Goal: Task Accomplishment & Management: Use online tool/utility

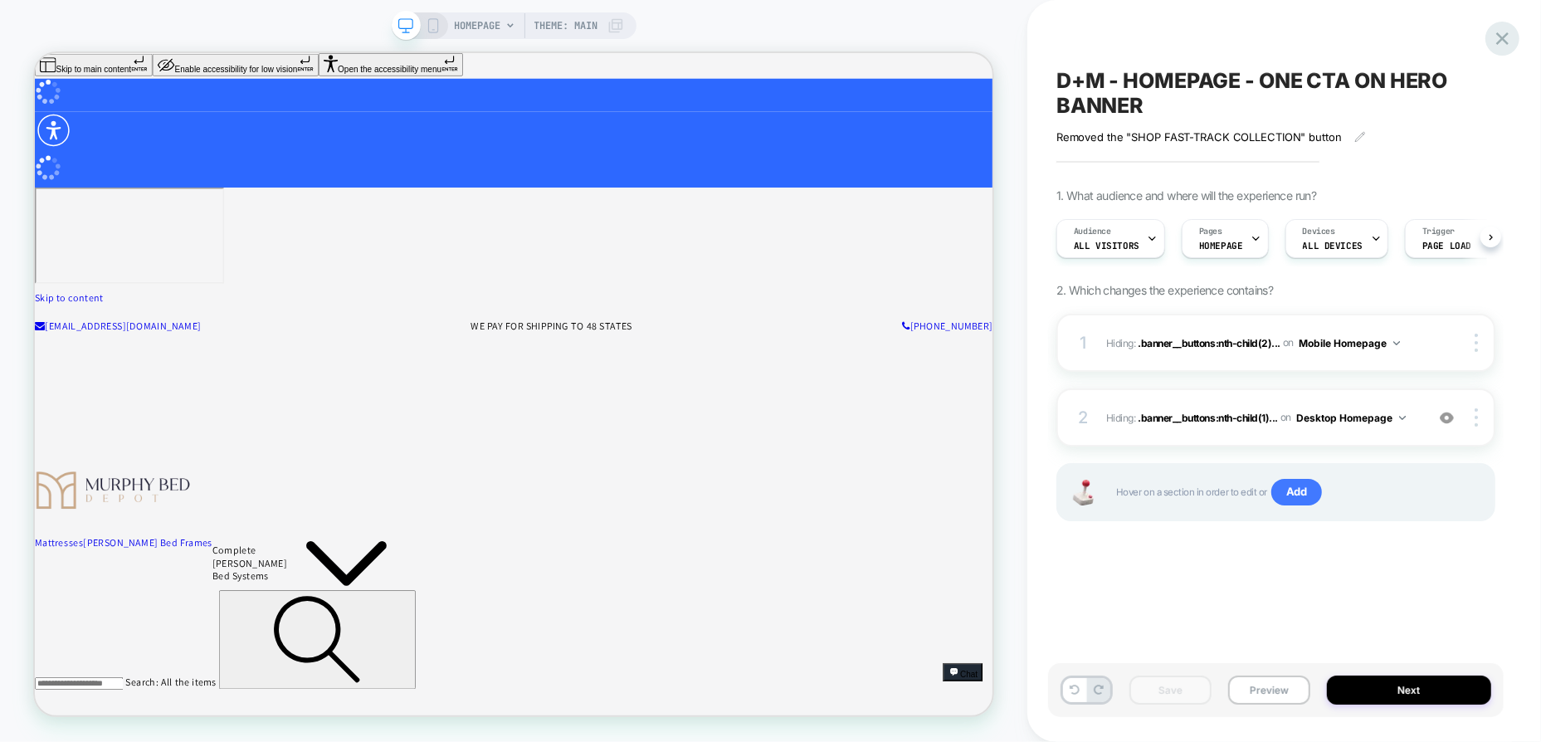
click at [1503, 39] on icon at bounding box center [1502, 38] width 12 height 12
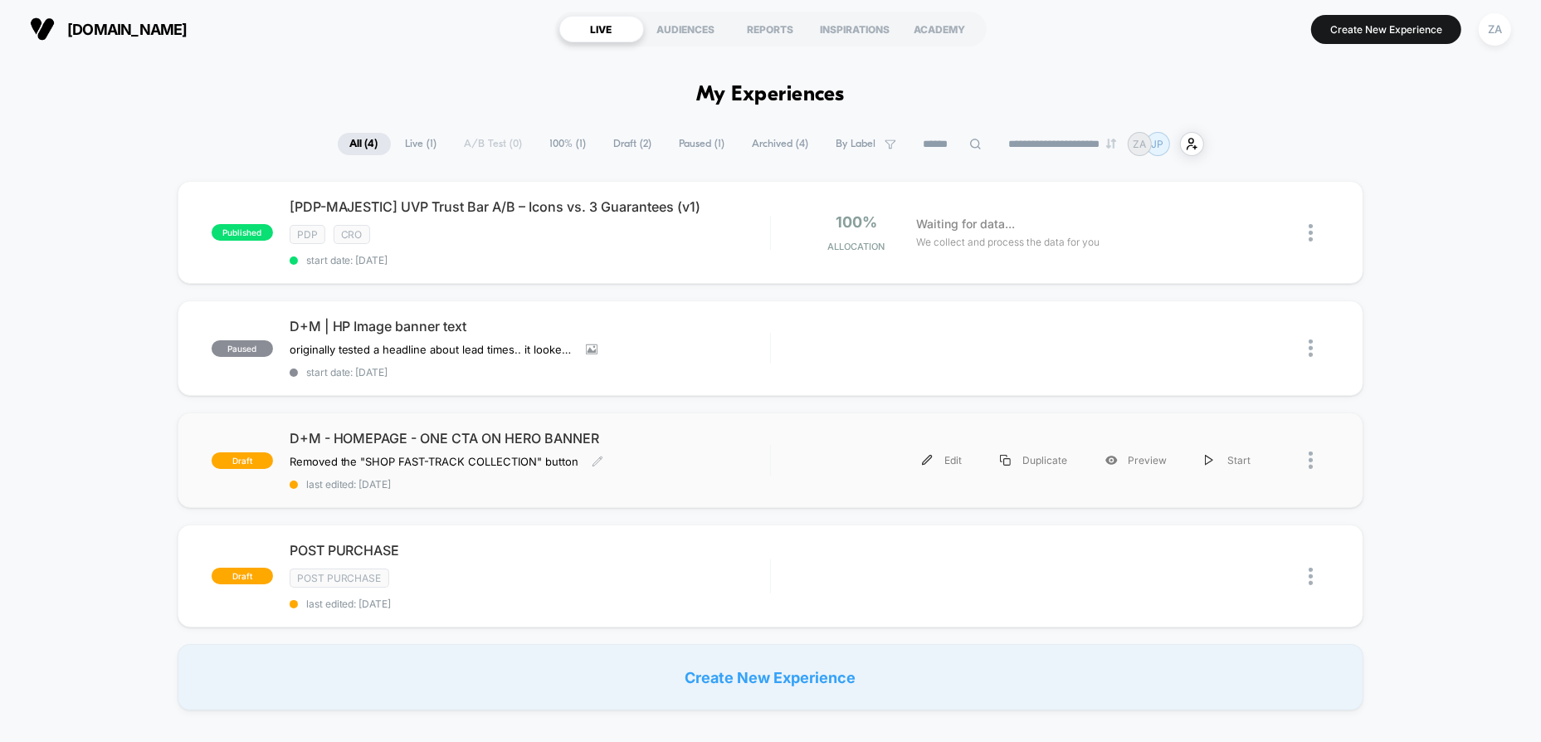
click at [573, 441] on span "D+M - HOMEPAGE - ONE CTA ON HERO BANNER" at bounding box center [530, 438] width 481 height 17
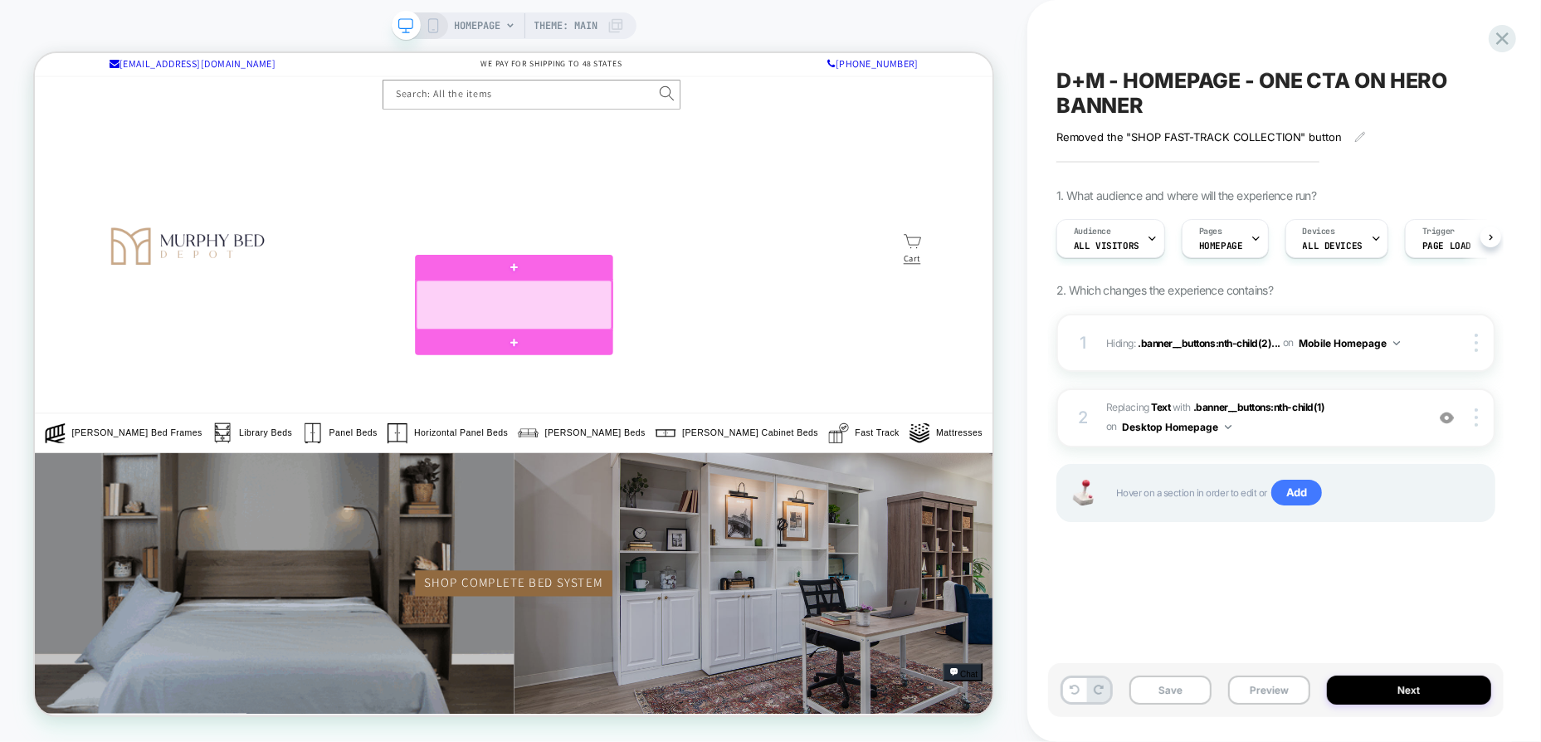
click at [755, 394] on div at bounding box center [674, 388] width 261 height 66
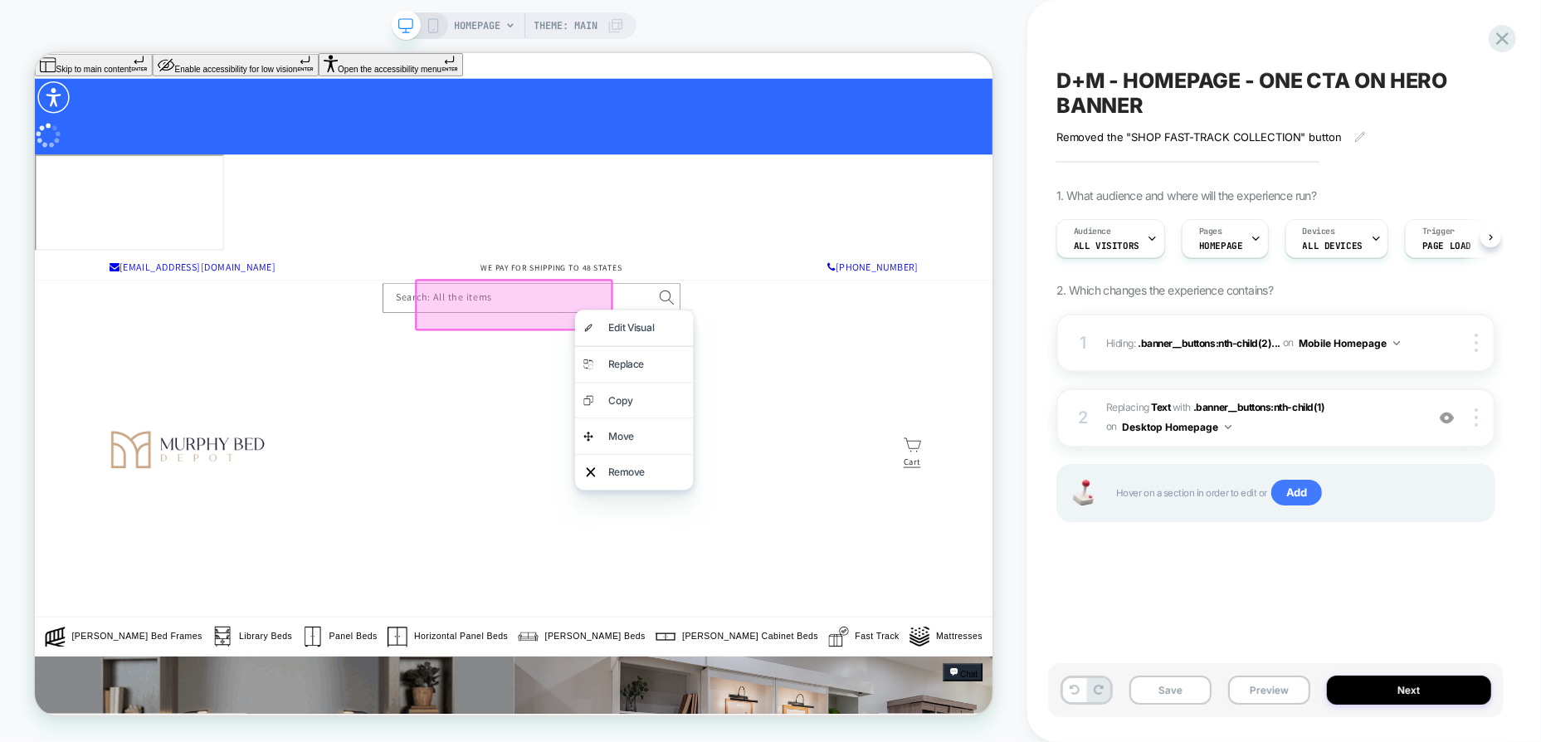
click at [748, 391] on div at bounding box center [674, 388] width 264 height 69
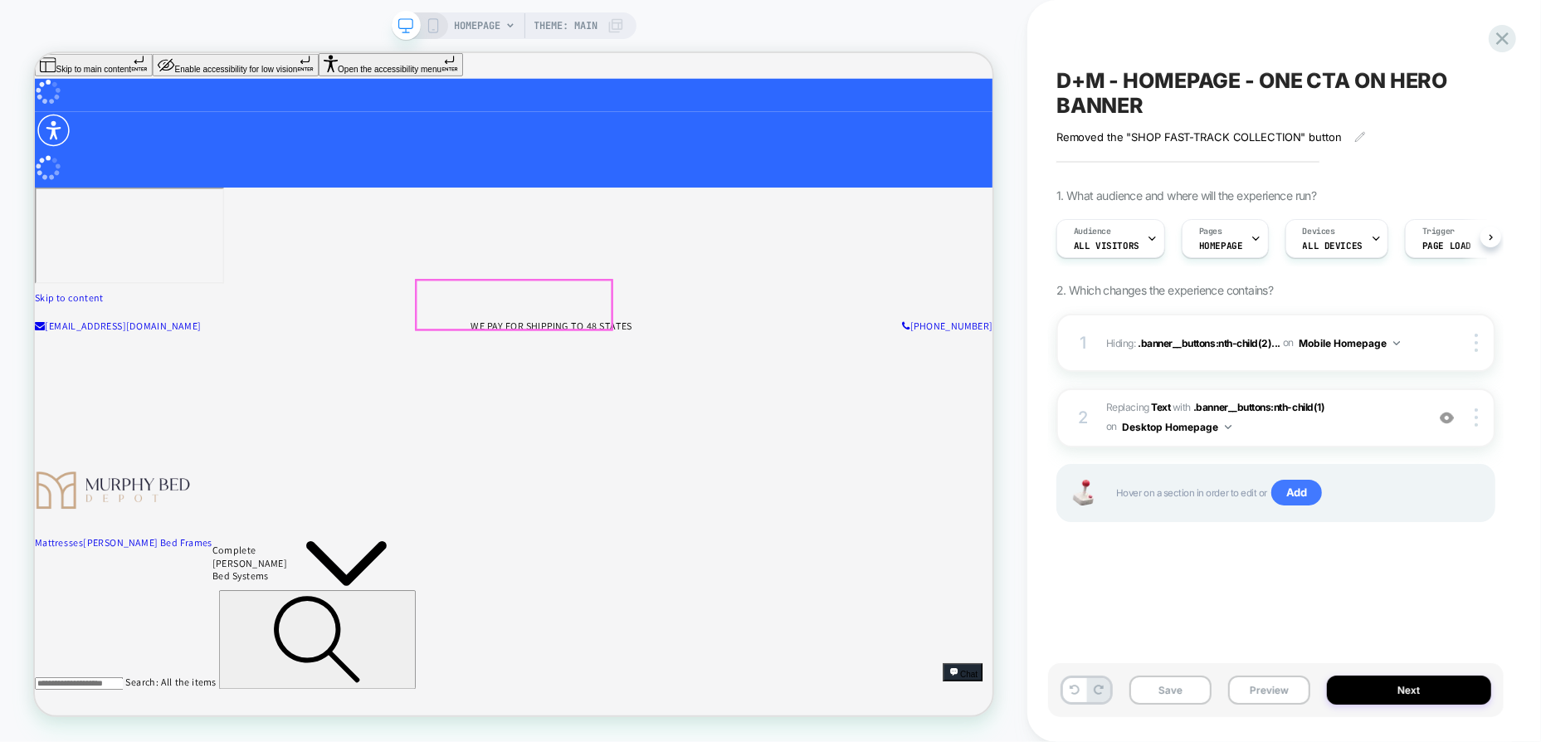
click at [1271, 428] on span "#_loomi_addon_1756315798310 Replacing Text WITH .banner__buttons:nth-child(1) .…" at bounding box center [1261, 417] width 310 height 39
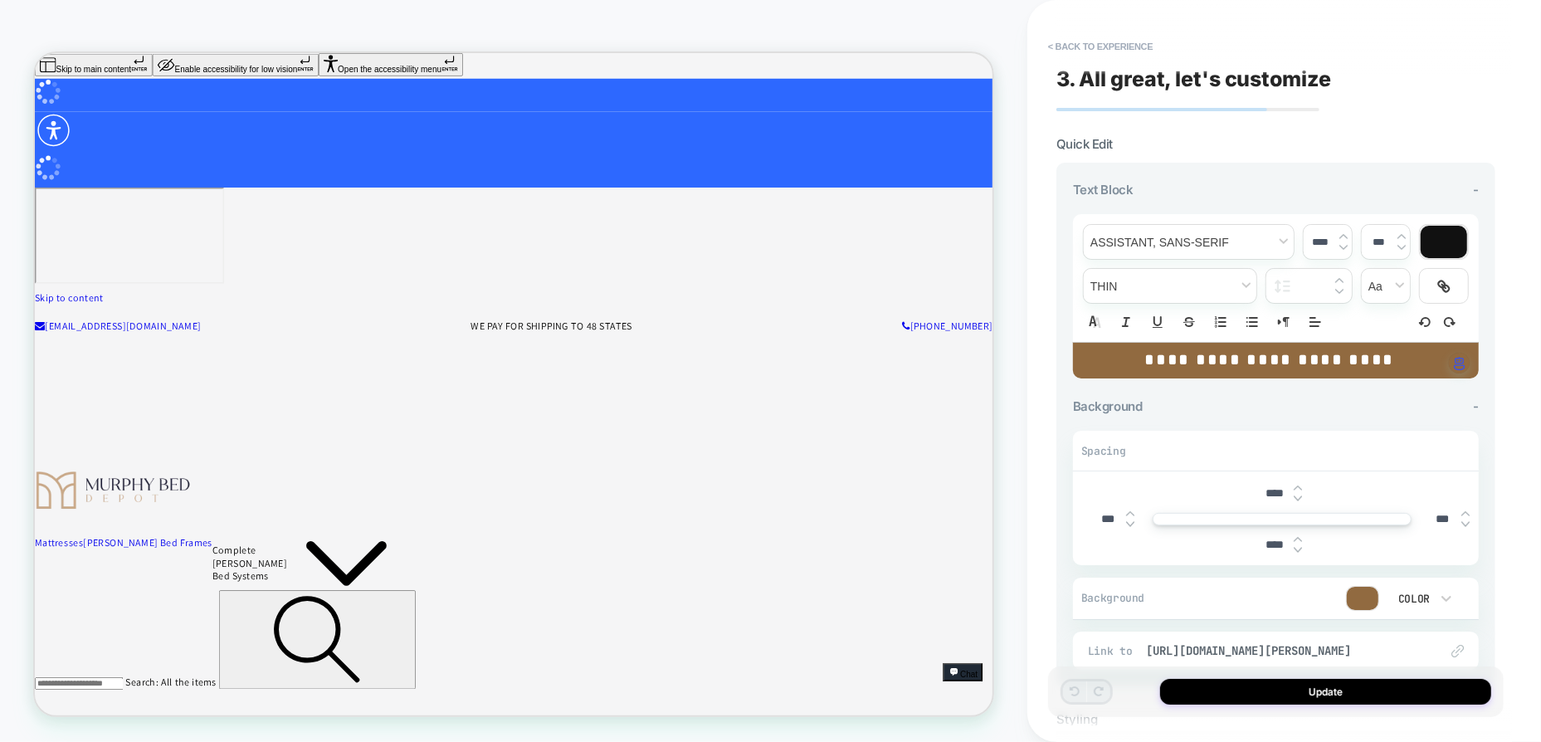
click at [1422, 355] on div "**********" at bounding box center [1276, 361] width 406 height 36
type input "****"
type input "*****"
type input "***"
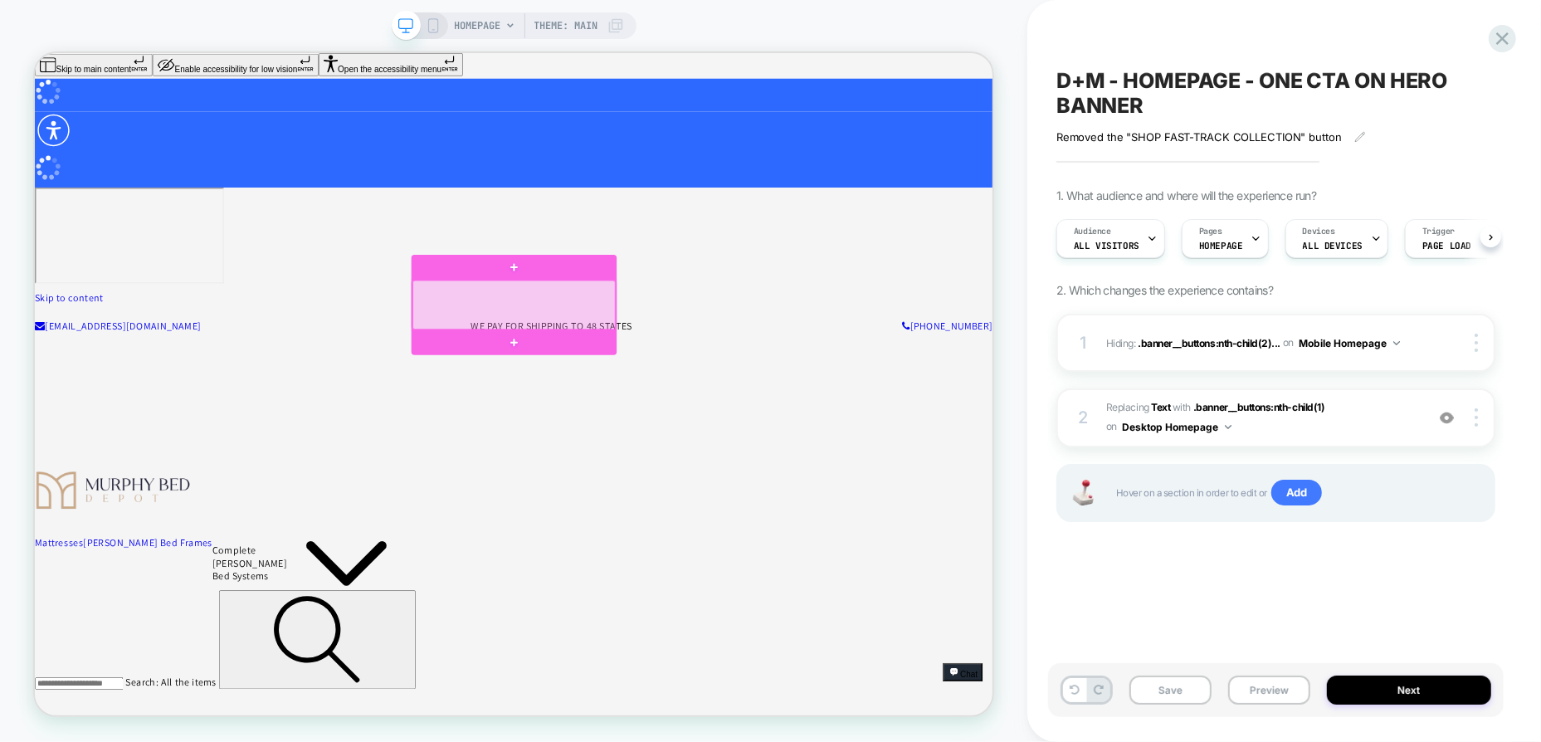
click at [658, 388] on div at bounding box center [674, 388] width 271 height 66
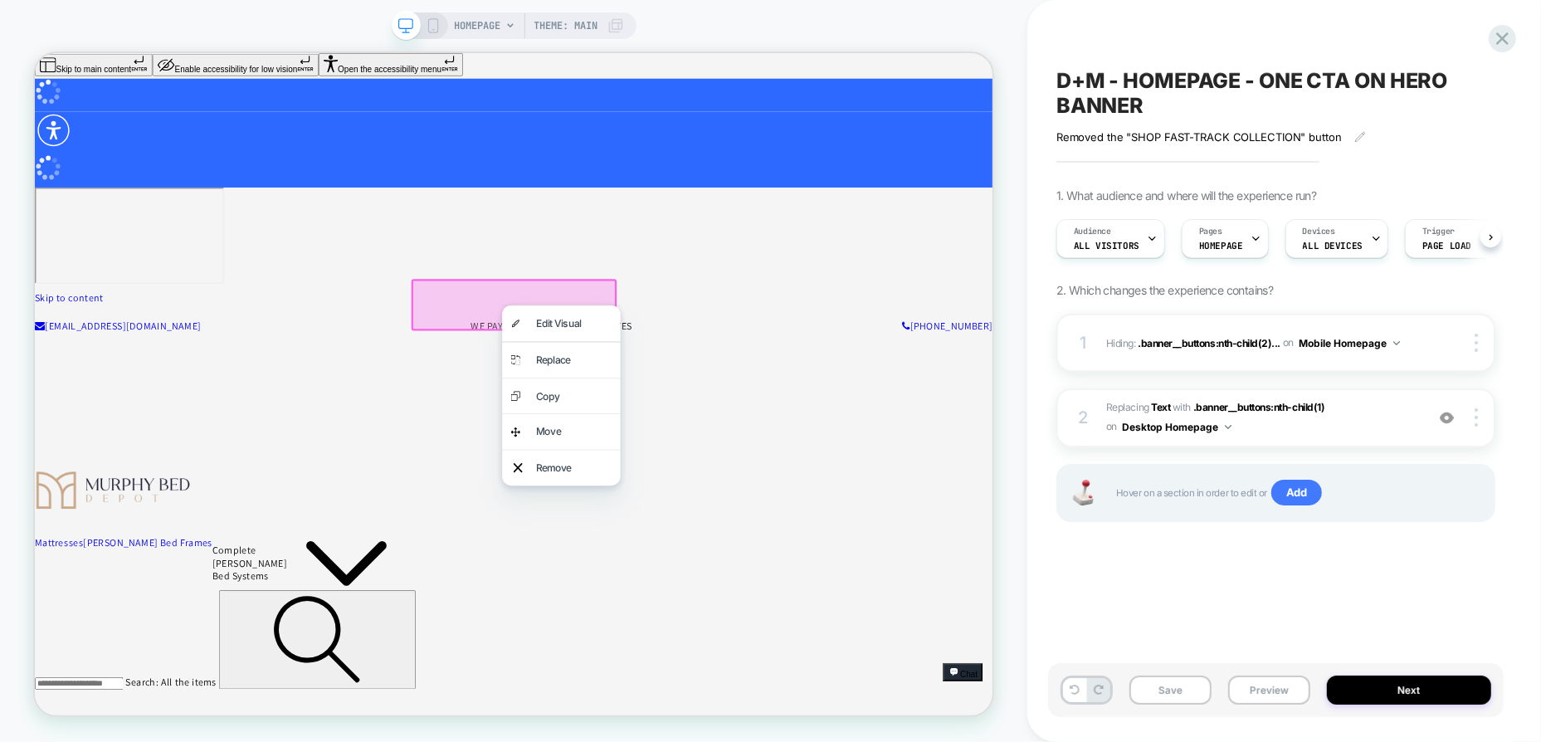
click at [637, 385] on div at bounding box center [674, 388] width 274 height 69
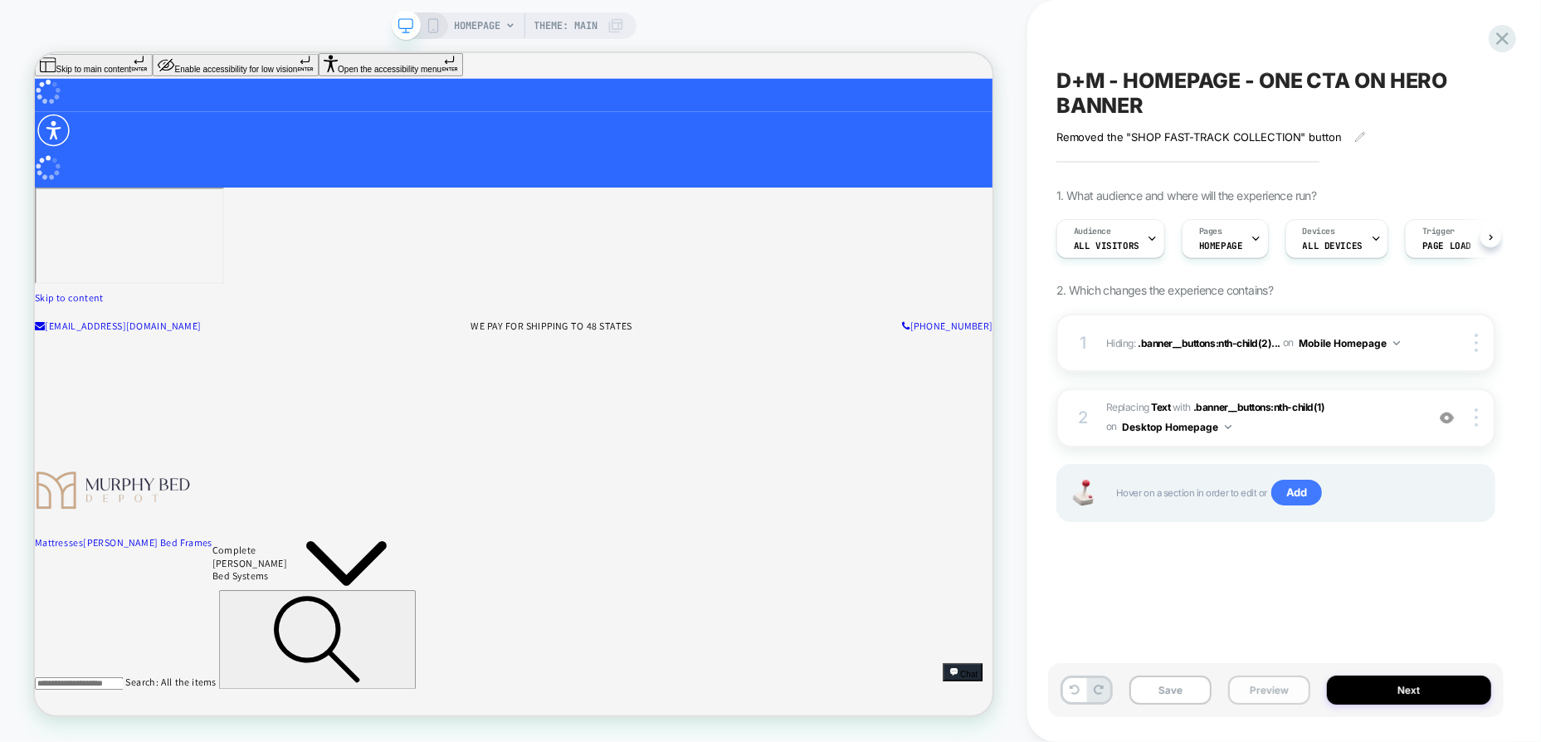
click at [1281, 694] on button "Preview" at bounding box center [1269, 690] width 82 height 29
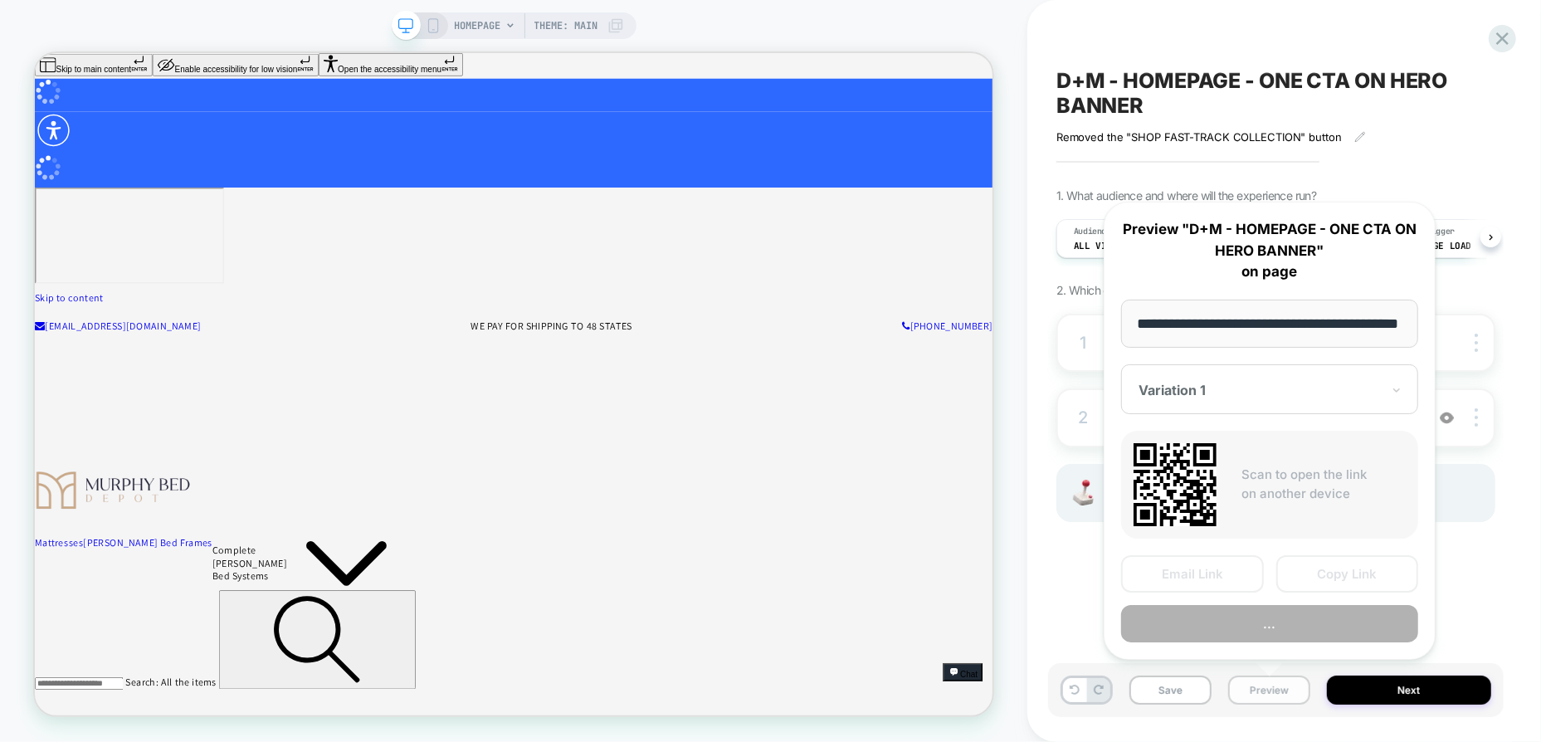
scroll to position [0, 66]
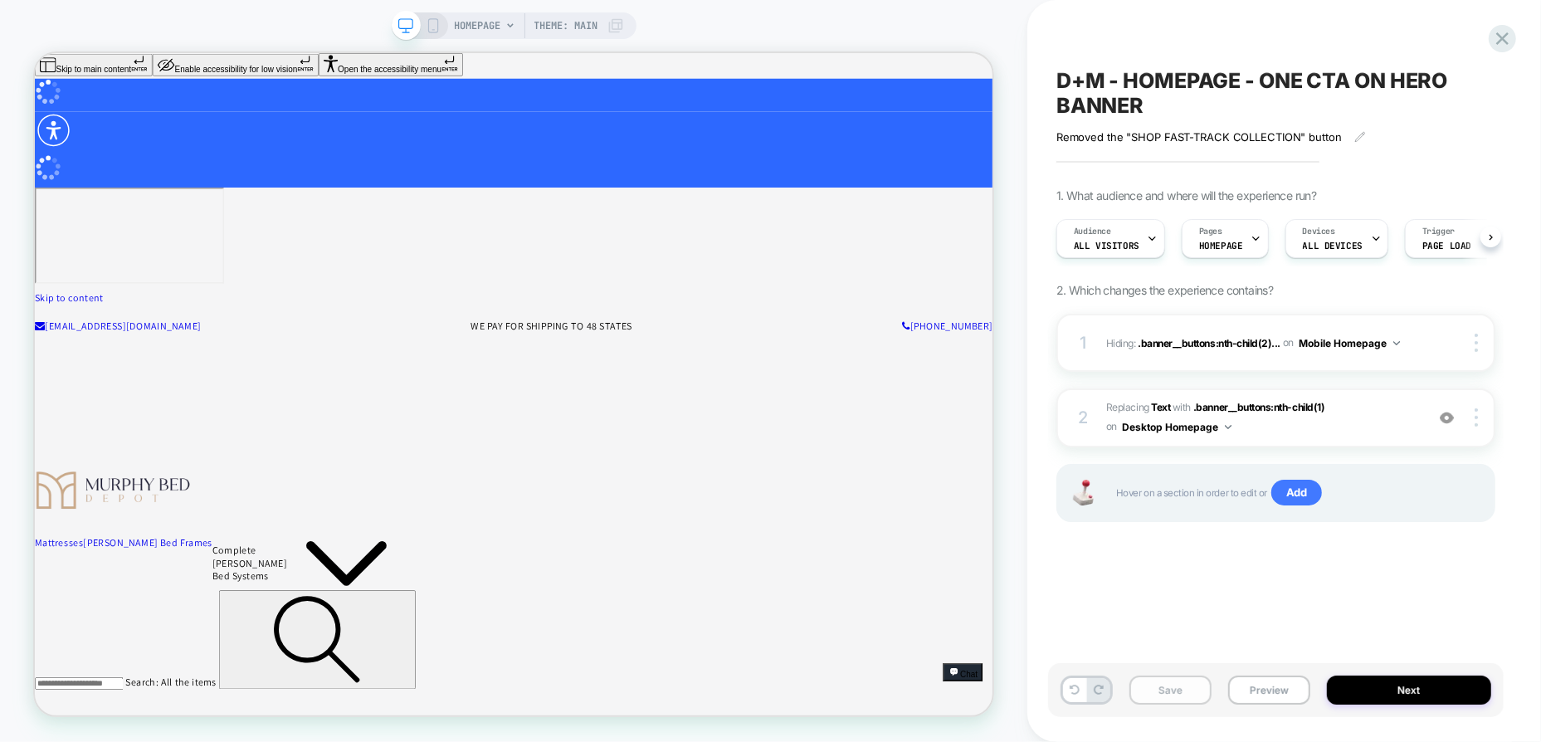
click at [1509, 51] on div "D+M - HOMEPAGE - ONE CTA ON HERO BANNER Removed the "SHOP FAST-TRACK COLLECTION…" at bounding box center [1285, 371] width 456 height 742
click at [1507, 39] on icon at bounding box center [1502, 38] width 22 height 22
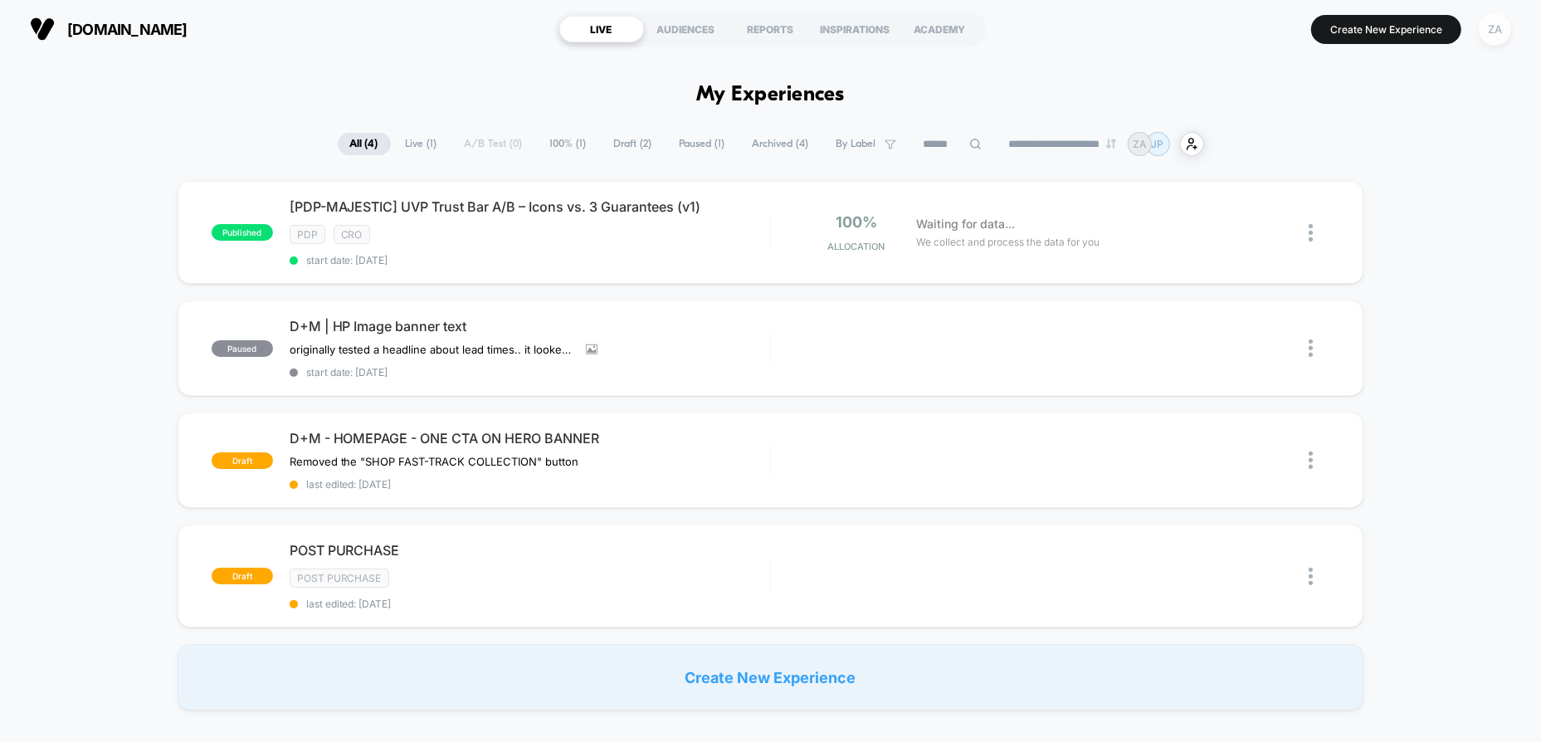
click at [1506, 32] on div "ZA" at bounding box center [1495, 29] width 32 height 32
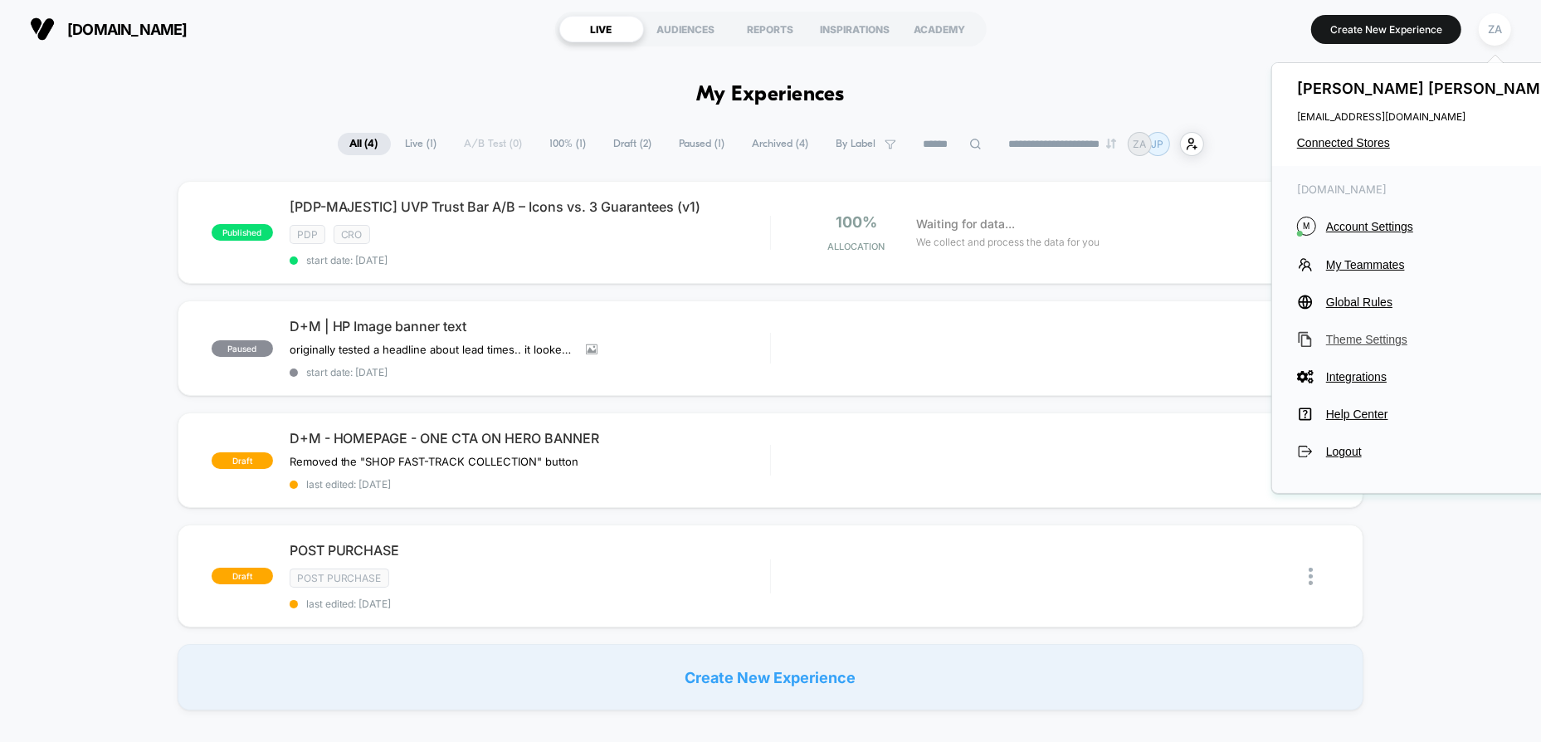
click at [1379, 339] on span "Theme Settings" at bounding box center [1442, 339] width 233 height 13
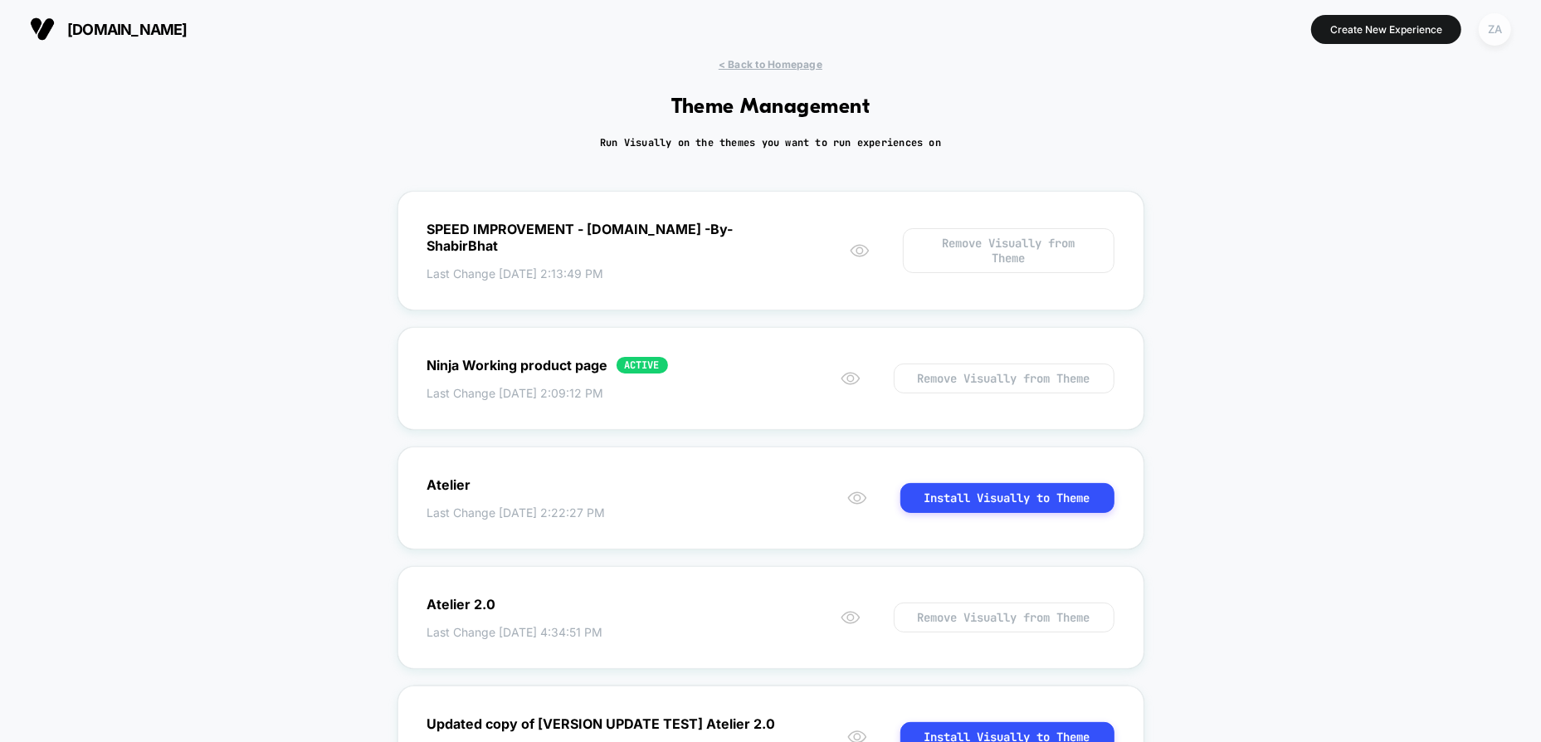
click at [1497, 27] on div "ZA" at bounding box center [1495, 29] width 32 height 32
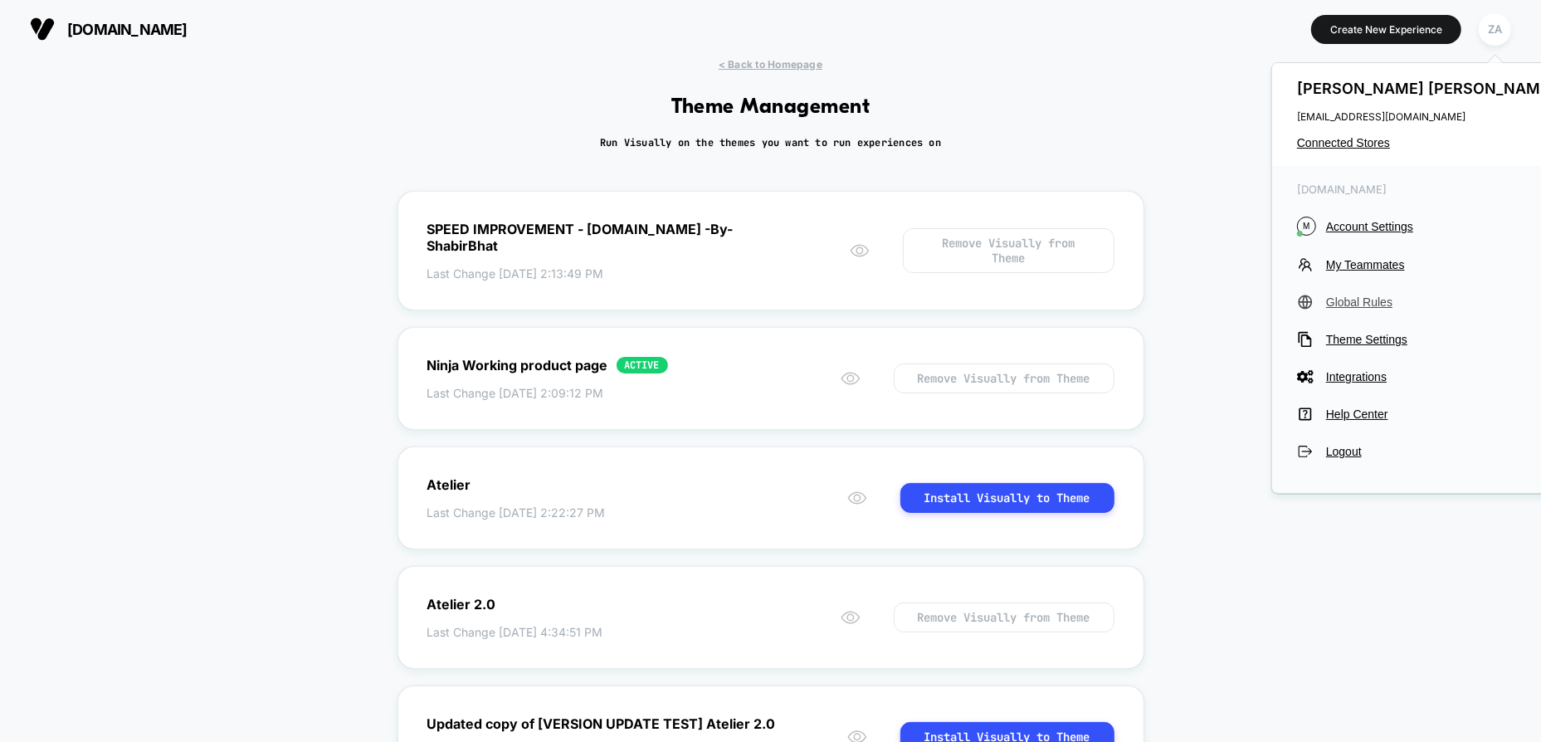
click at [1366, 297] on span "Global Rules" at bounding box center [1442, 301] width 233 height 13
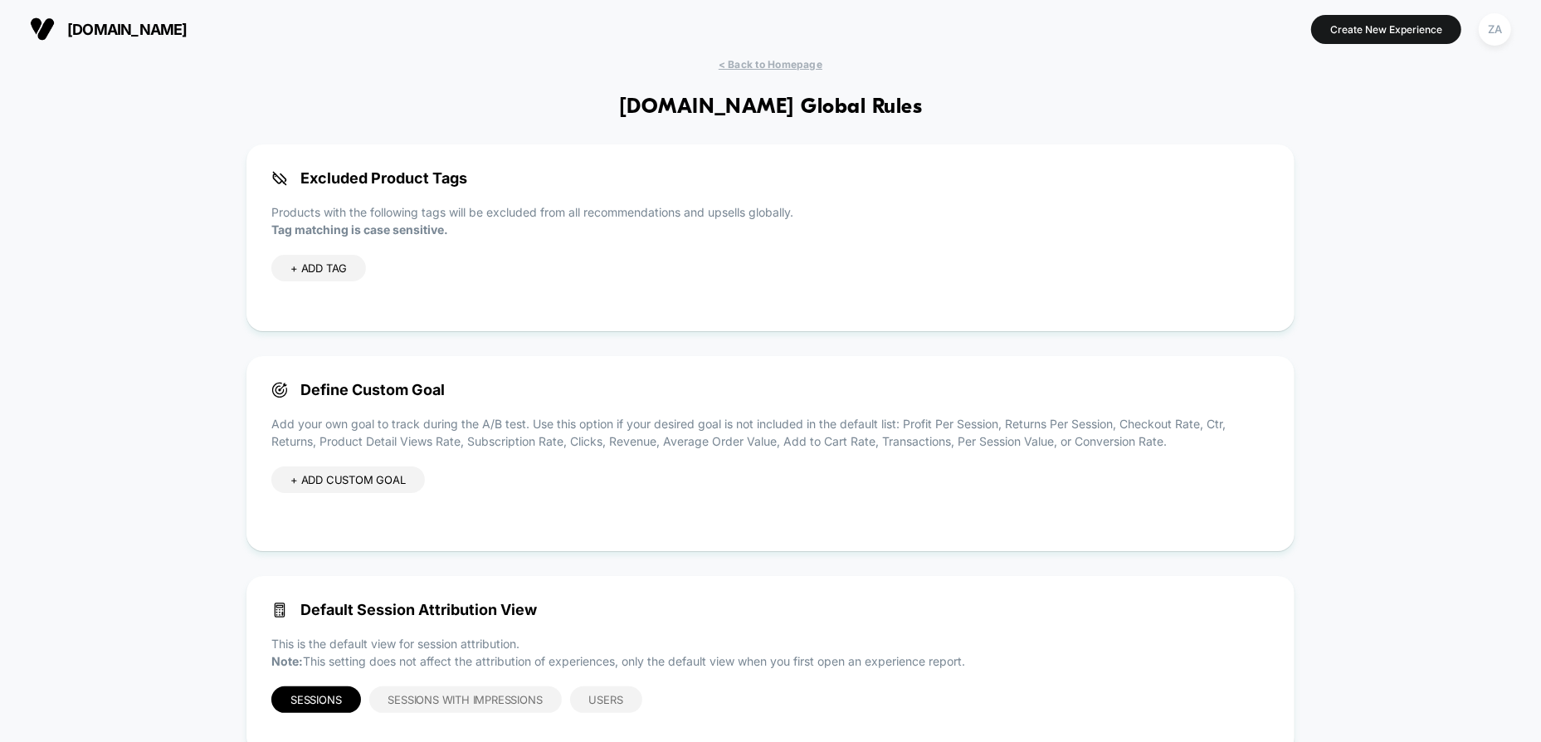
click at [765, 52] on div "[DOMAIN_NAME] Create New Experience ZA" at bounding box center [770, 29] width 1541 height 58
click at [771, 61] on span "< Back to Homepage" at bounding box center [771, 64] width 104 height 12
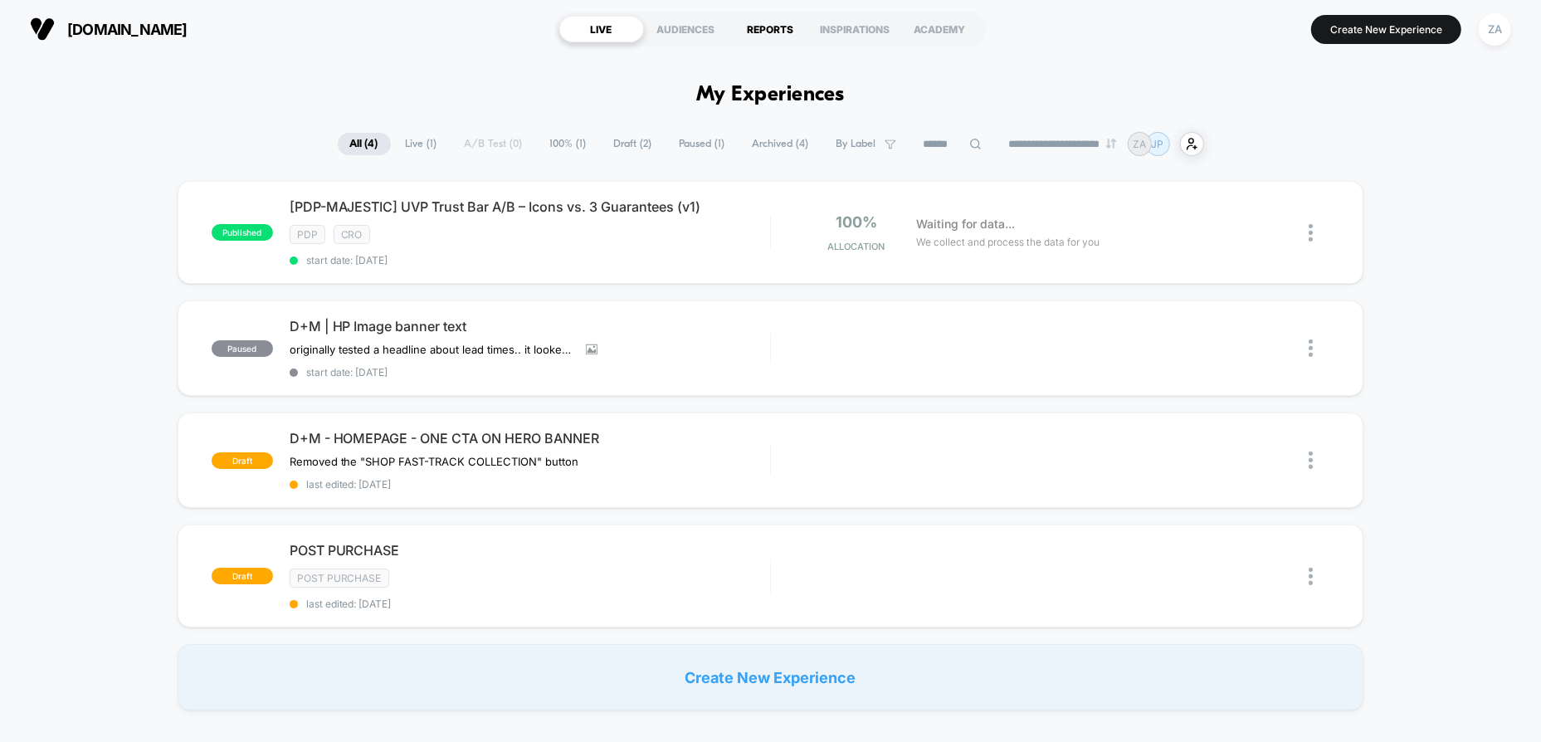
click at [768, 21] on div "REPORTS" at bounding box center [771, 29] width 85 height 27
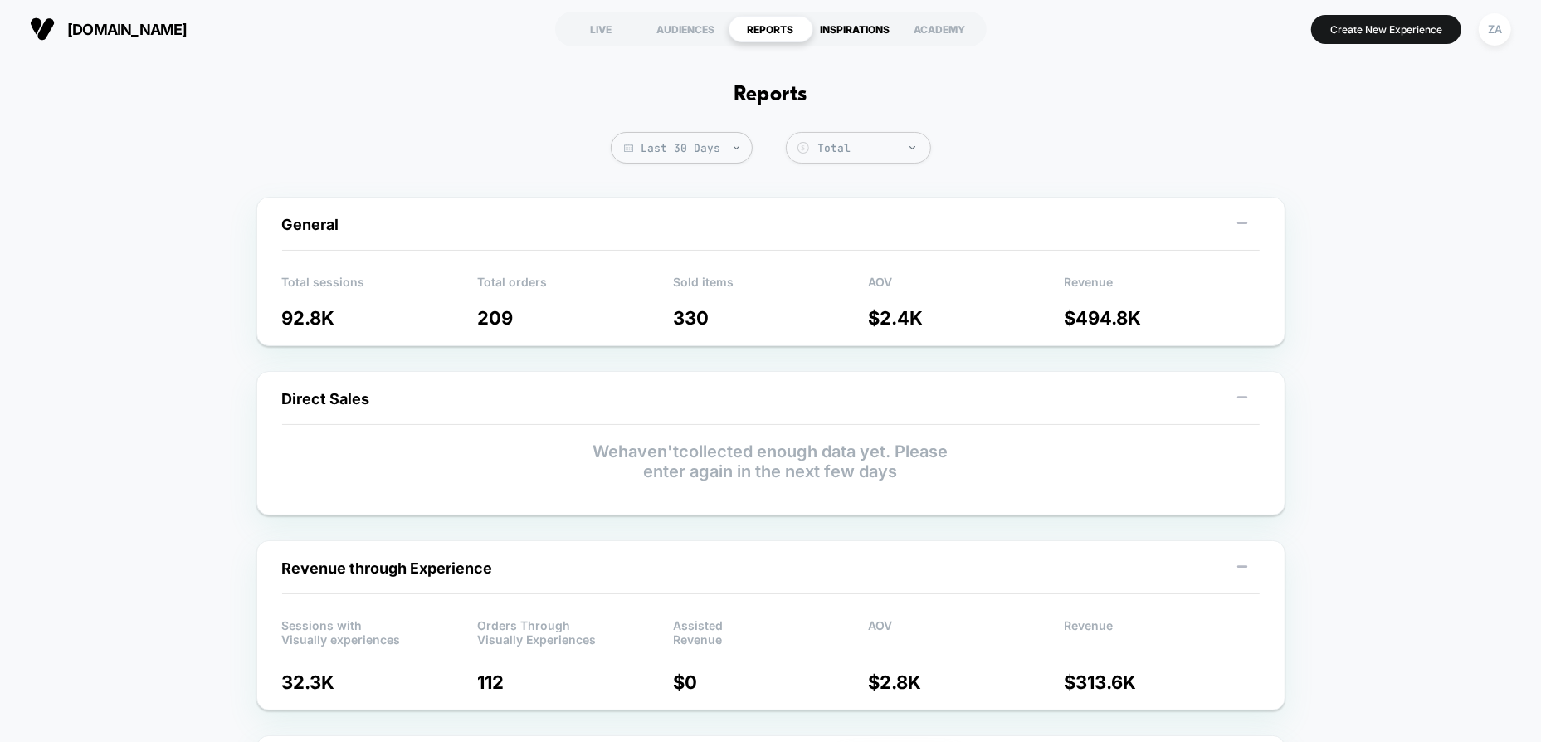
click at [844, 31] on div "INSPIRATIONS" at bounding box center [855, 29] width 85 height 27
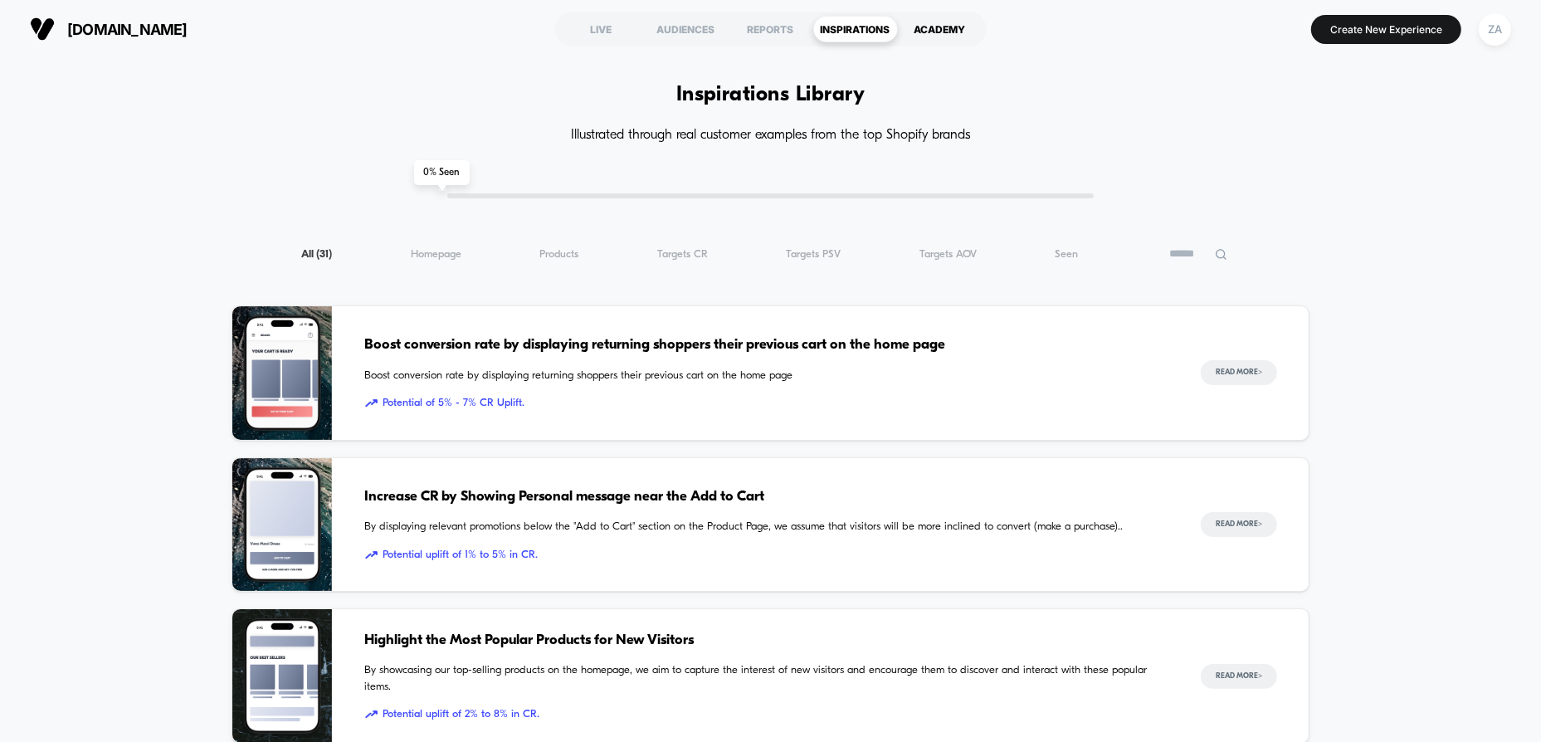
click at [918, 31] on div "ACADEMY" at bounding box center [940, 29] width 85 height 27
click at [1491, 33] on div "ZA" at bounding box center [1495, 29] width 32 height 32
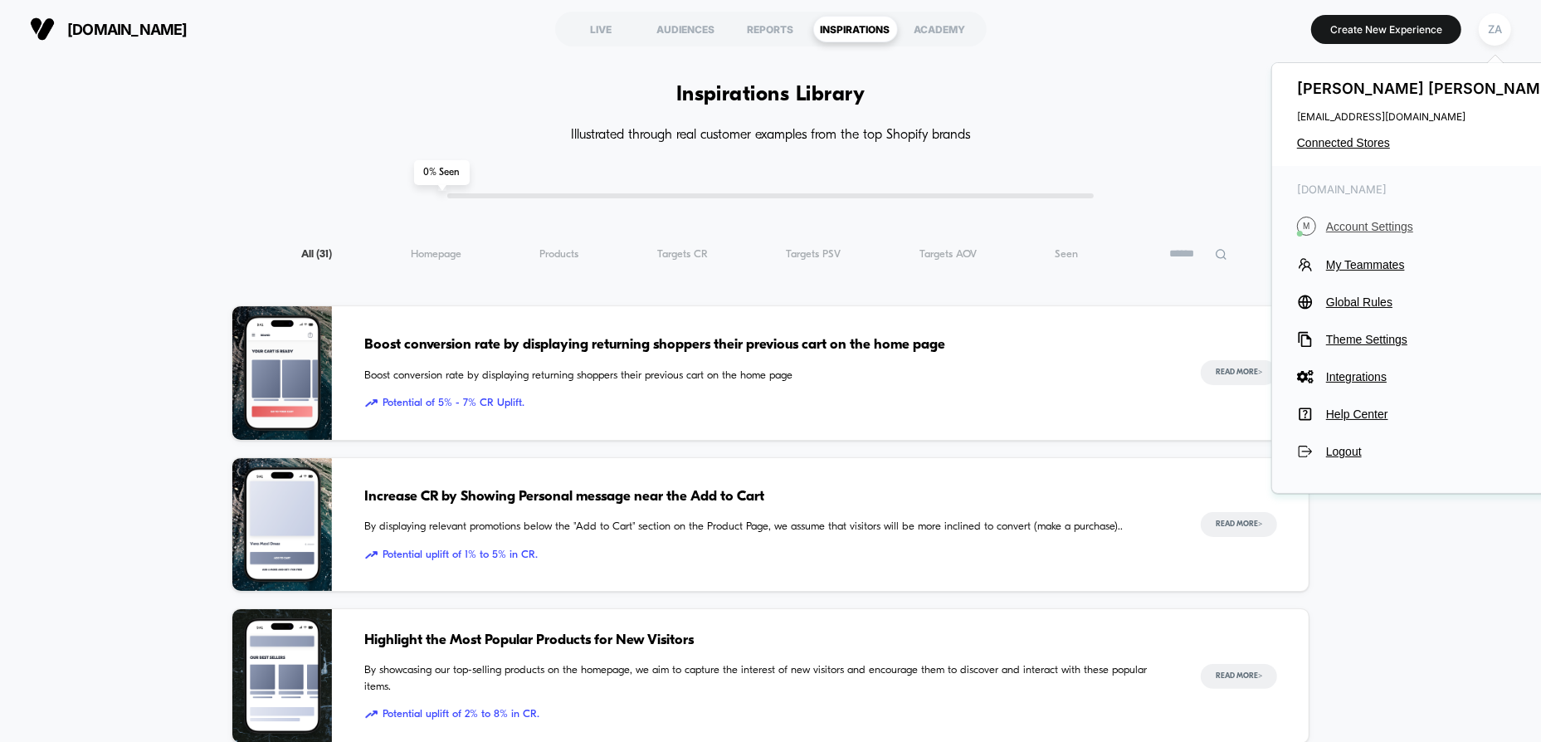
click at [1359, 226] on span "Account Settings" at bounding box center [1442, 226] width 233 height 13
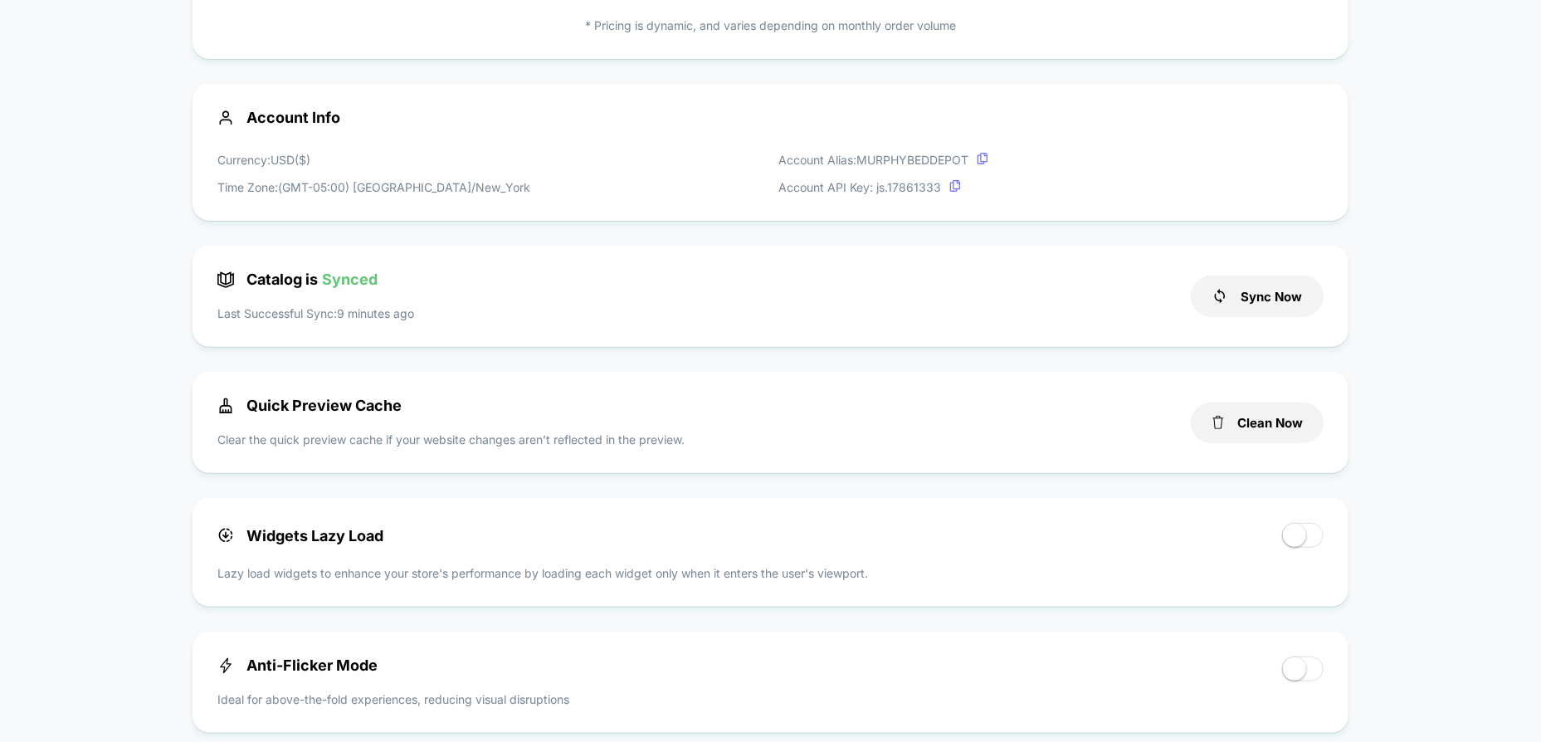
scroll to position [498, 0]
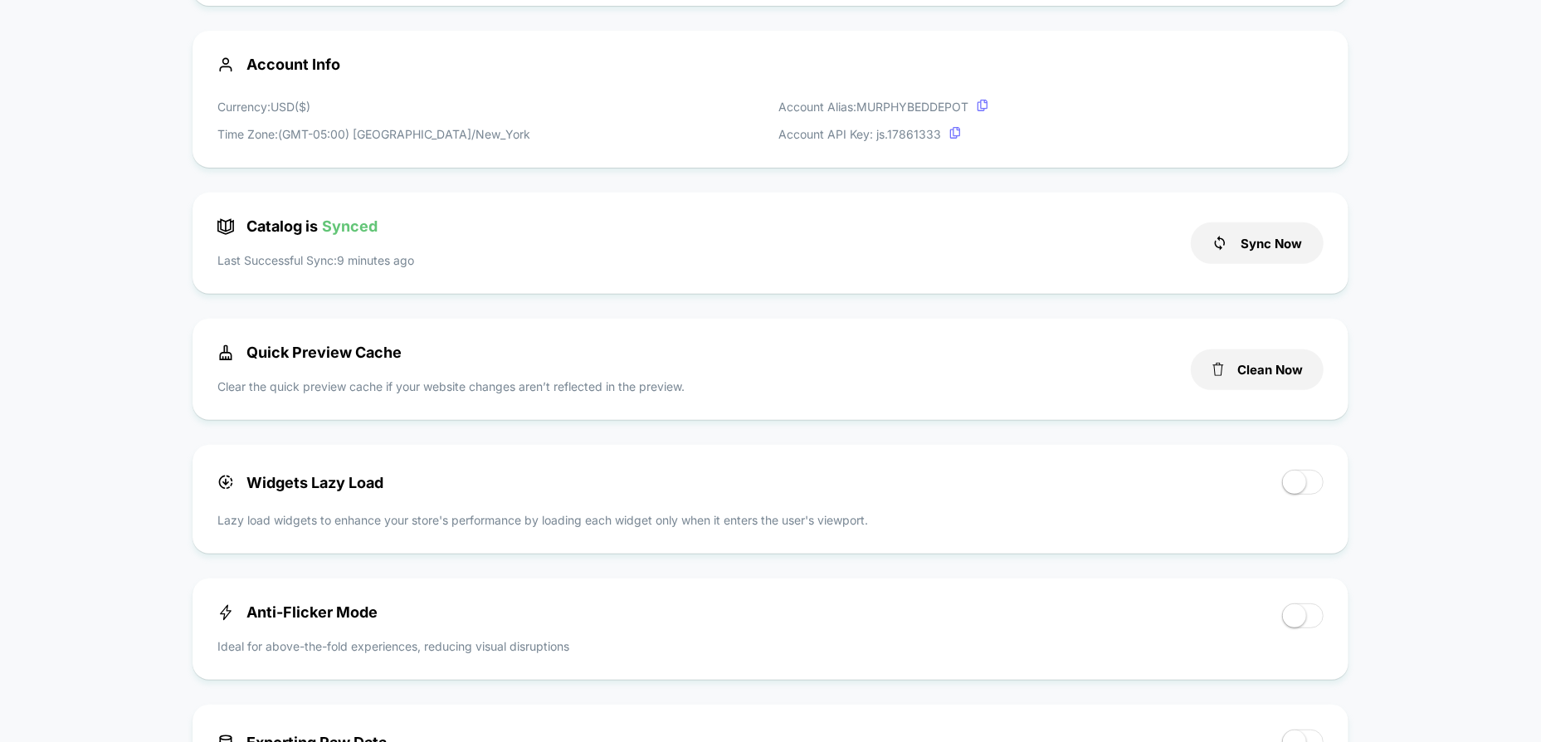
click at [352, 389] on p "Clear the quick preview cache if your website changes aren’t reflected in the p…" at bounding box center [450, 386] width 467 height 17
click at [323, 390] on p "Clear the quick preview cache if your website changes aren’t reflected in the p…" at bounding box center [450, 386] width 467 height 17
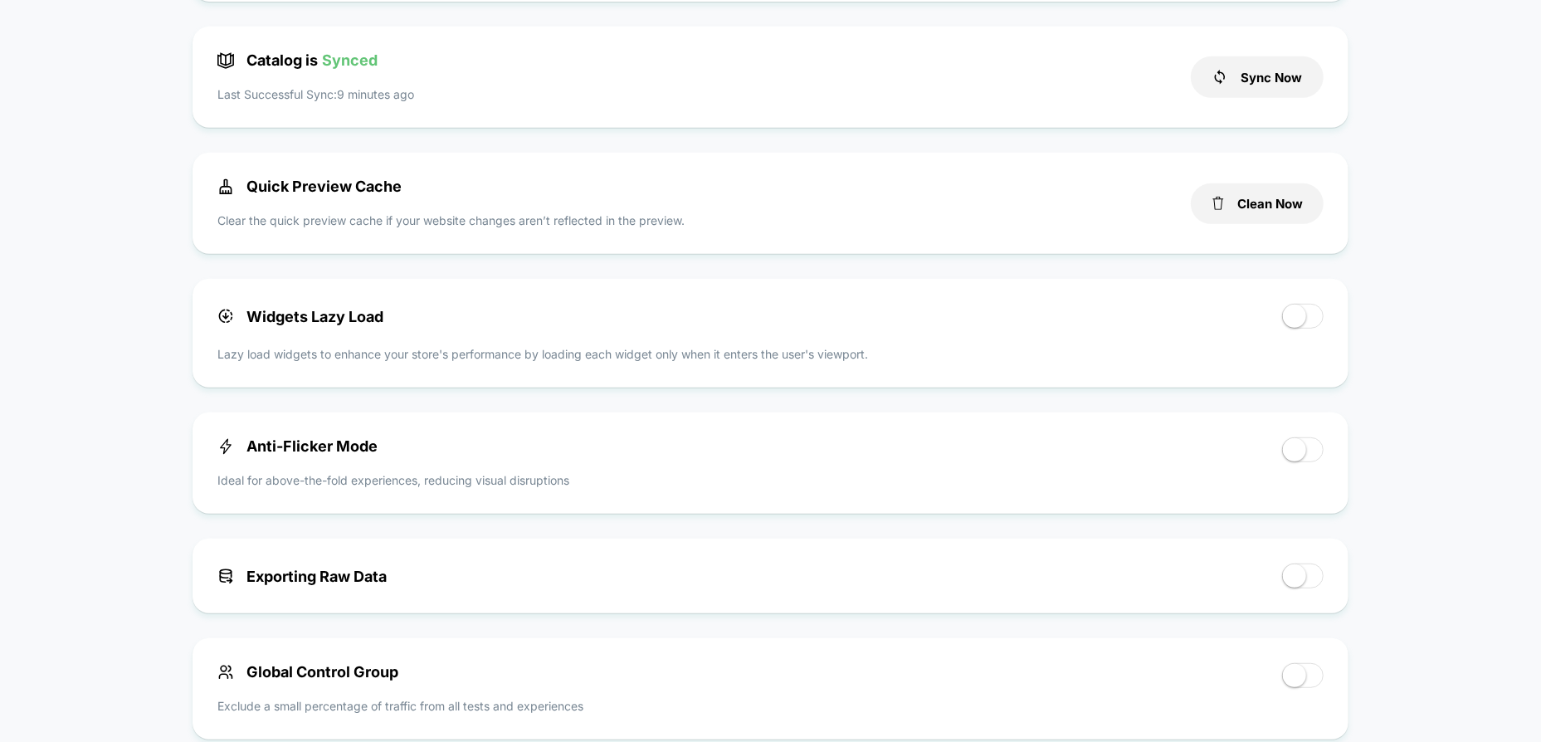
click at [1298, 449] on span at bounding box center [1294, 449] width 23 height 23
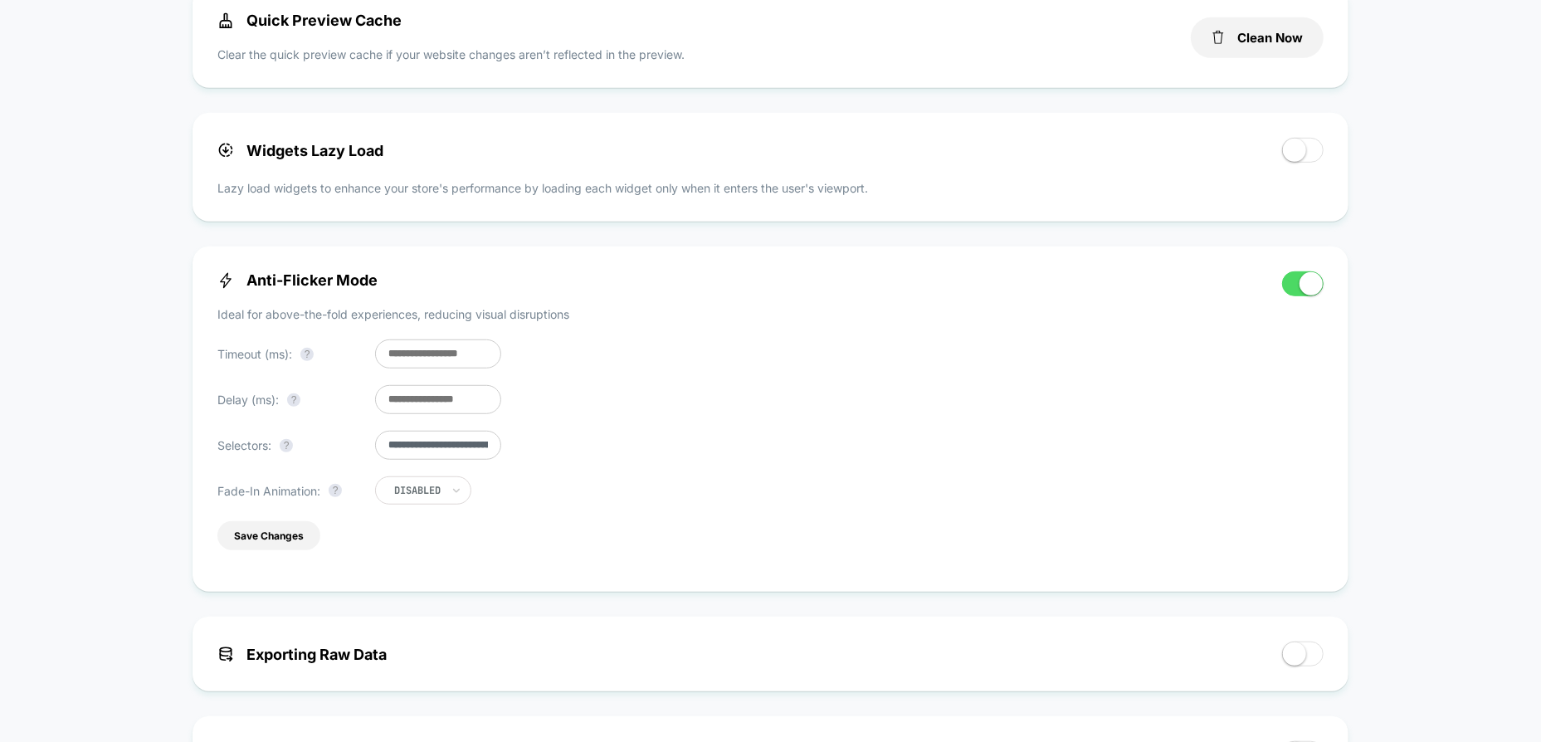
scroll to position [0, 7]
drag, startPoint x: 410, startPoint y: 445, endPoint x: 604, endPoint y: 453, distance: 194.4
click at [604, 453] on div "**********" at bounding box center [741, 419] width 1048 height 296
drag, startPoint x: 476, startPoint y: 449, endPoint x: 317, endPoint y: 444, distance: 158.6
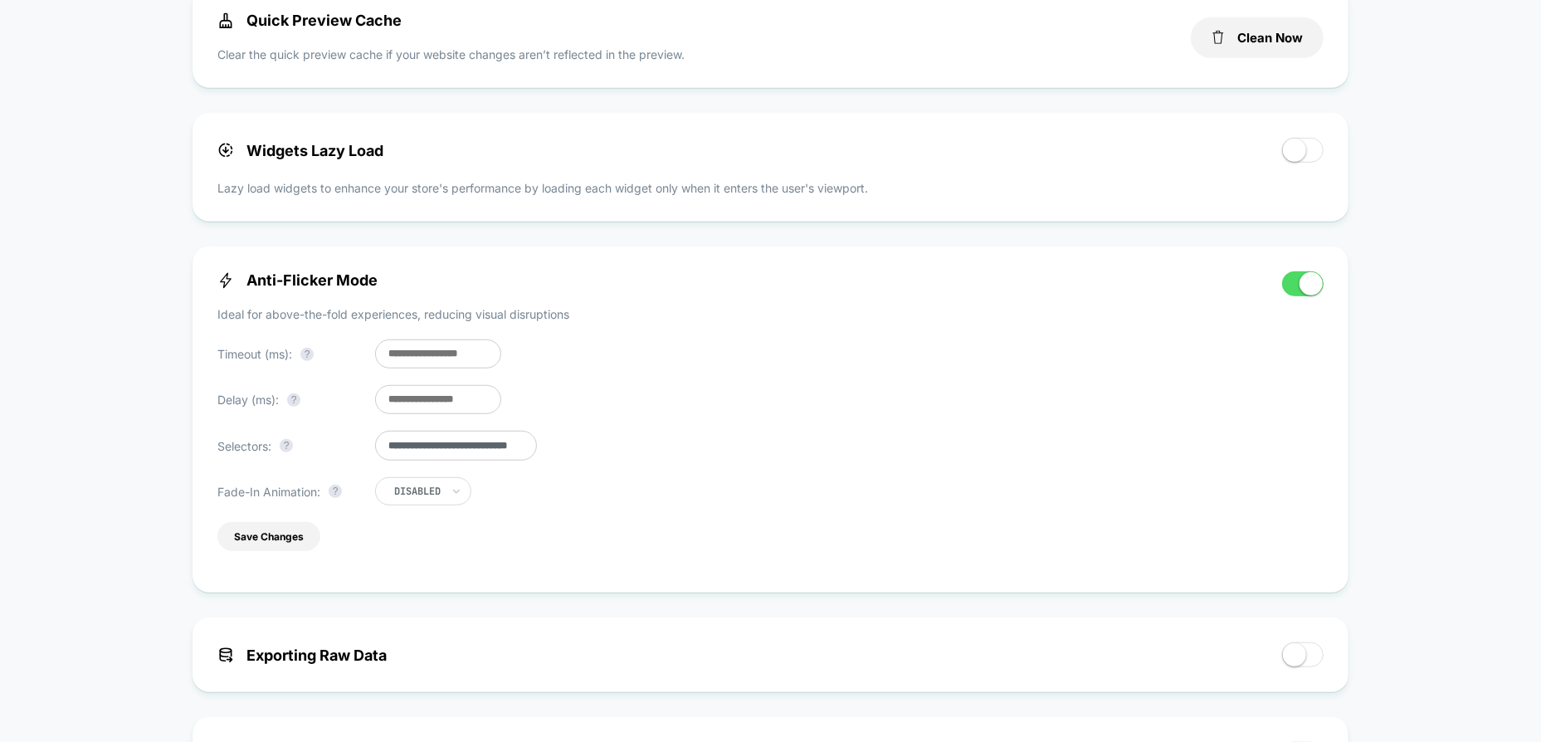
click at [317, 444] on div "**********" at bounding box center [377, 446] width 320 height 30
click at [682, 502] on div "**********" at bounding box center [741, 419] width 1048 height 296
click at [470, 493] on div "Disabled" at bounding box center [423, 491] width 96 height 28
click at [507, 497] on div "**********" at bounding box center [741, 419] width 1048 height 296
drag, startPoint x: 456, startPoint y: 452, endPoint x: 388, endPoint y: 451, distance: 68.1
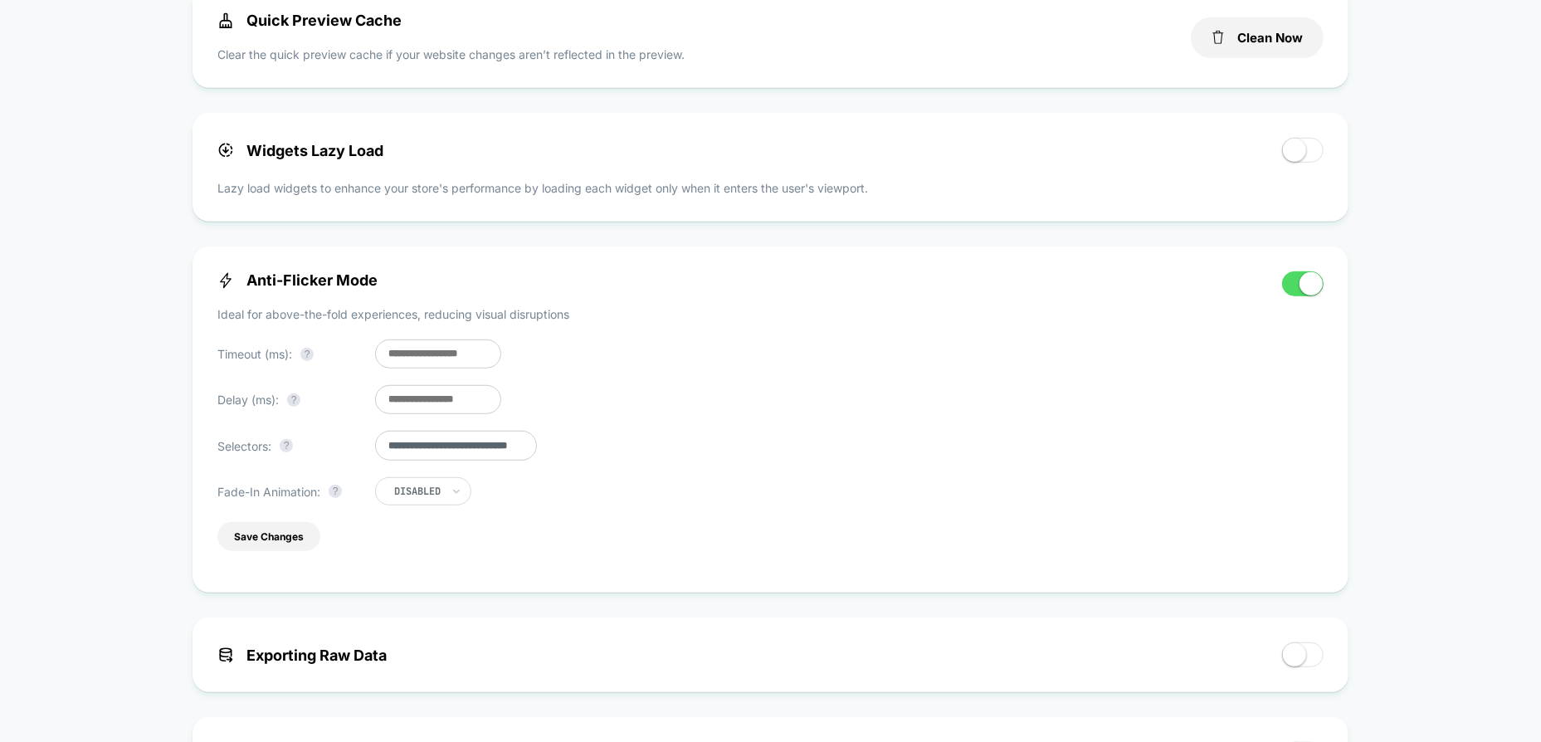
click at [388, 451] on input "**********" at bounding box center [456, 446] width 162 height 30
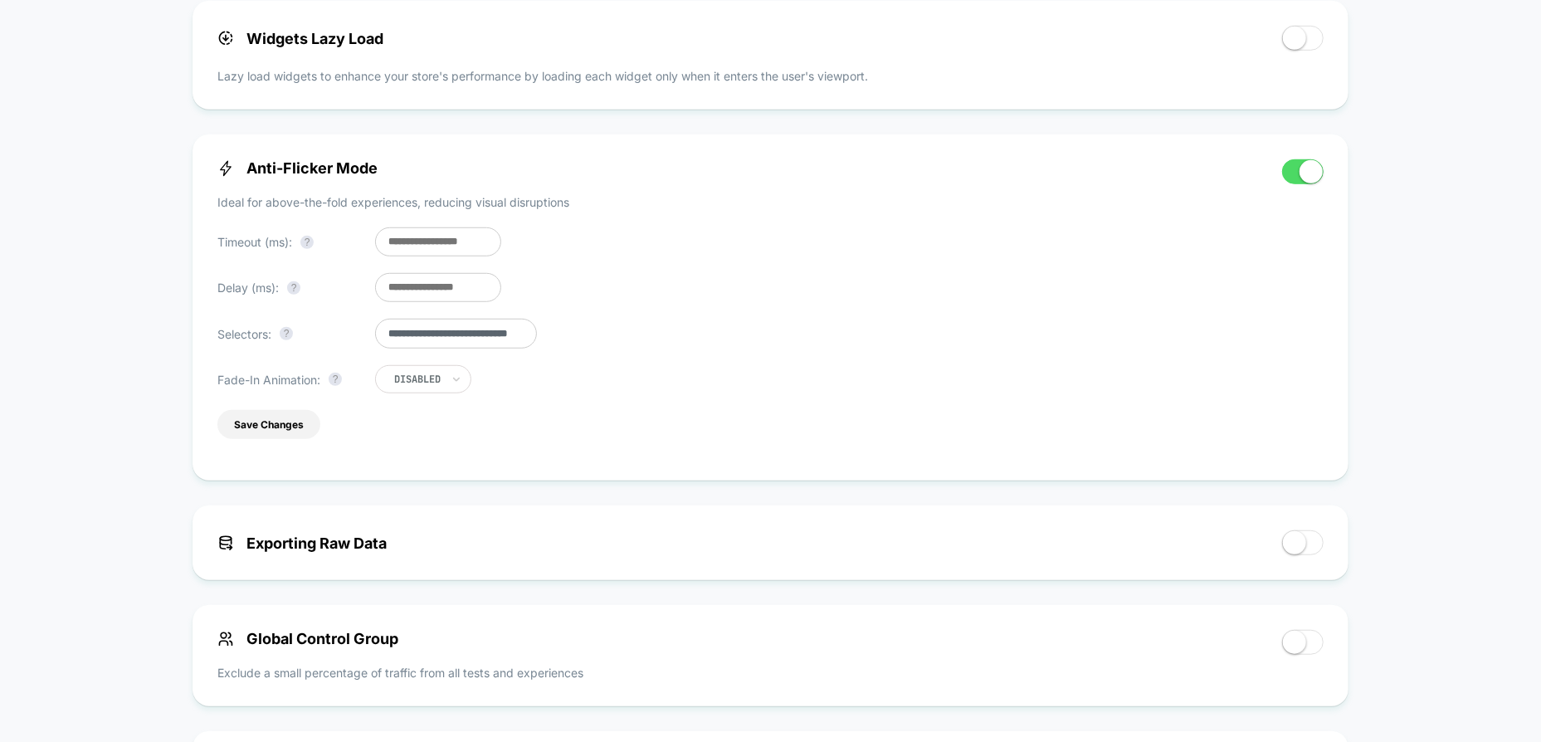
scroll to position [996, 0]
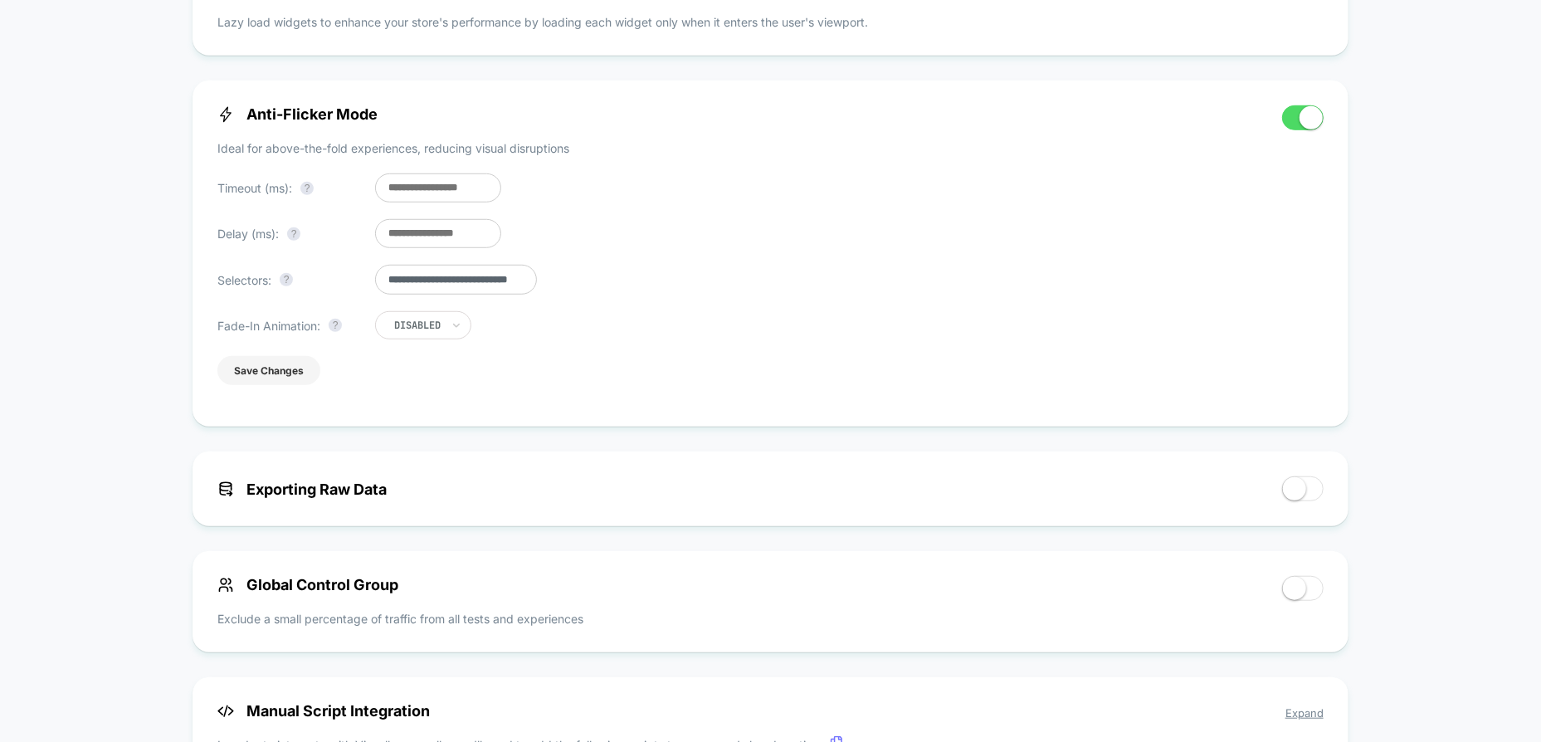
click at [279, 373] on button "Save Changes" at bounding box center [268, 370] width 103 height 29
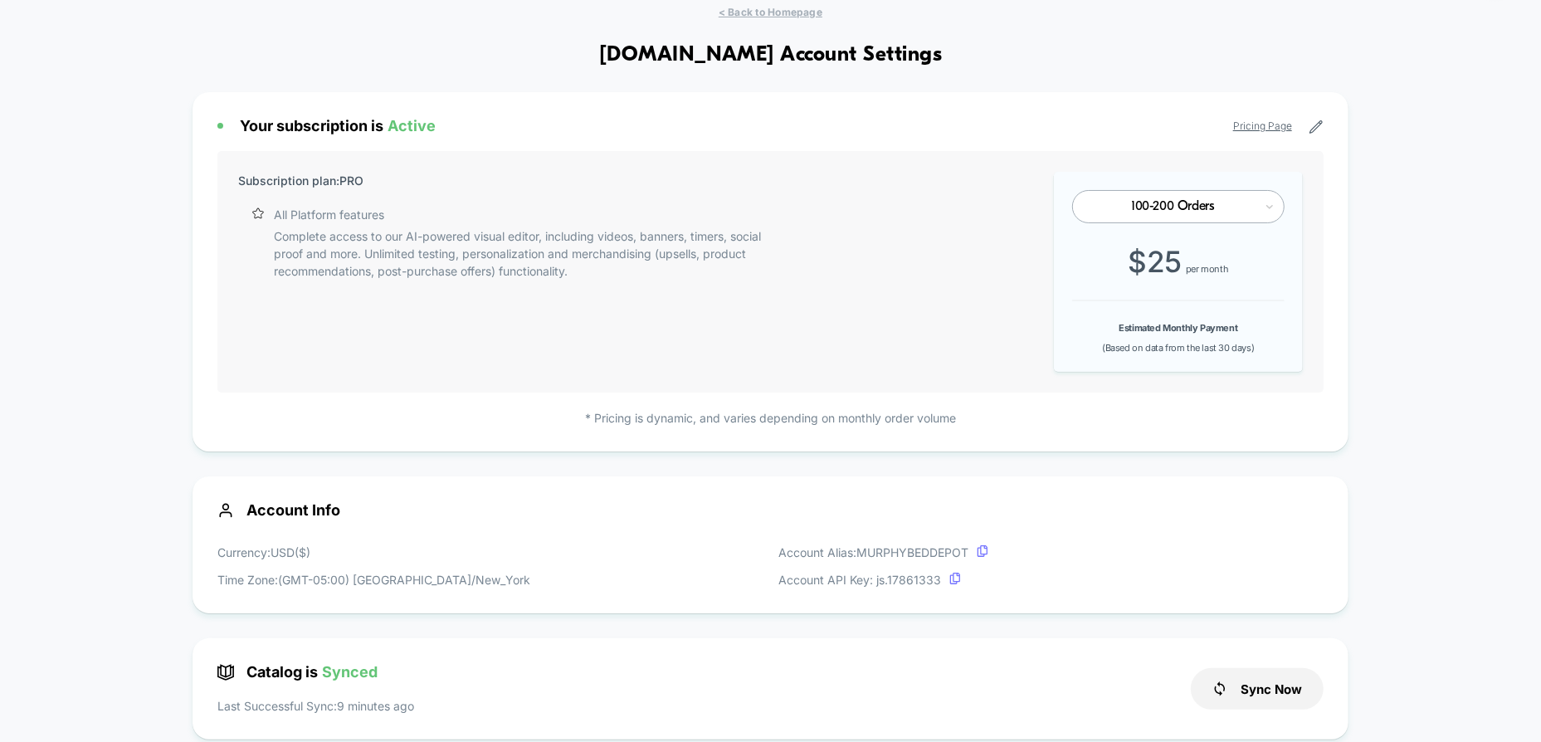
scroll to position [0, 0]
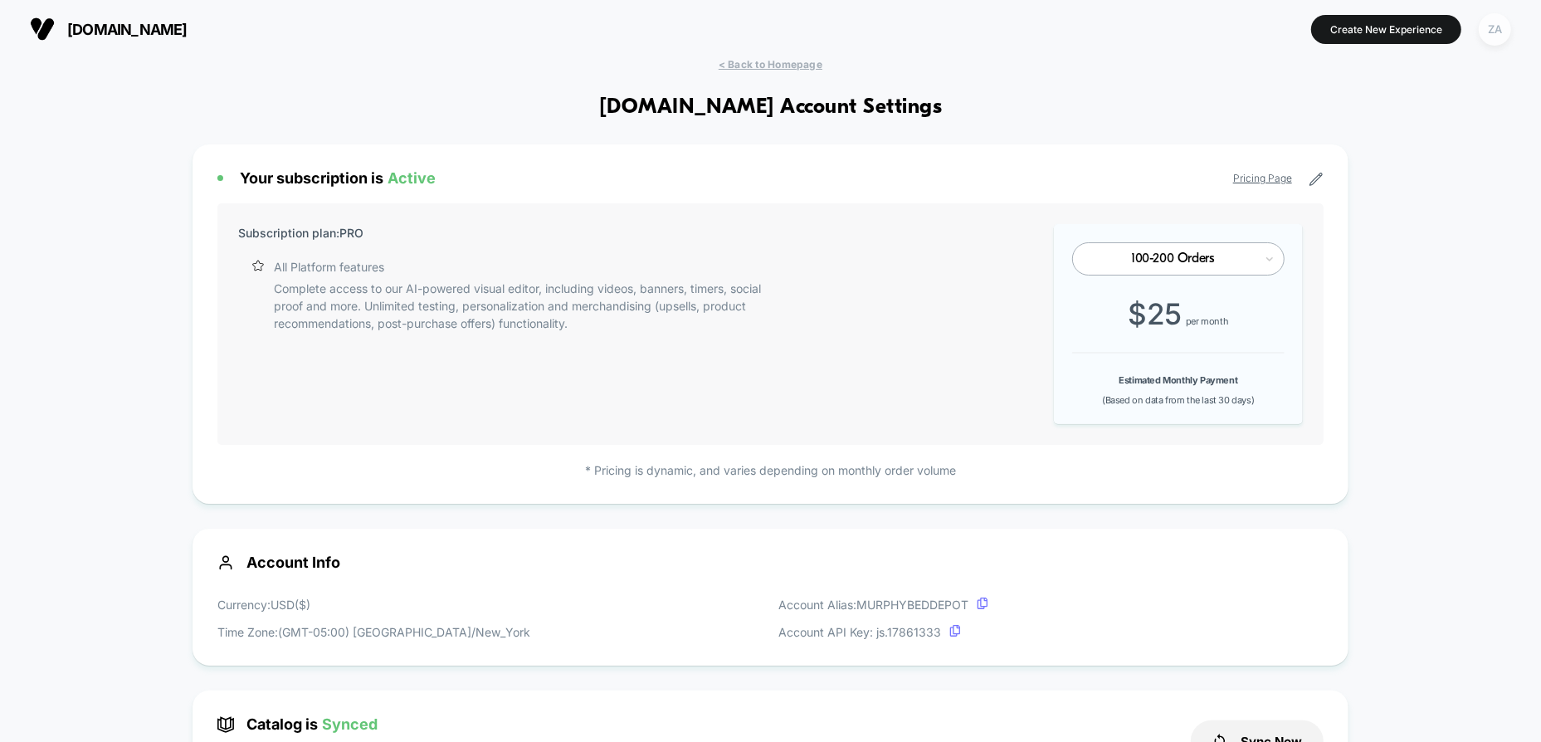
click at [1485, 24] on div "ZA" at bounding box center [1495, 29] width 32 height 32
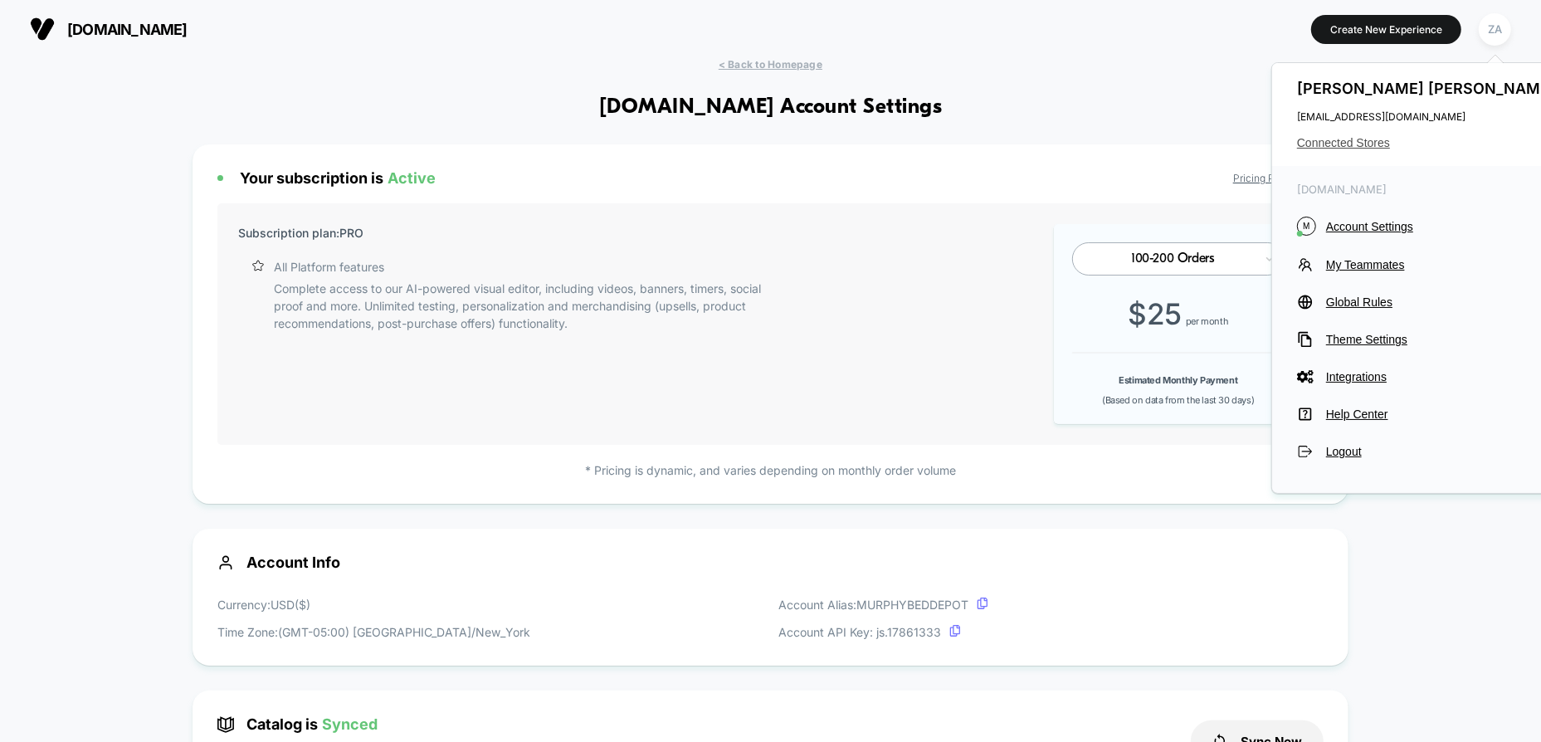
click at [1369, 142] on span "Connected Stores" at bounding box center [1428, 142] width 262 height 13
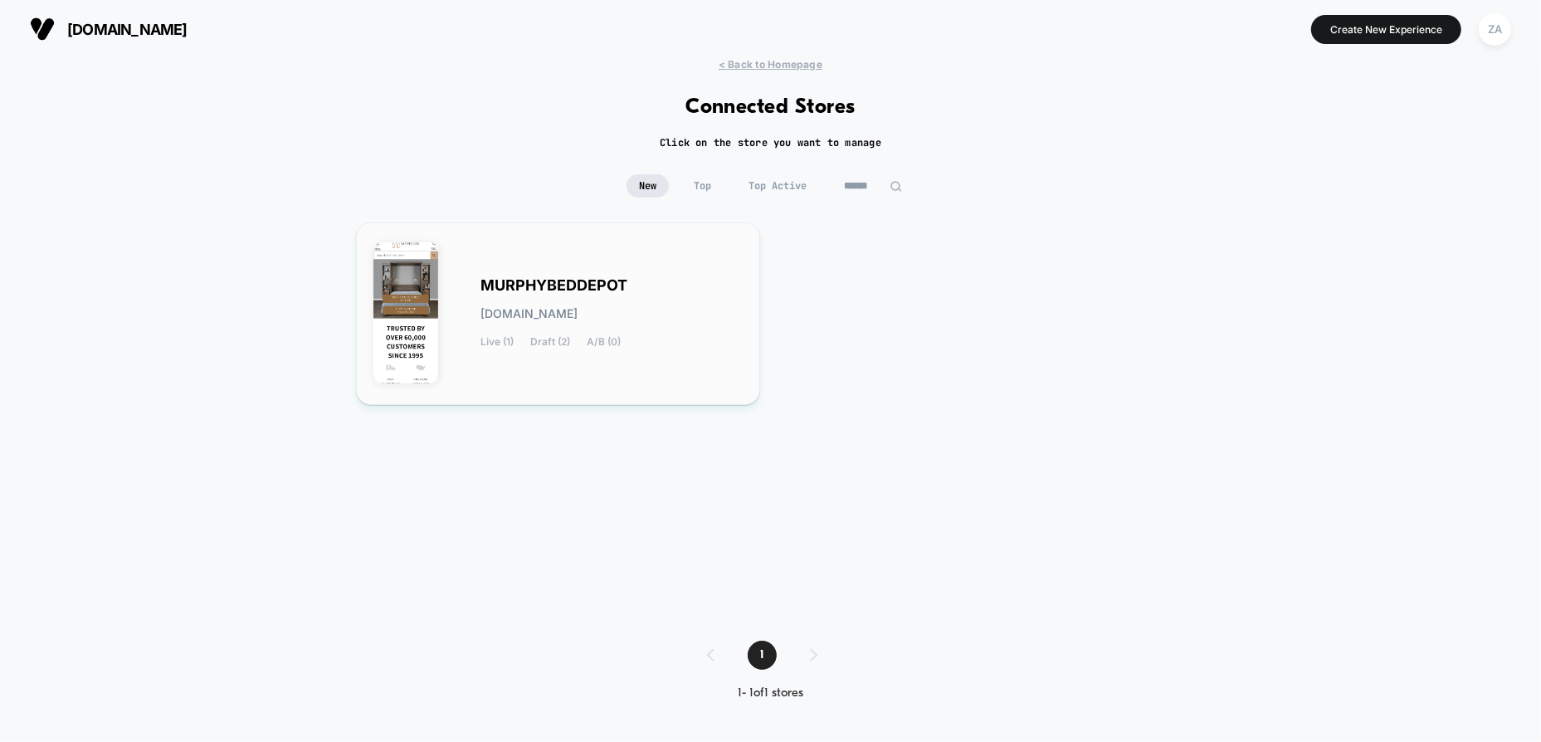
click at [540, 316] on span "[DOMAIN_NAME]" at bounding box center [529, 314] width 97 height 12
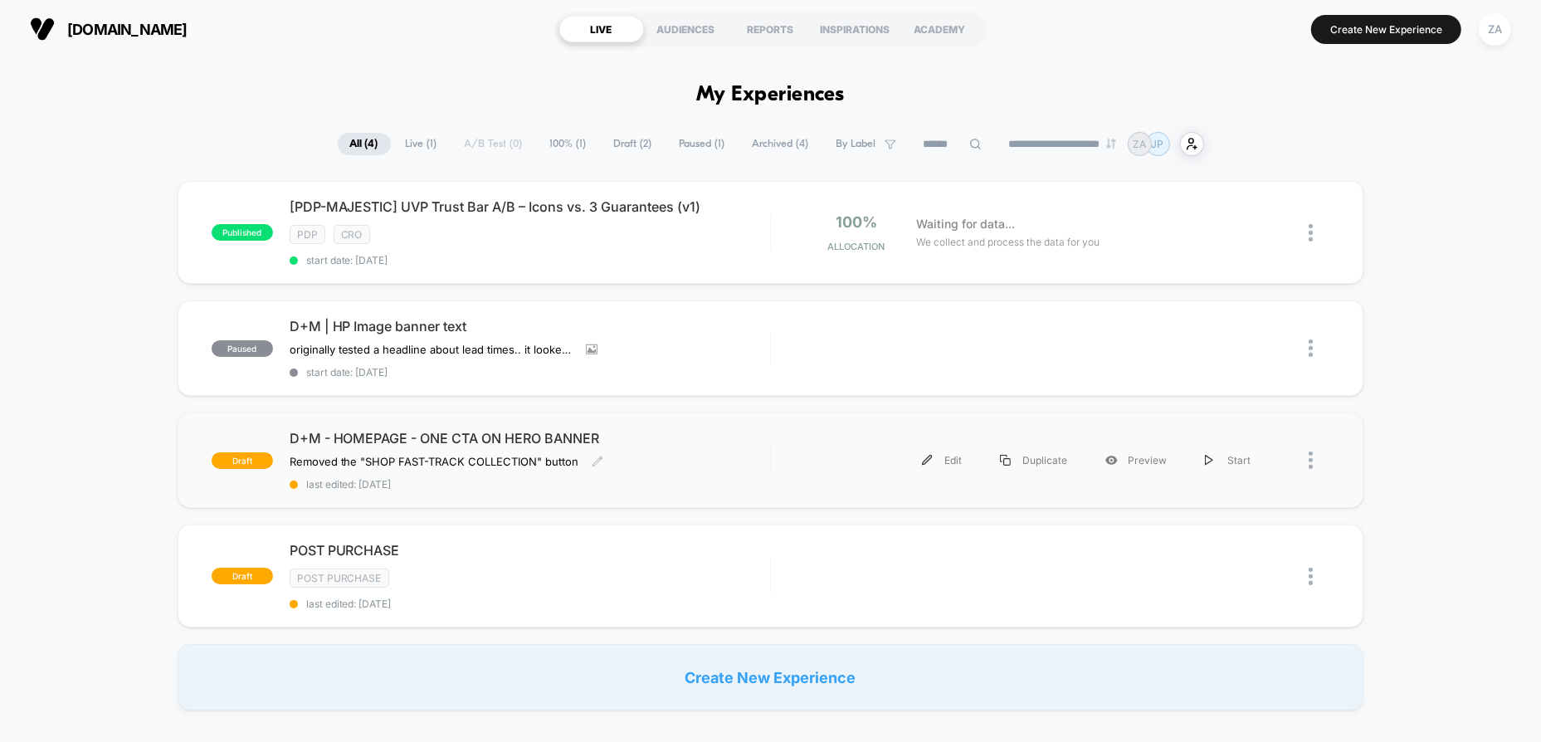
click at [696, 443] on div "D+M - HOMEPAGE - ONE CTA ON HERO BANNER Removed the "SHOP FAST-TRACK COLLECTION…" at bounding box center [530, 460] width 481 height 61
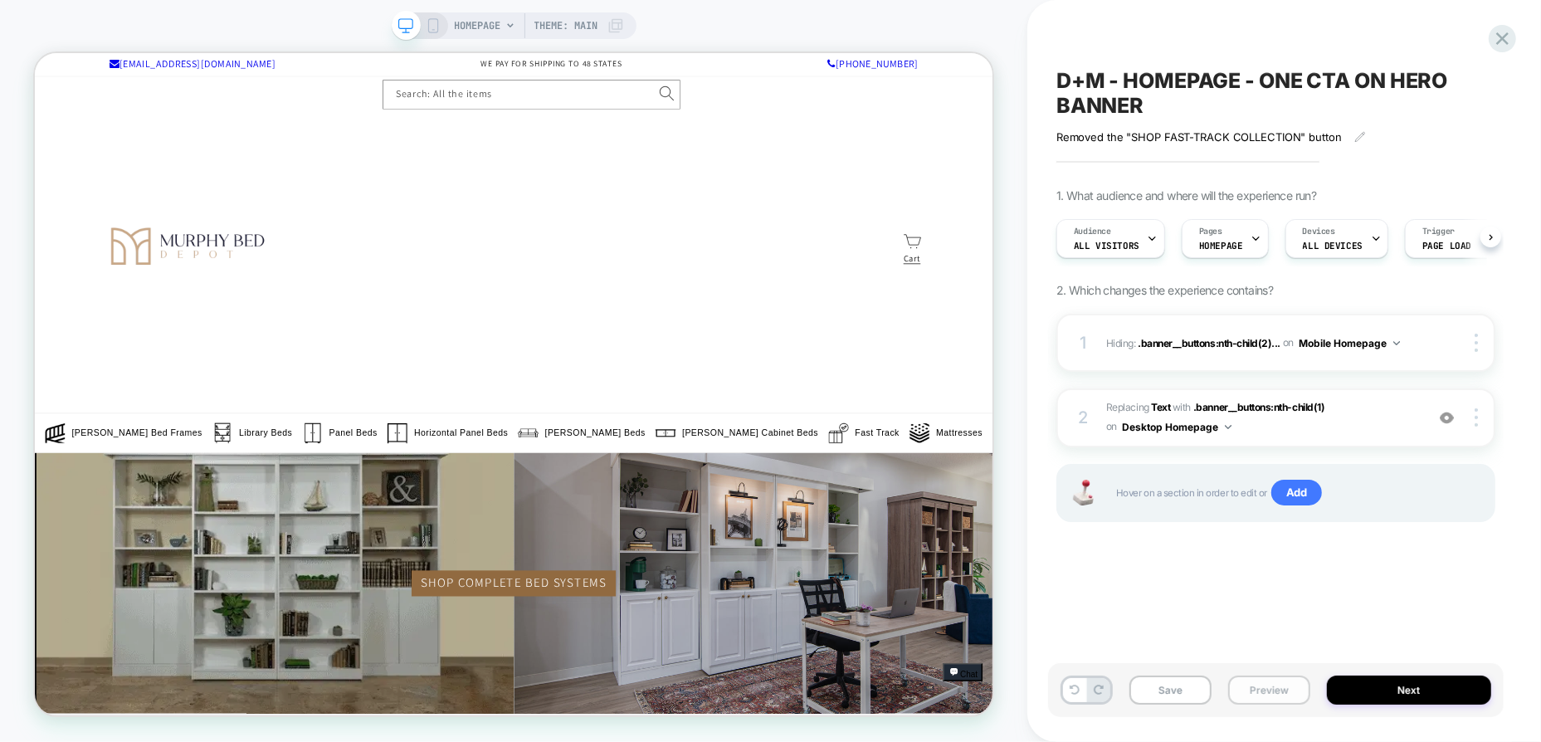
click at [1274, 692] on button "Preview" at bounding box center [1269, 690] width 82 height 29
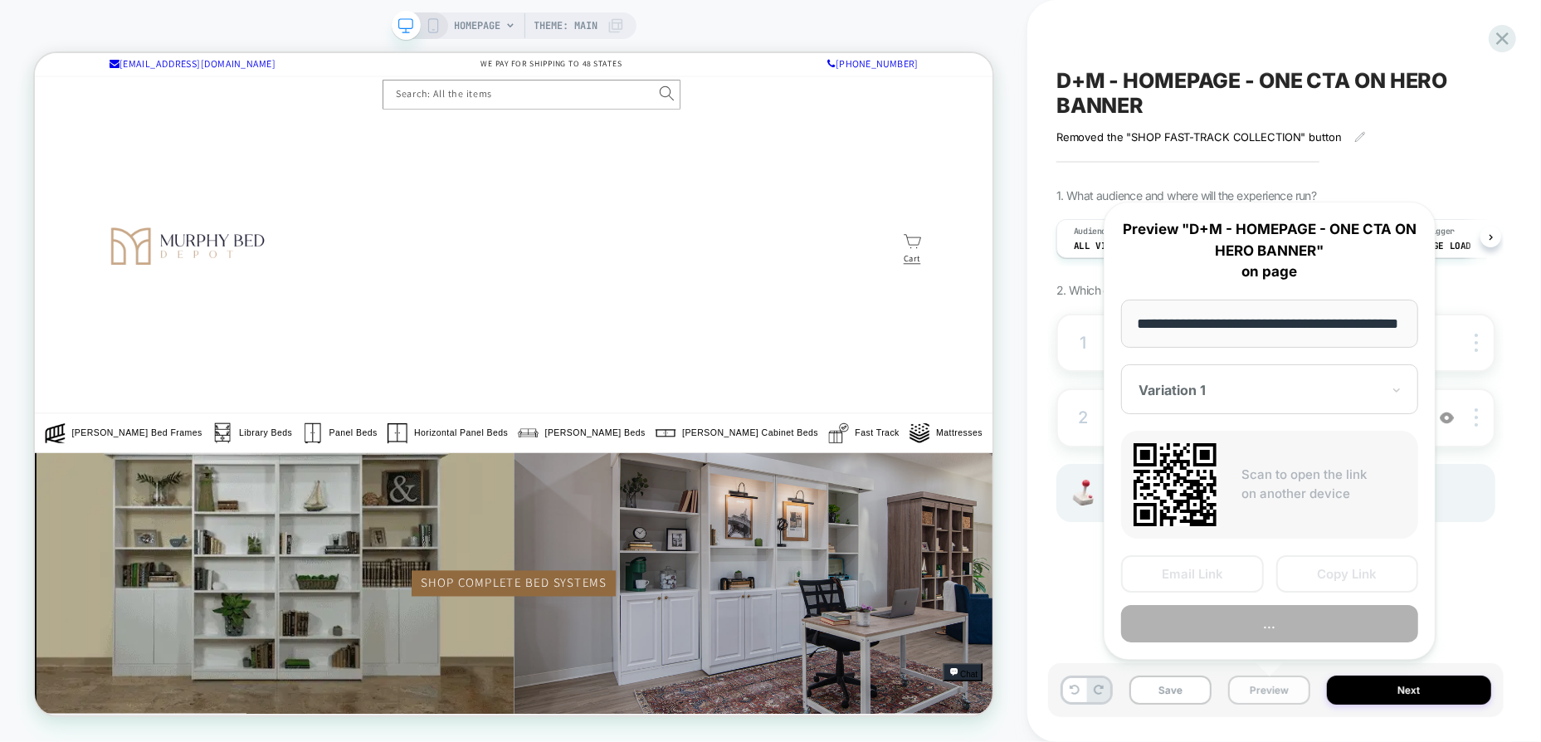
scroll to position [0, 66]
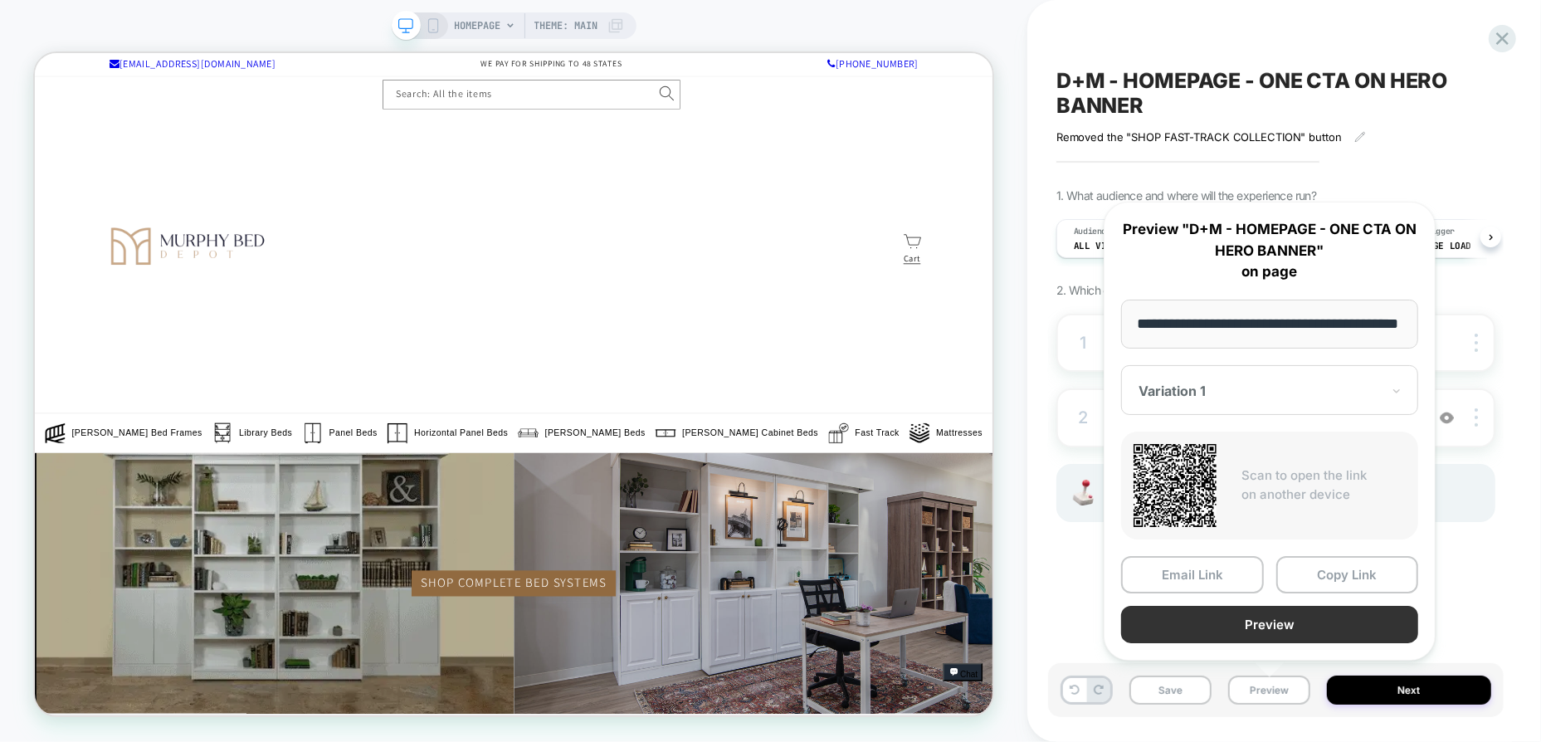
click at [1261, 631] on button "Preview" at bounding box center [1269, 624] width 297 height 37
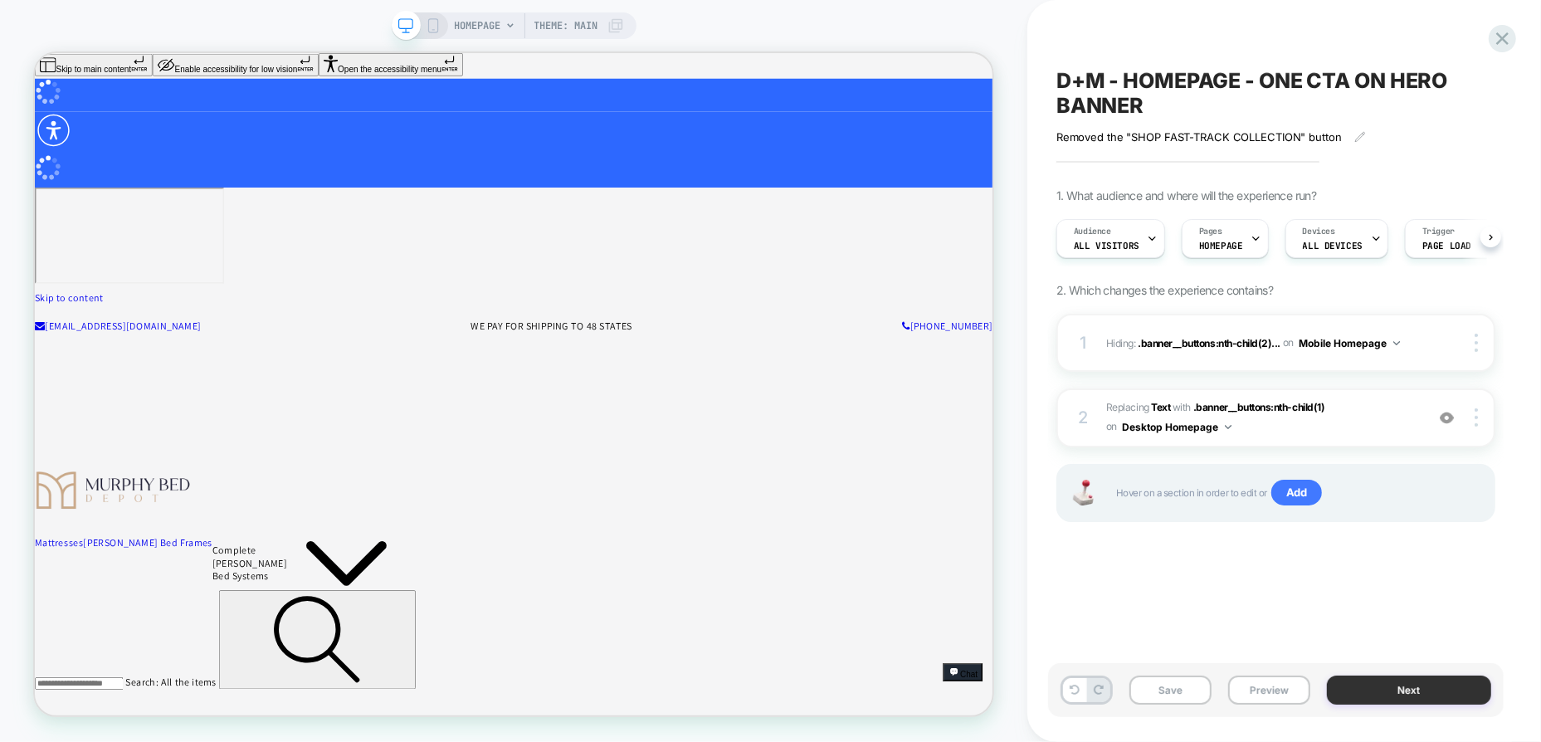
click at [1384, 693] on button "Next" at bounding box center [1409, 690] width 164 height 29
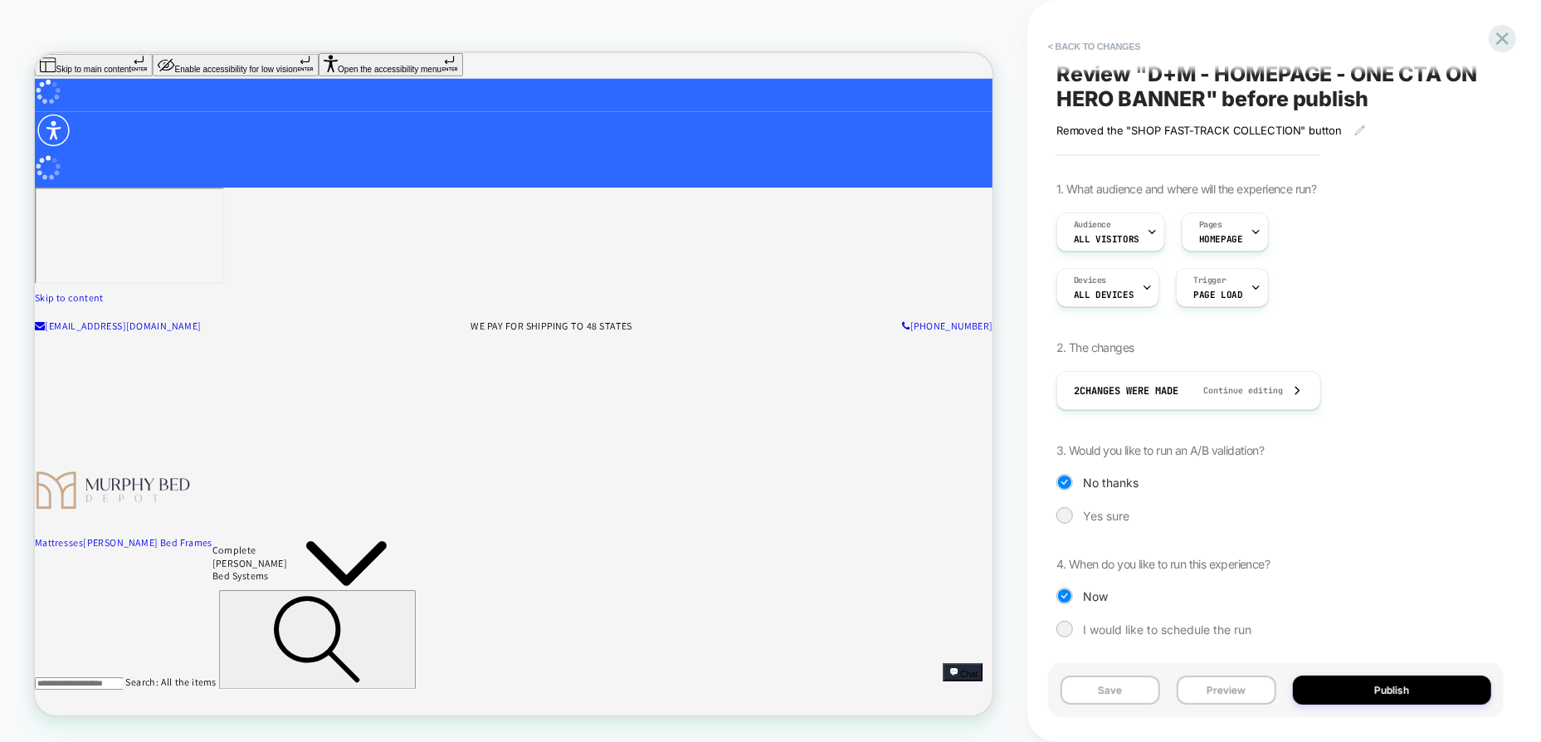
scroll to position [0, 0]
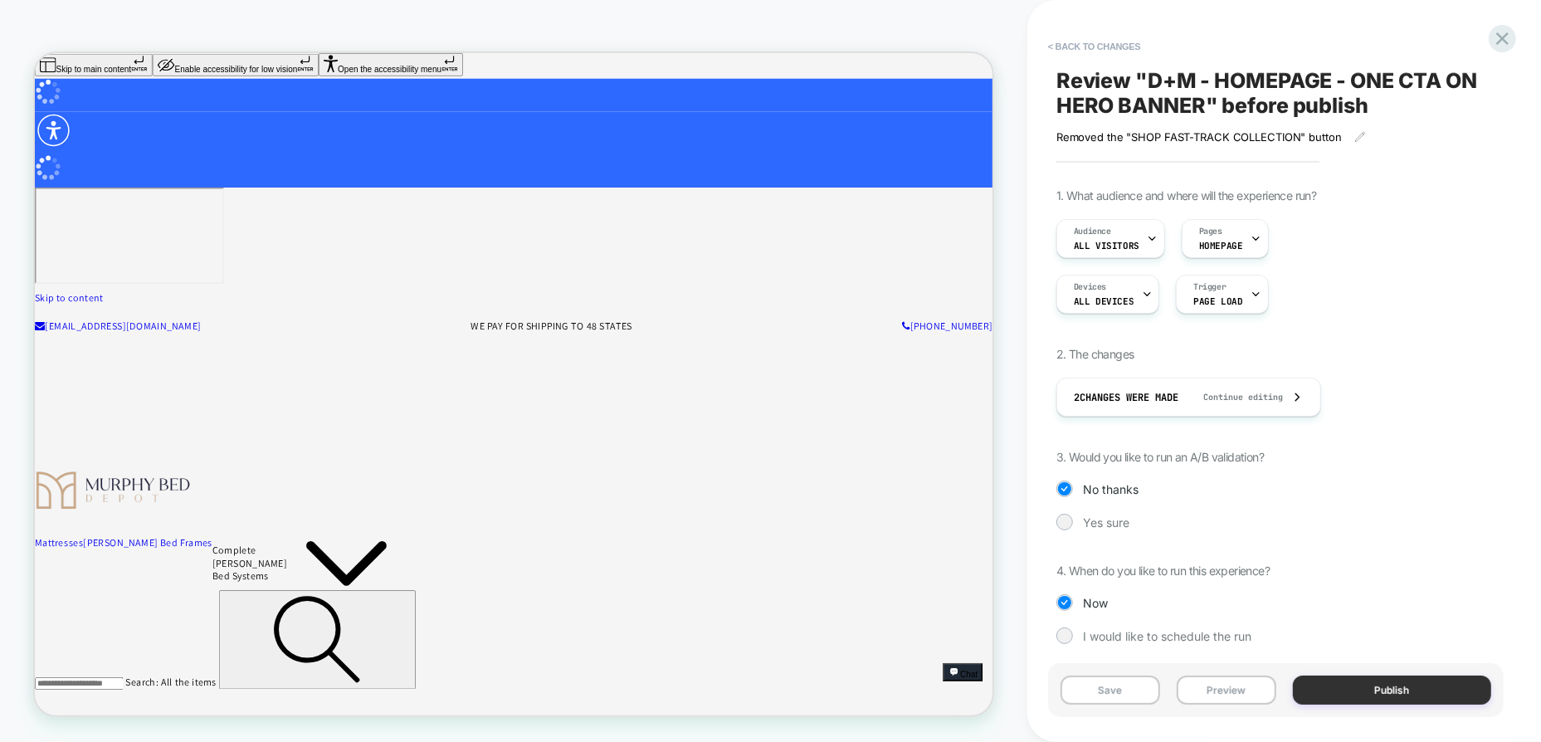
click at [1371, 689] on button "Publish" at bounding box center [1392, 690] width 199 height 29
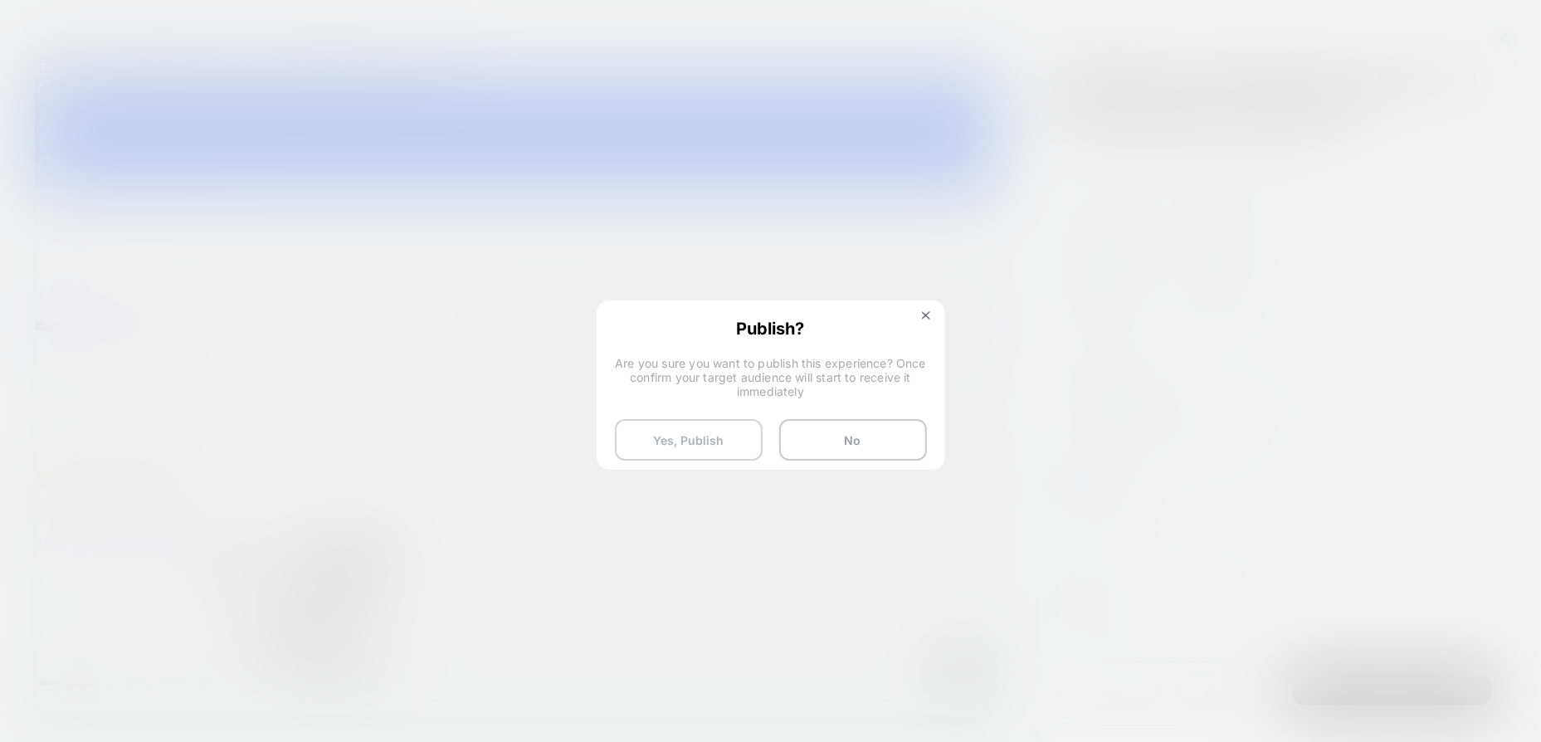
click at [716, 434] on button "Yes, Publish" at bounding box center [689, 439] width 148 height 41
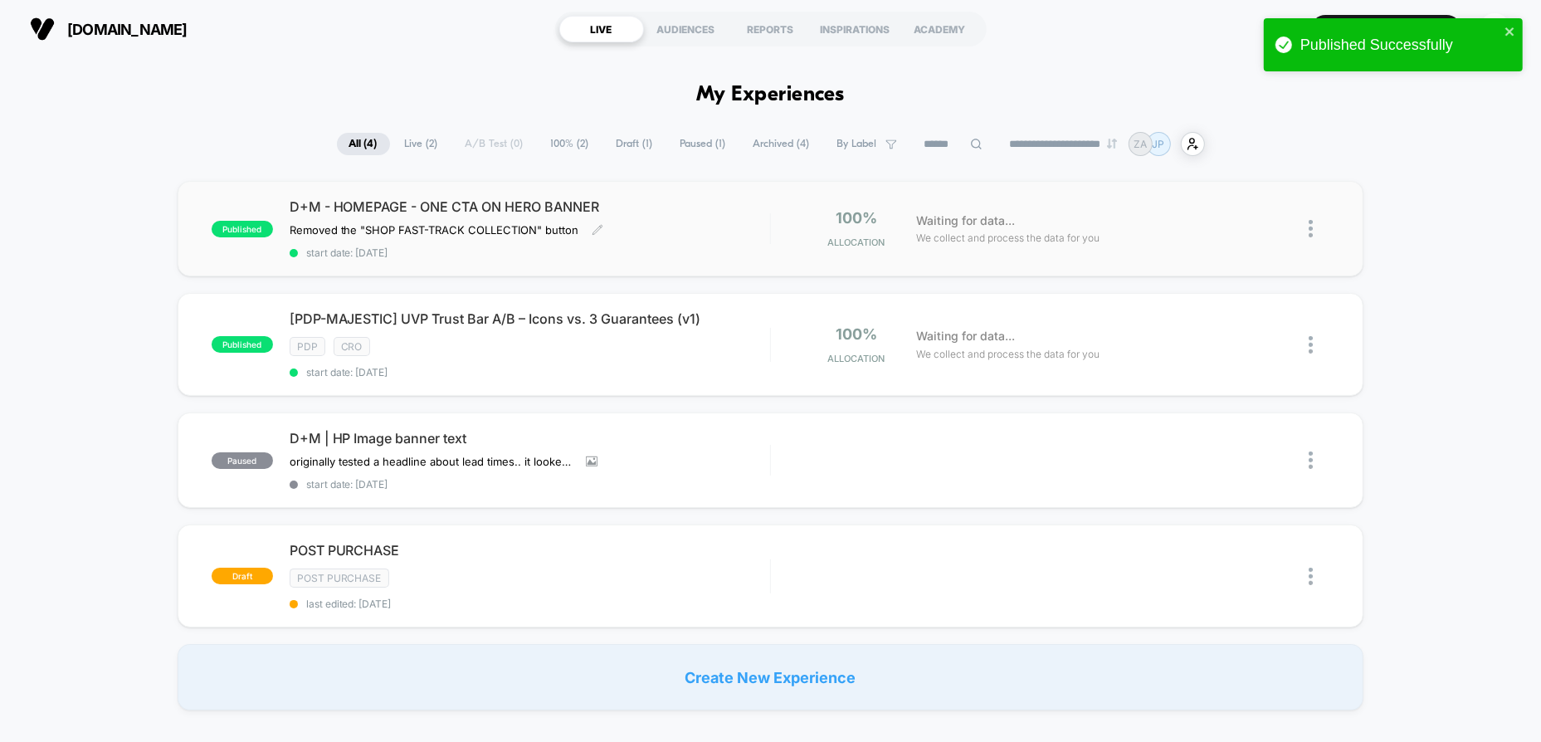
click at [734, 221] on div "D+M - HOMEPAGE - ONE CTA ON HERO BANNER Removed the "SHOP FAST-TRACK COLLECTION…" at bounding box center [530, 228] width 481 height 61
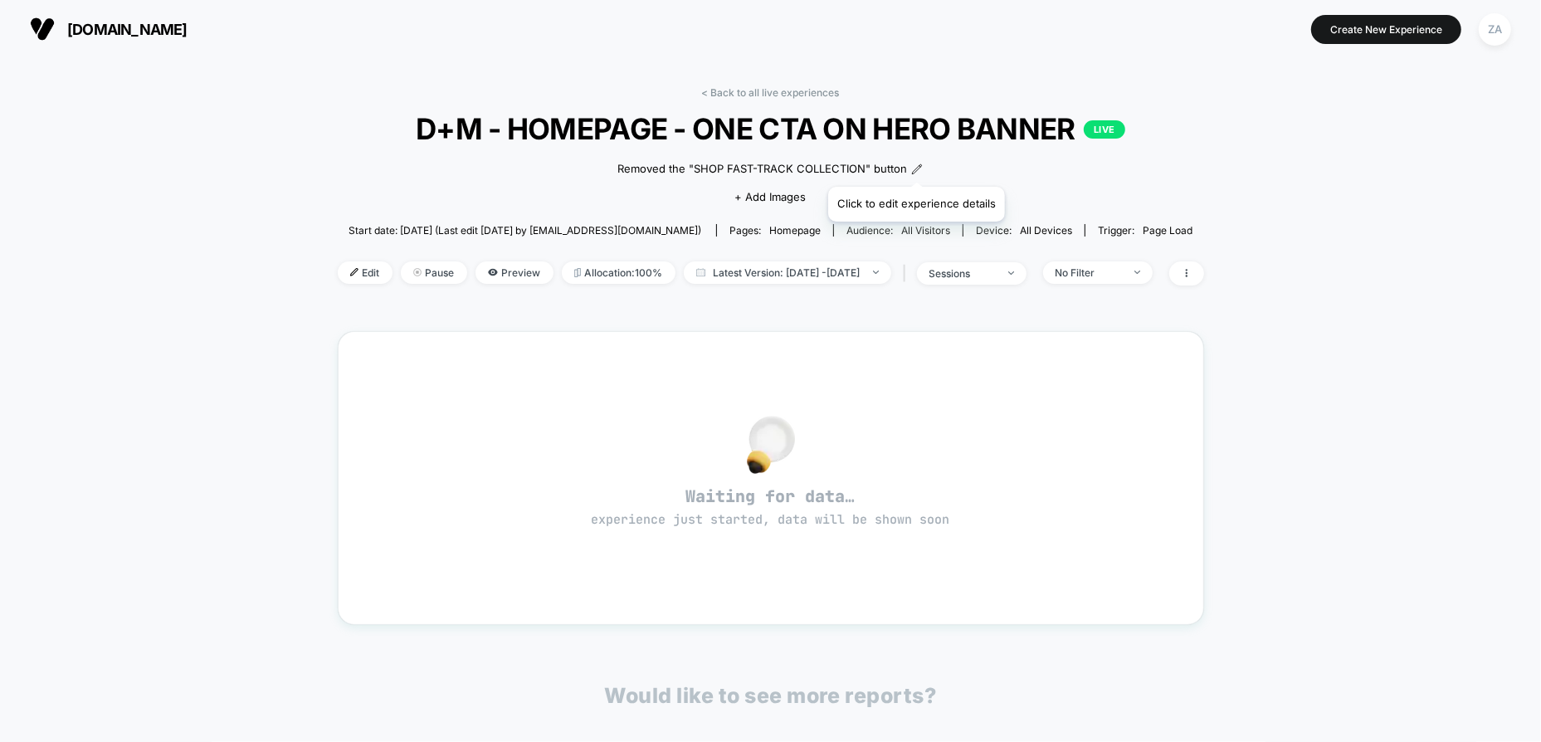
click at [915, 166] on icon at bounding box center [917, 170] width 12 height 12
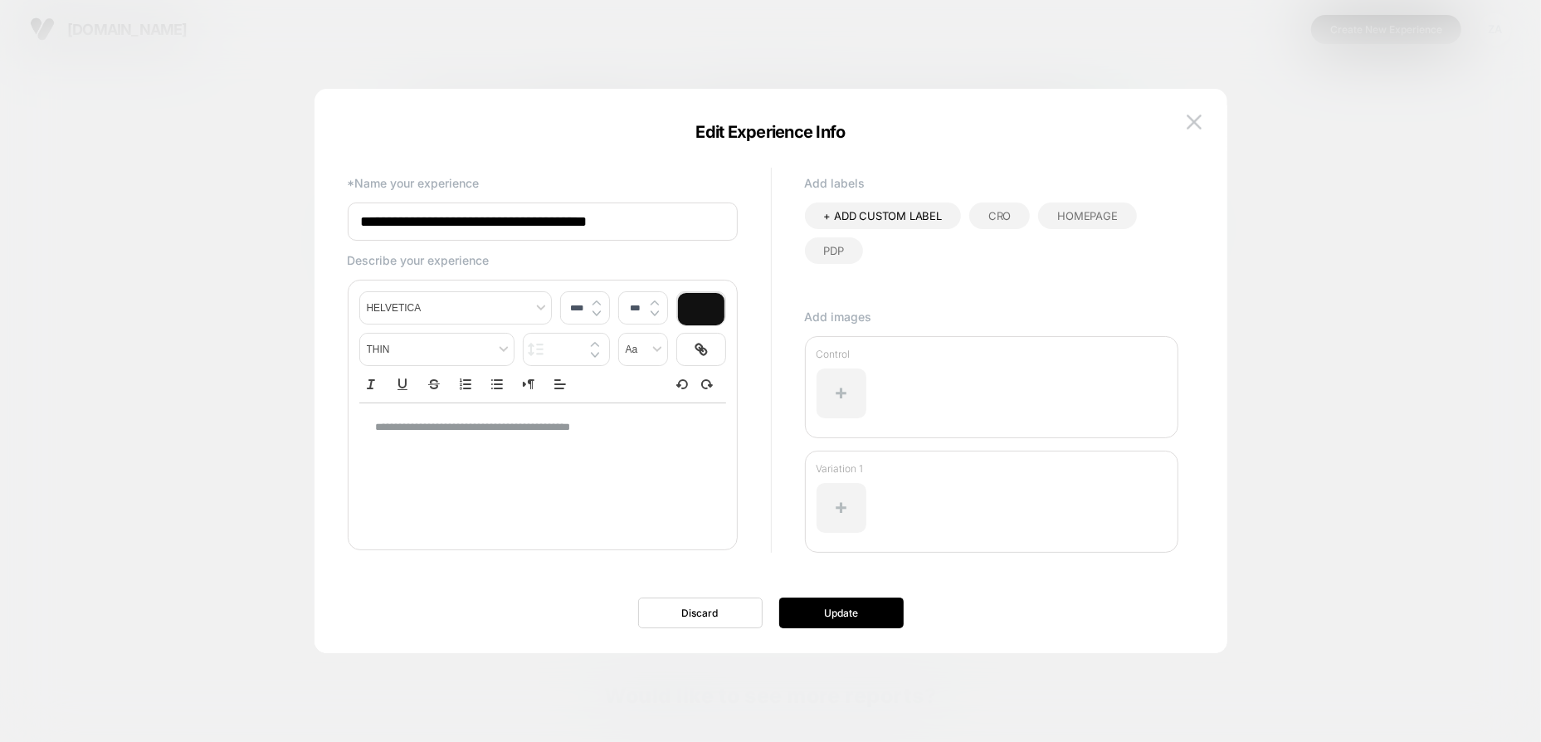
click at [1107, 223] on div "HOMEPAGE" at bounding box center [1087, 216] width 98 height 27
click at [842, 608] on button "Update" at bounding box center [841, 613] width 124 height 31
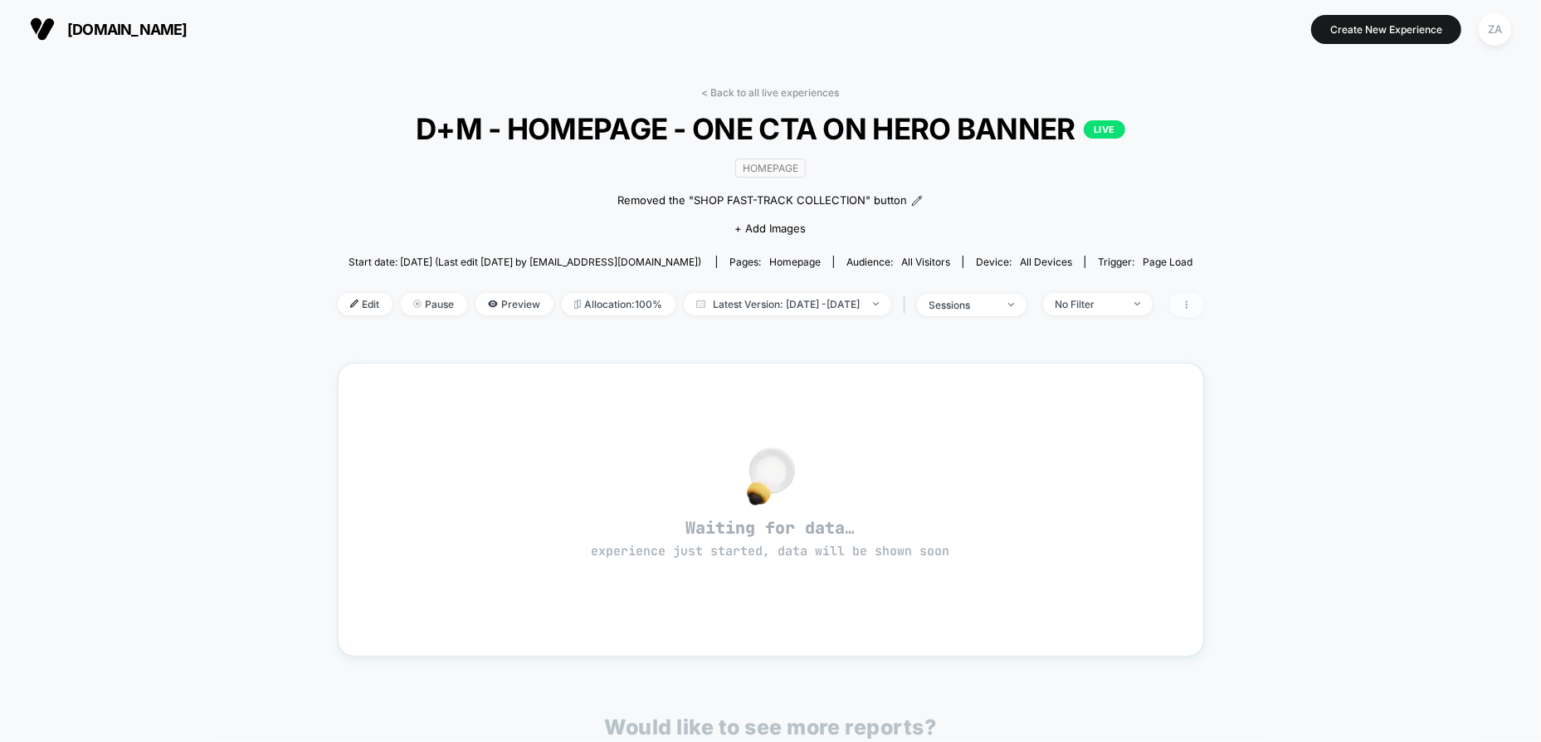
click at [1187, 300] on icon at bounding box center [1186, 304] width 2 height 8
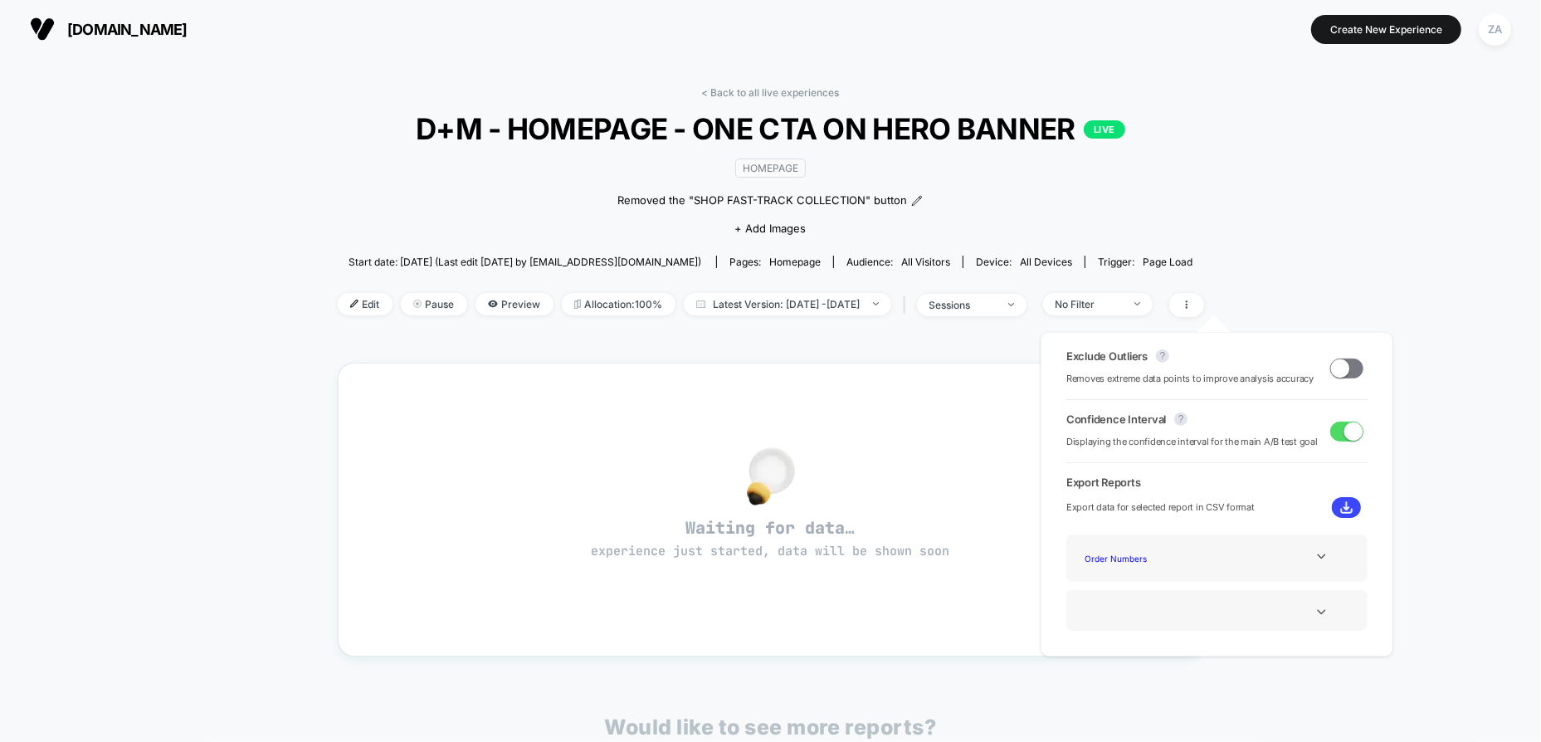
click at [1352, 366] on span at bounding box center [1346, 369] width 33 height 20
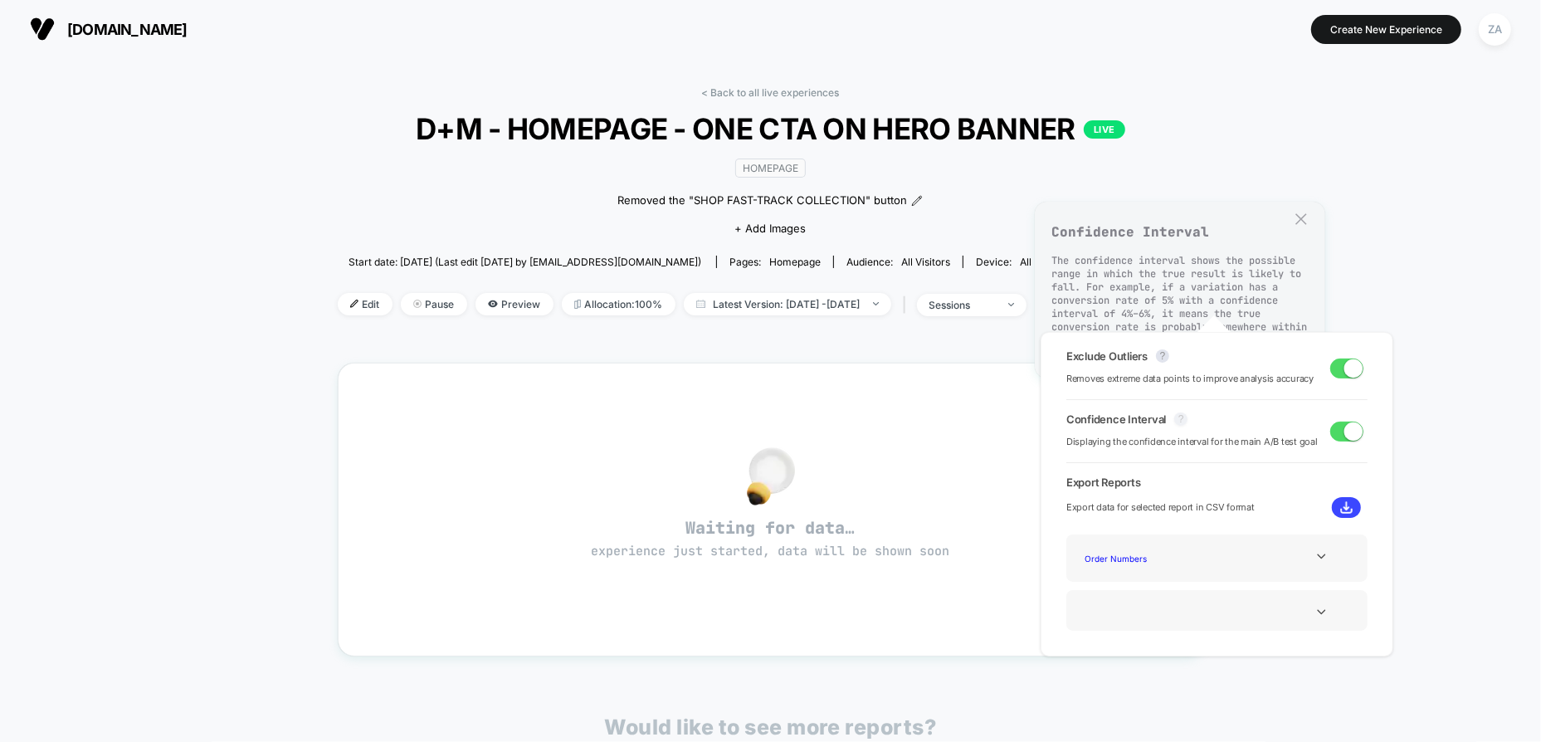
click at [1179, 419] on button "?" at bounding box center [1180, 418] width 13 height 13
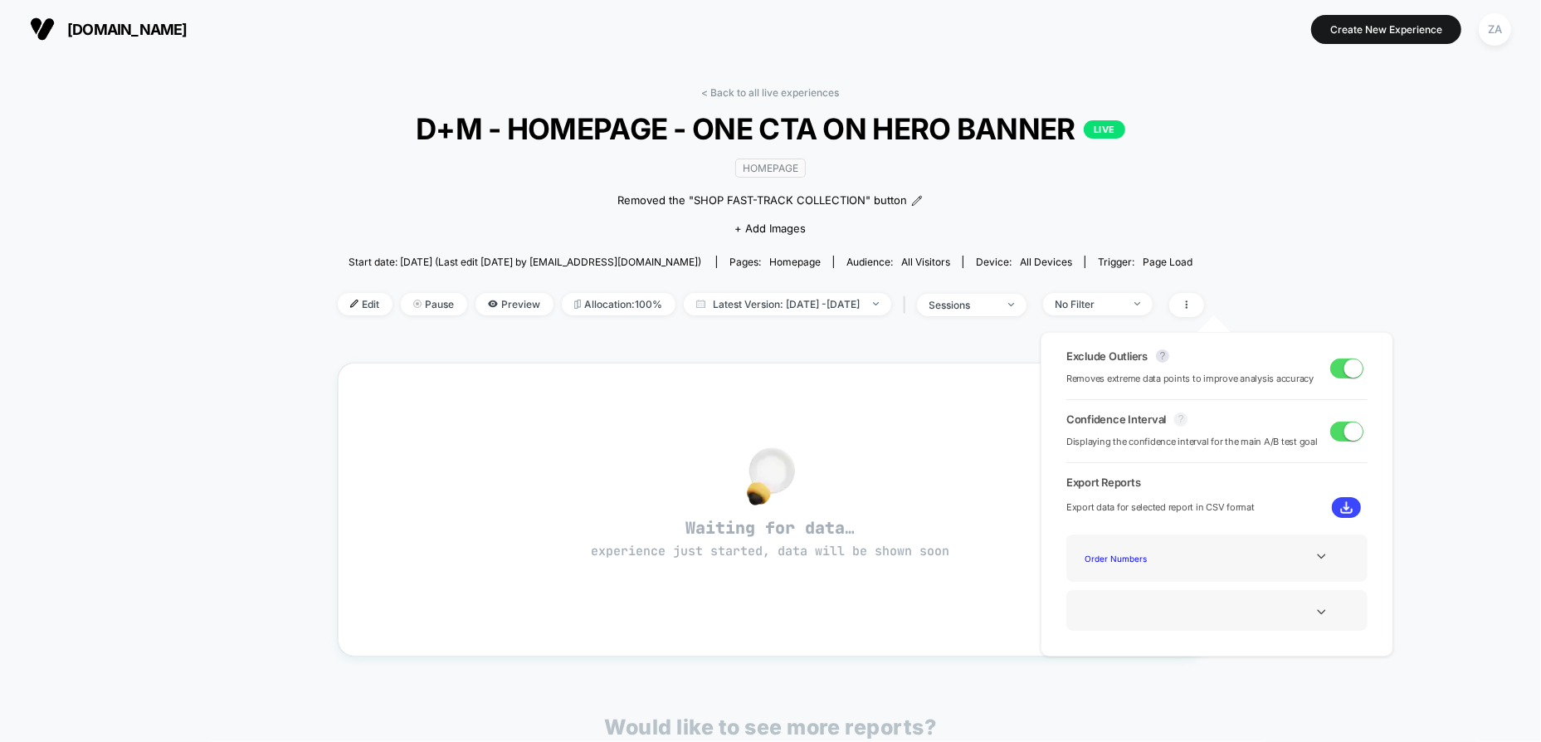
click at [1179, 419] on button "?" at bounding box center [1180, 418] width 13 height 13
click at [1433, 457] on div "< Back to all live experiences D+M - HOMEPAGE - ONE CTA ON HERO BANNER LIVE HOM…" at bounding box center [770, 550] width 1541 height 984
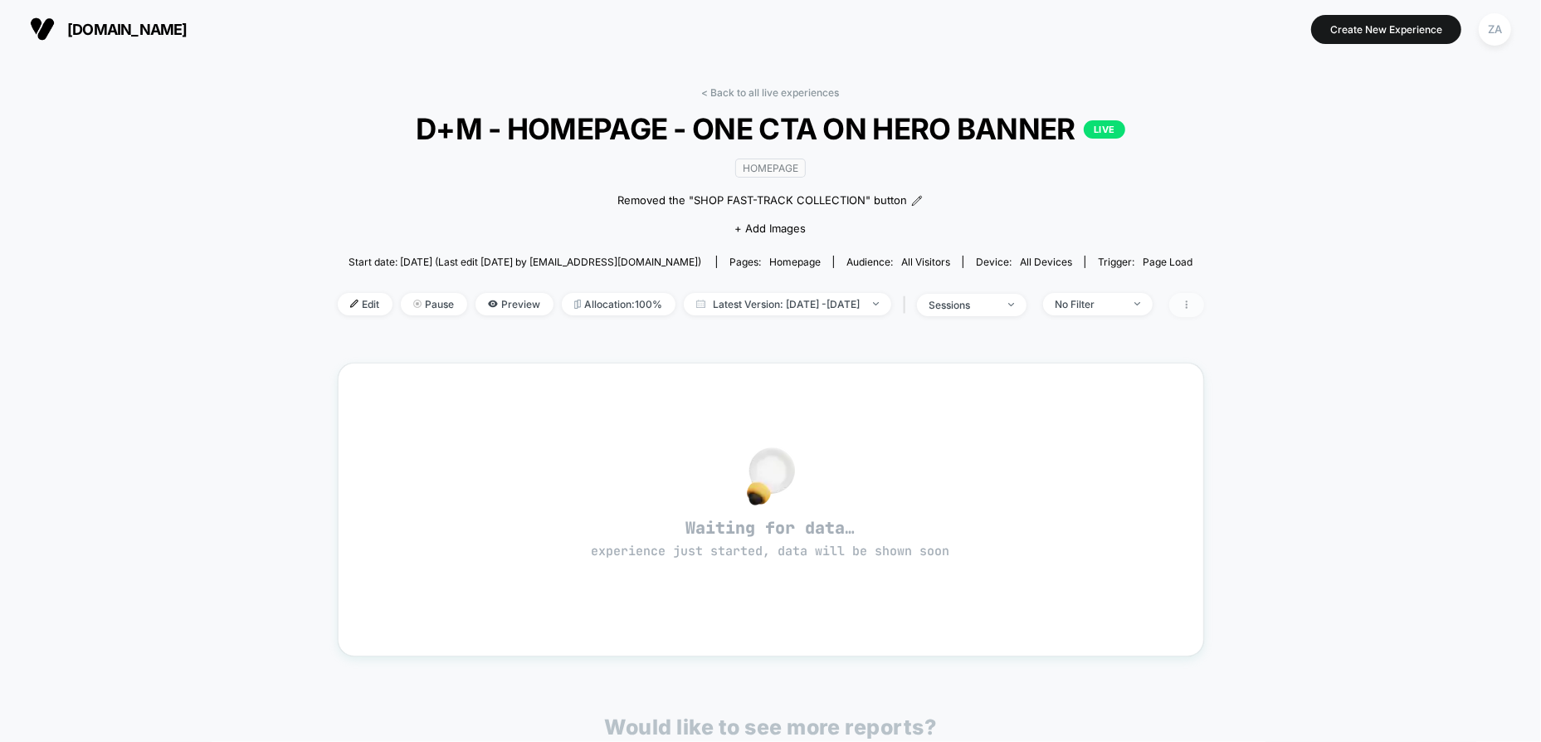
click at [1204, 305] on span at bounding box center [1186, 305] width 35 height 24
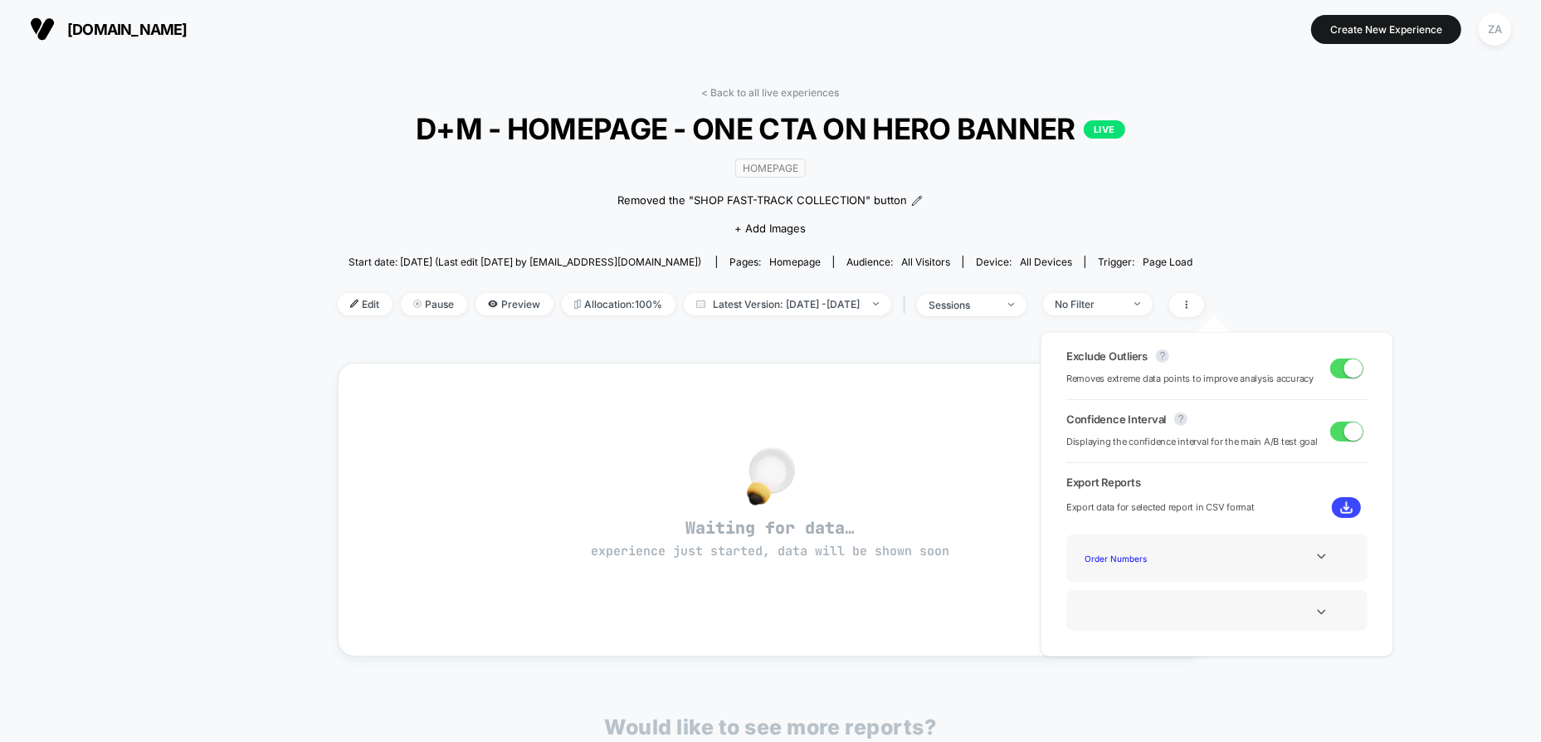
click at [1369, 281] on div "< Back to all live experiences D+M - HOMEPAGE - ONE CTA ON HERO BANNER LIVE HOM…" at bounding box center [770, 550] width 1541 height 984
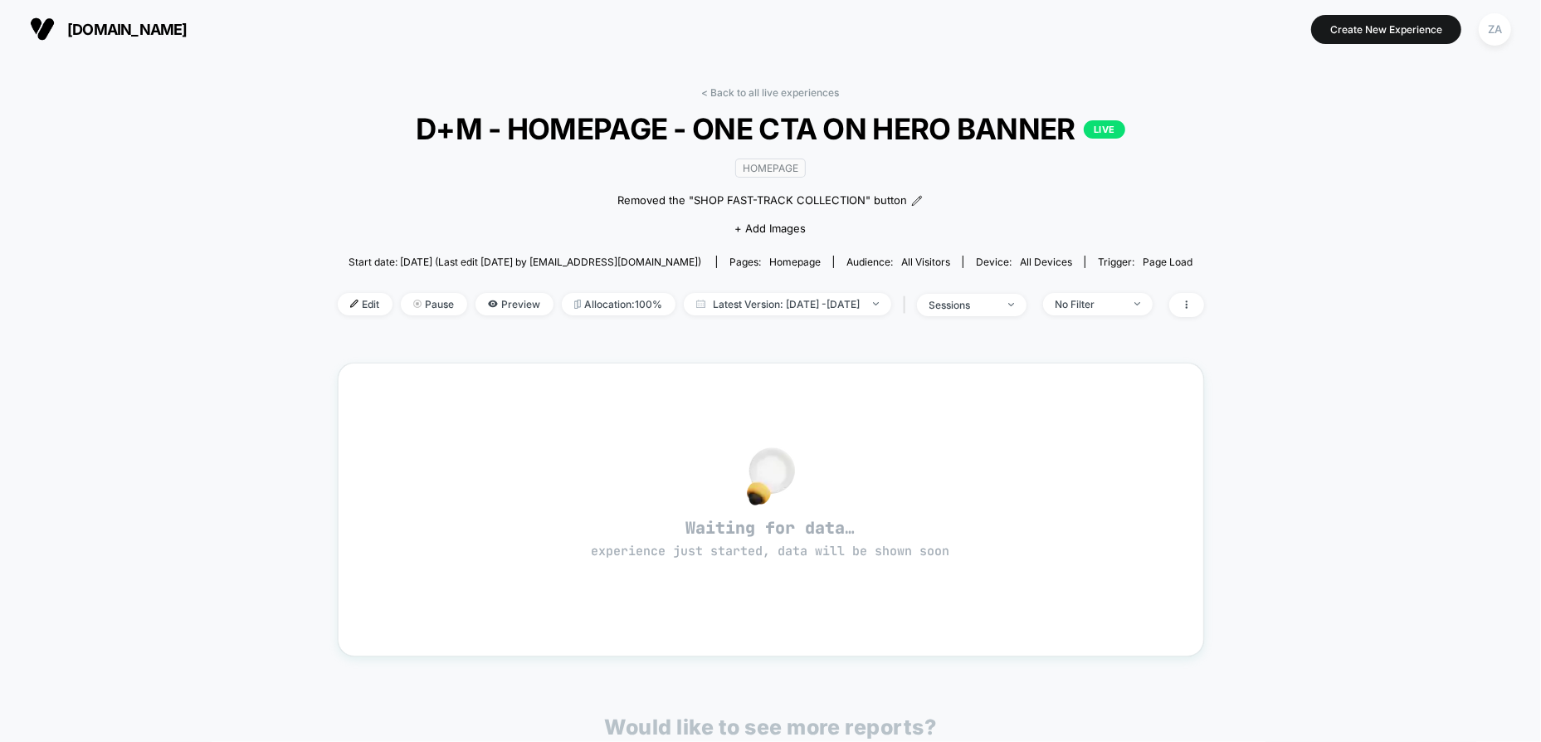
scroll to position [253, 0]
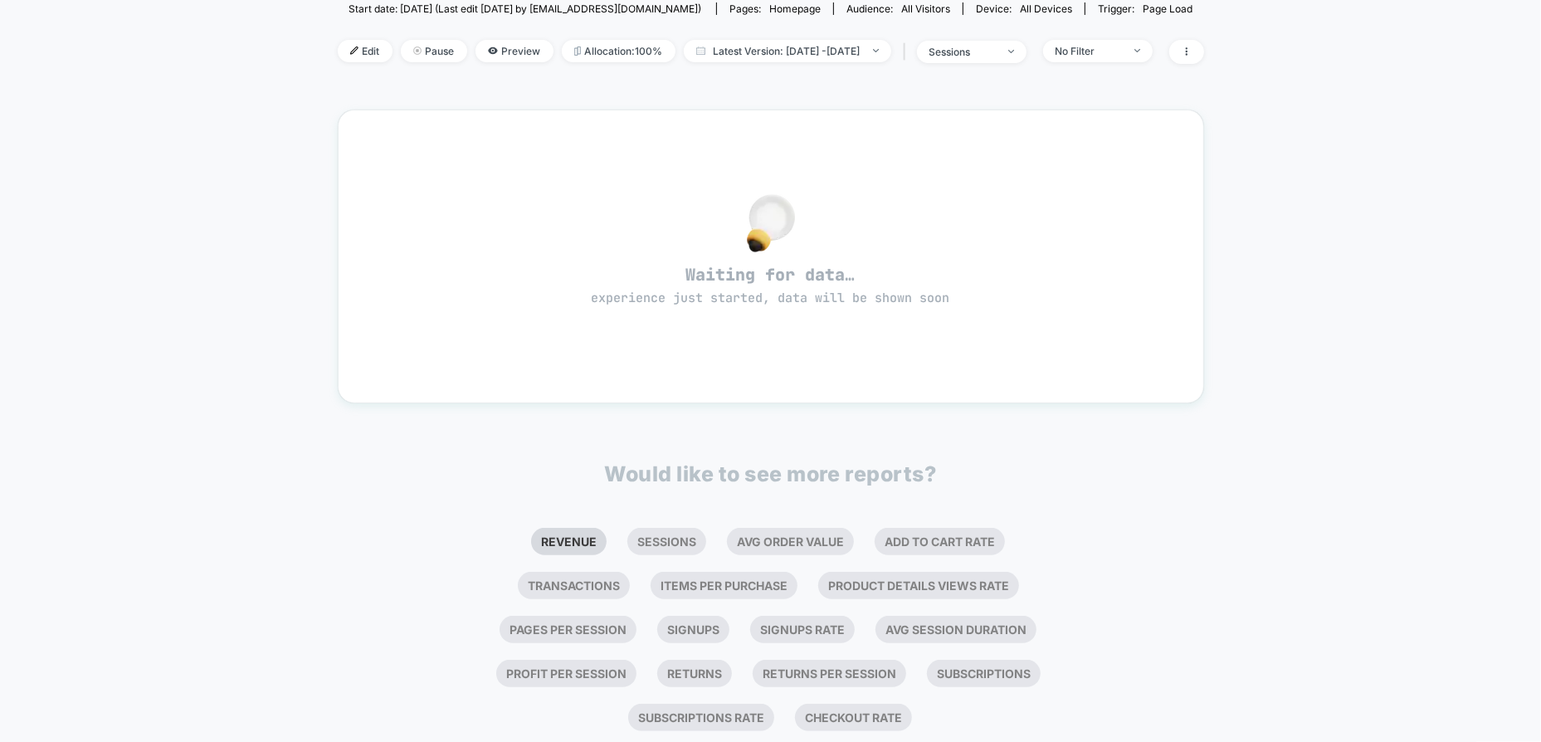
click at [531, 534] on li "Revenue" at bounding box center [569, 541] width 76 height 27
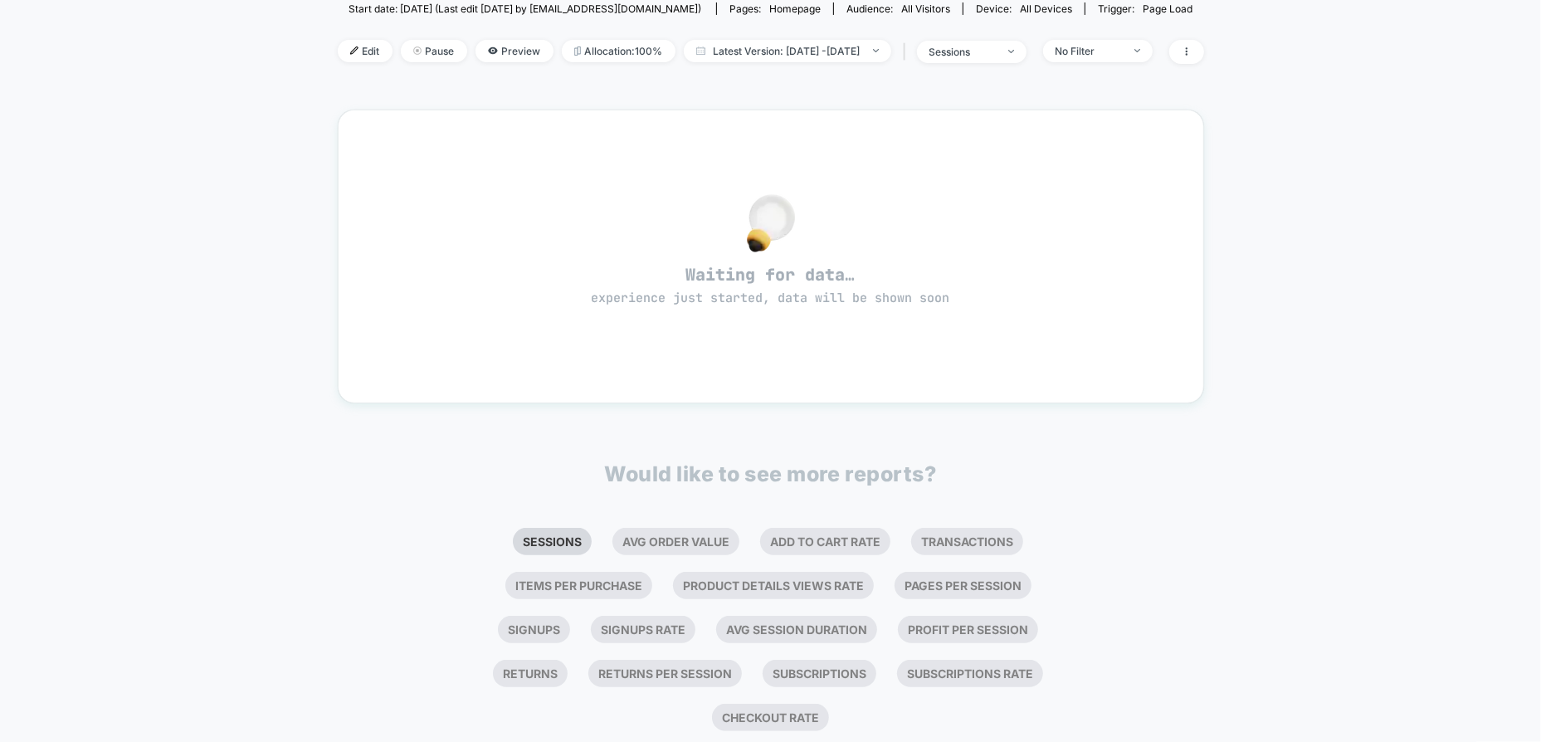
click at [563, 539] on li "Sessions" at bounding box center [552, 541] width 79 height 27
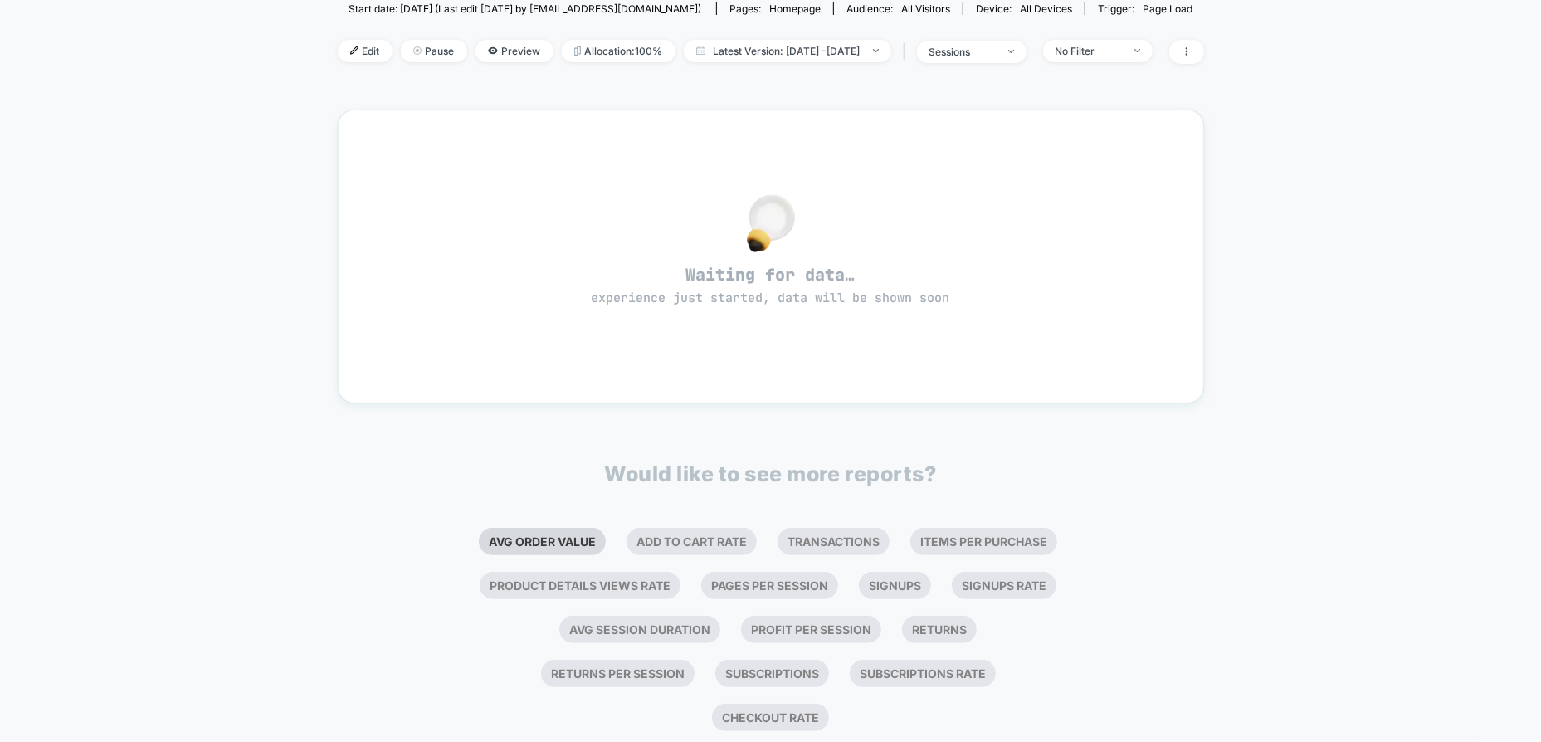
click at [569, 543] on li "Avg Order Value" at bounding box center [542, 541] width 127 height 27
click at [632, 539] on li "Add To Cart Rate" at bounding box center [618, 541] width 130 height 27
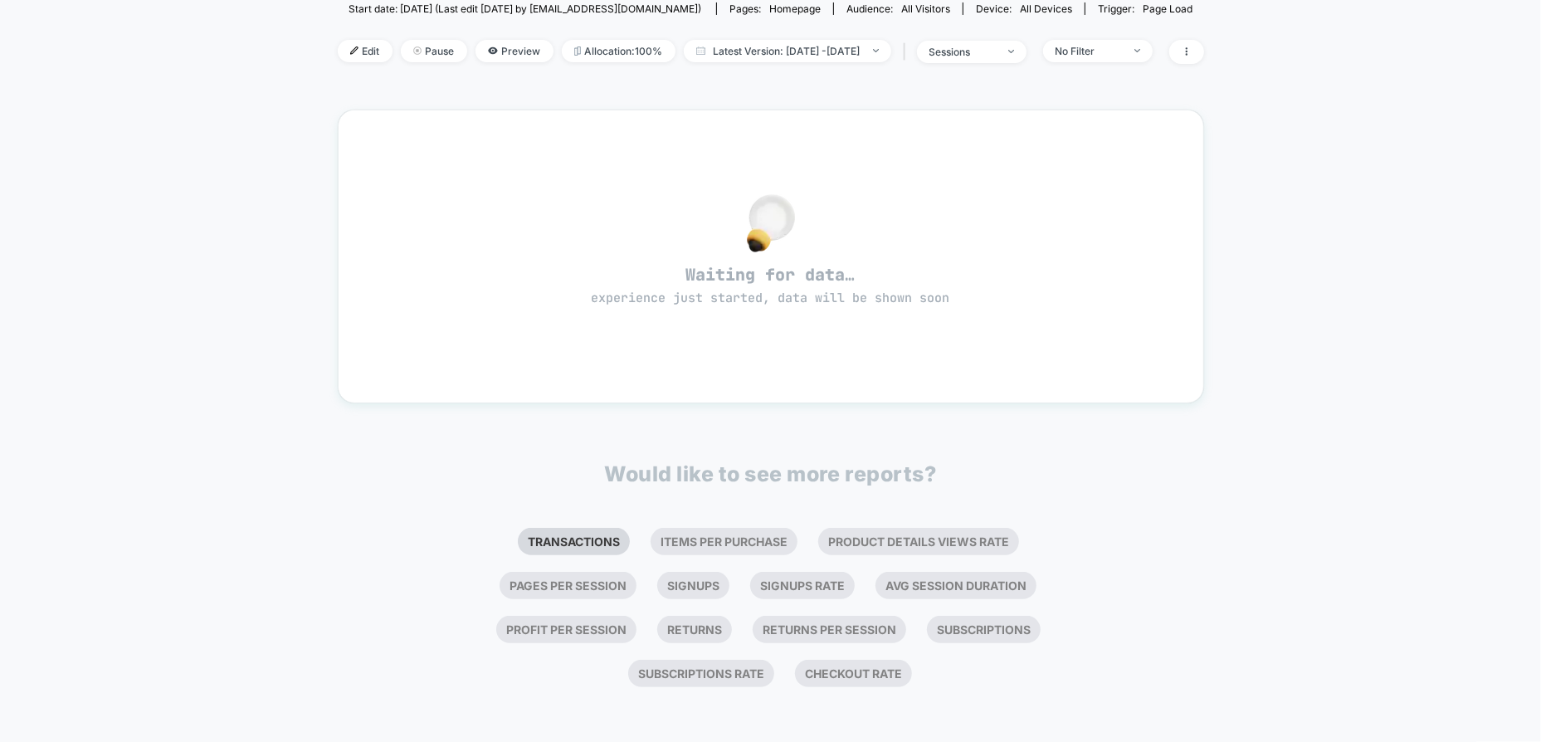
click at [584, 541] on li "Transactions" at bounding box center [574, 541] width 112 height 27
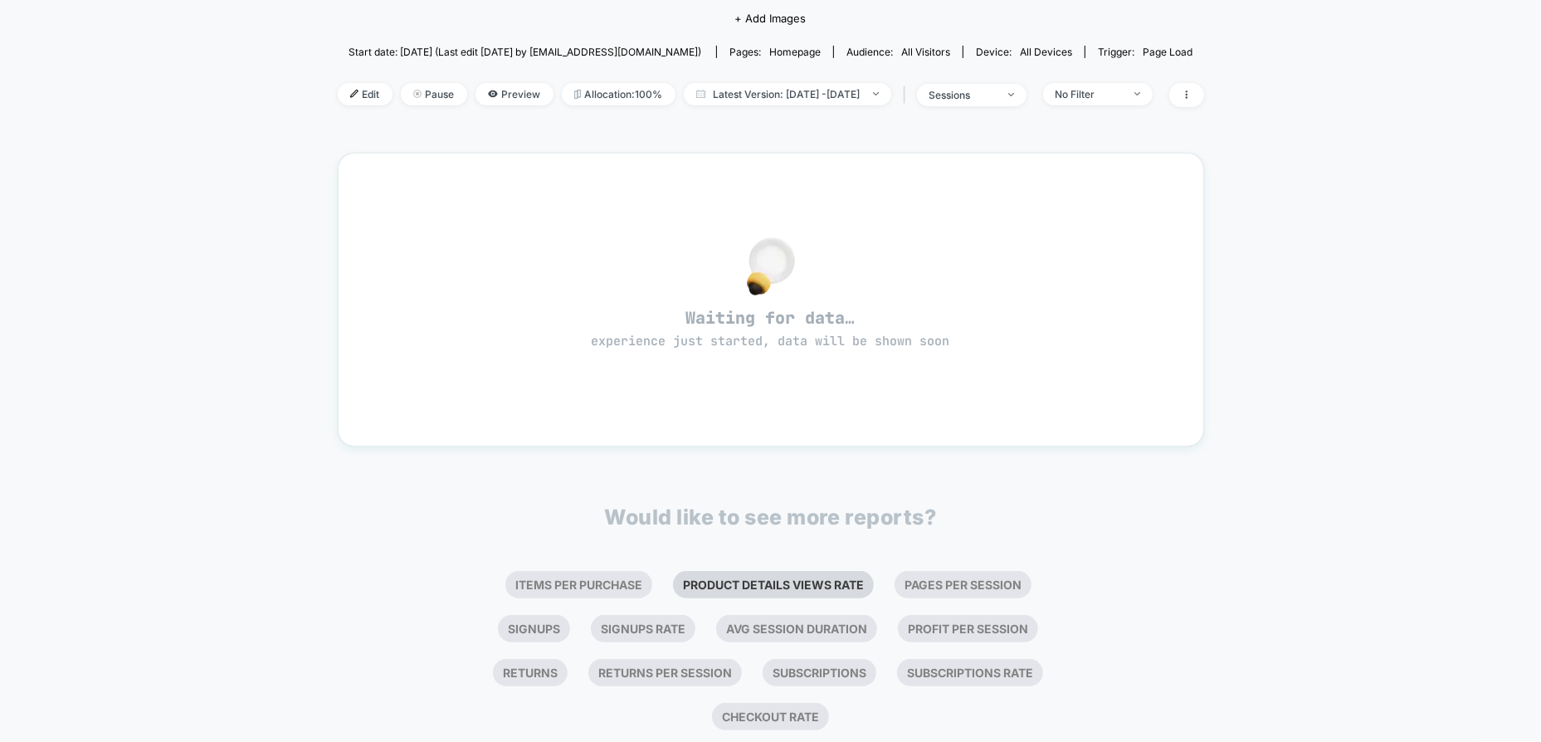
click at [704, 582] on li "Product Details Views Rate" at bounding box center [773, 584] width 201 height 27
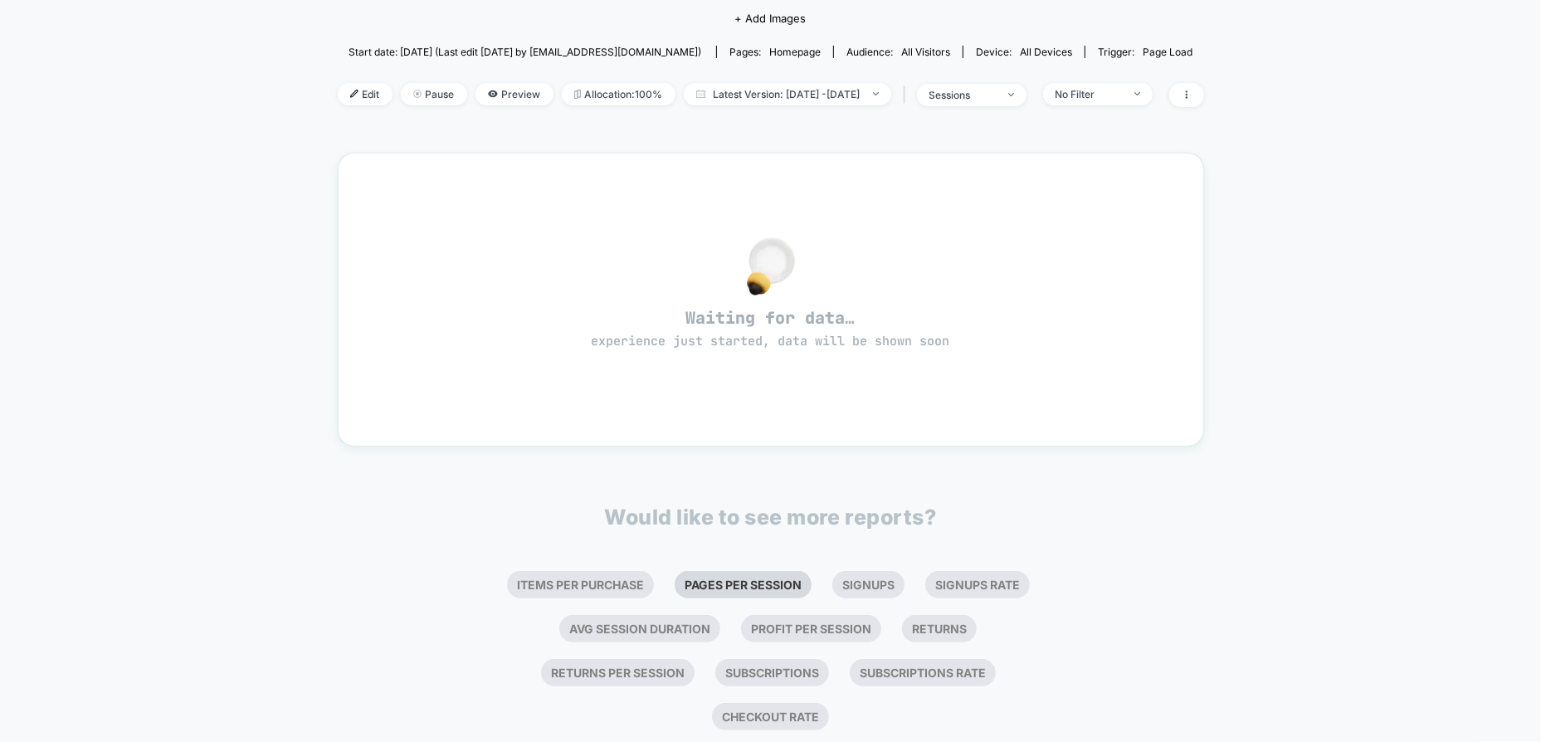
click at [755, 588] on li "Pages Per Session" at bounding box center [743, 584] width 137 height 27
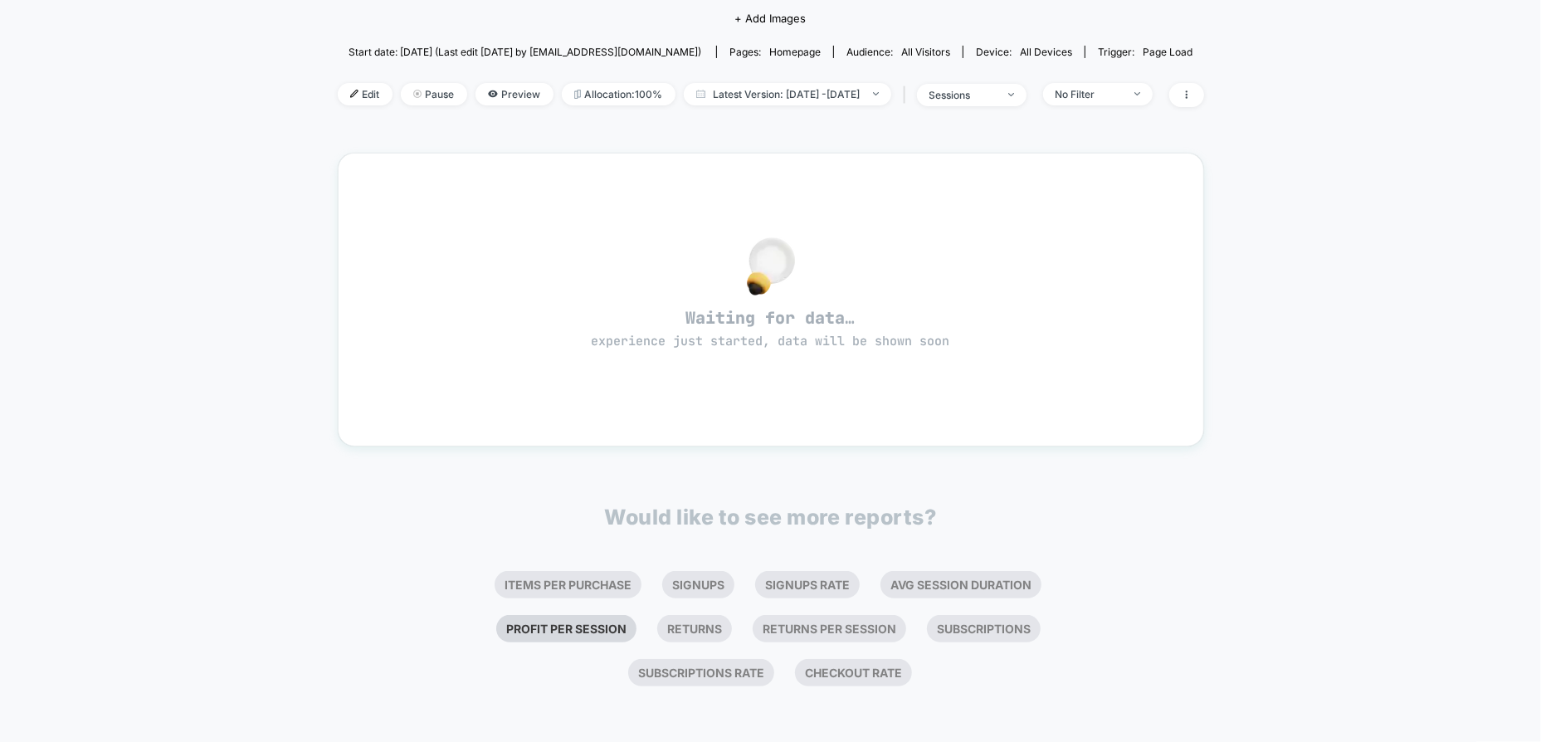
click at [578, 625] on li "Profit Per Session" at bounding box center [566, 628] width 140 height 27
click at [763, 667] on li "Checkout Rate" at bounding box center [770, 672] width 117 height 27
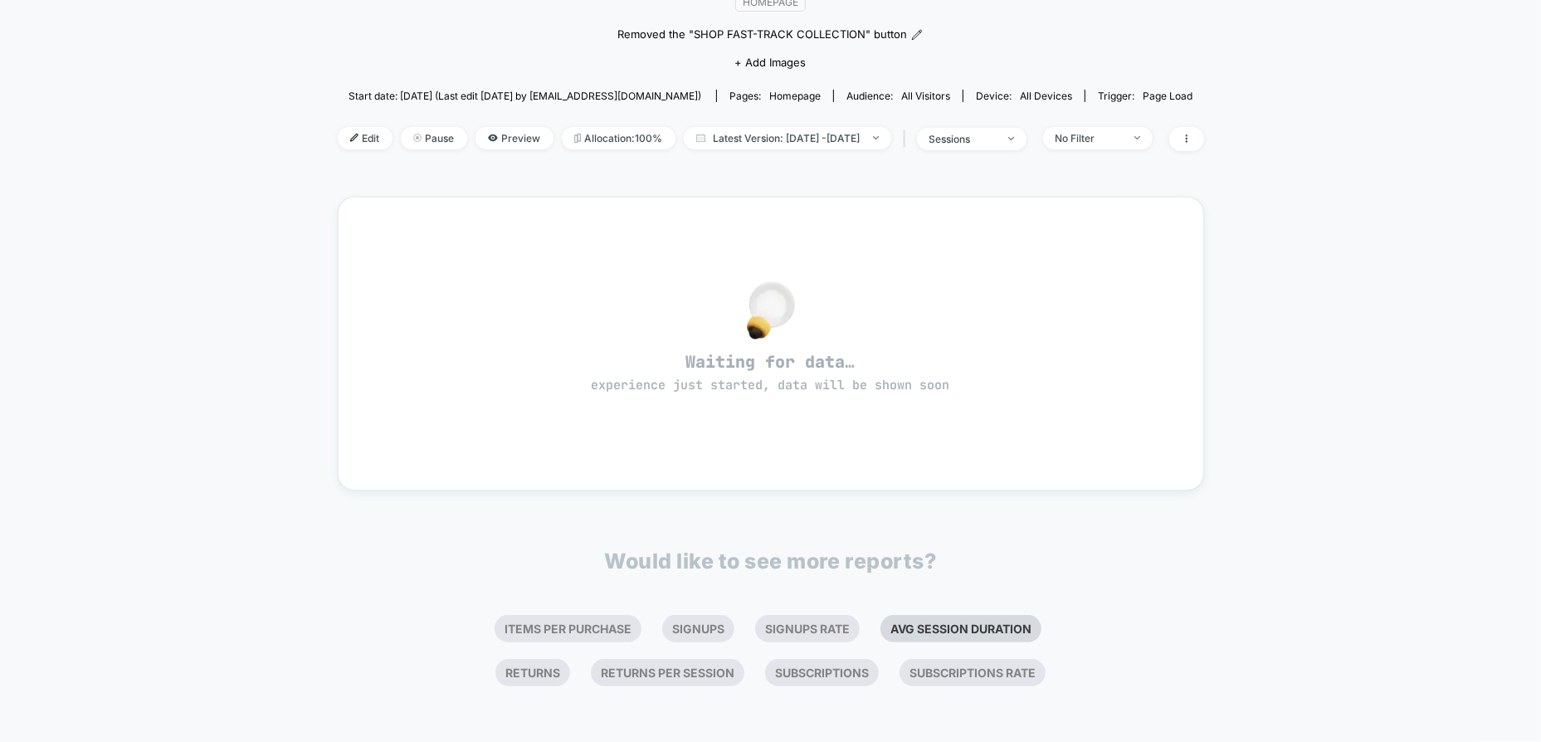
click at [966, 621] on li "Avg Session Duration" at bounding box center [961, 628] width 161 height 27
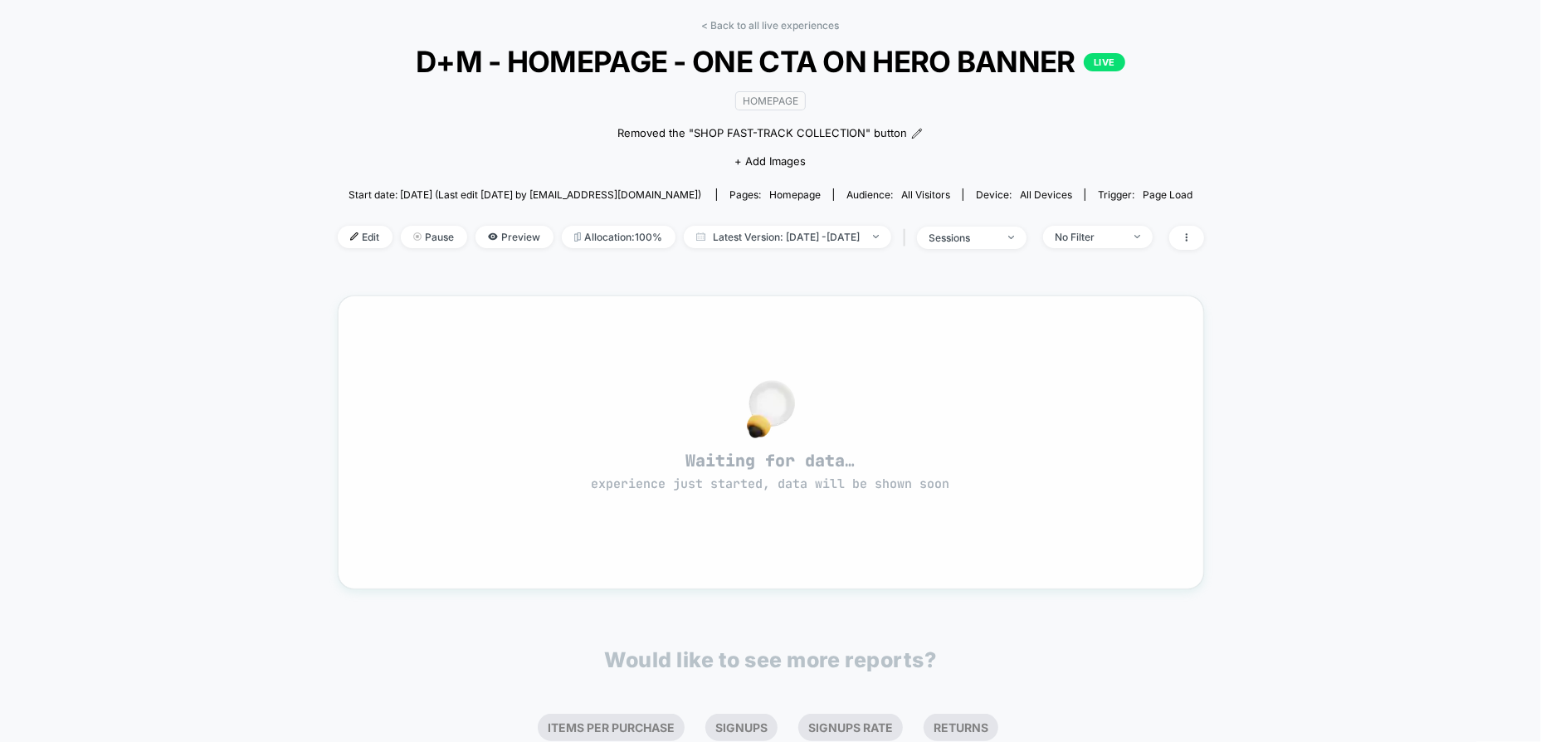
scroll to position [0, 0]
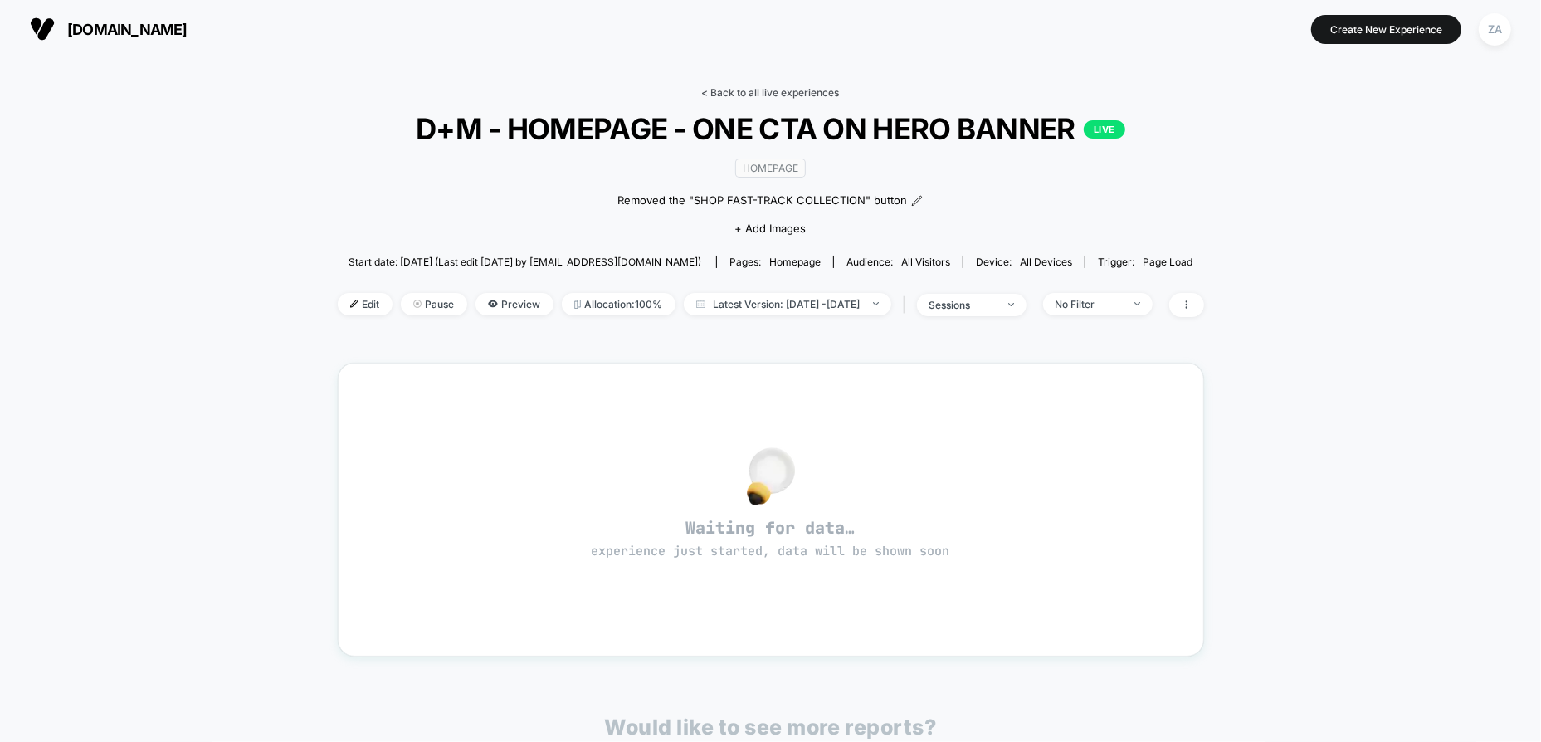
click at [783, 97] on link "< Back to all live experiences" at bounding box center [771, 92] width 138 height 12
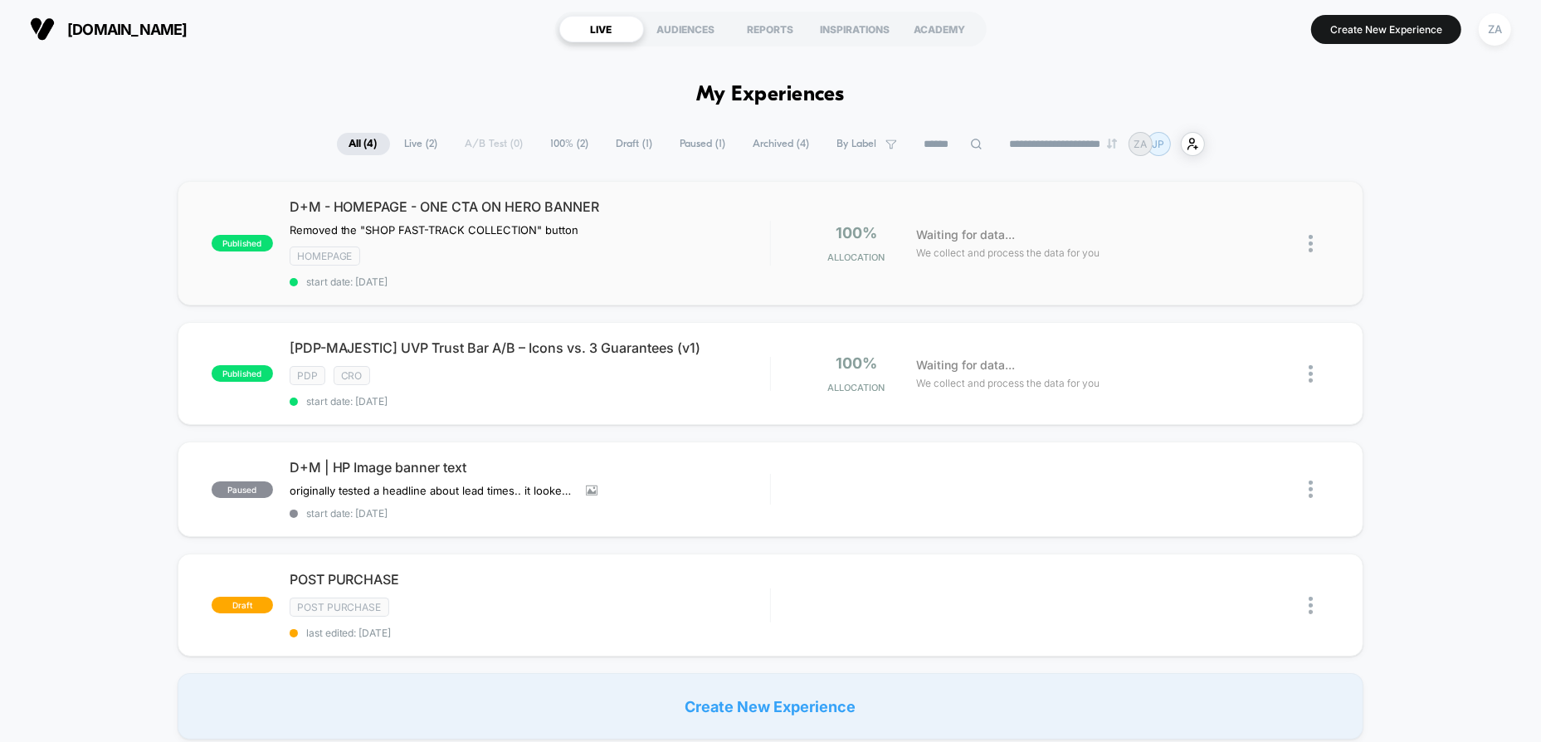
click at [1311, 240] on img at bounding box center [1311, 243] width 4 height 17
click at [1240, 137] on div "Edit" at bounding box center [1226, 147] width 149 height 37
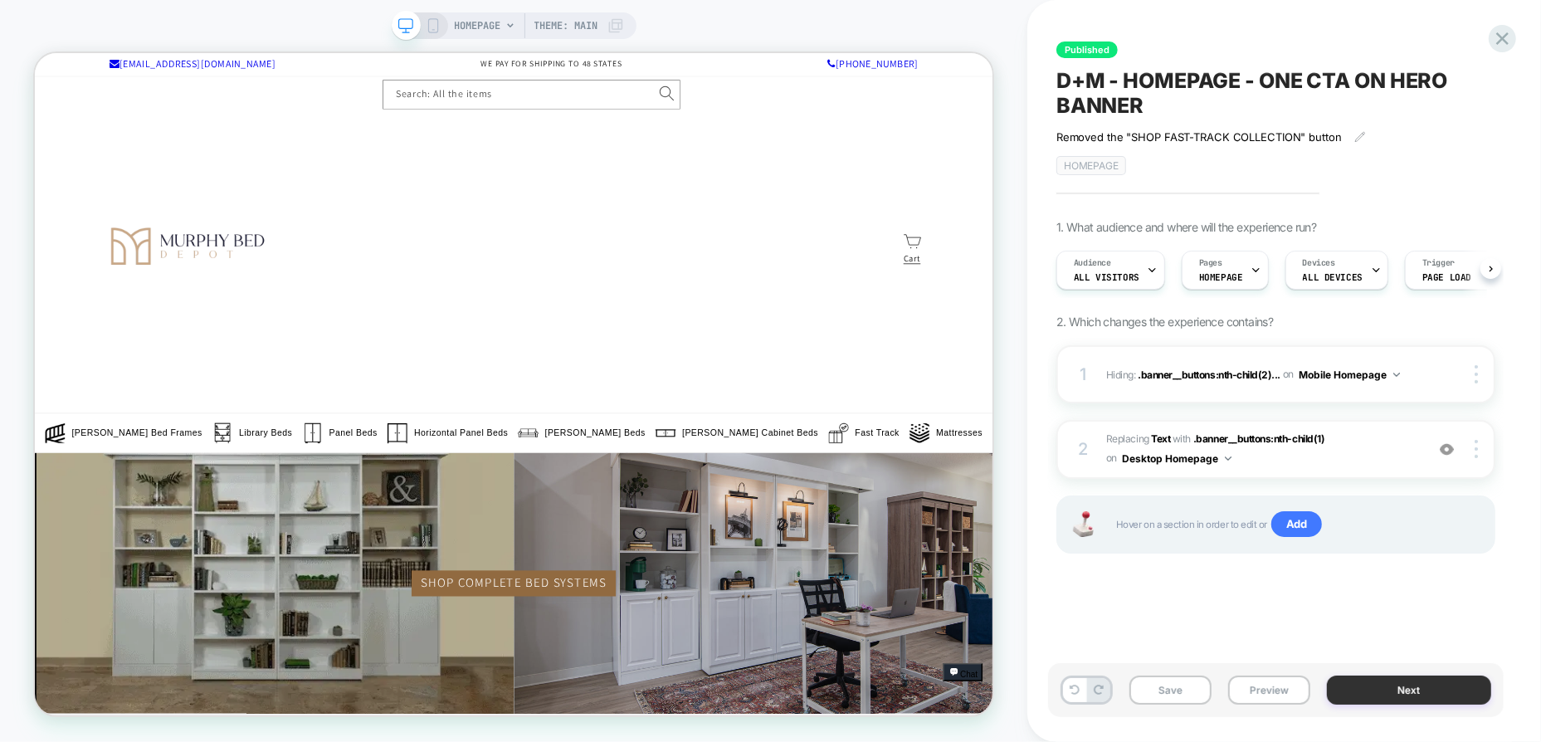
click at [1369, 683] on button "Next" at bounding box center [1409, 690] width 164 height 29
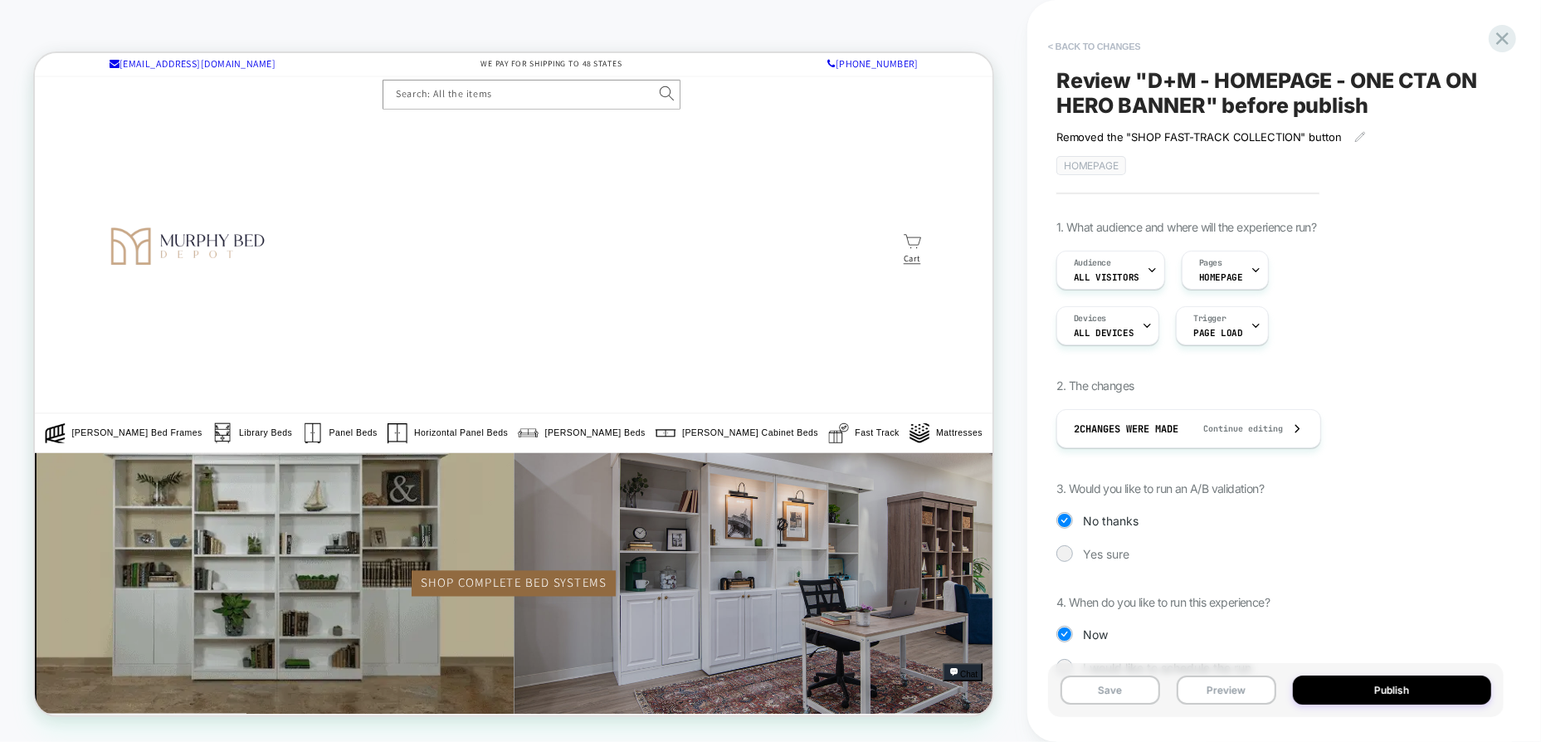
click at [1083, 43] on button "< Back to changes" at bounding box center [1095, 46] width 110 height 27
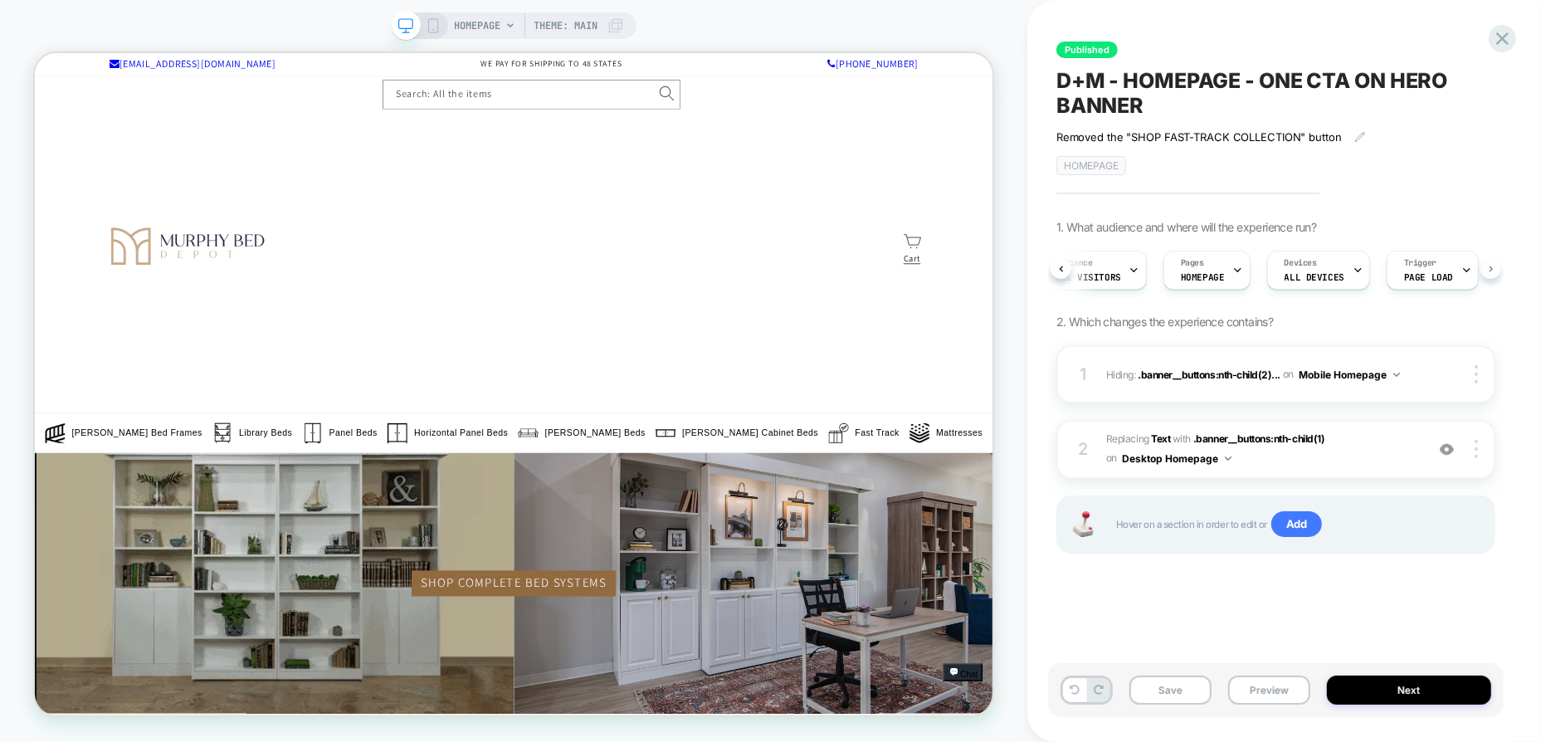
scroll to position [0, 39]
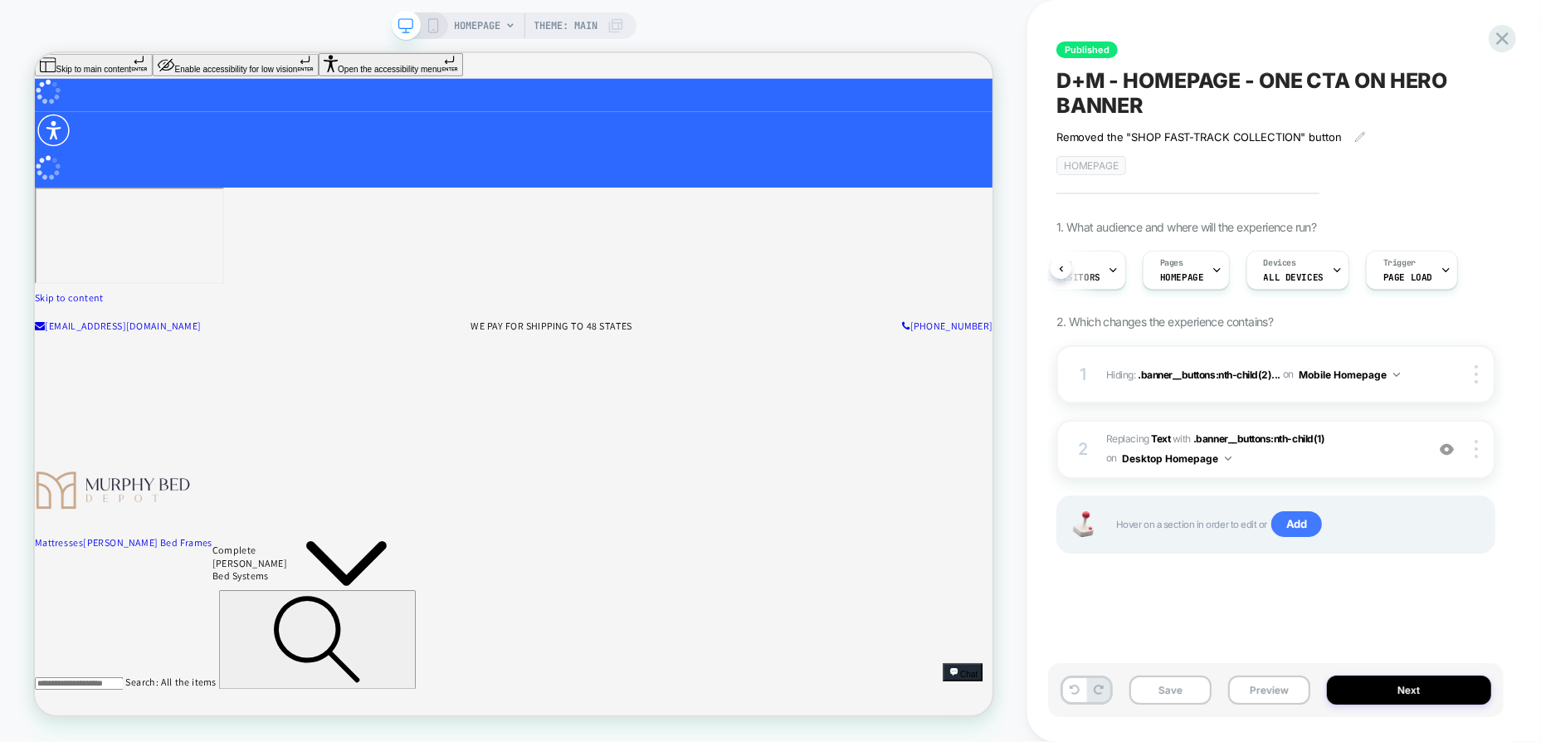
click at [1196, 613] on div "Published D+M - HOMEPAGE - ONE CTA ON HERO BANNER Removed the "SHOP FAST-TRACK …" at bounding box center [1276, 371] width 456 height 709
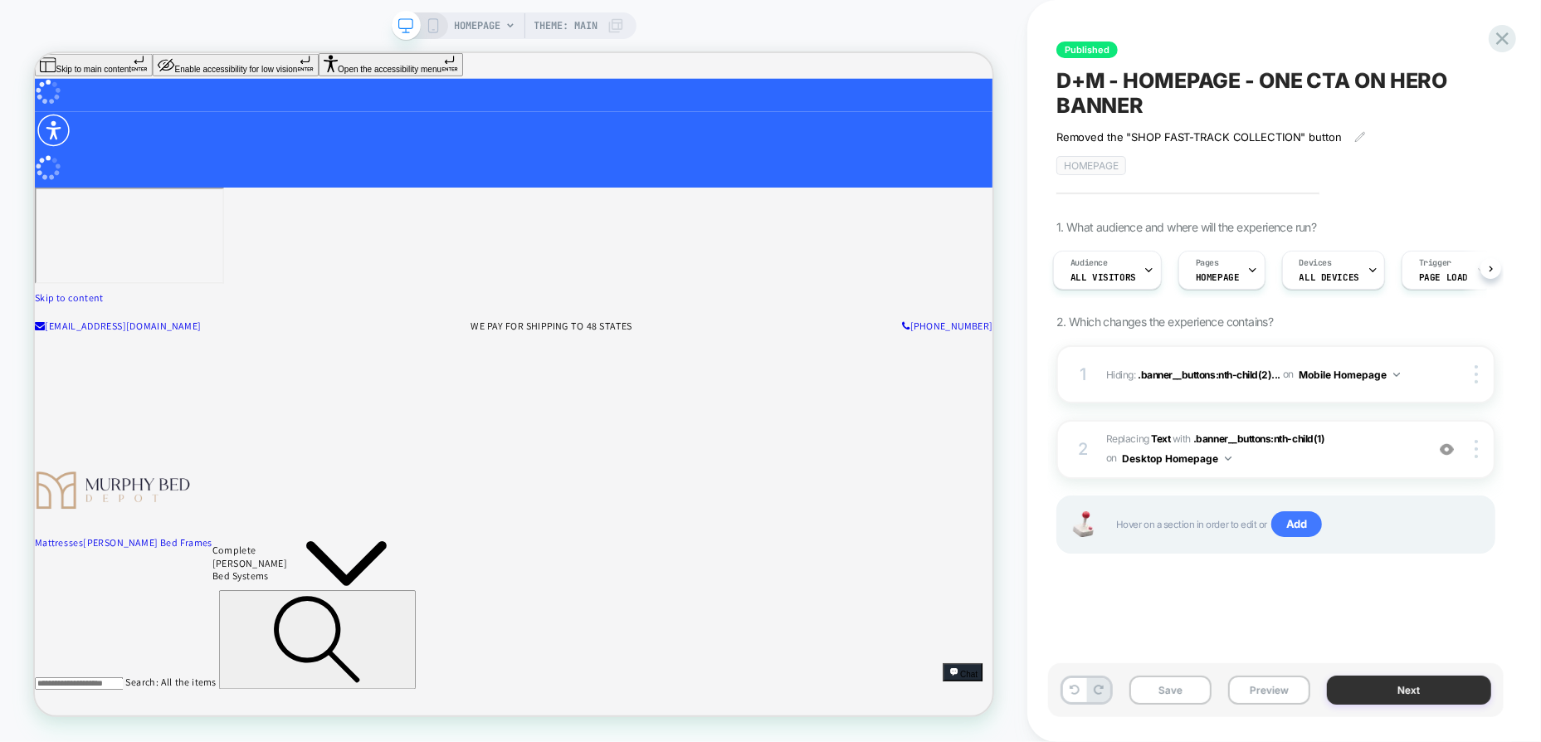
click at [1410, 696] on button "Next" at bounding box center [1409, 690] width 164 height 29
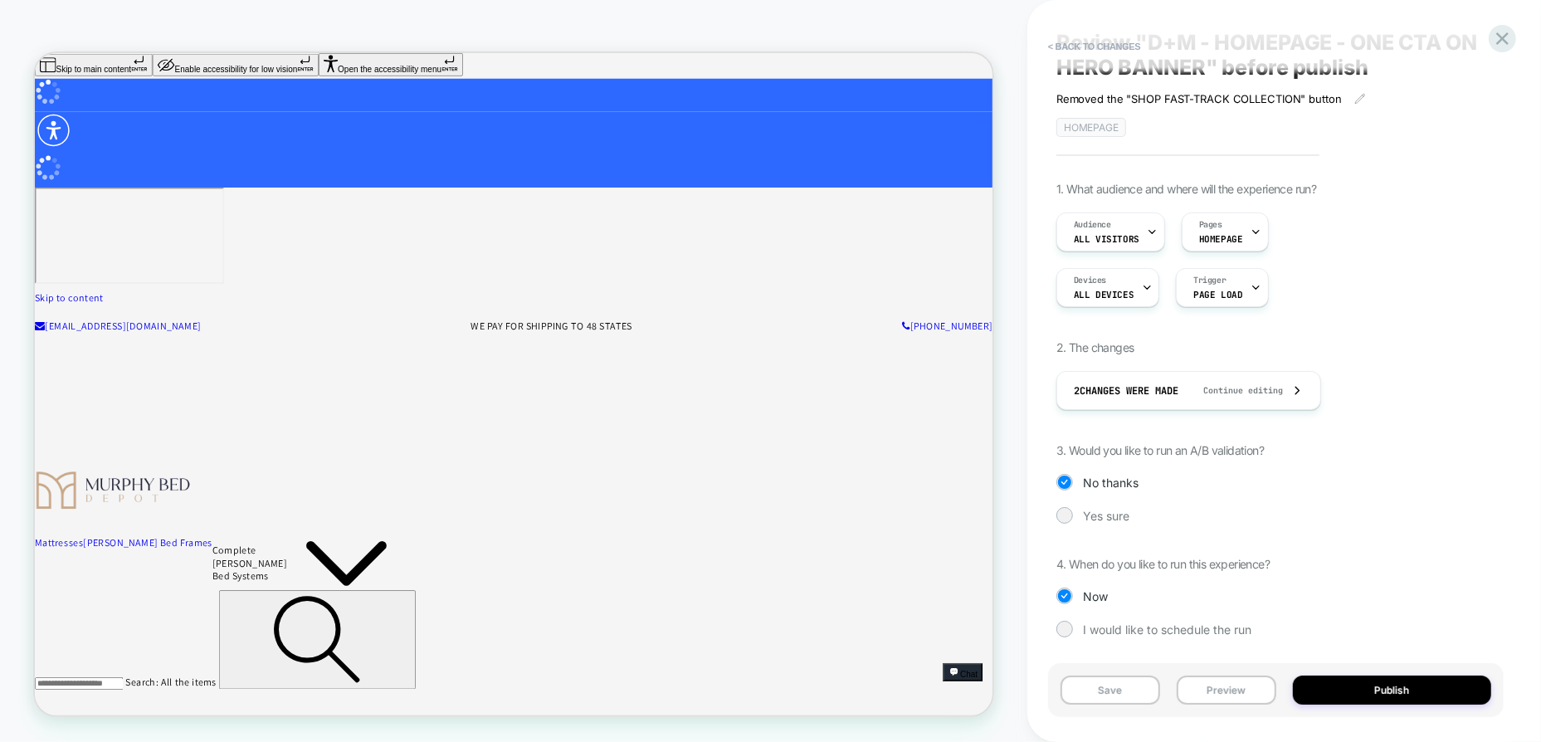
scroll to position [0, 0]
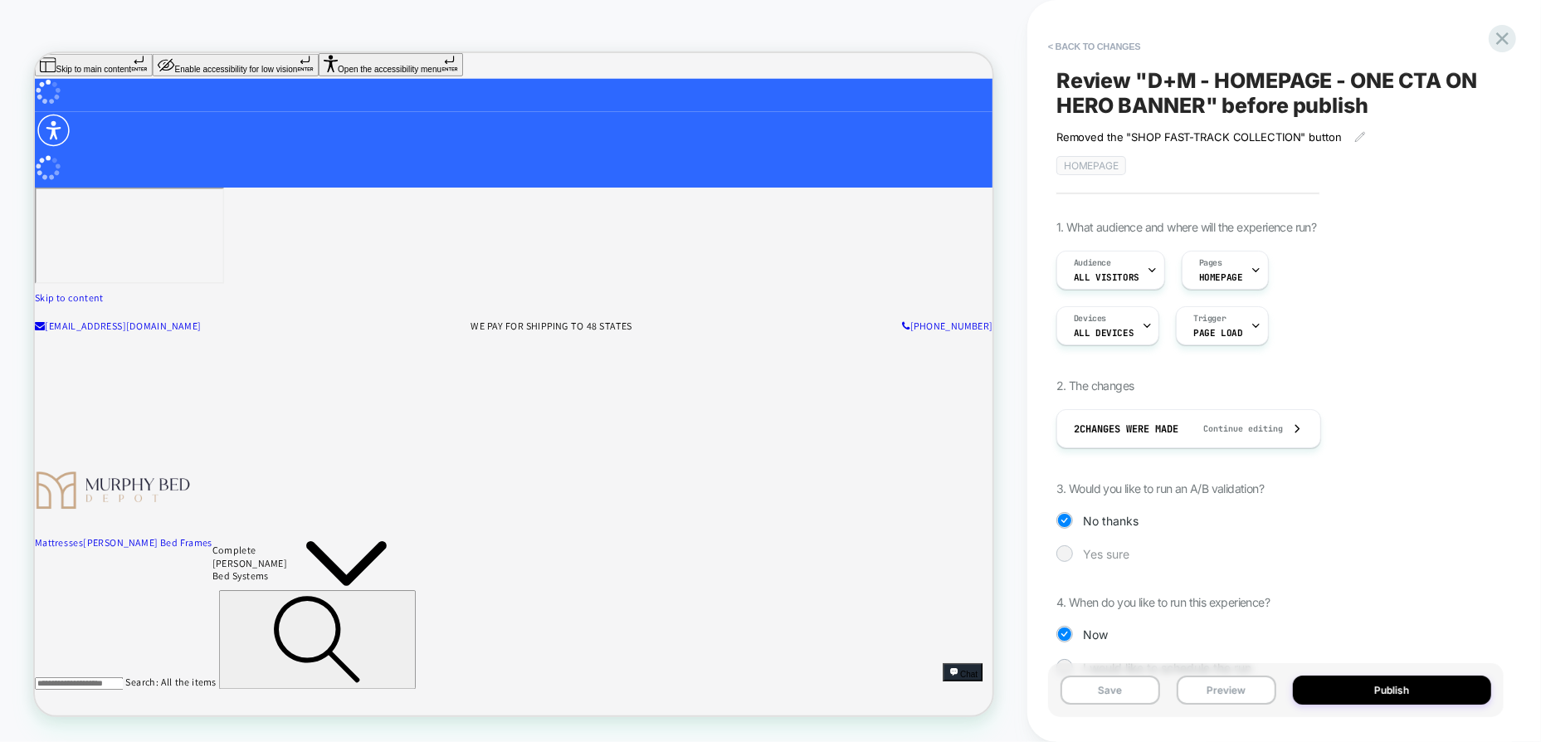
click at [1091, 554] on span "Yes sure" at bounding box center [1106, 554] width 46 height 14
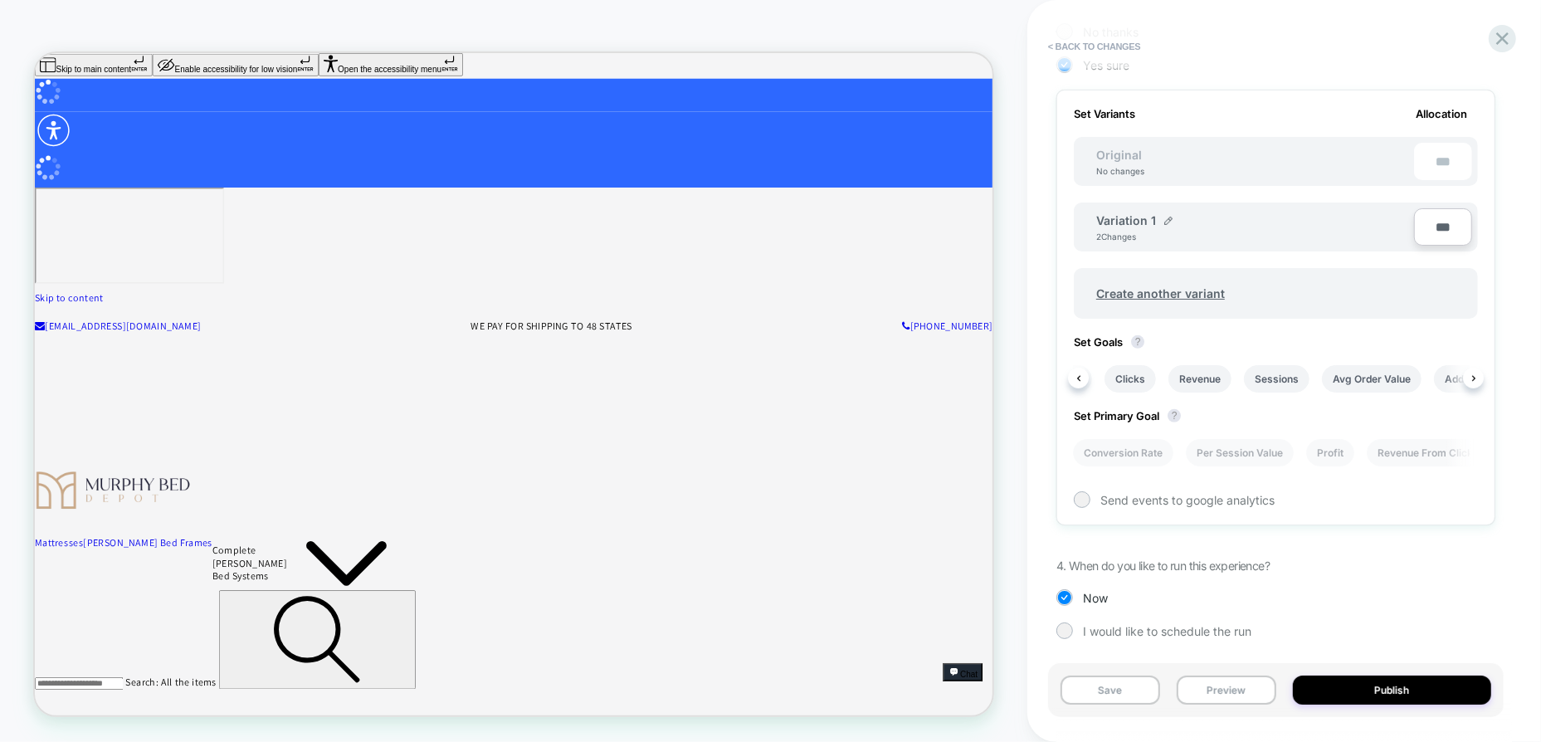
scroll to position [0, 470]
click at [1115, 380] on li "Clicks" at bounding box center [1107, 378] width 51 height 27
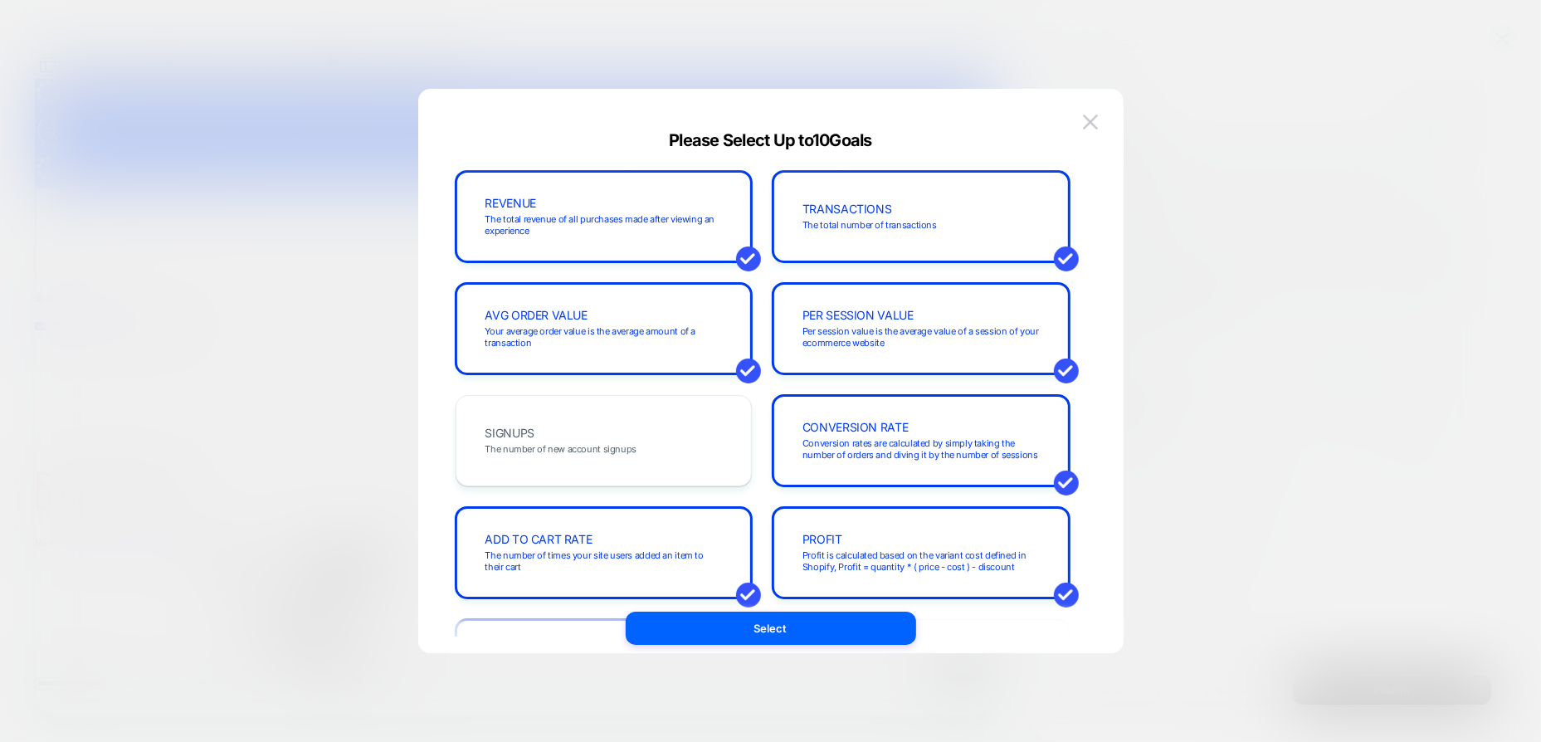
scroll to position [0, 0]
click at [810, 628] on button "Select" at bounding box center [771, 628] width 290 height 33
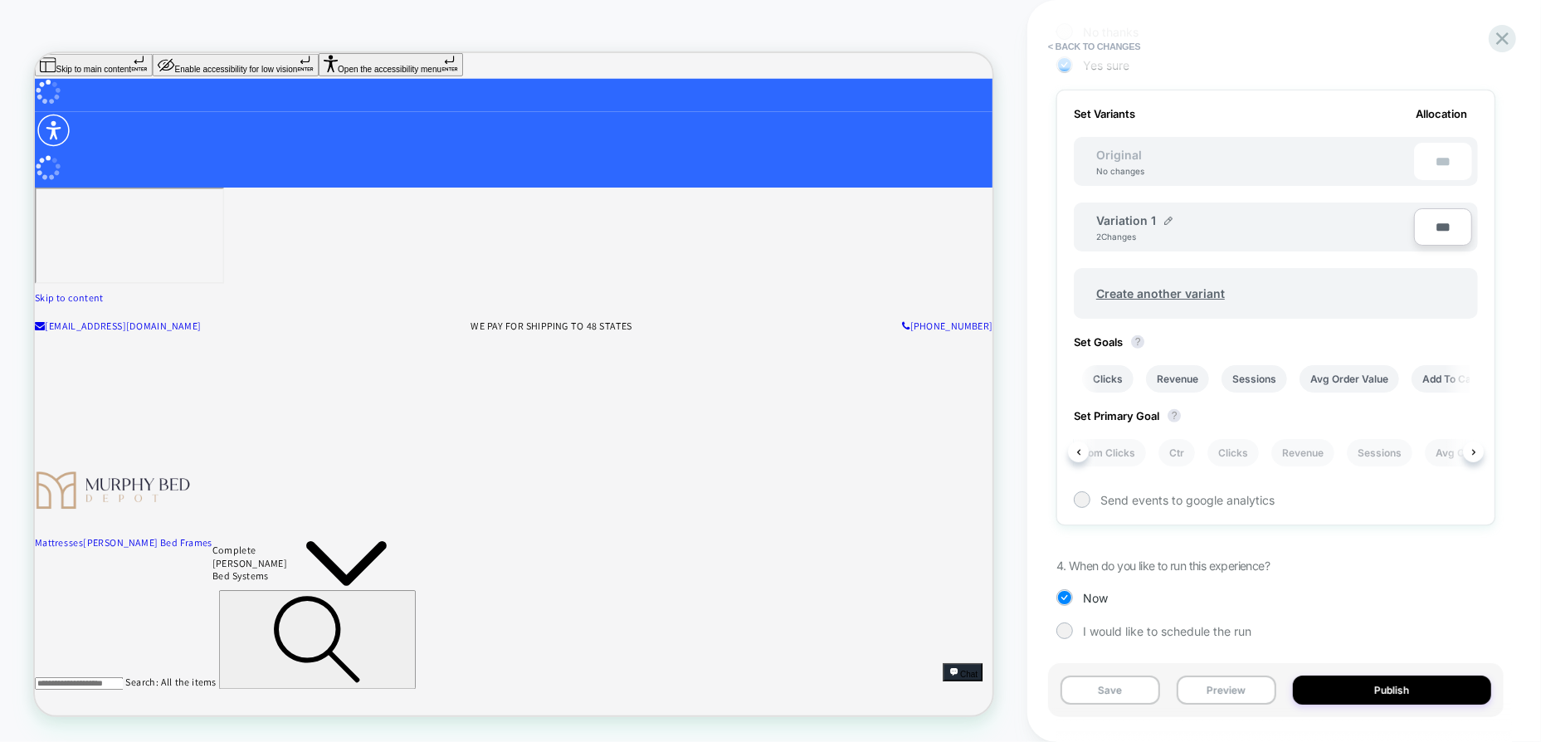
scroll to position [0, 396]
click at [1179, 454] on li "Clicks" at bounding box center [1181, 452] width 51 height 27
click at [1120, 450] on li "Ctr" at bounding box center [1125, 452] width 37 height 27
click at [1214, 496] on span "Send events to google analytics" at bounding box center [1188, 500] width 174 height 14
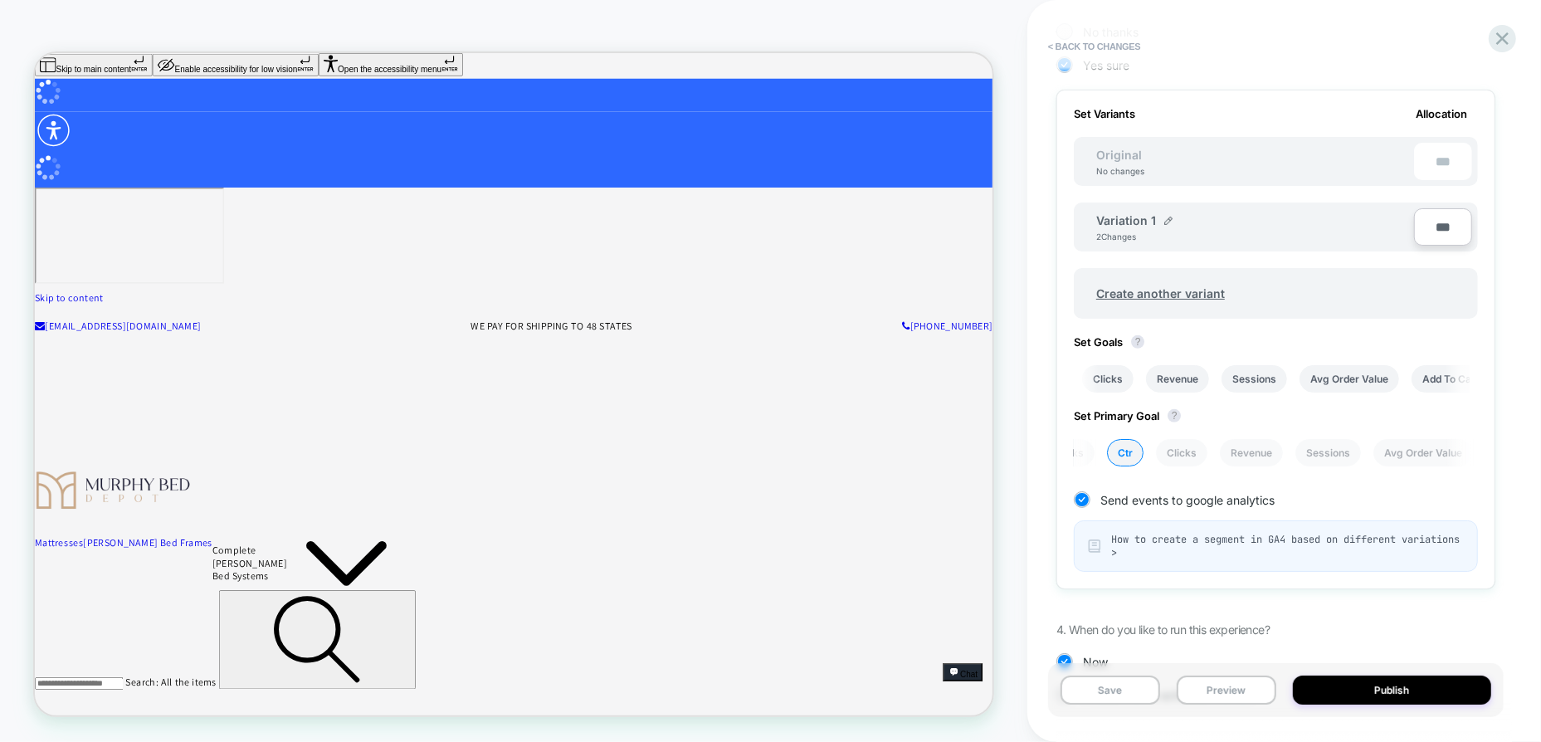
click at [1177, 548] on span "How to create a segment in GA4 based on different variations >" at bounding box center [1287, 546] width 353 height 27
click at [1390, 689] on button "Publish" at bounding box center [1392, 690] width 199 height 29
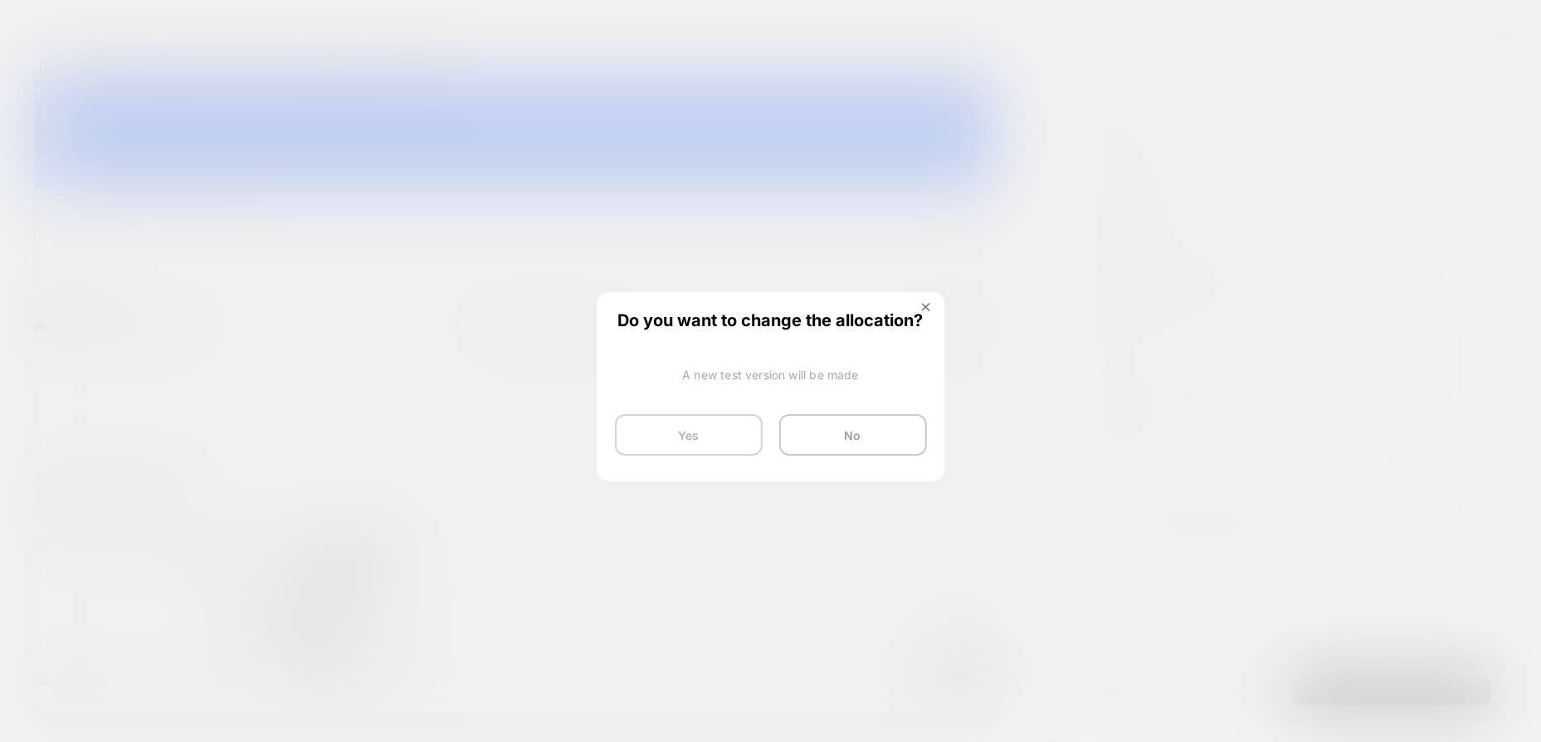
click at [727, 437] on button "Yes" at bounding box center [689, 434] width 148 height 41
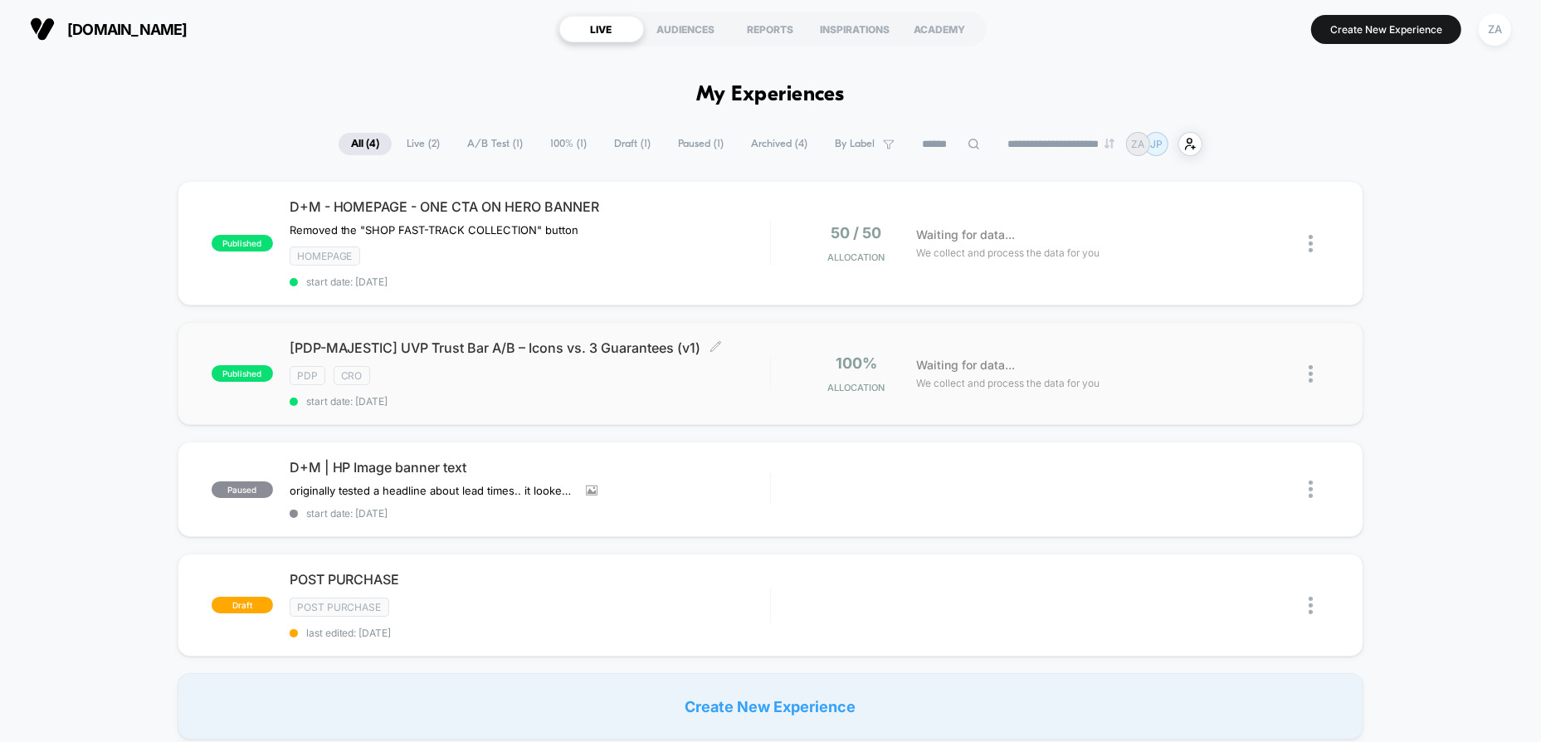
click at [613, 373] on div "PDP CRO" at bounding box center [530, 375] width 481 height 19
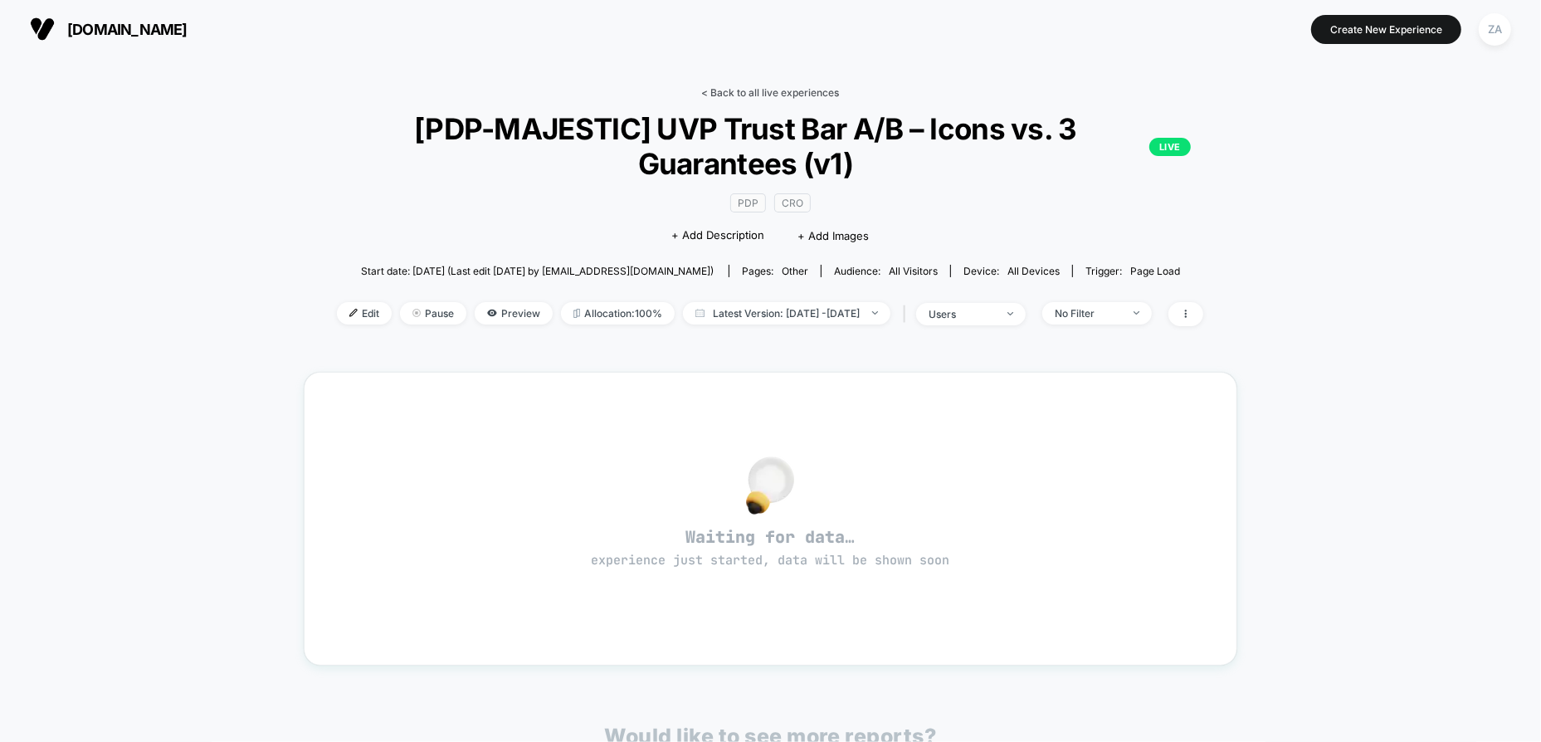
click at [739, 90] on link "< Back to all live experiences" at bounding box center [770, 92] width 138 height 12
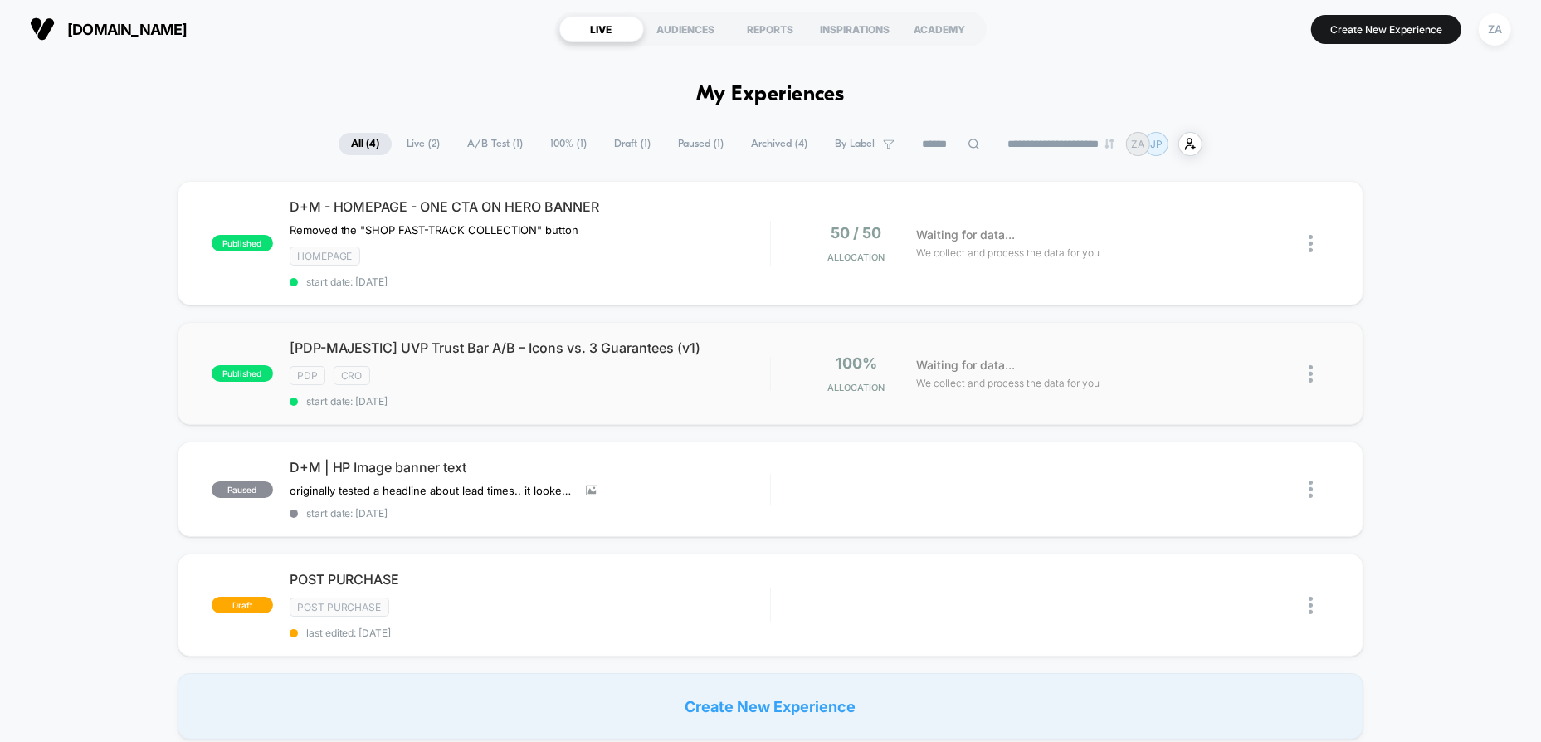
click at [1309, 366] on img at bounding box center [1311, 373] width 4 height 17
click at [1244, 277] on div "Edit" at bounding box center [1226, 275] width 149 height 37
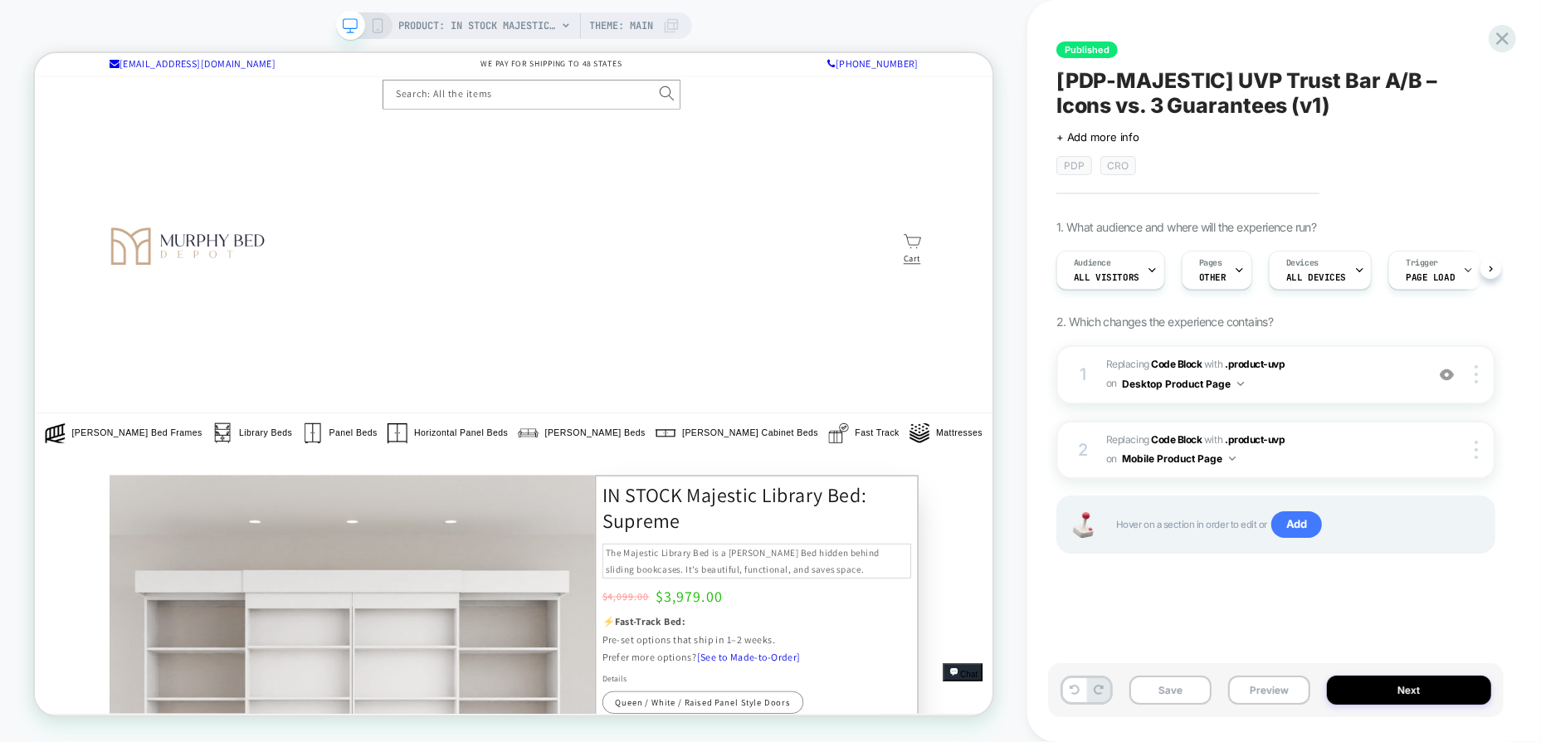
click at [1213, 267] on span "Pages" at bounding box center [1210, 263] width 23 height 12
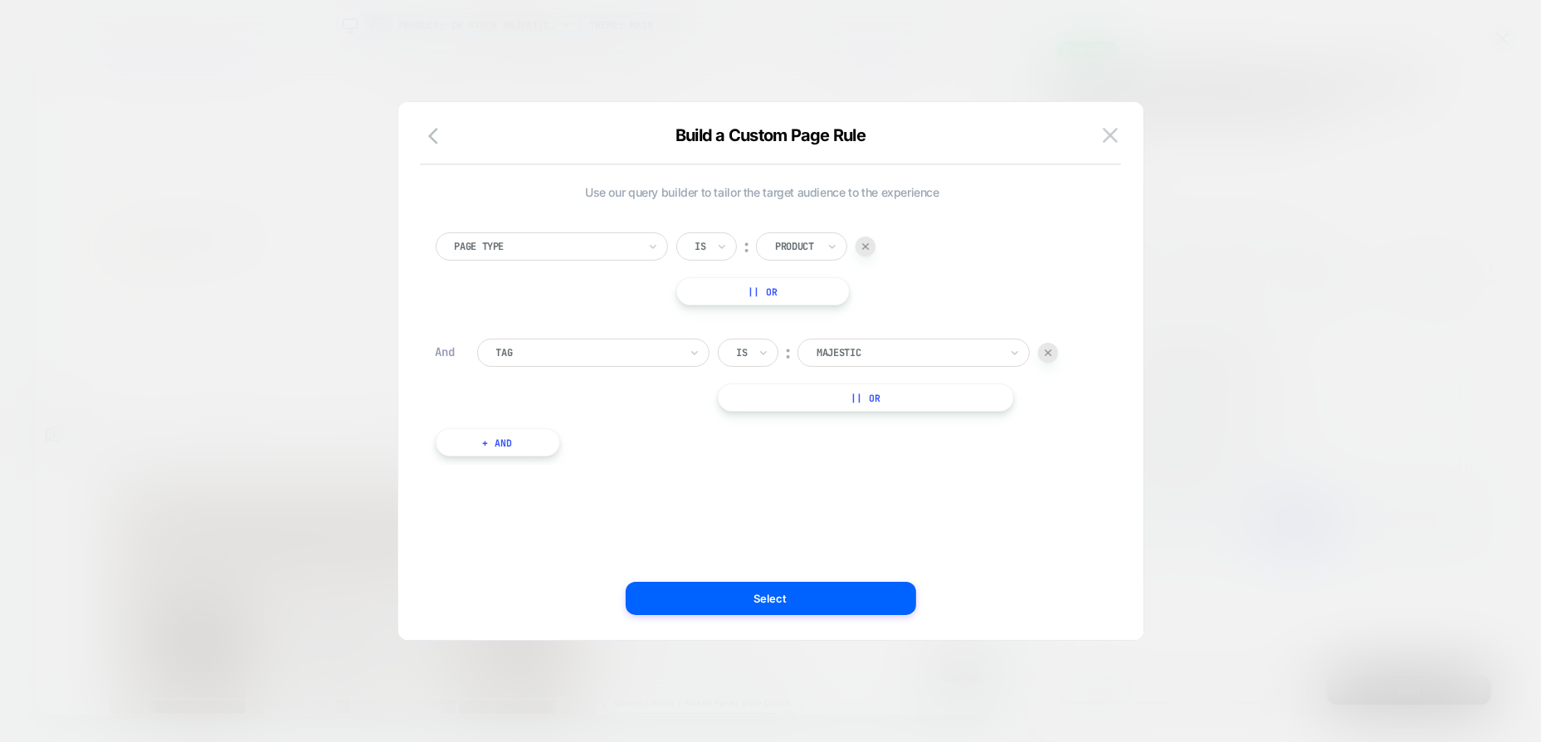
click at [793, 395] on button "|| Or" at bounding box center [866, 397] width 296 height 28
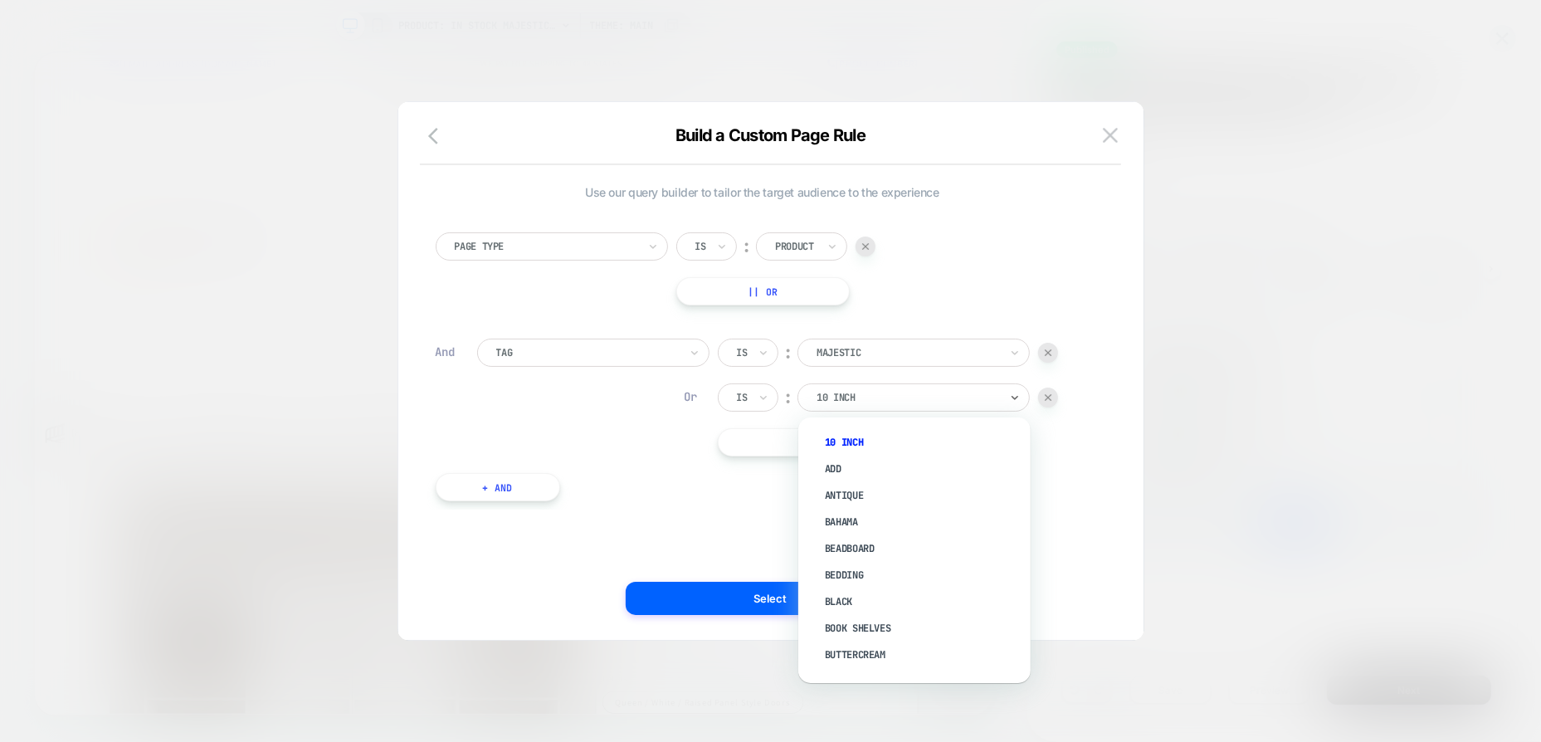
click at [949, 395] on div at bounding box center [908, 397] width 183 height 15
click at [862, 571] on div "Cabinet-68" at bounding box center [923, 568] width 216 height 27
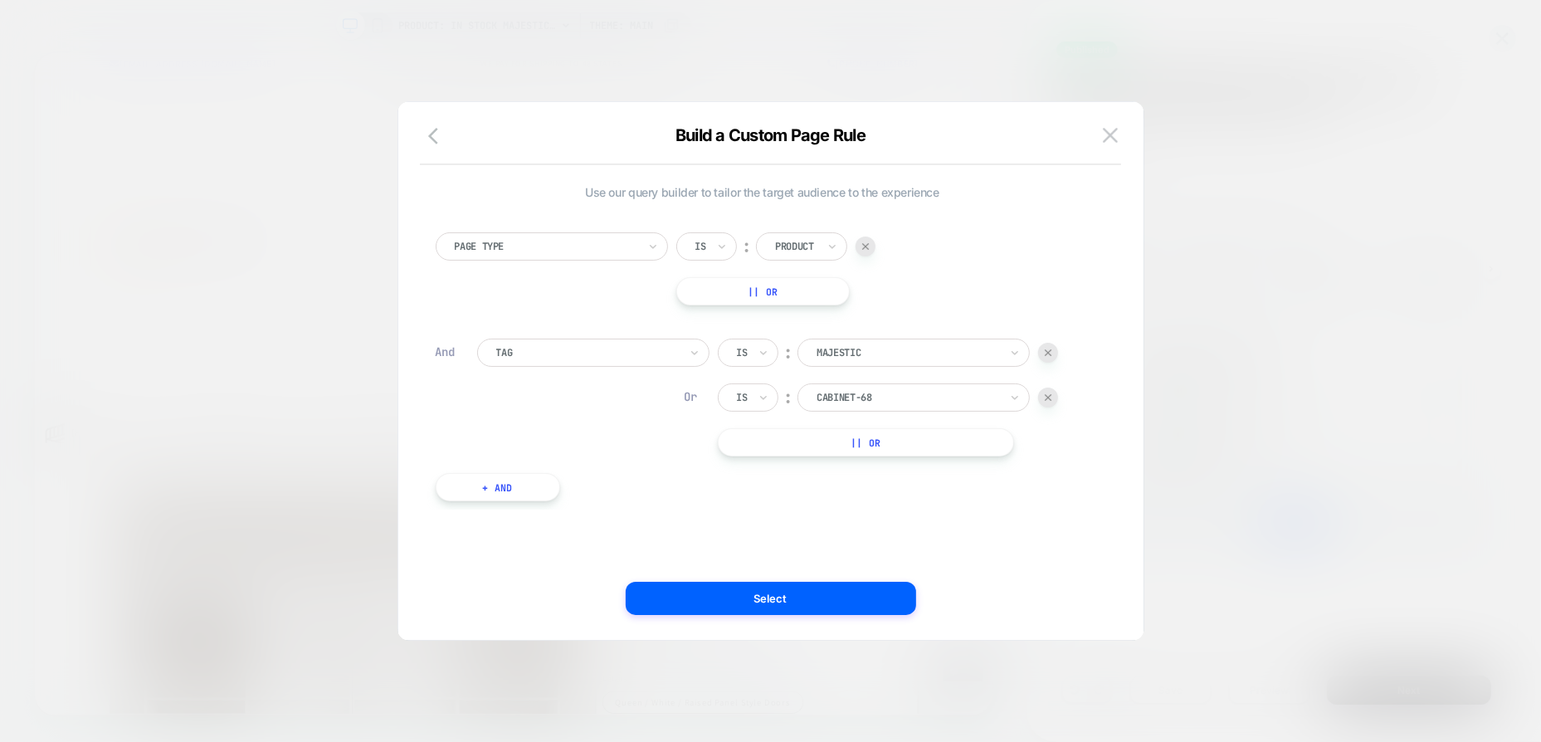
click at [847, 447] on button "|| Or" at bounding box center [866, 442] width 296 height 28
click at [859, 444] on div at bounding box center [908, 442] width 183 height 15
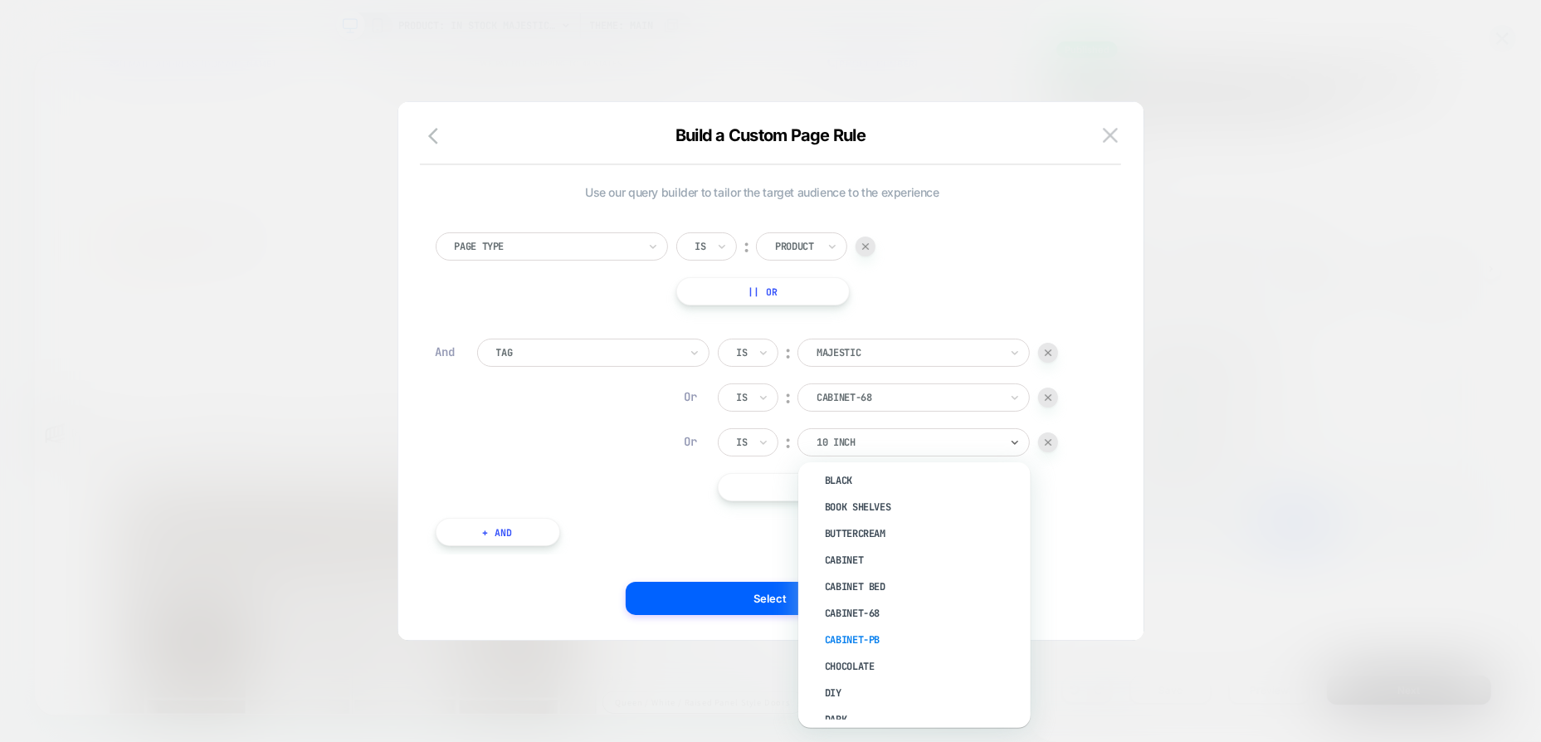
click at [868, 648] on div "Cabinet-pb" at bounding box center [923, 640] width 216 height 27
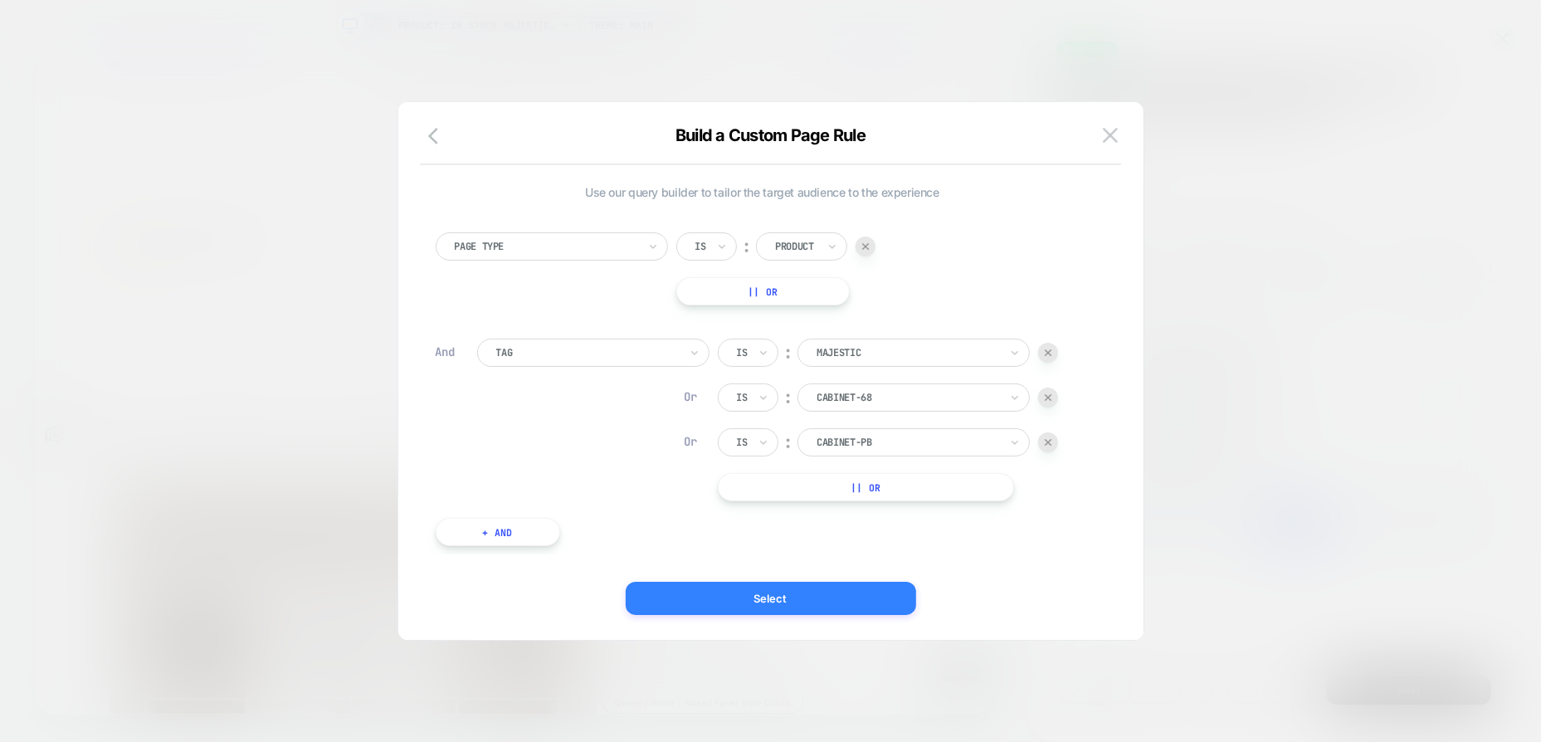
click at [818, 594] on button "Select" at bounding box center [771, 598] width 290 height 33
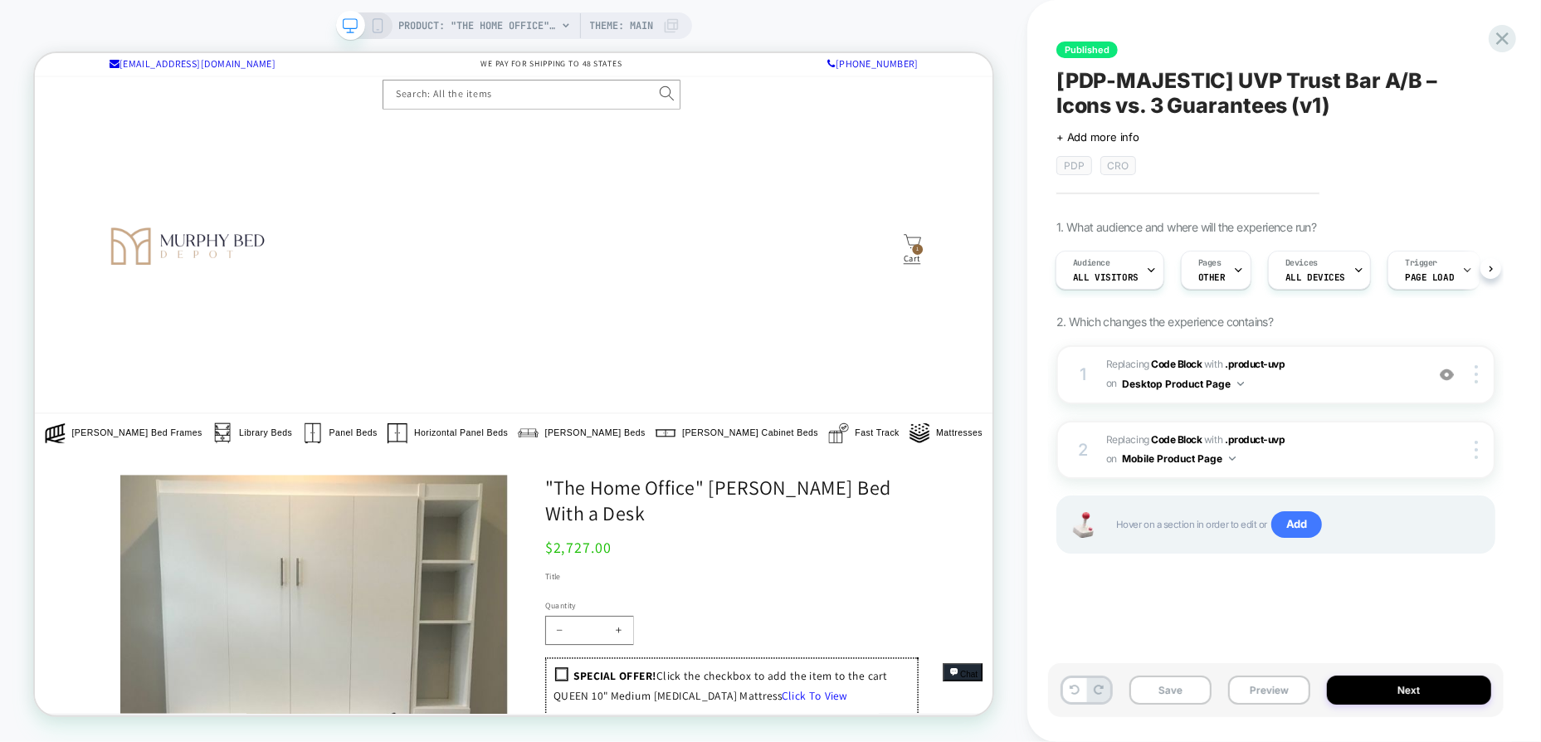
scroll to position [0, 0]
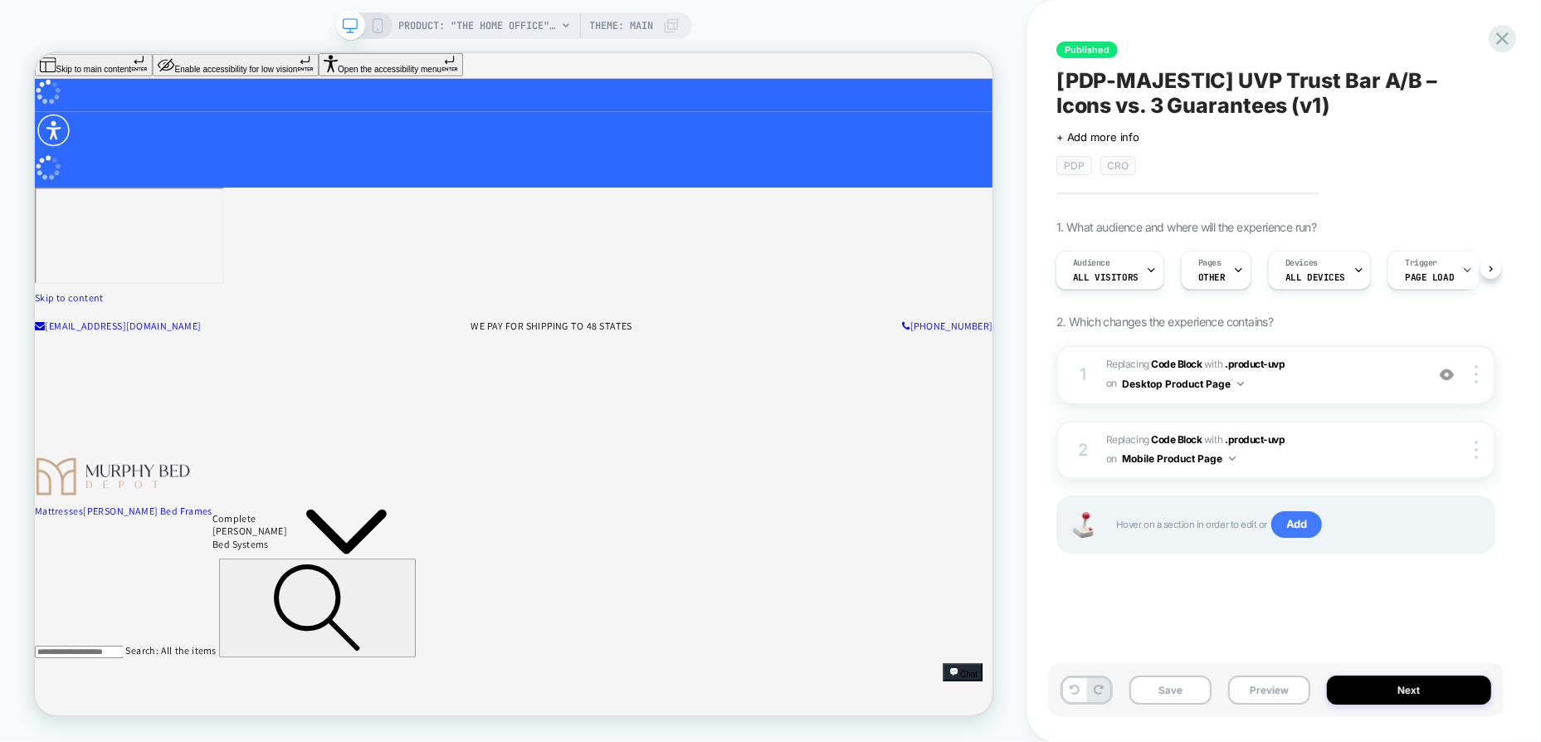
click at [381, 27] on rect at bounding box center [377, 25] width 9 height 13
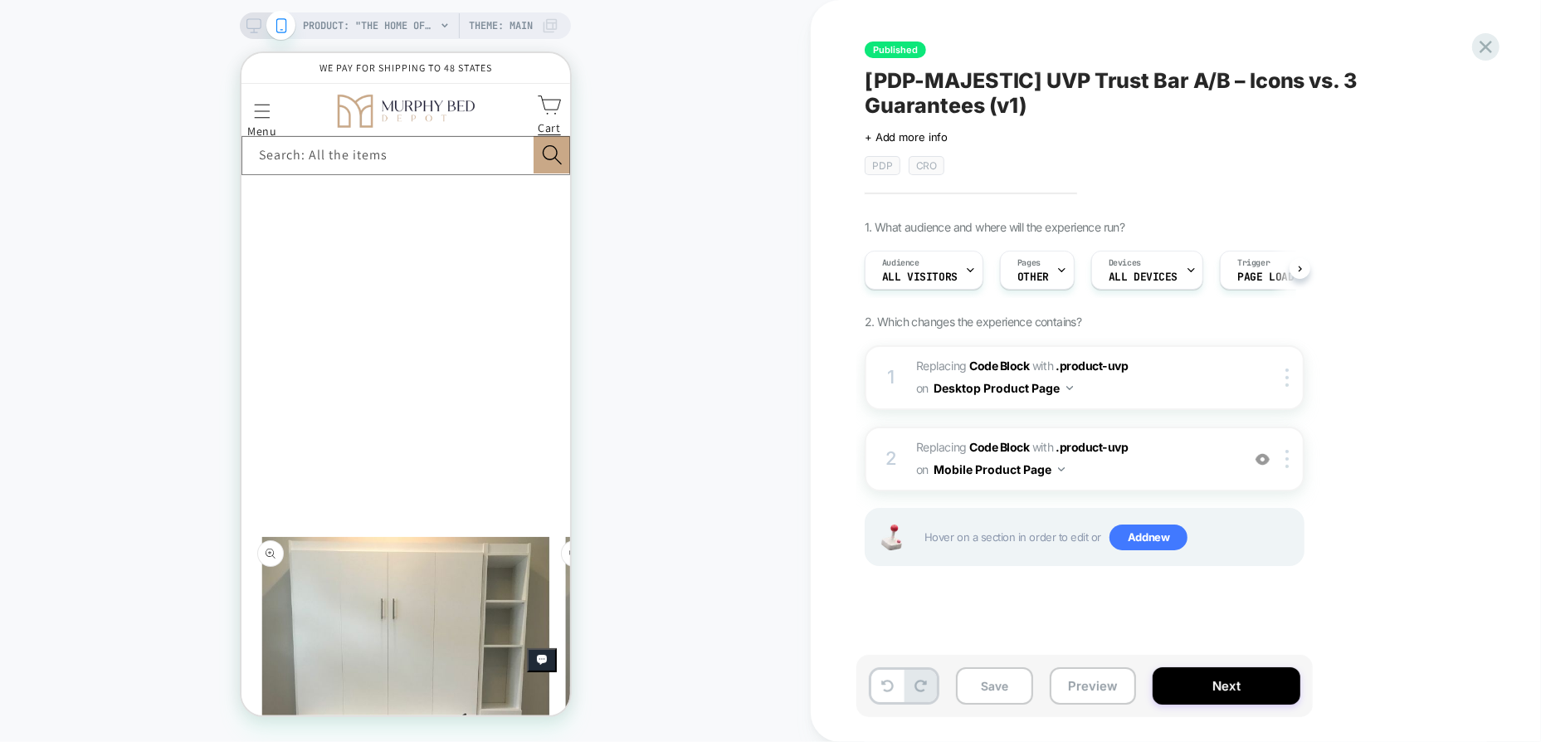
drag, startPoint x: 864, startPoint y: 77, endPoint x: 1015, endPoint y: 105, distance: 153.7
click at [1015, 105] on span "[PDP-MAJESTIC] UVP Trust Bar A/B – Icons vs. 3 Guarantees (v1)" at bounding box center [1168, 93] width 606 height 50
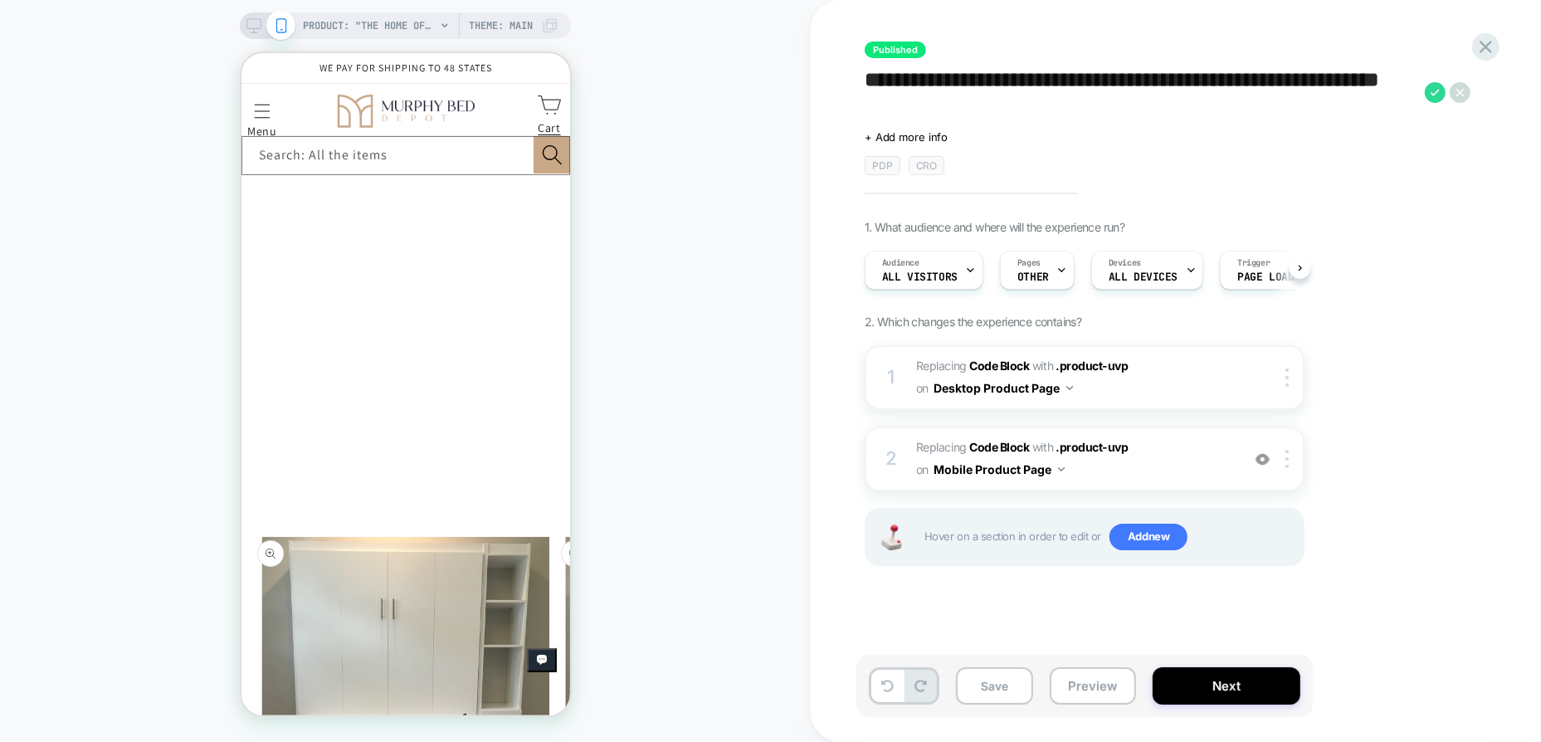
drag, startPoint x: 1029, startPoint y: 108, endPoint x: 863, endPoint y: 82, distance: 168.0
click at [863, 82] on div "**********" at bounding box center [1168, 371] width 622 height 709
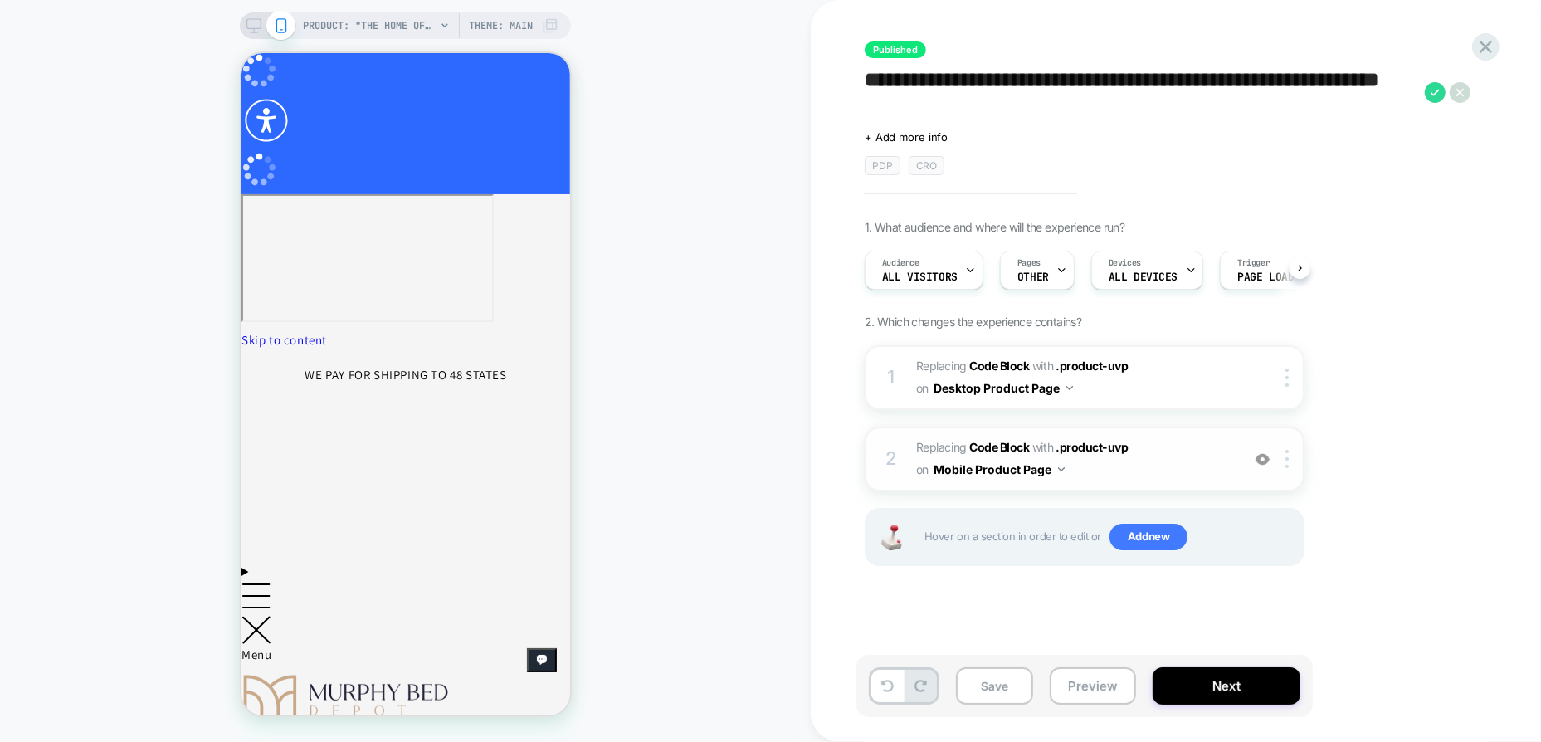
click at [1203, 464] on span "Replacing Code Block WITH .product-uvp .product-uvp on Mobile Product Page" at bounding box center [1074, 459] width 316 height 45
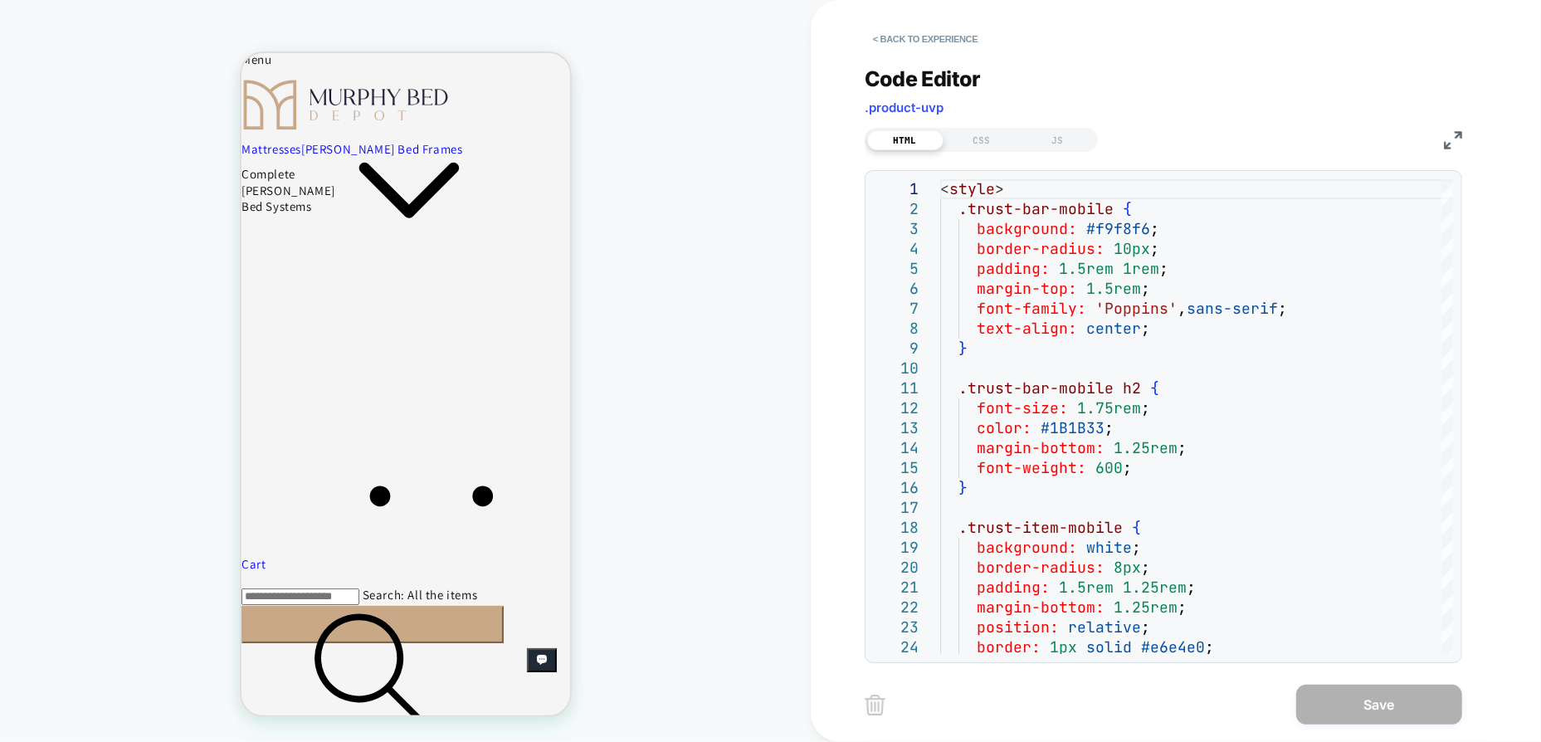
scroll to position [664, 0]
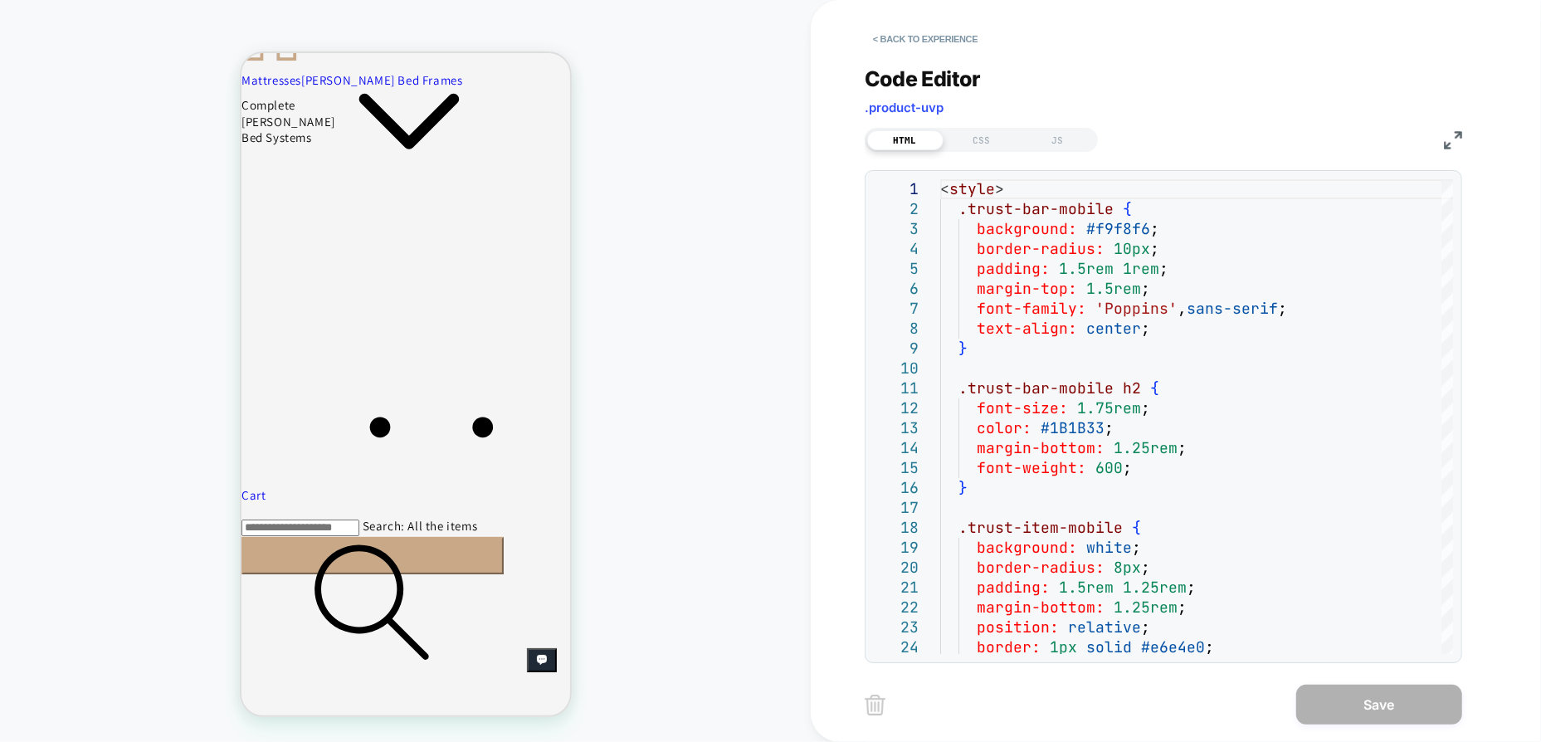
type textarea "**********"
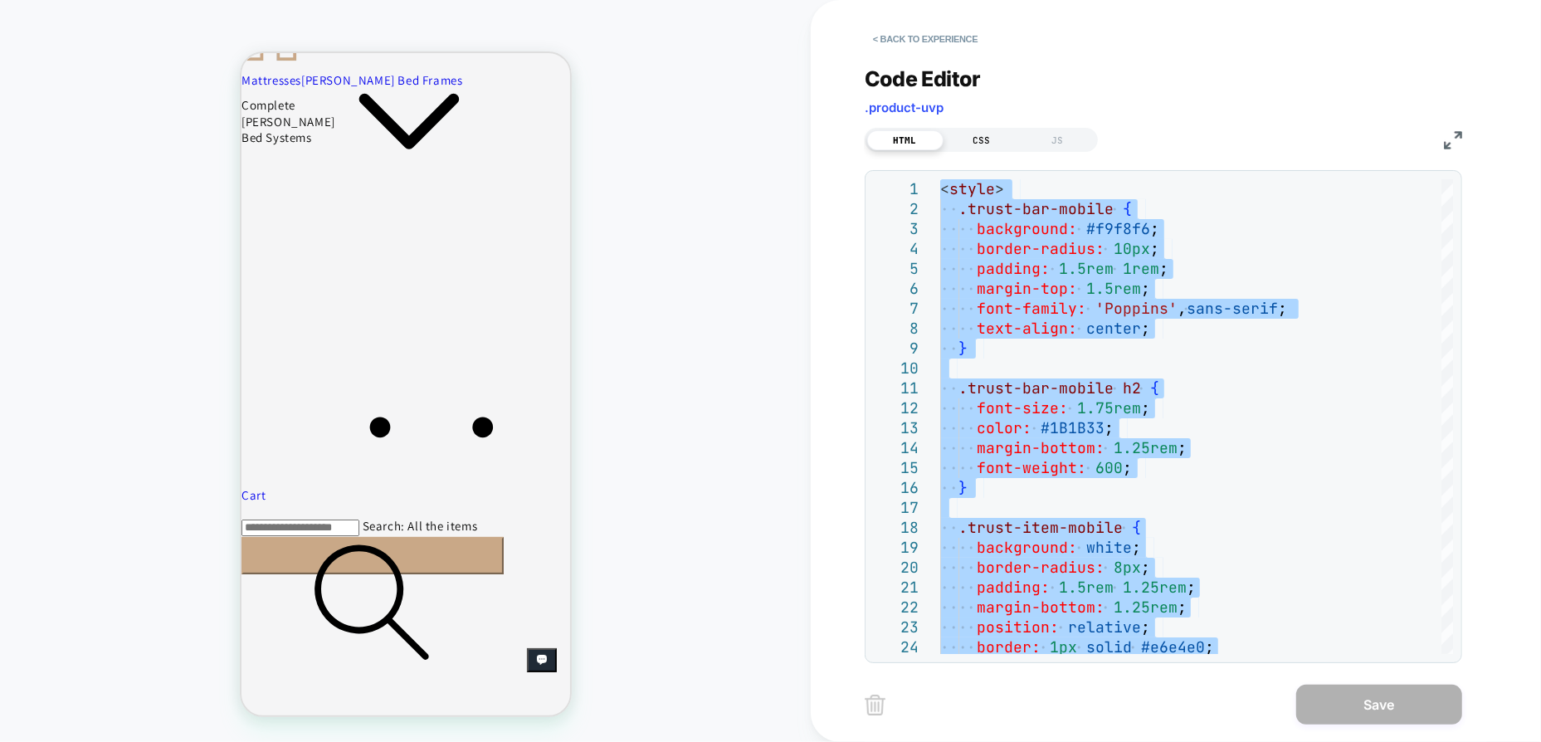
click at [983, 138] on div "CSS" at bounding box center [982, 140] width 76 height 20
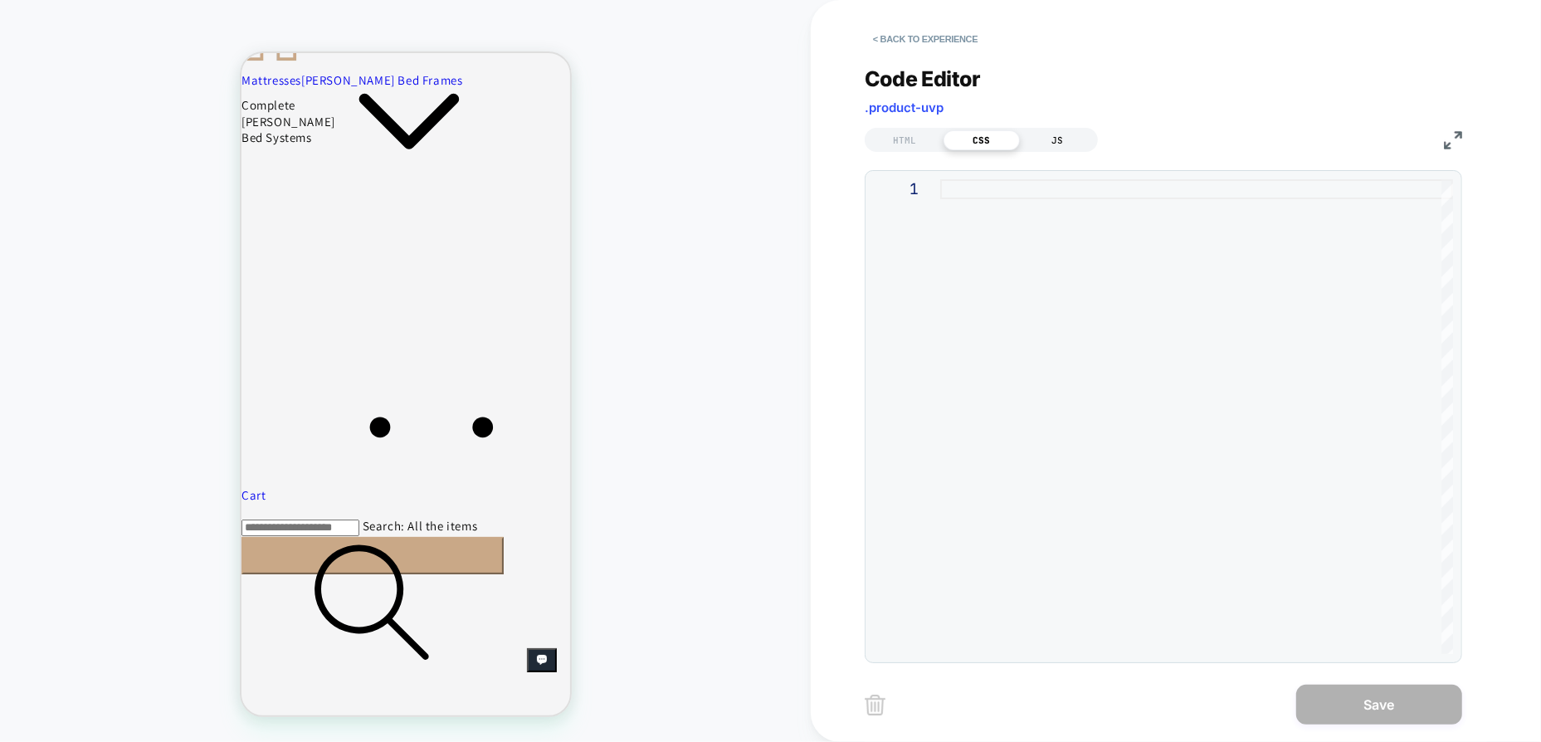
click at [1044, 134] on div "JS" at bounding box center [1058, 140] width 76 height 20
click at [918, 145] on div "HTML" at bounding box center [905, 140] width 76 height 20
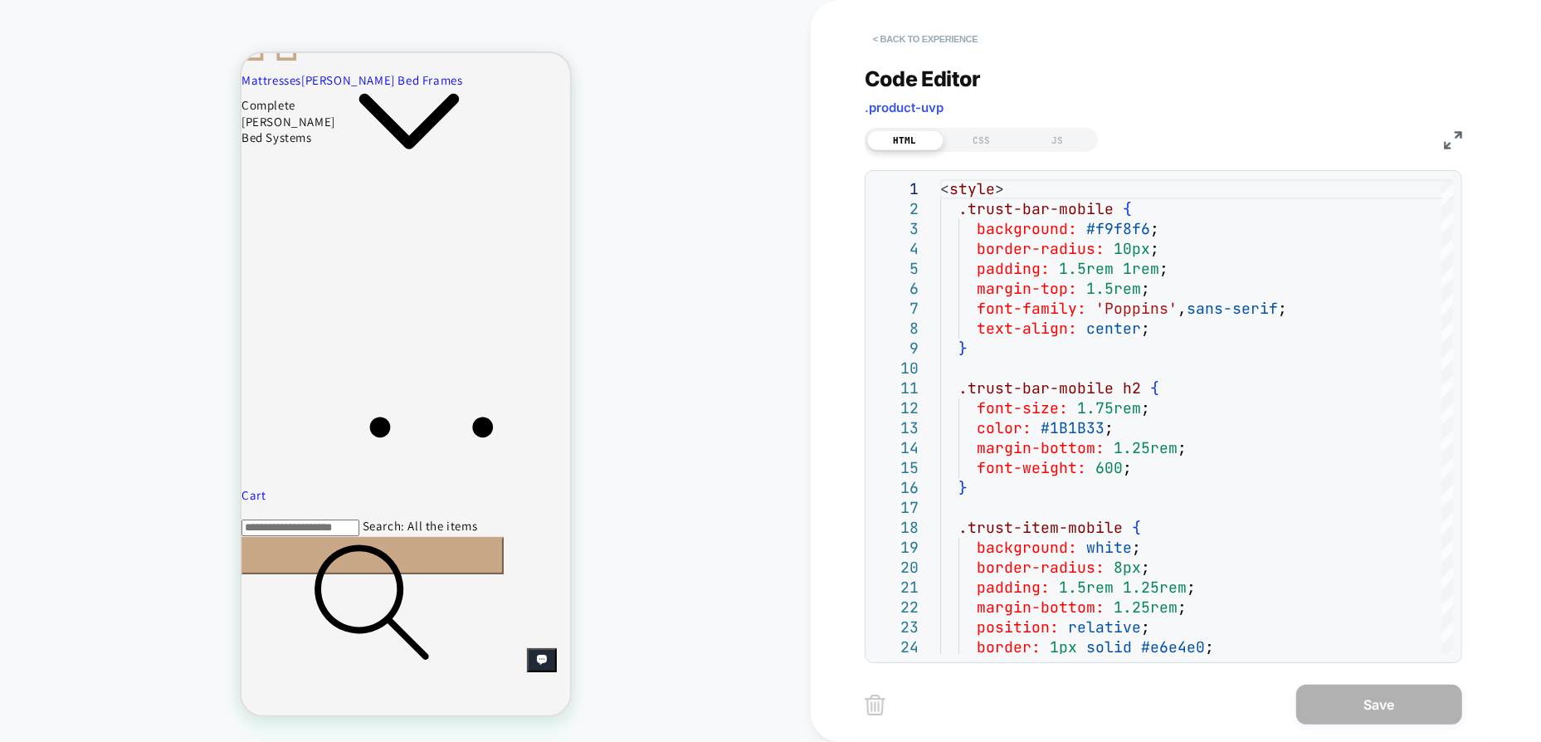
click at [935, 37] on button "< Back to experience" at bounding box center [925, 39] width 121 height 27
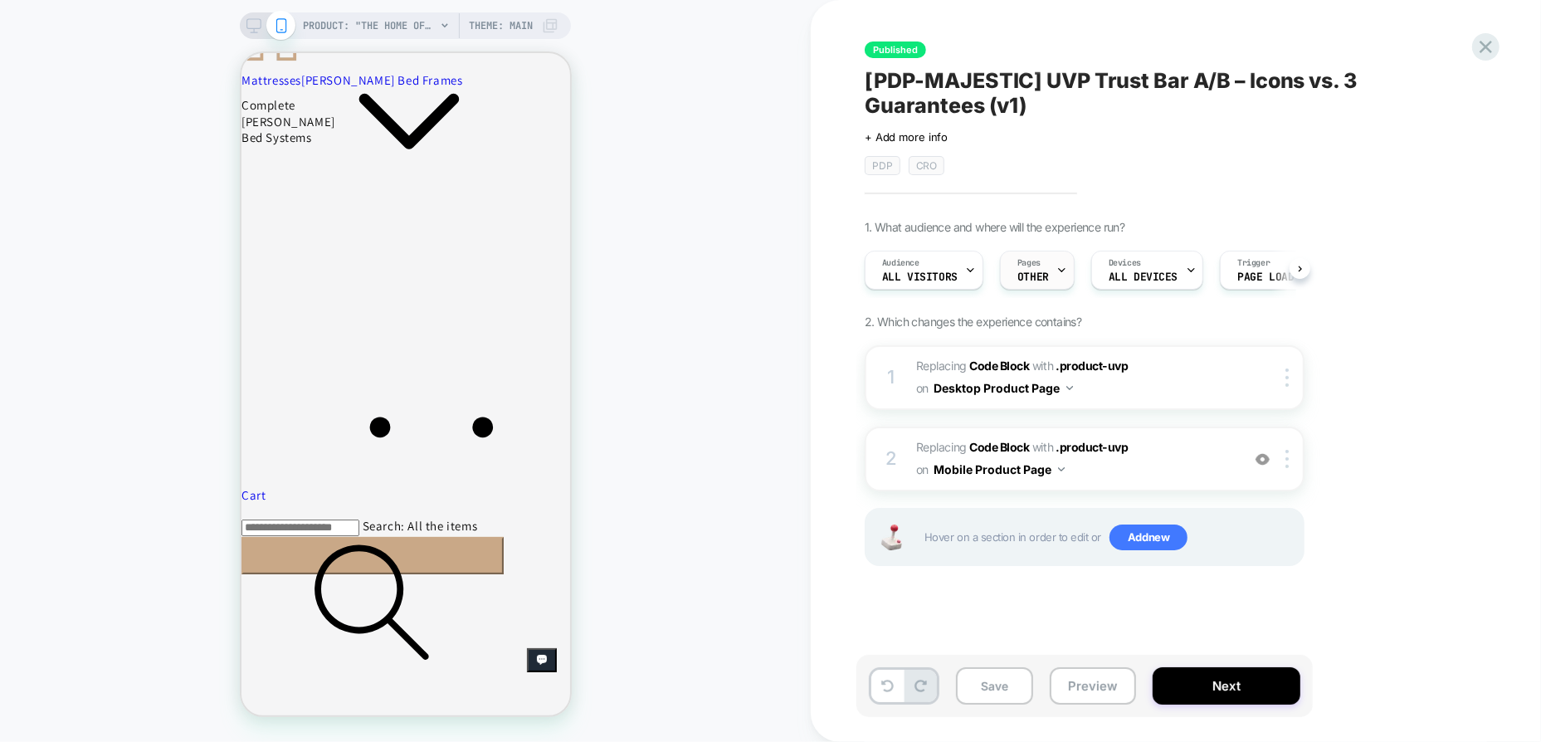
click at [1042, 271] on span "OTHER" at bounding box center [1034, 277] width 32 height 12
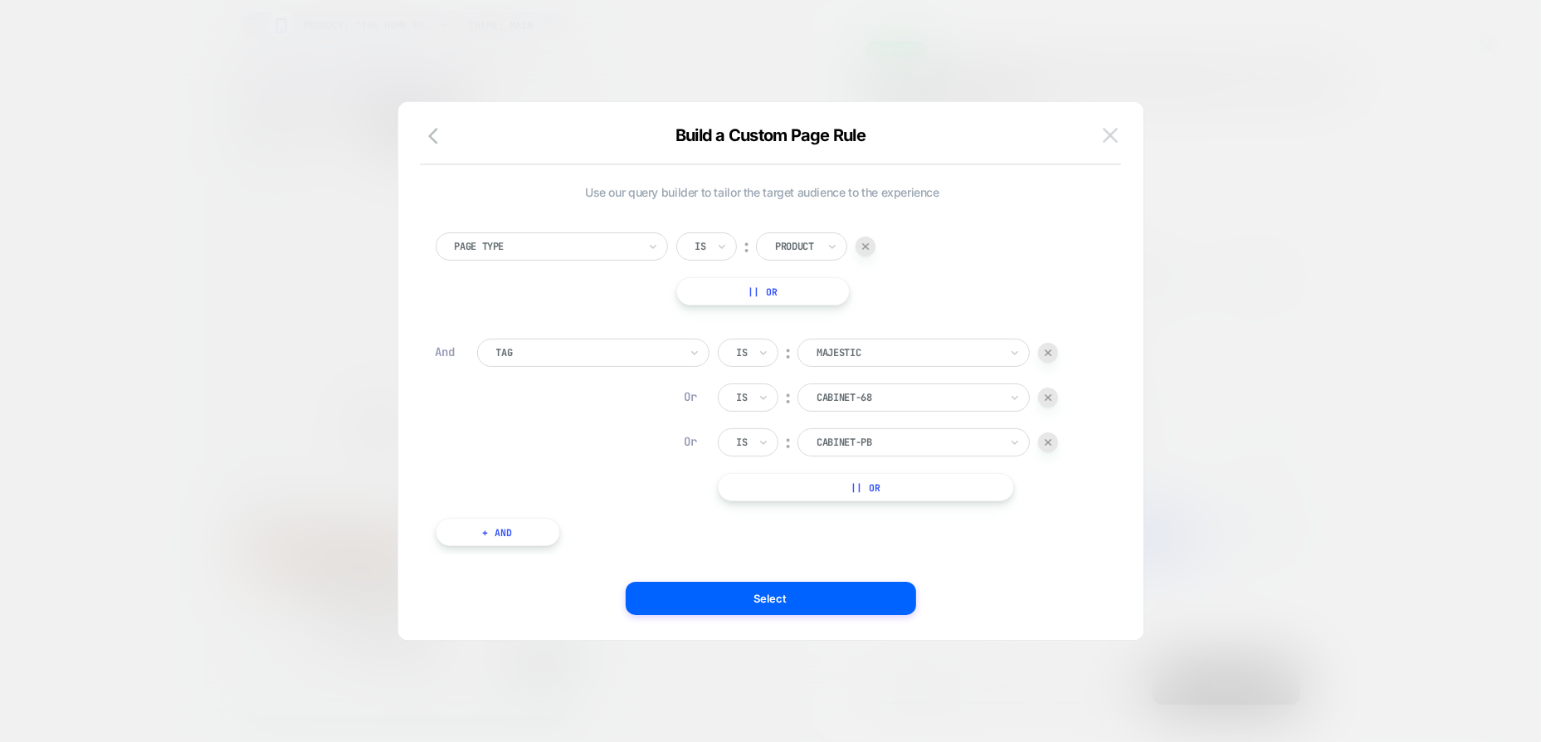
click at [1110, 134] on img at bounding box center [1110, 135] width 15 height 14
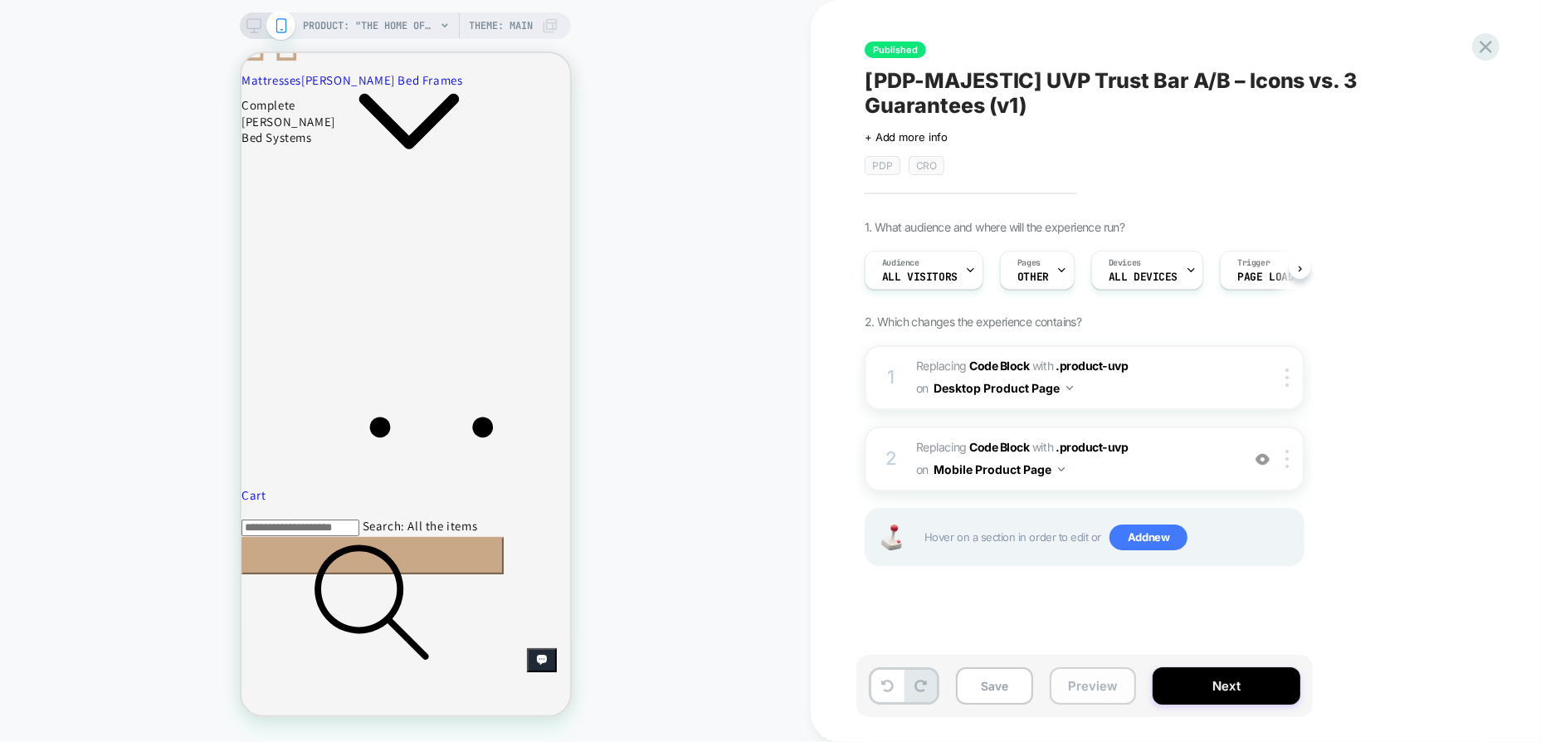
click at [1085, 690] on button "Preview" at bounding box center [1093, 685] width 86 height 37
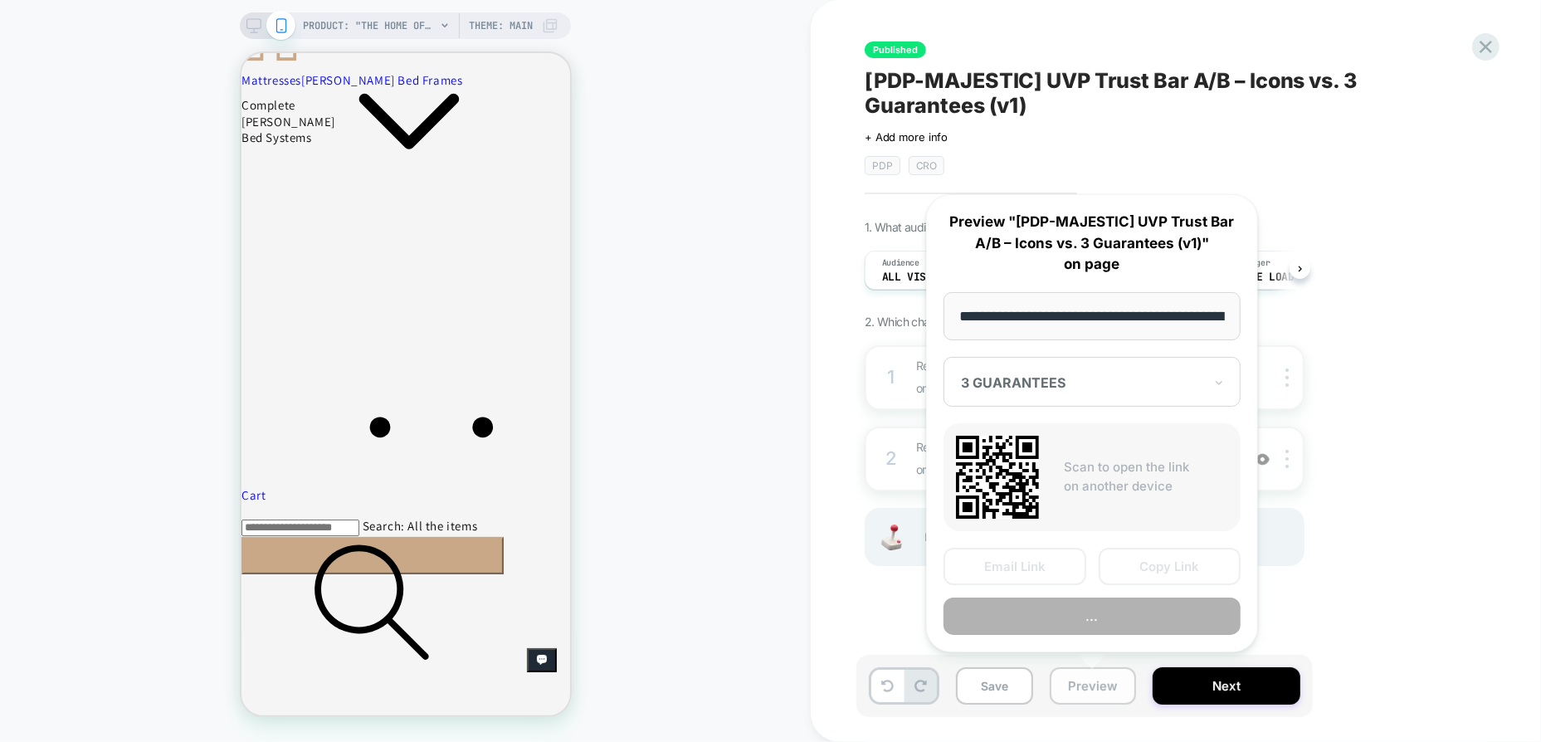
scroll to position [0, 319]
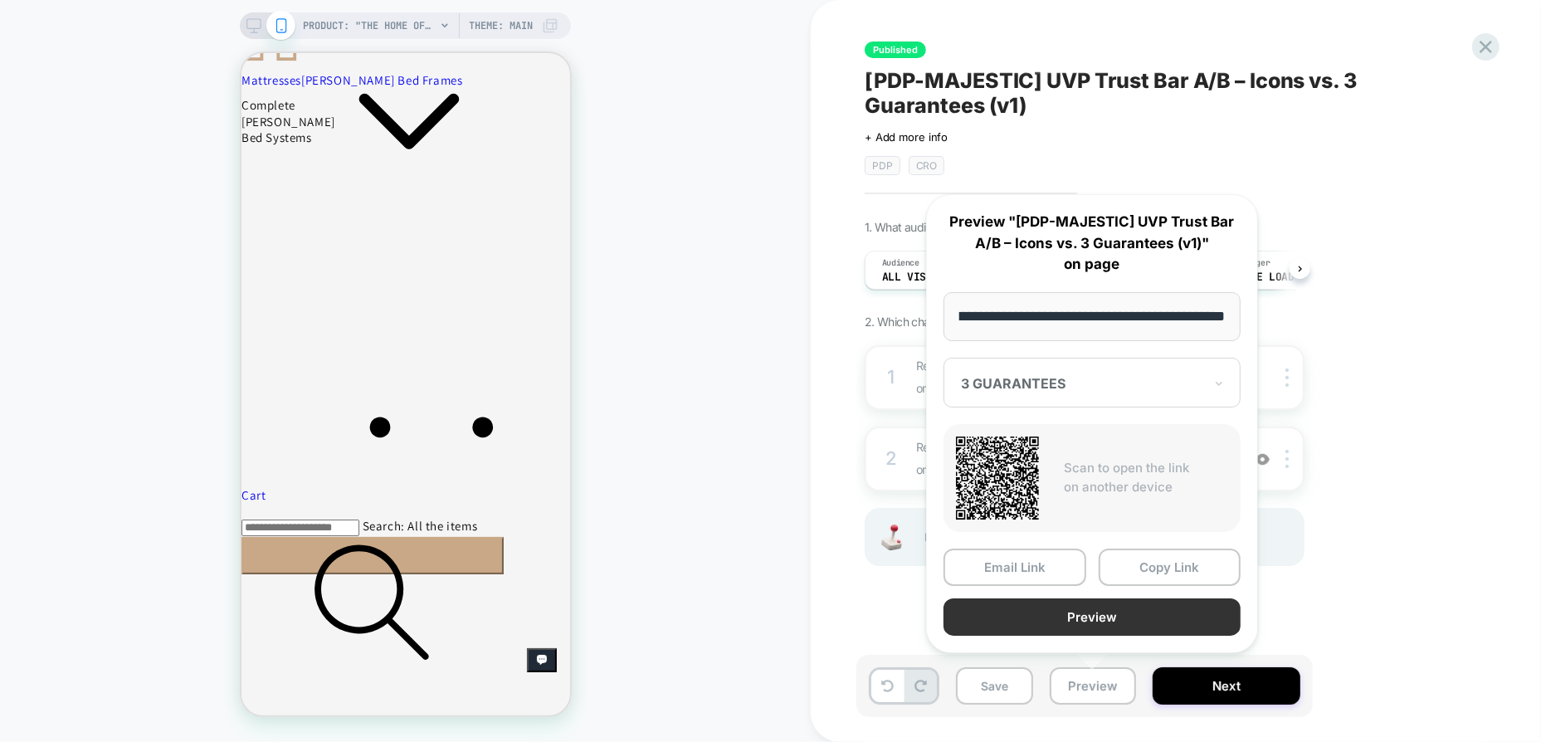
click at [1101, 611] on button "Preview" at bounding box center [1092, 616] width 297 height 37
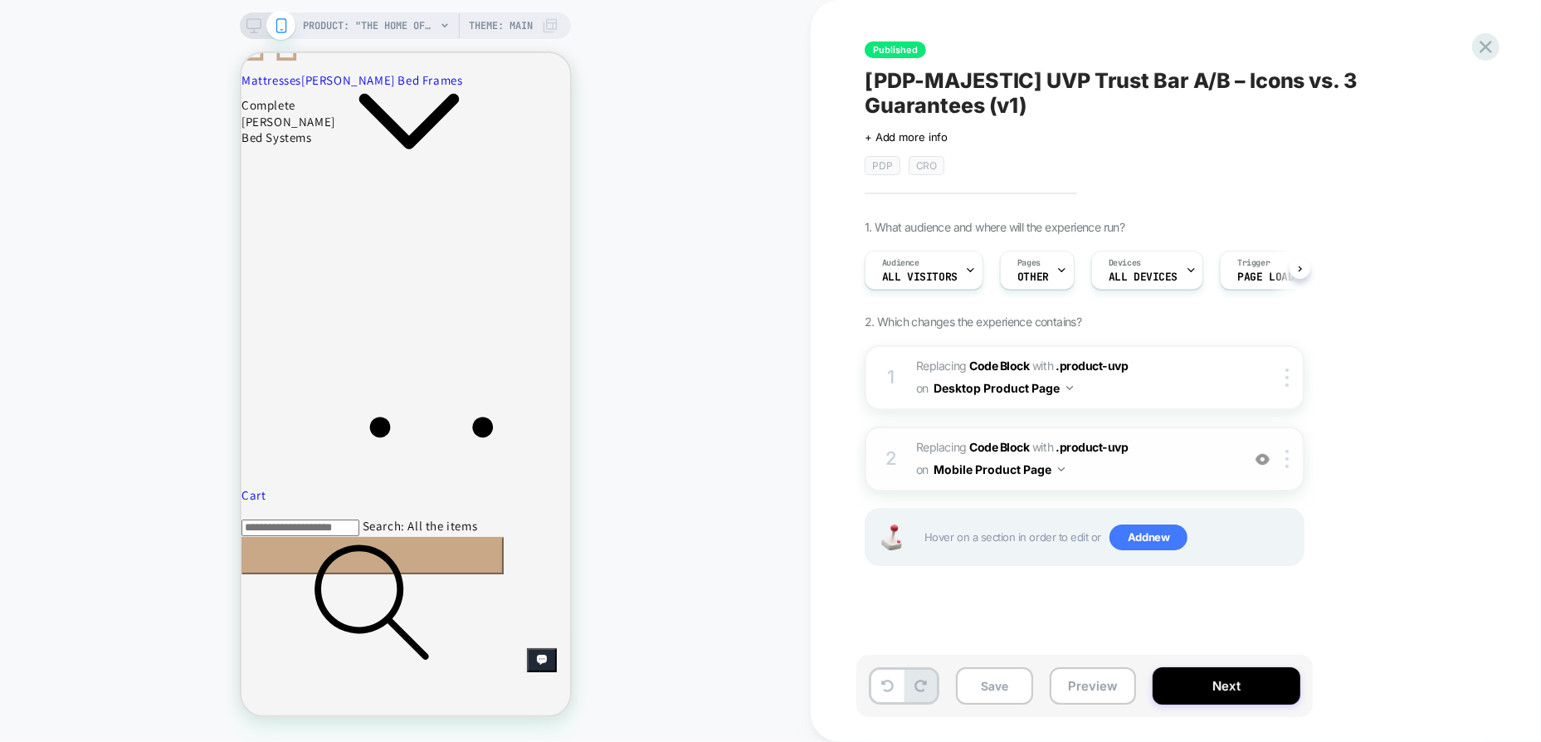
click at [1158, 463] on span "Replacing Code Block WITH .product-uvp .product-uvp on Mobile Product Page" at bounding box center [1074, 459] width 316 height 45
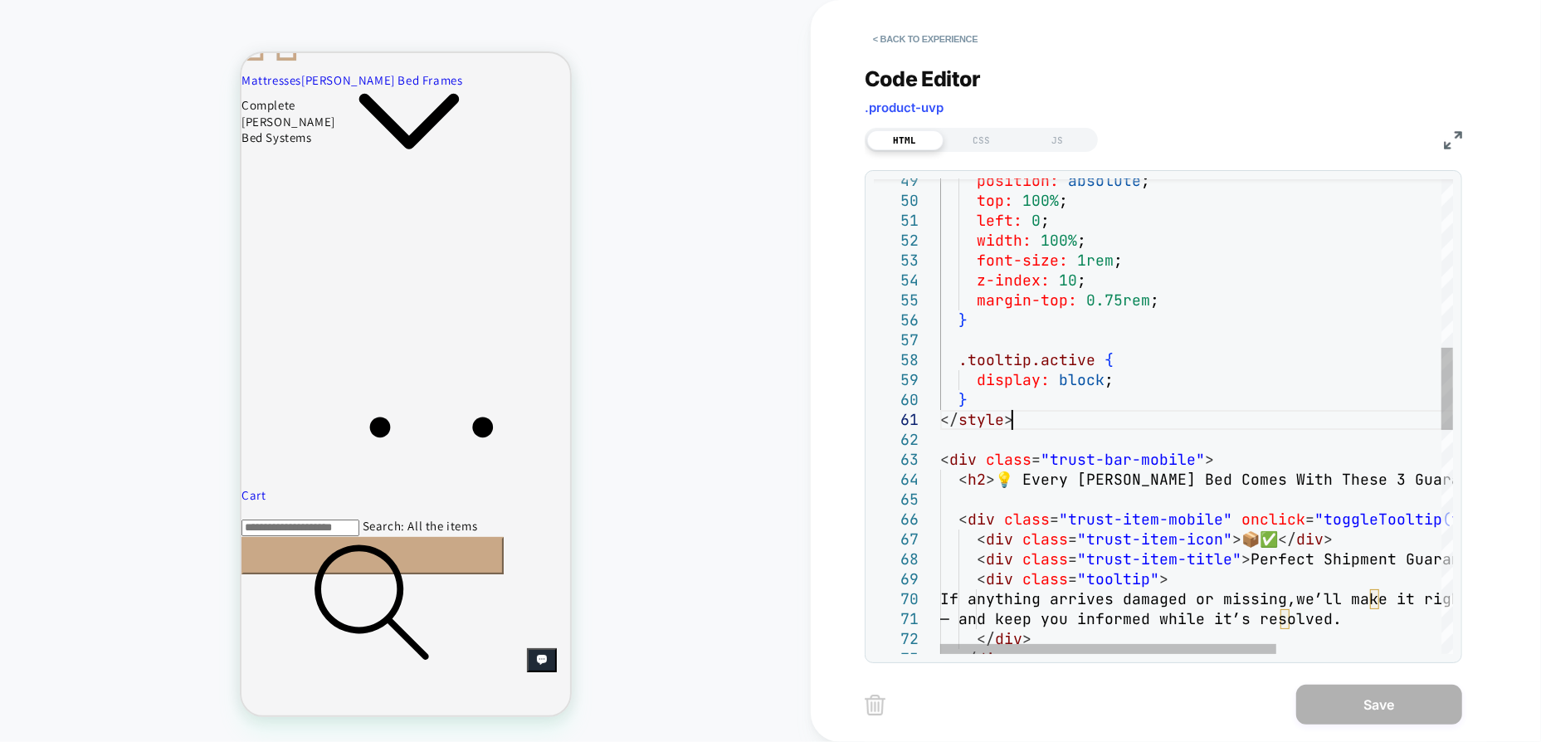
click at [1069, 416] on div "</ div > </ div > If anything arrives damaged or missing, we’ll make it right a…" at bounding box center [1322, 578] width 764 height 2726
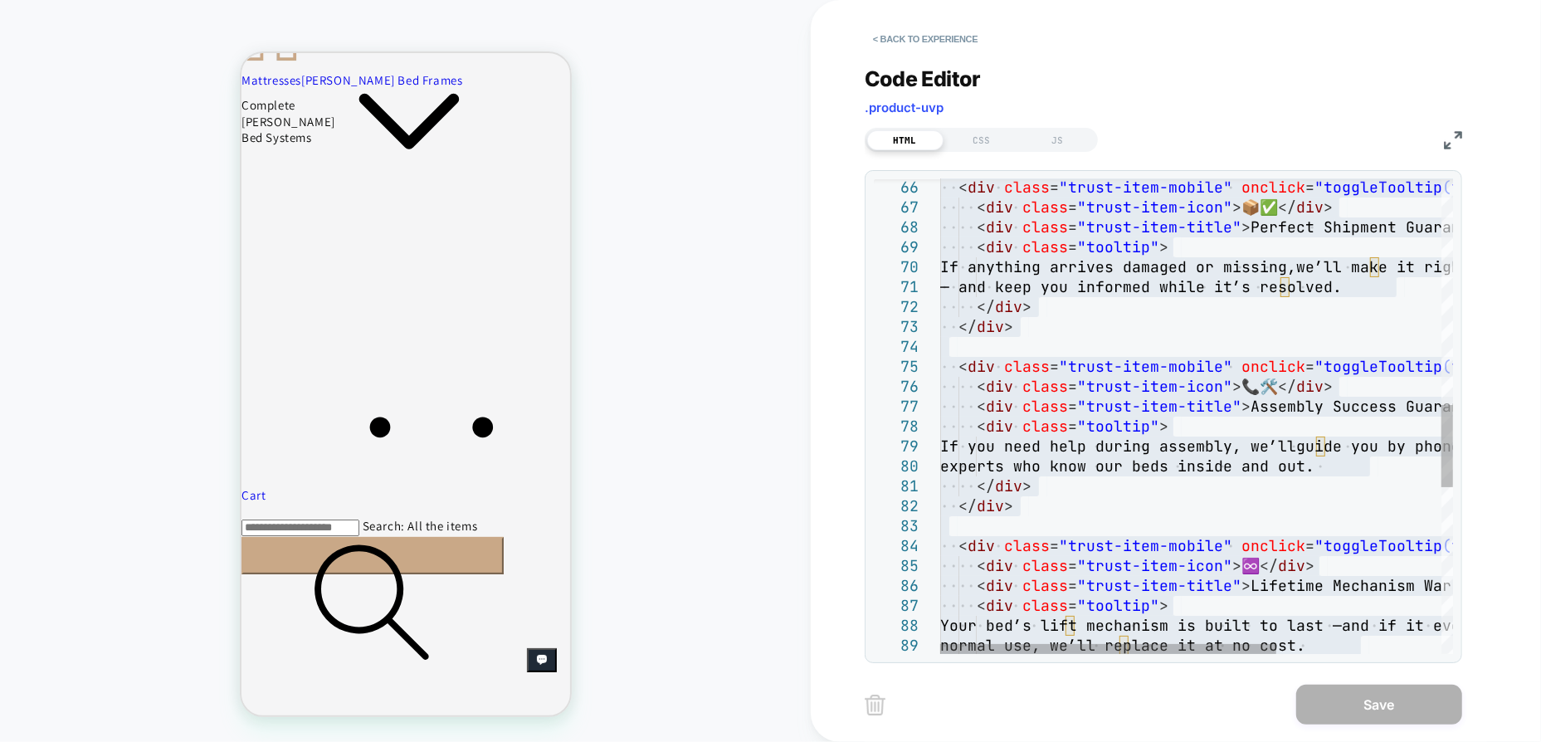
click at [1068, 374] on div "</ div > </ div > If anything arrives damaged or missing, we’ll make it right a…" at bounding box center [1322, 246] width 764 height 2726
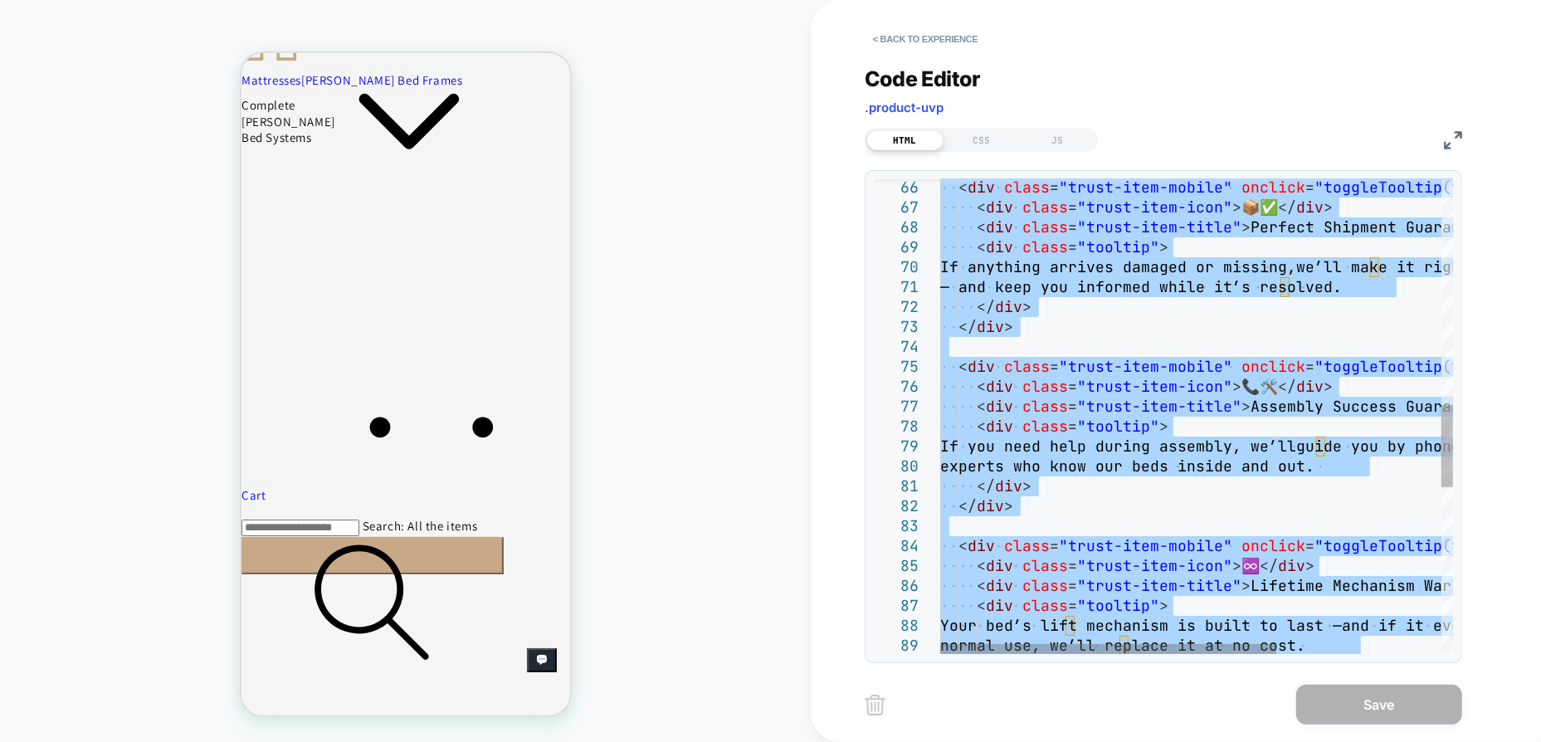
click at [1071, 366] on div "</ div > </ div > If anything arrives damaged or missing, we’ll make it right a…" at bounding box center [1322, 246] width 764 height 2726
type textarea "**********"
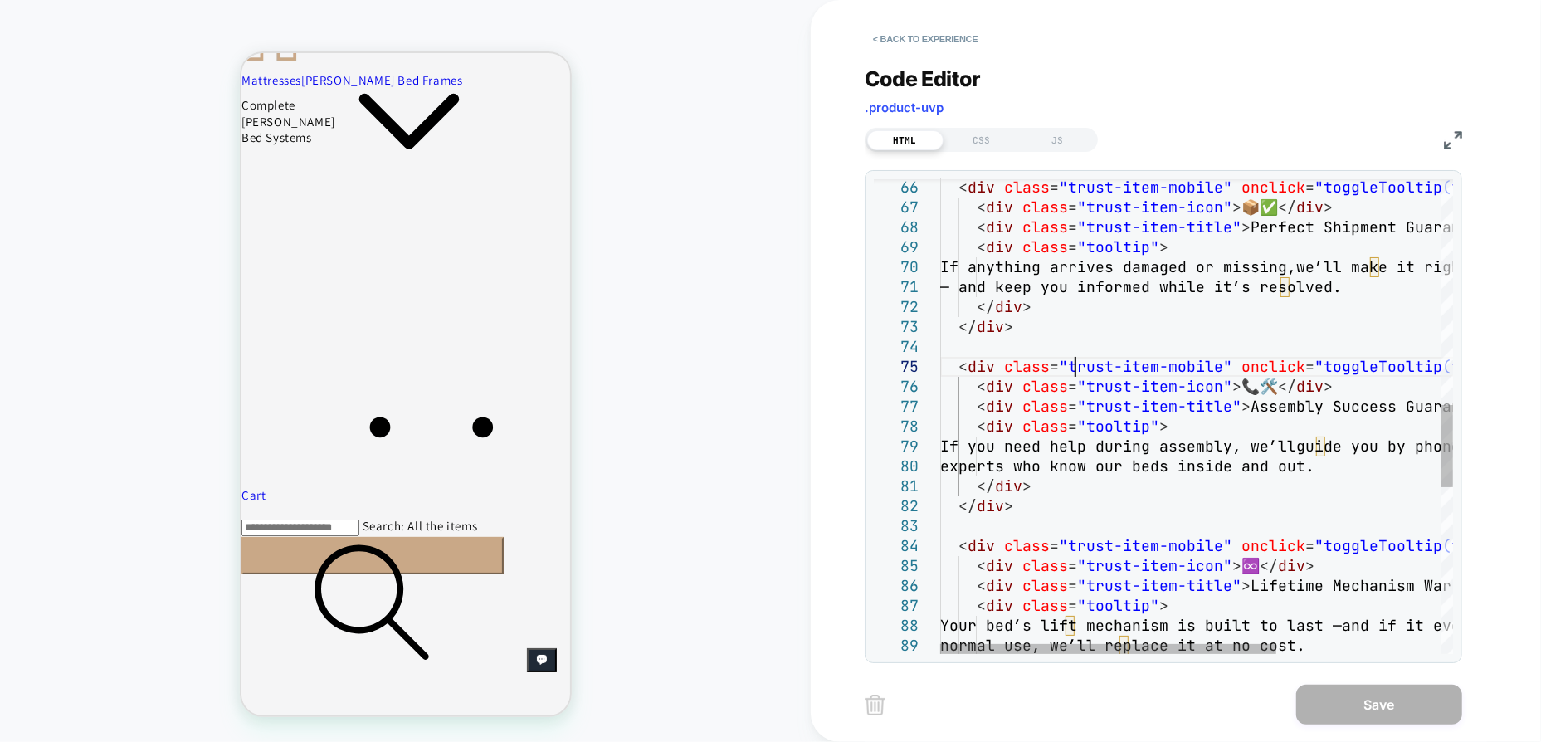
click at [1071, 366] on div "</ div > </ div > If anything arrives damaged or missing, we’ll make it right a…" at bounding box center [1322, 246] width 764 height 2726
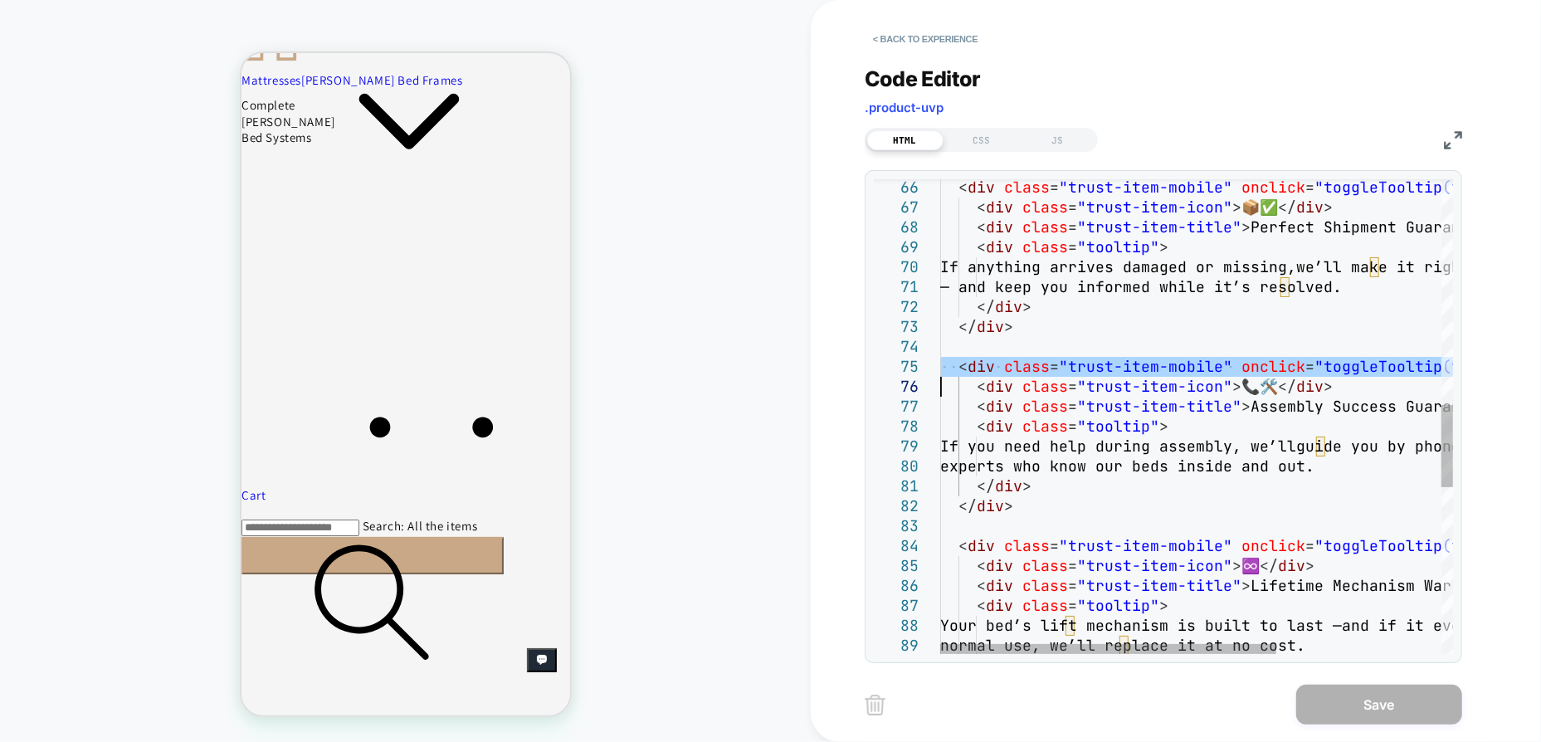
click at [1071, 366] on div "</ div > </ div > If anything arrives damaged or missing, we’ll make it right a…" at bounding box center [1322, 246] width 764 height 2726
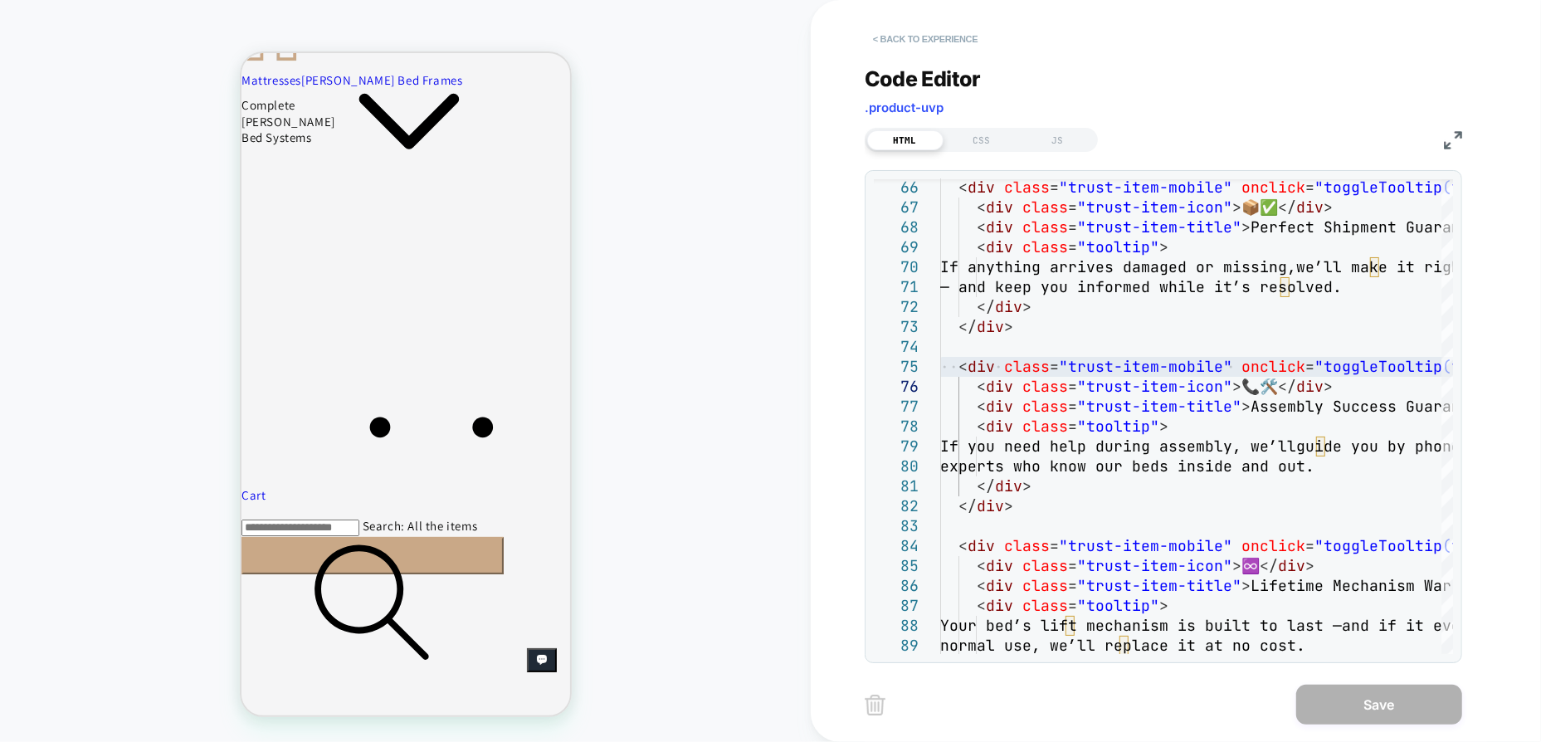
click at [905, 37] on button "< Back to experience" at bounding box center [925, 39] width 121 height 27
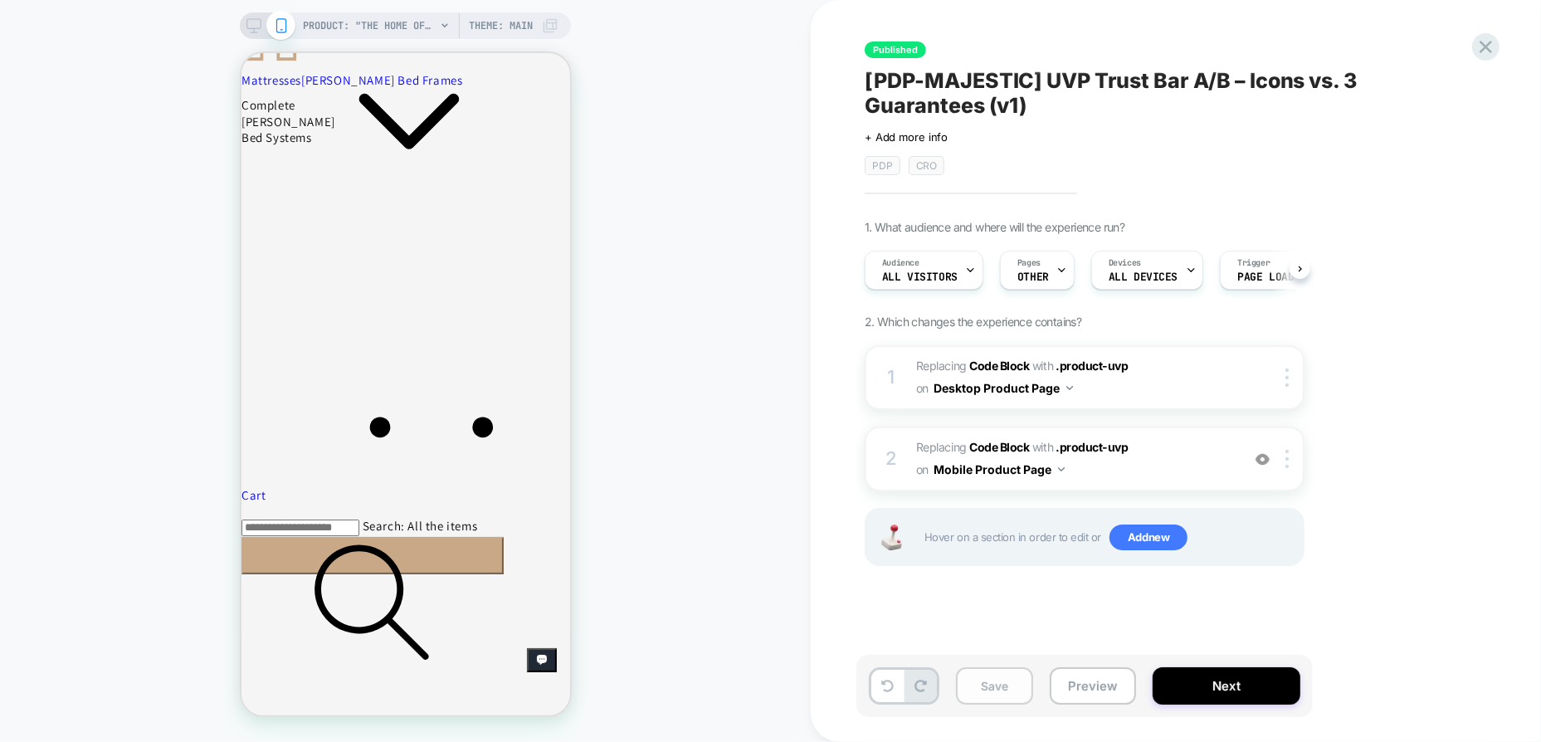
click at [997, 683] on button "Save" at bounding box center [994, 685] width 77 height 37
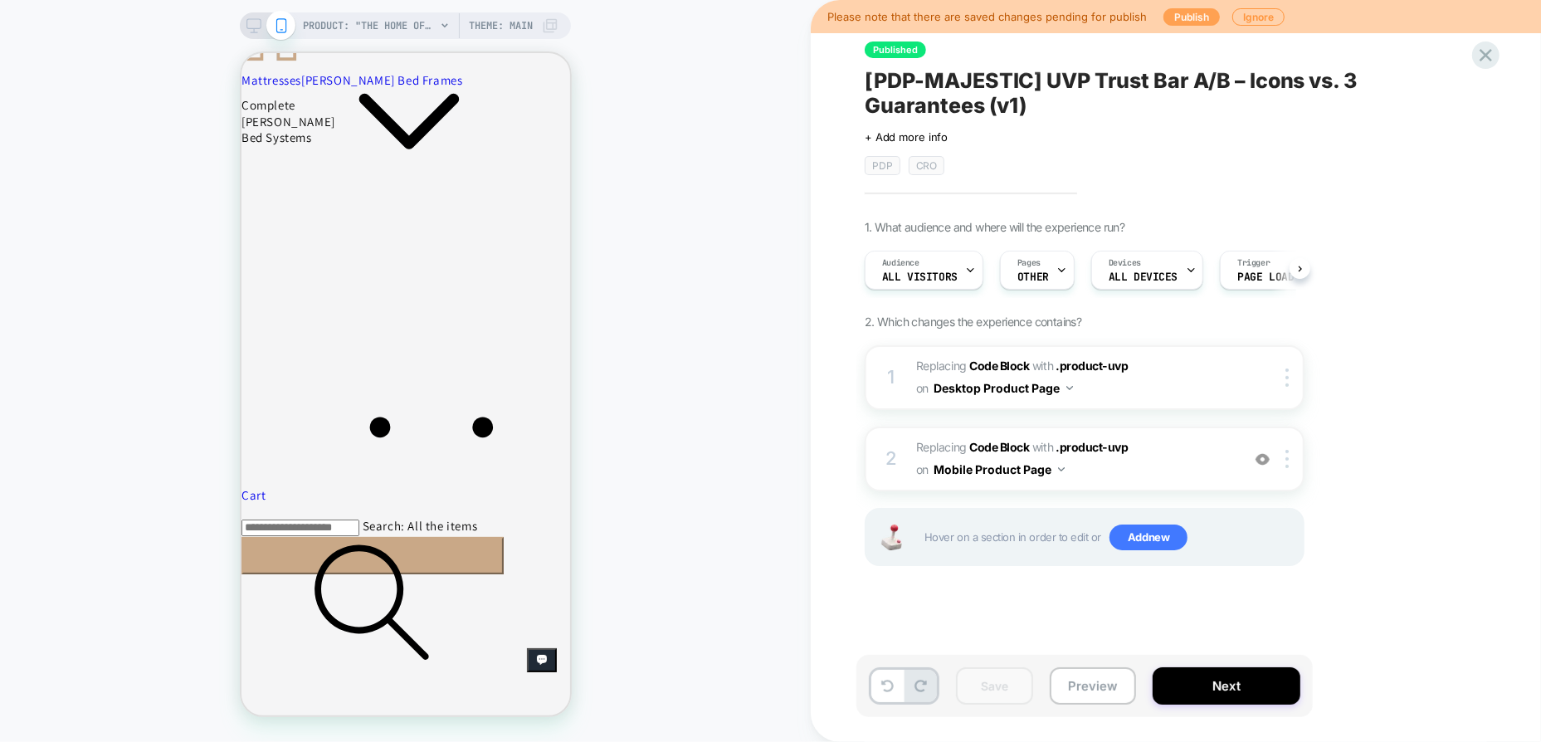
click at [1190, 17] on button "Publish" at bounding box center [1192, 16] width 56 height 17
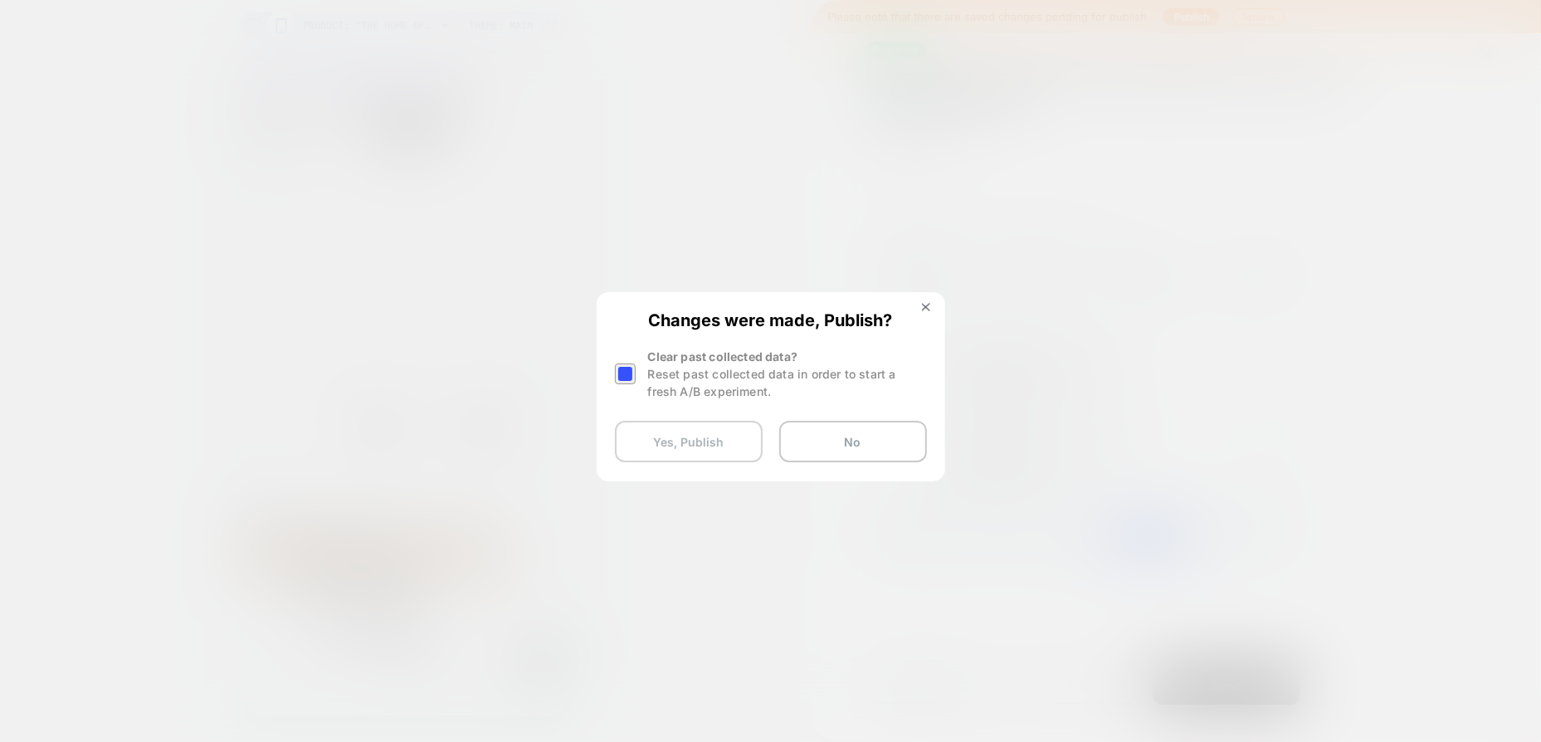
click at [724, 447] on button "Yes, Publish" at bounding box center [689, 441] width 148 height 41
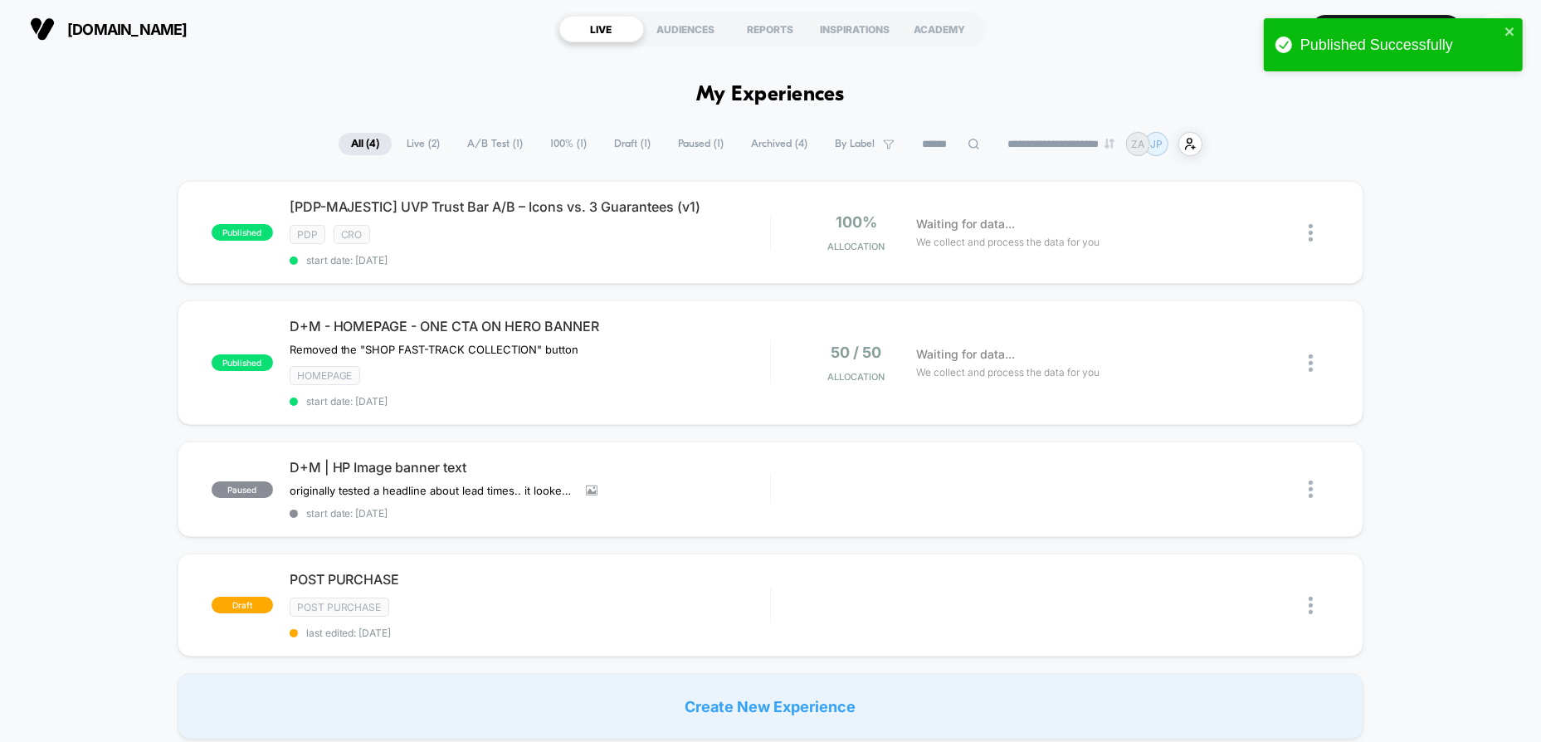
click at [1507, 31] on icon "close" at bounding box center [1511, 31] width 12 height 13
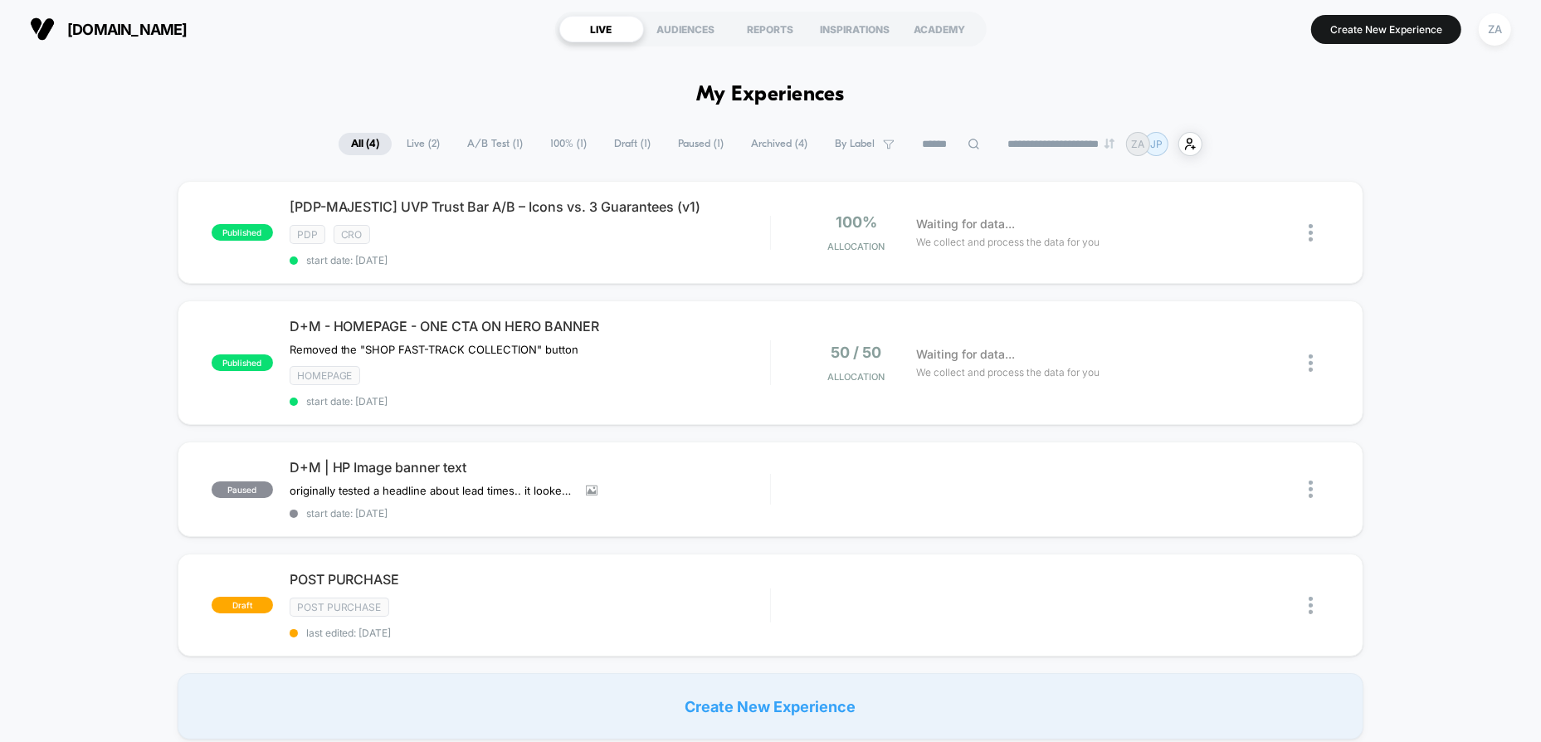
click at [1368, 22] on div "Published Successfully" at bounding box center [1394, 18] width 266 height 7
click at [1367, 22] on button "Create New Experience" at bounding box center [1386, 29] width 150 height 29
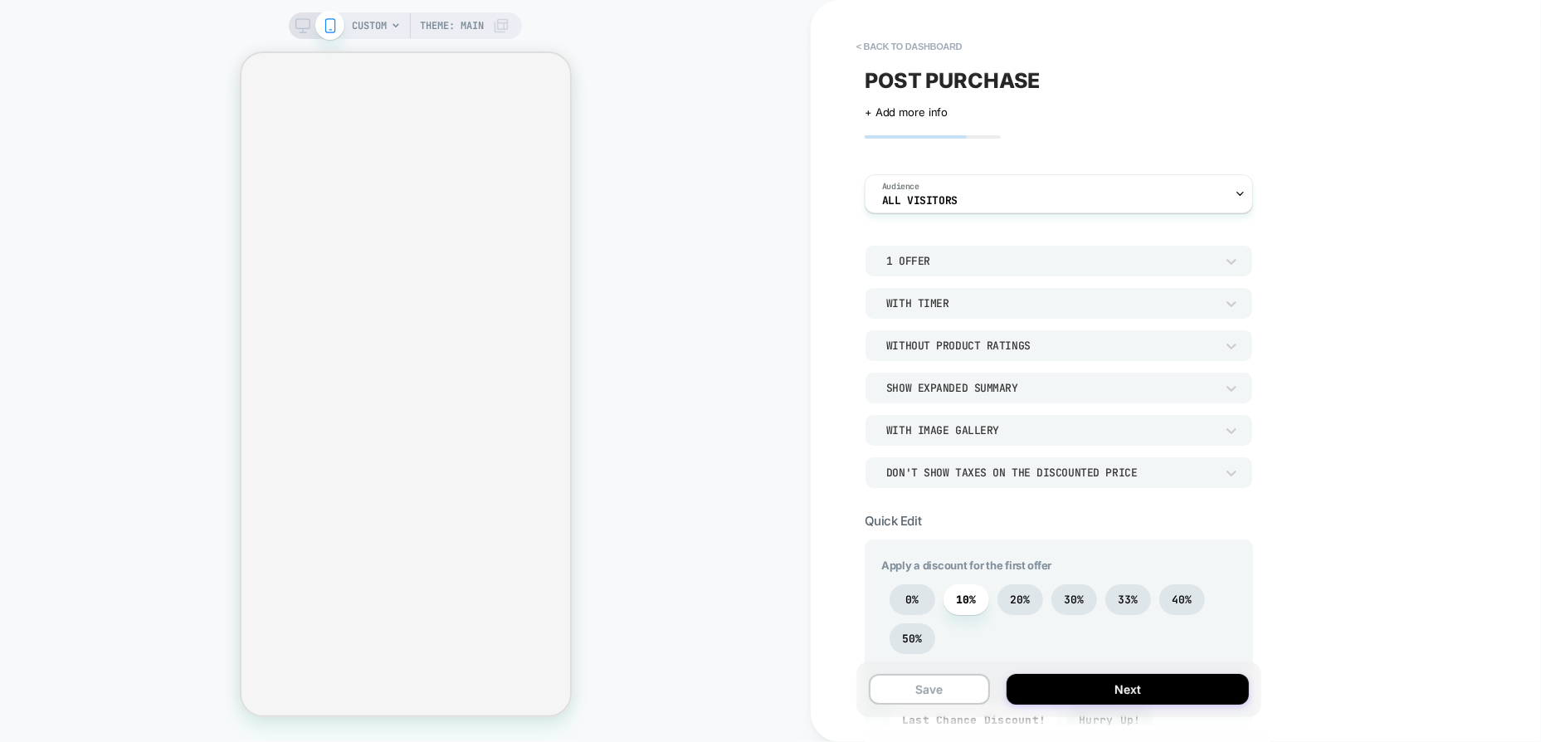
click at [988, 255] on div "1 Offer" at bounding box center [1050, 261] width 329 height 14
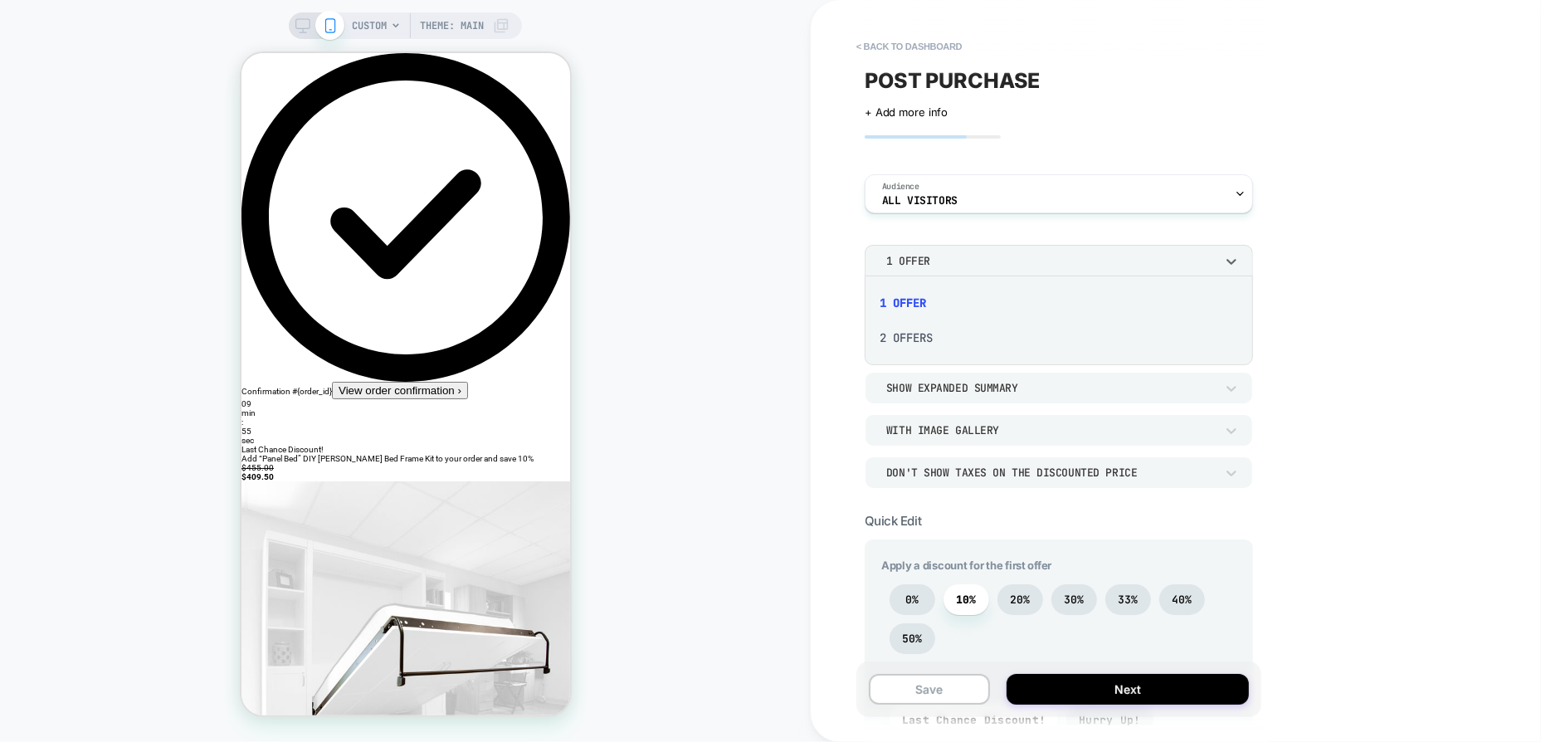
click at [988, 255] on div at bounding box center [770, 371] width 1541 height 742
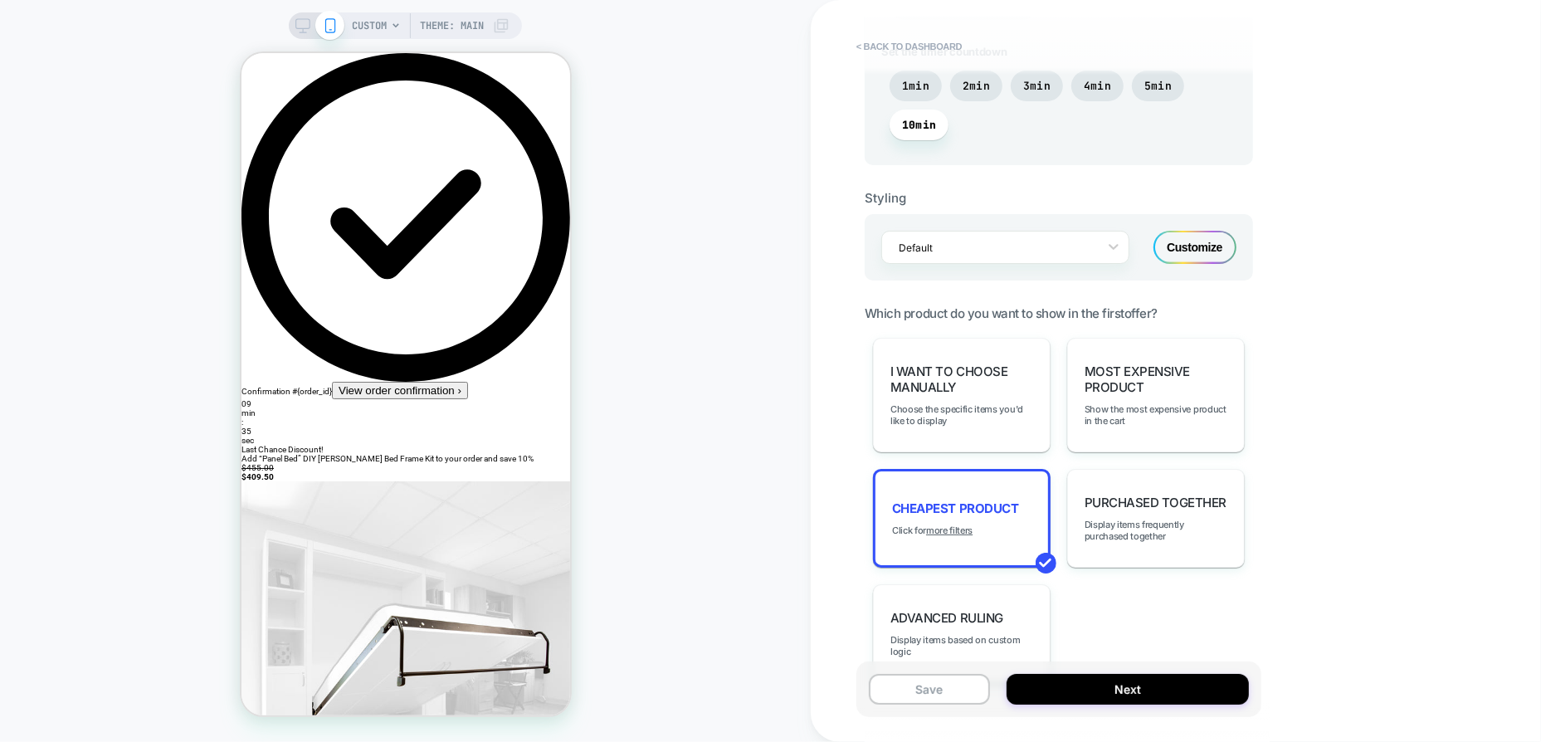
scroll to position [996, 0]
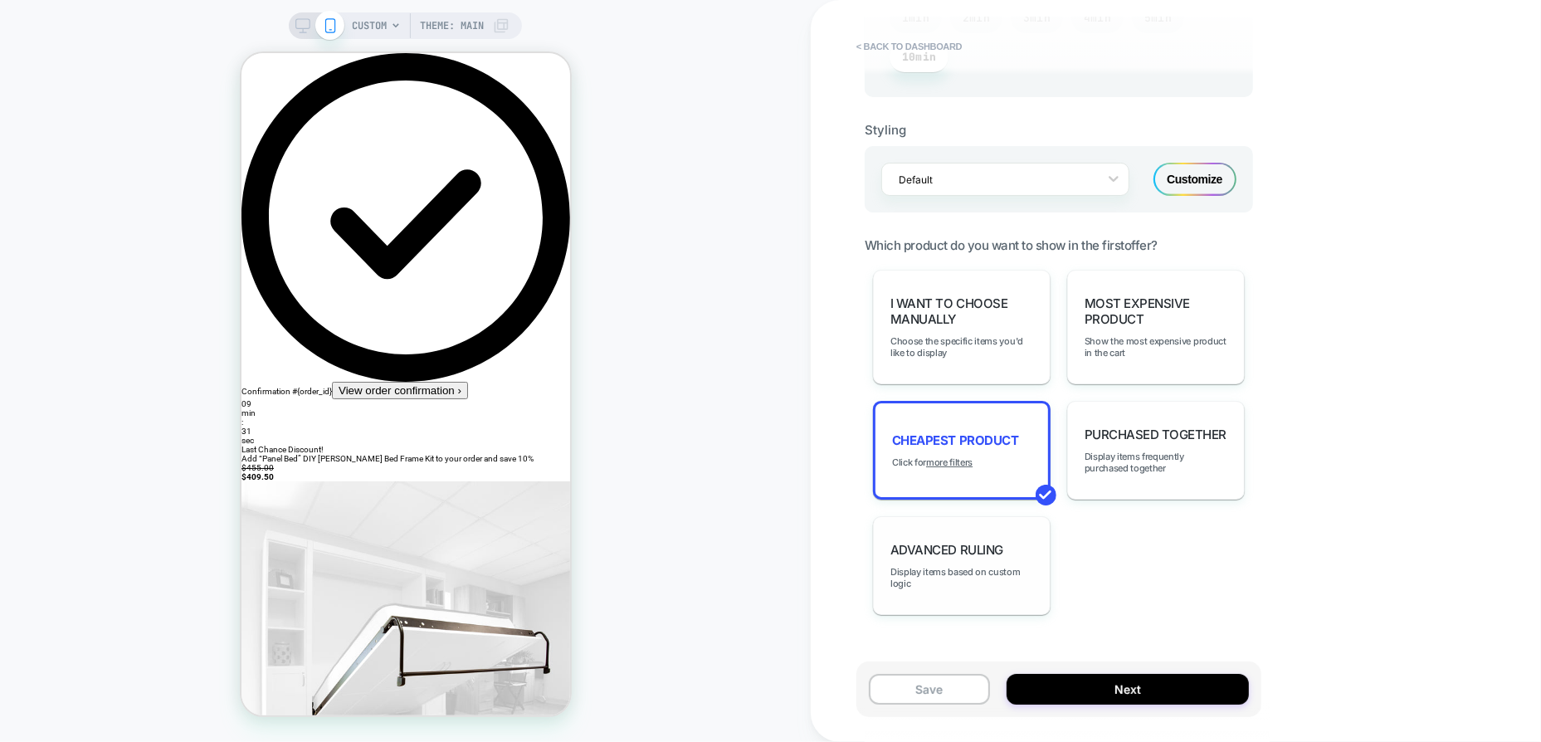
click at [986, 554] on div "Advanced Ruling Display items based on custom logic" at bounding box center [962, 565] width 178 height 99
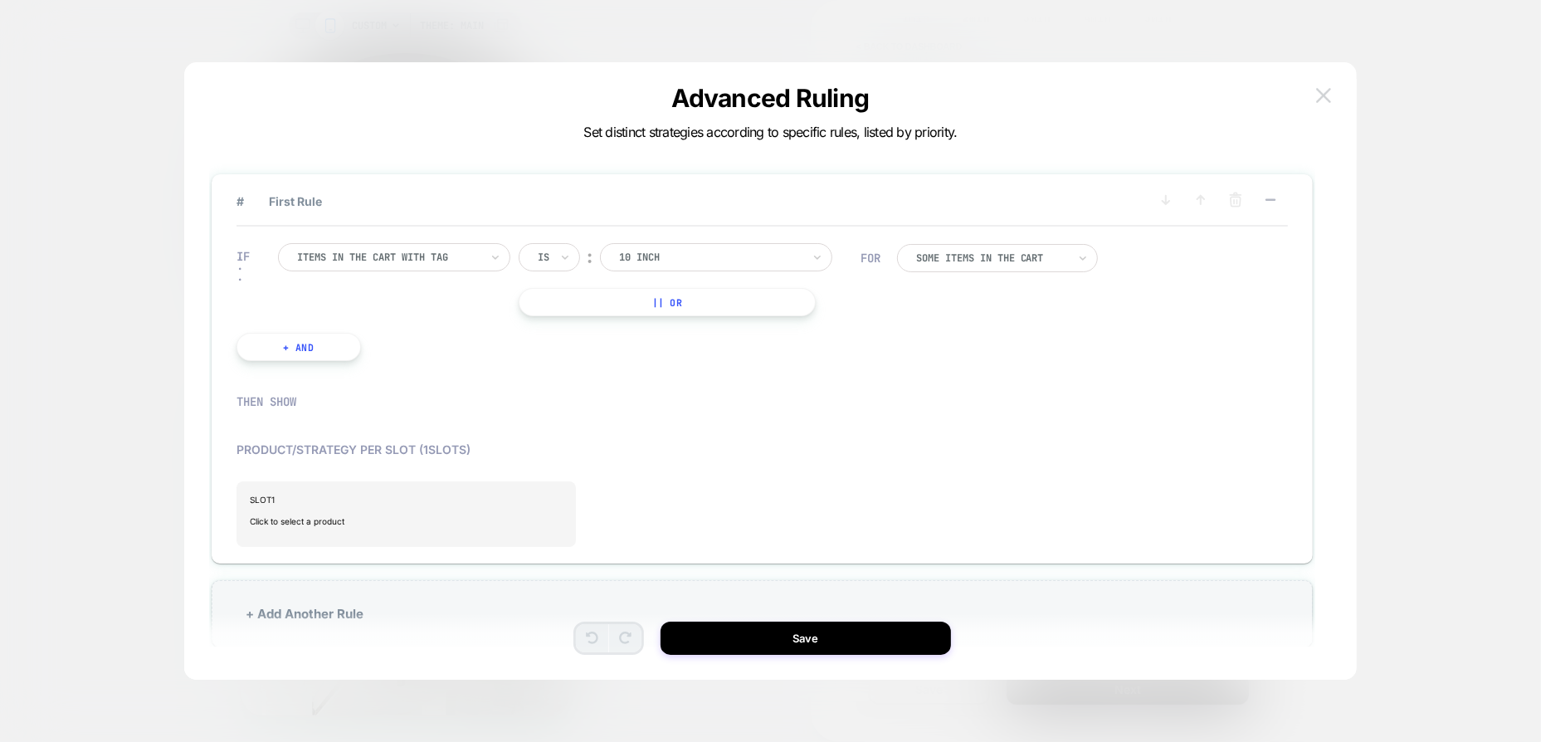
click at [1325, 100] on img at bounding box center [1323, 95] width 15 height 14
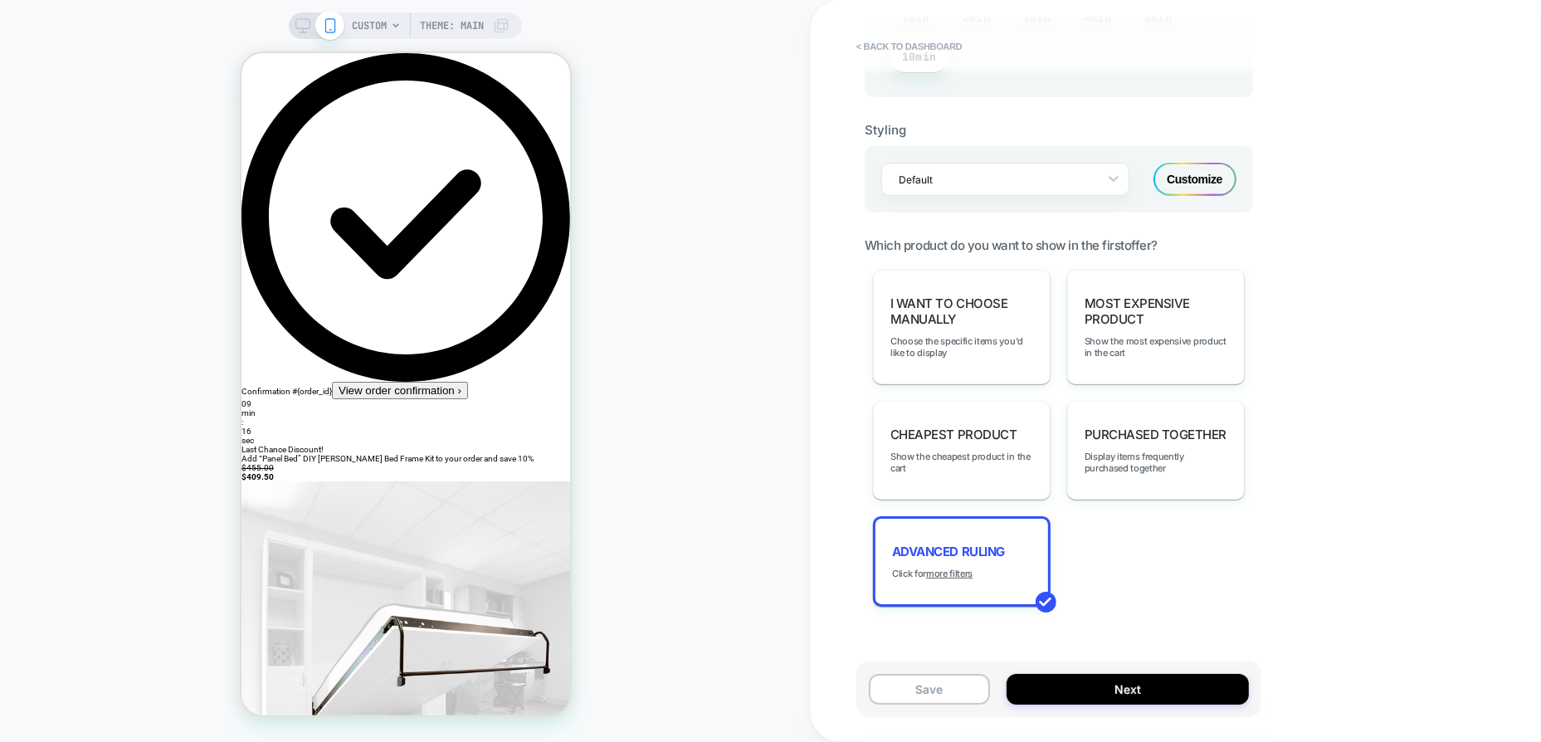
scroll to position [0, 0]
click at [875, 37] on button "< back to dashboard" at bounding box center [909, 46] width 122 height 27
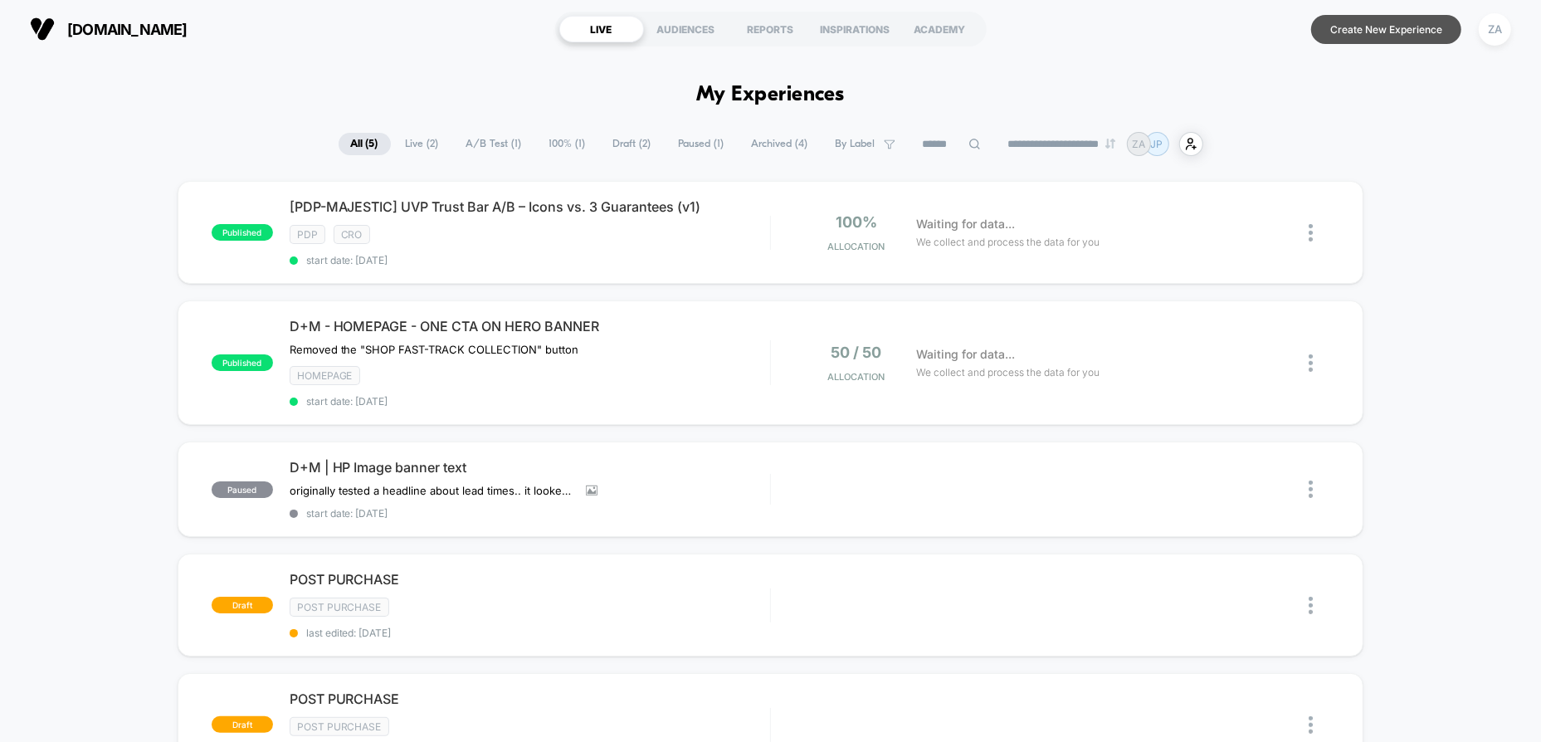
click at [1393, 26] on button "Create New Experience" at bounding box center [1386, 29] width 150 height 29
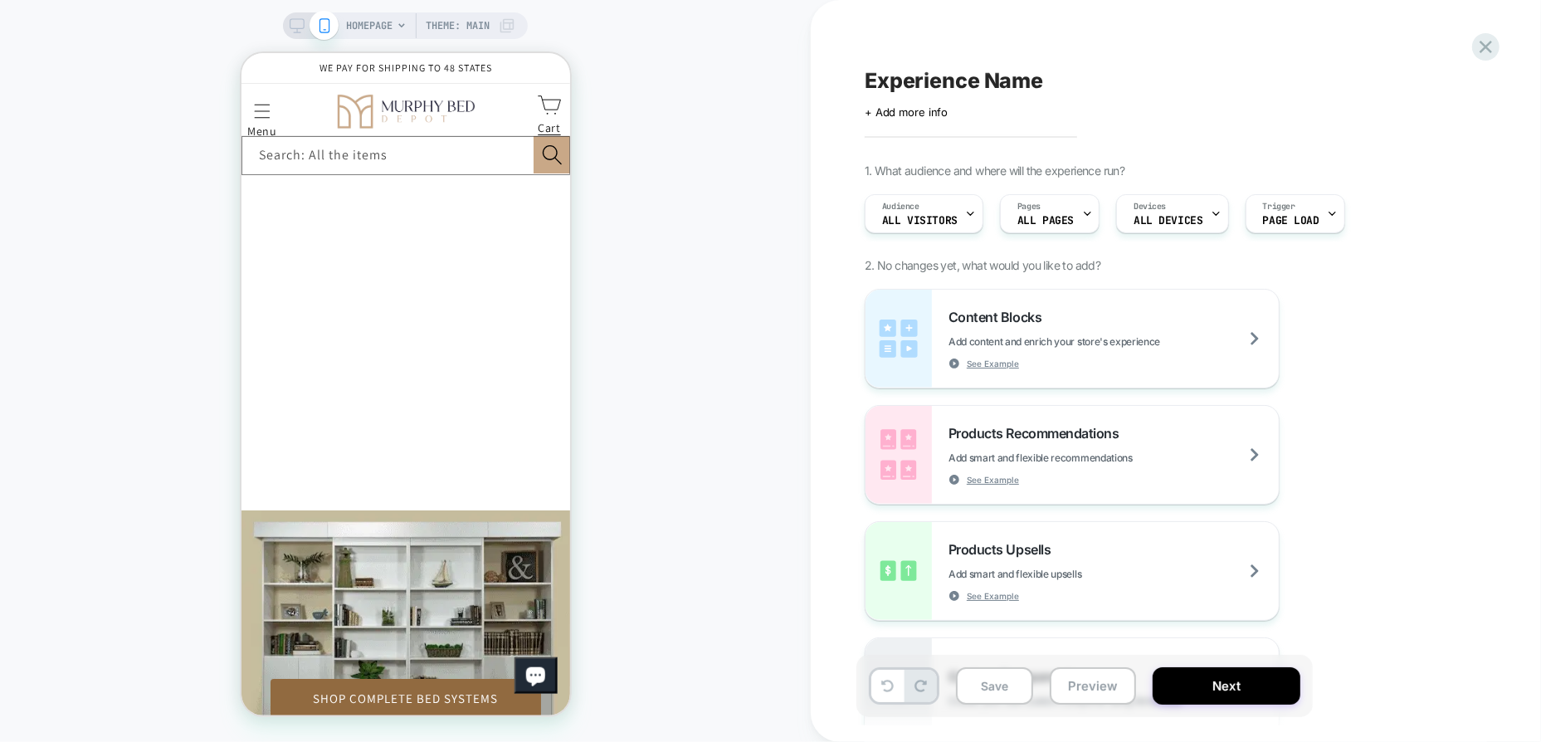
click at [384, 12] on span "HOMEPAGE" at bounding box center [369, 25] width 46 height 27
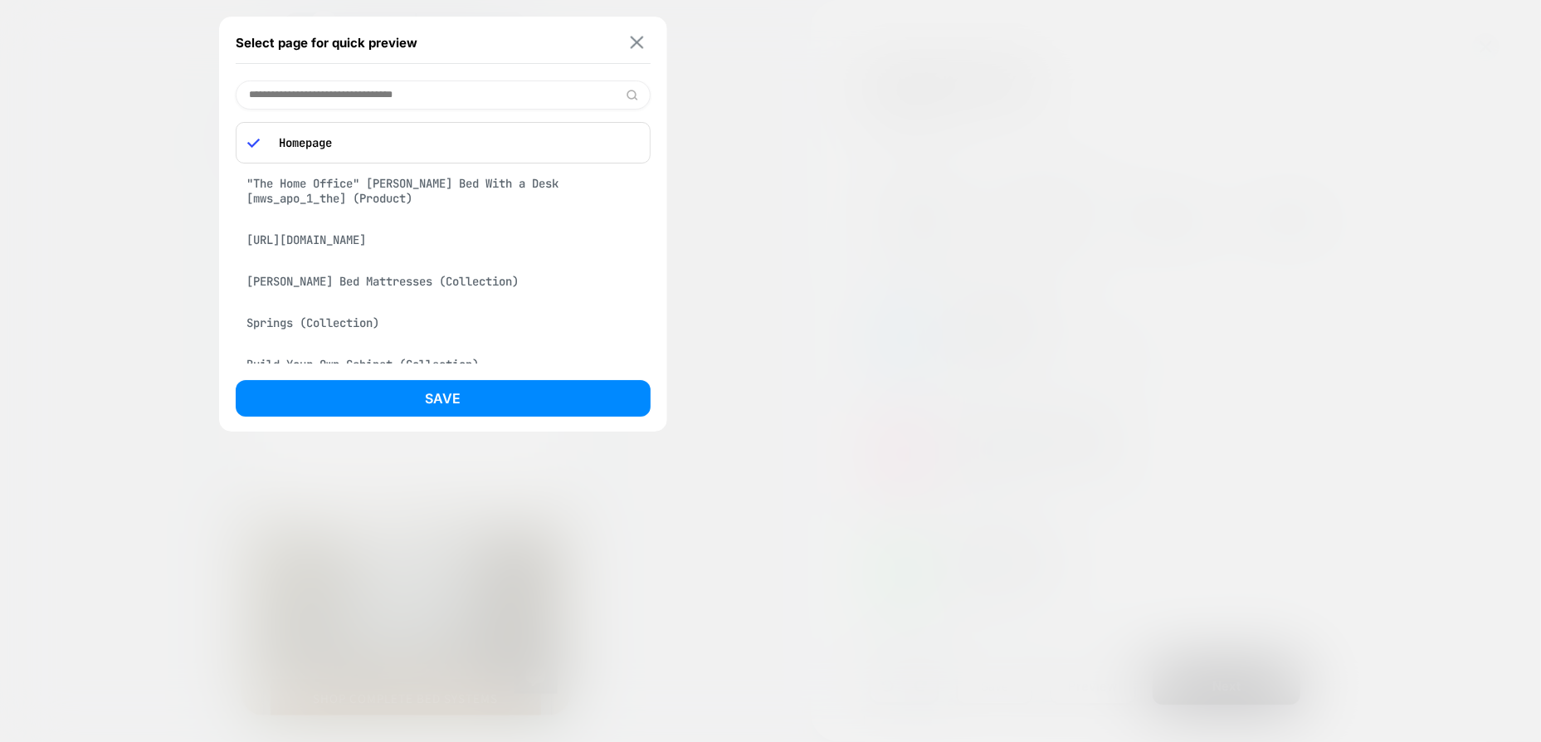
click at [638, 43] on img at bounding box center [636, 43] width 13 height 12
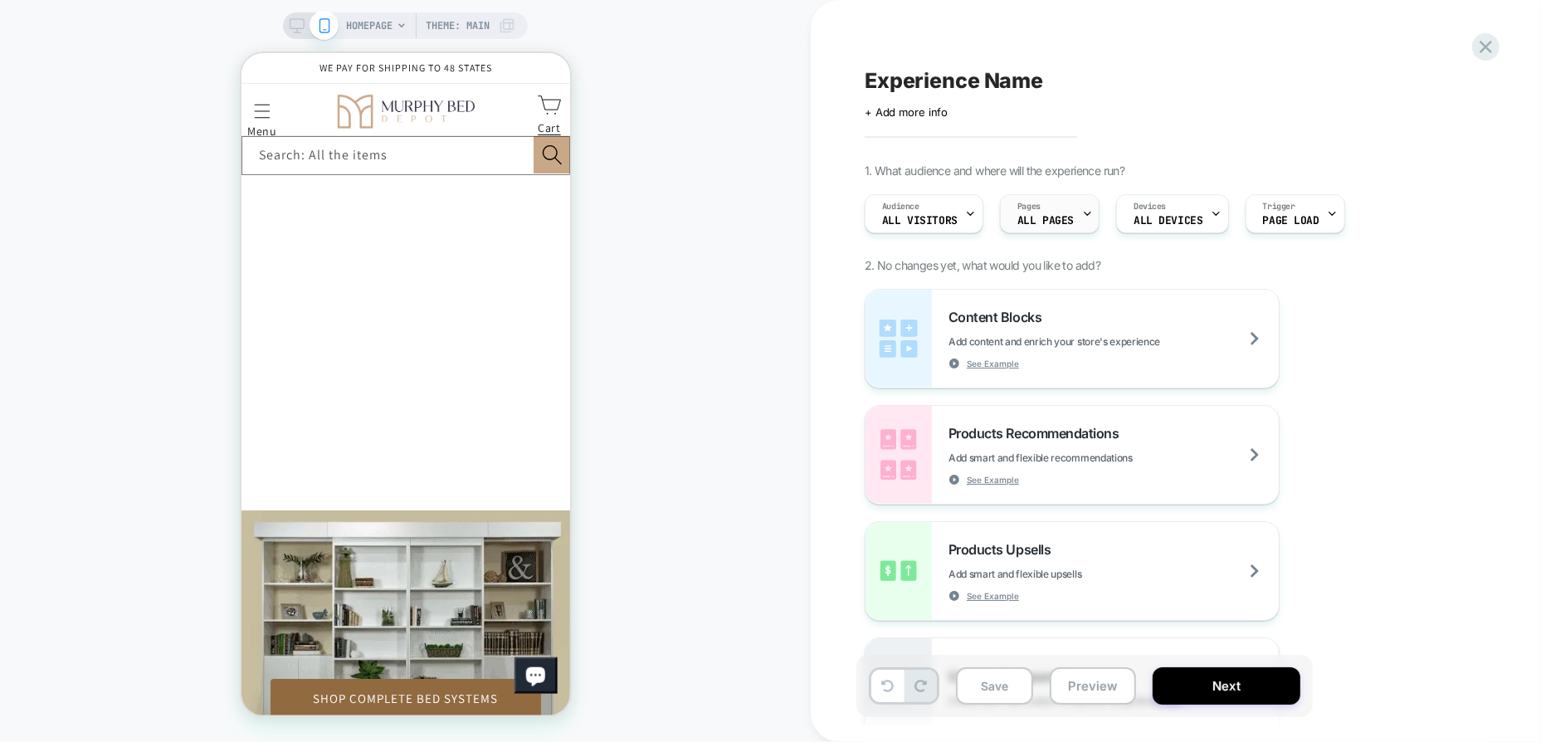
click at [1067, 220] on span "ALL PAGES" at bounding box center [1046, 221] width 56 height 12
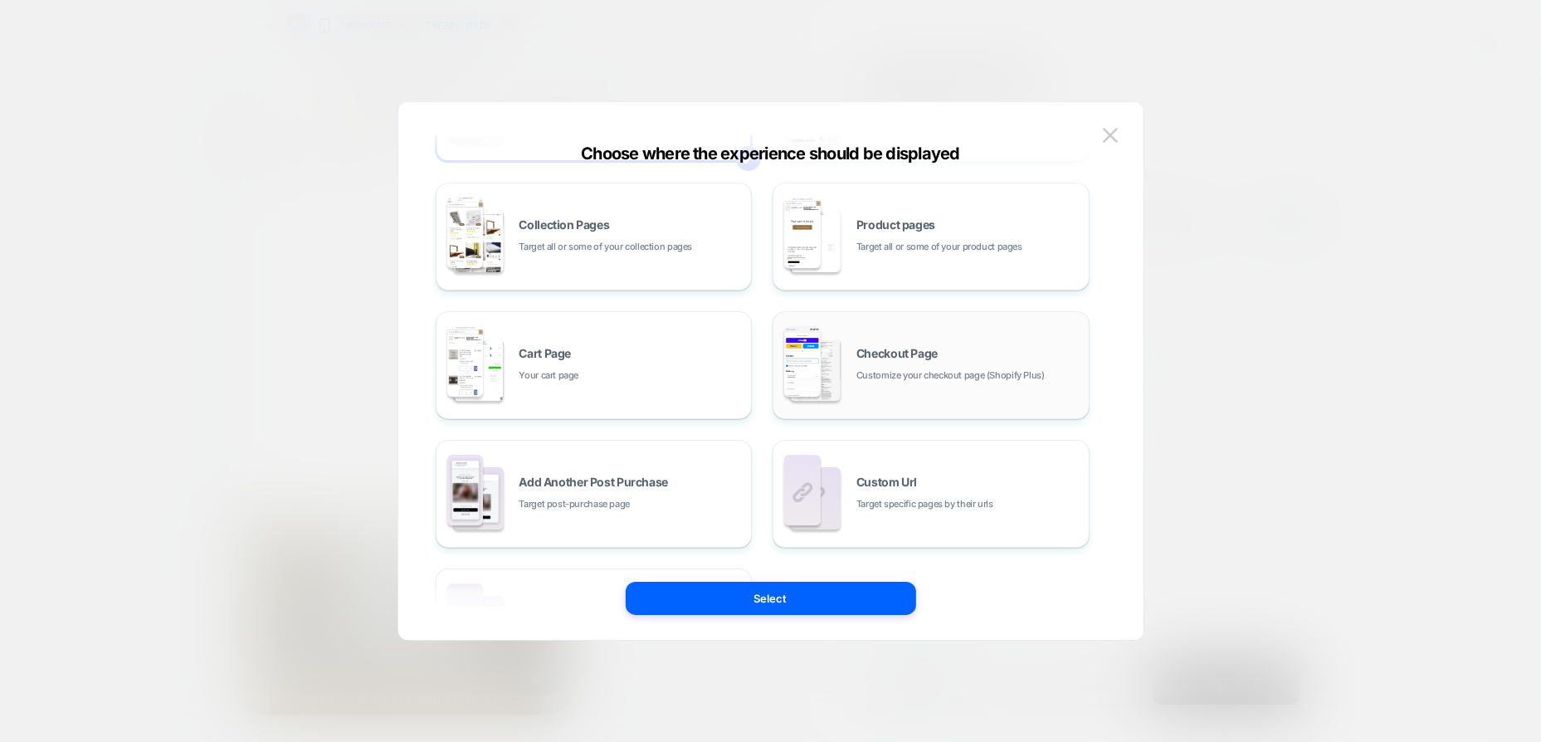
scroll to position [84, 0]
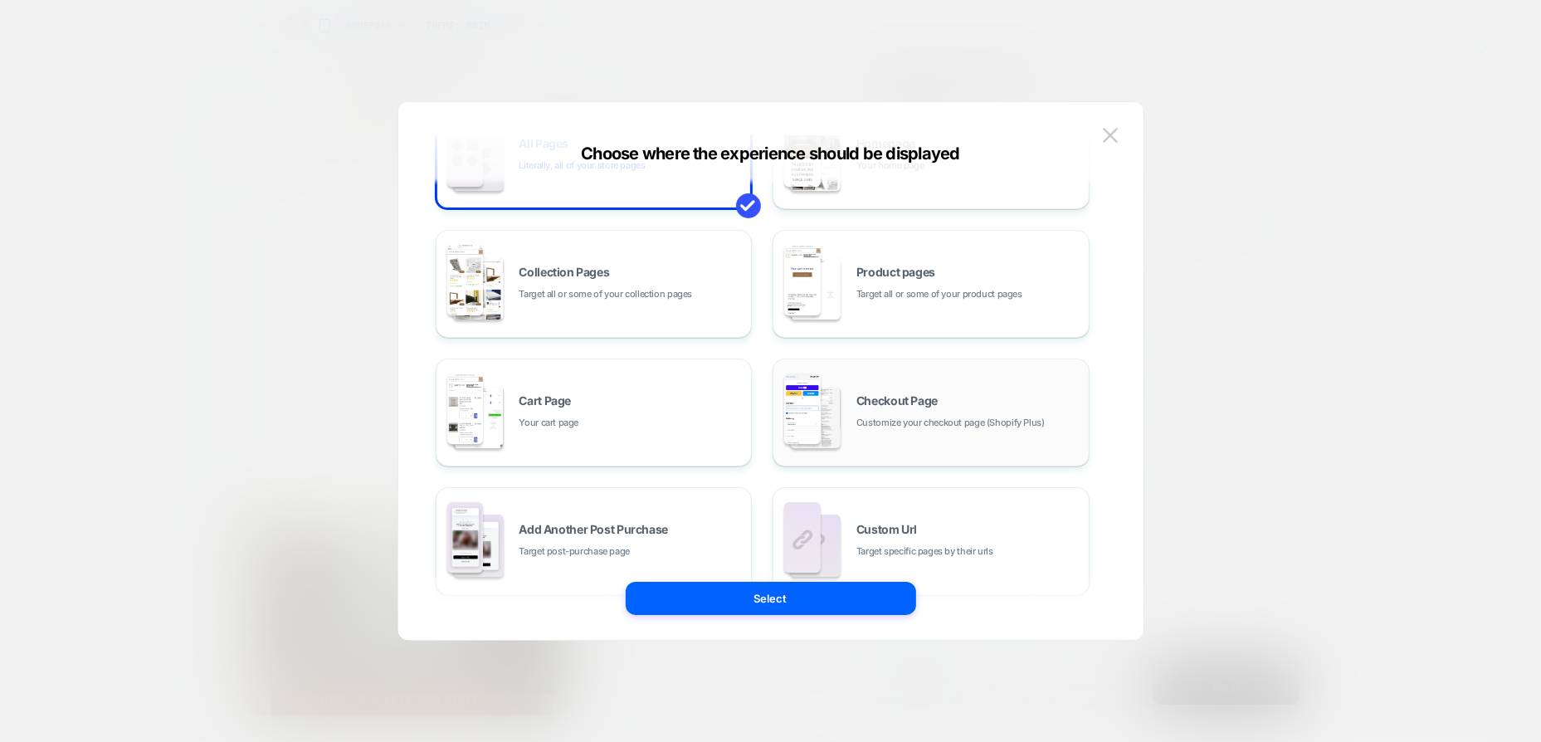
click at [0, 0] on div "Checkout Page Customize your checkout page (Shopify Plus)" at bounding box center [0, 0] width 0 height 0
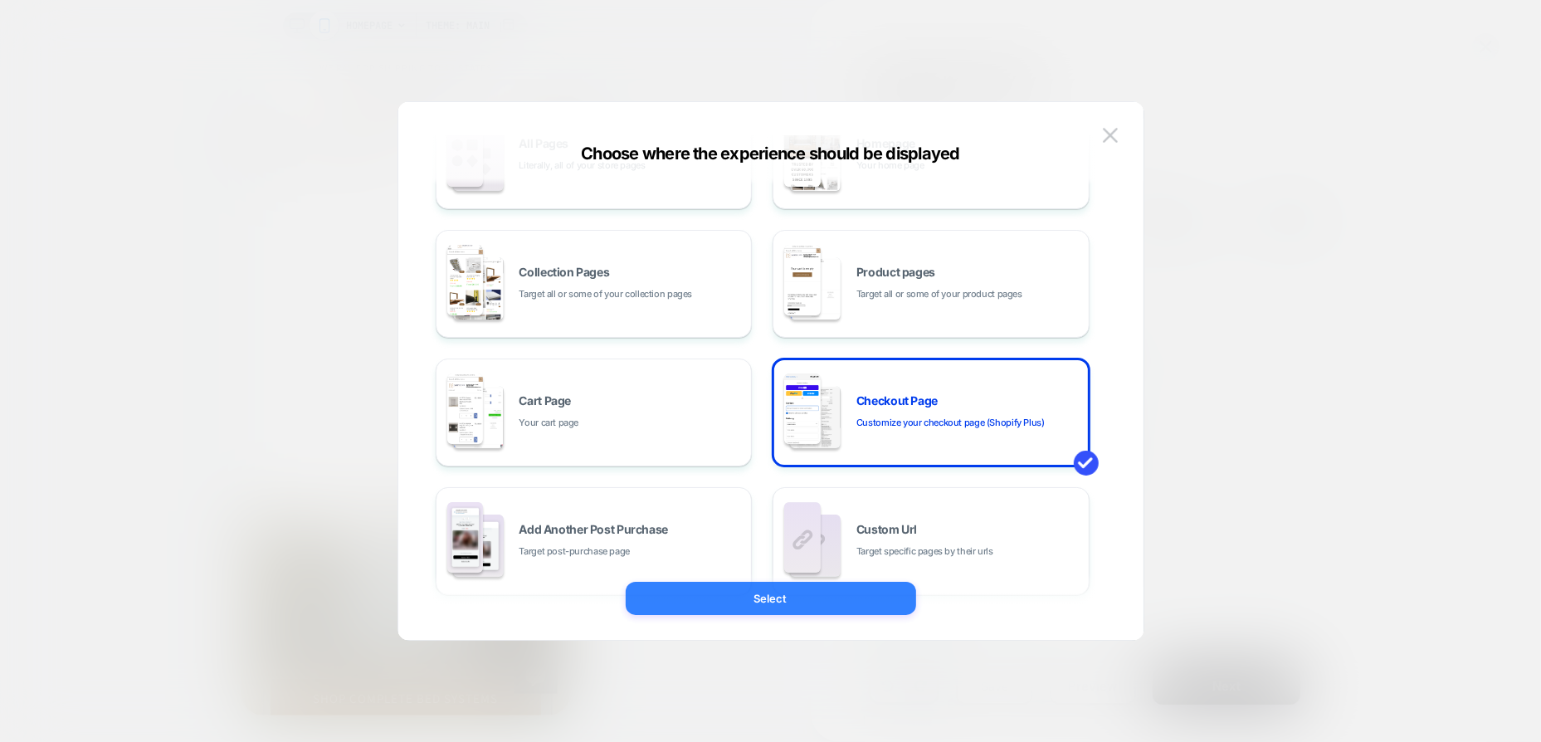
click at [315, 606] on button "Select" at bounding box center [288, 622] width 53 height 54
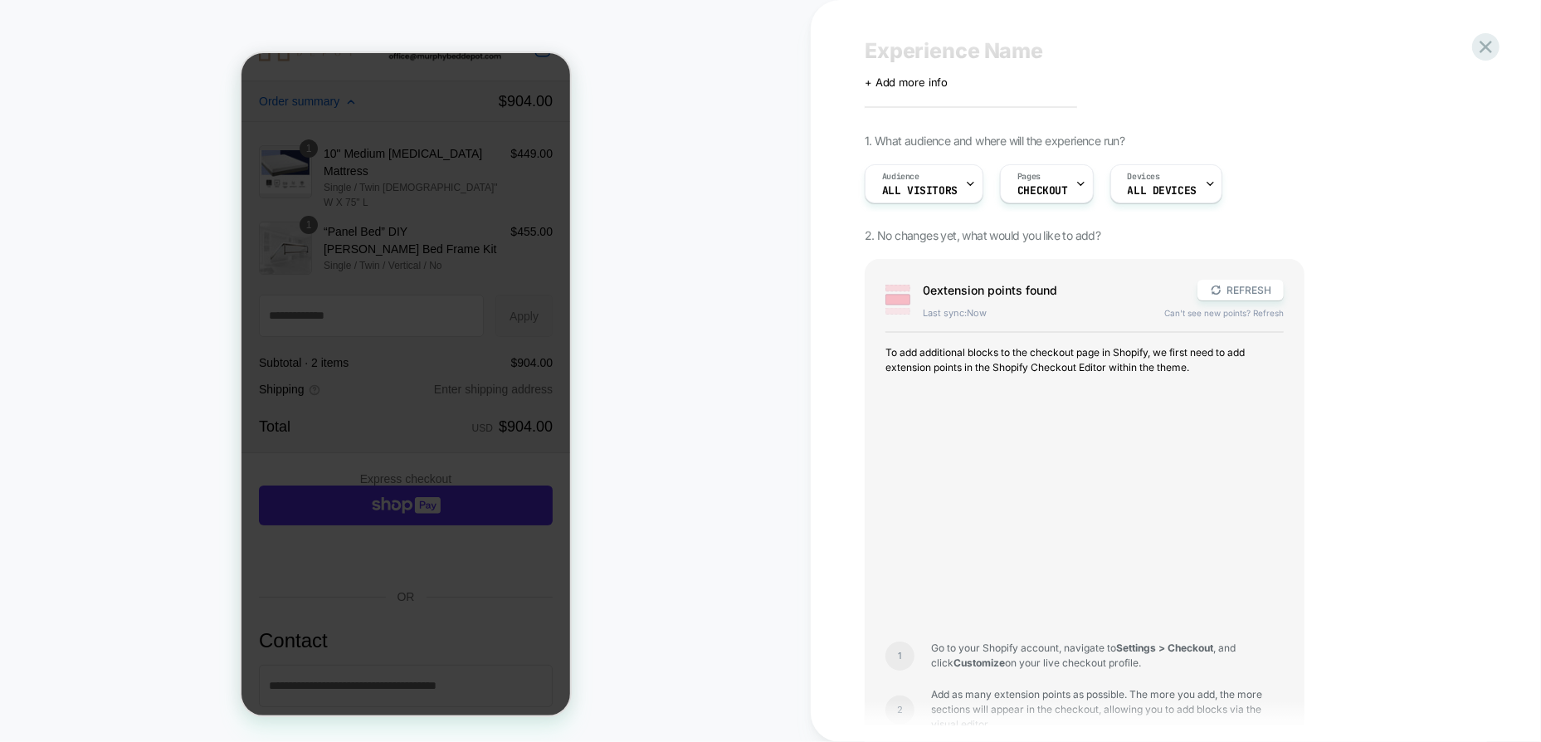
scroll to position [0, 0]
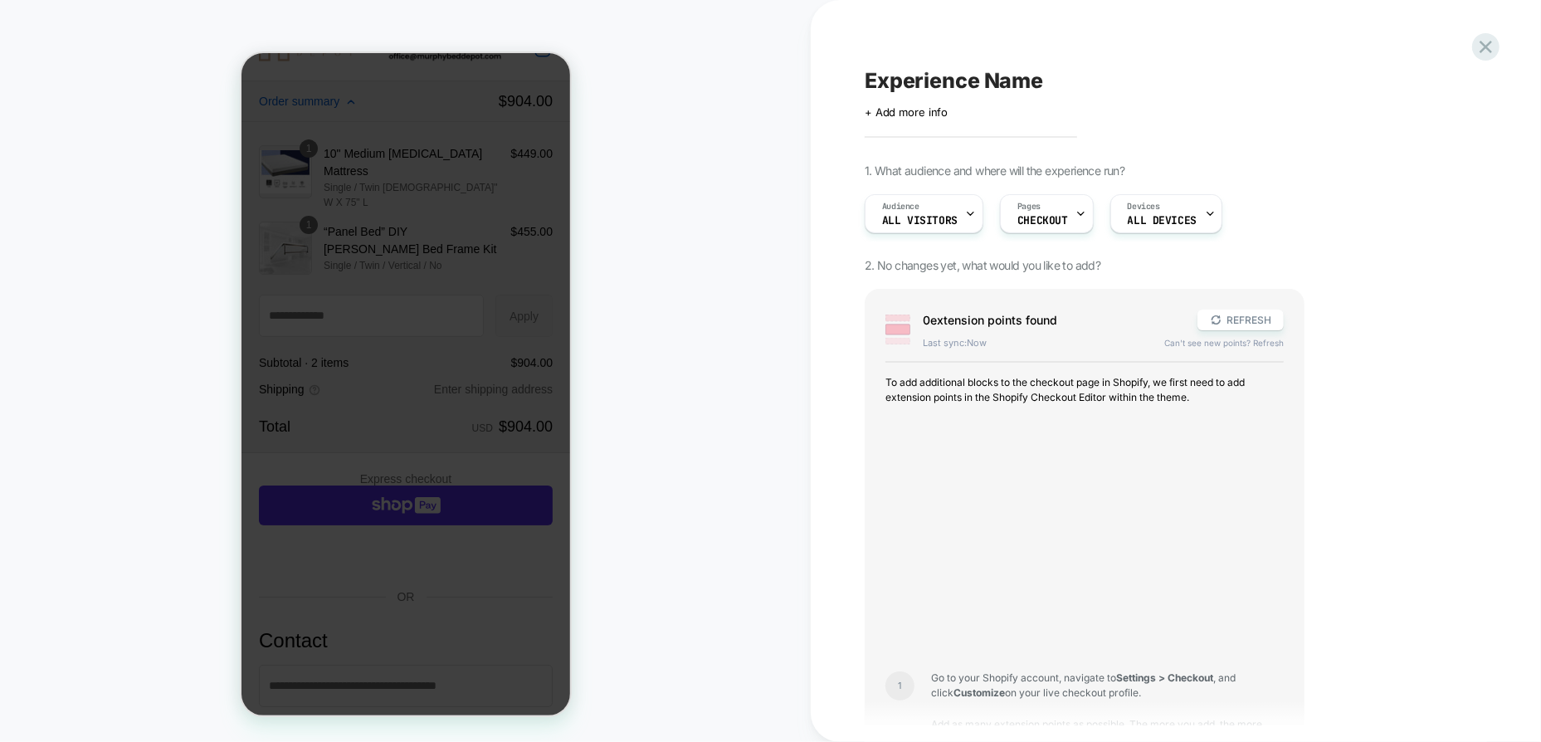
click at [0, 0] on div "Experience Name Click to edit experience details + Add more info 1. What audien…" at bounding box center [0, 0] width 0 height 0
click at [1481, 45] on icon at bounding box center [1486, 47] width 22 height 22
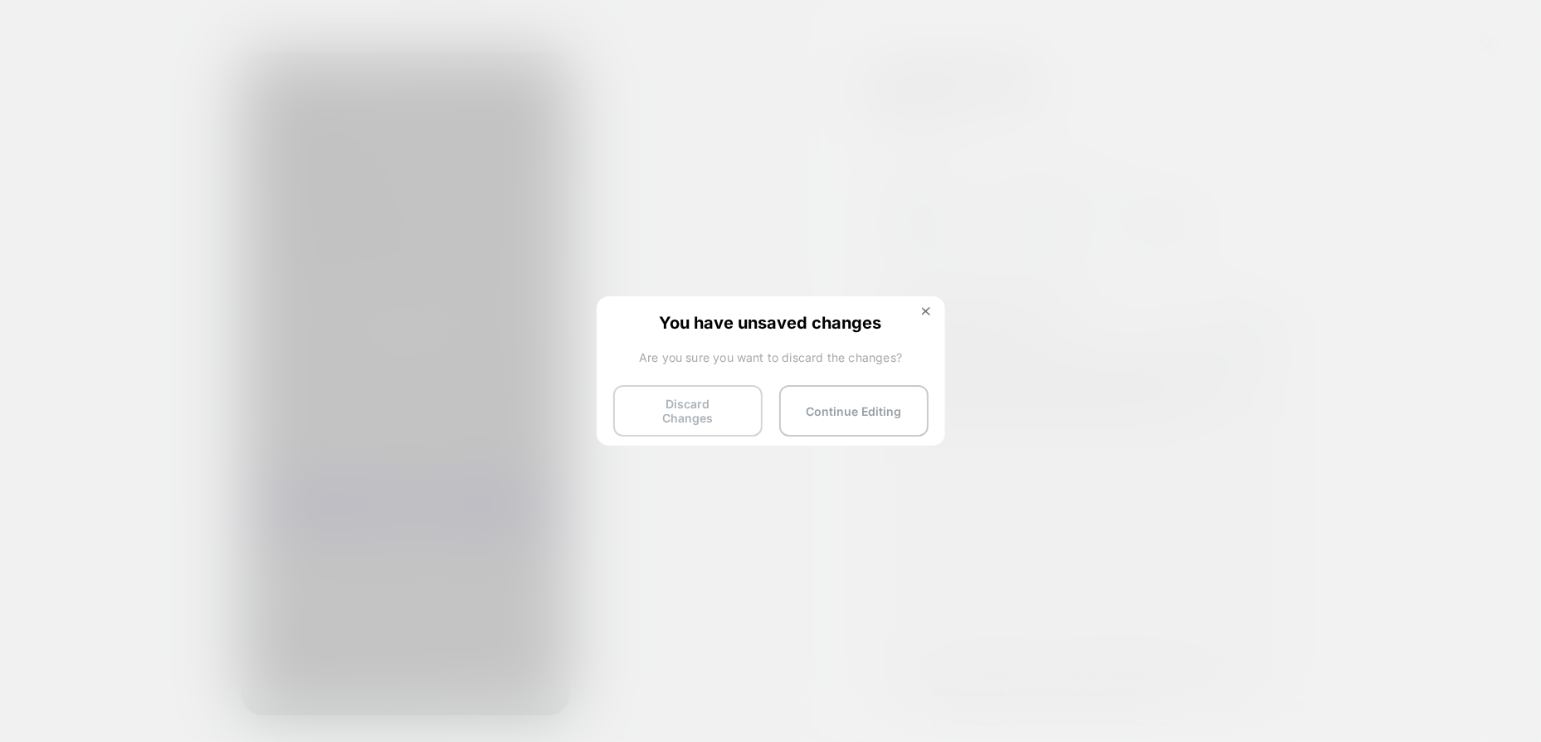
click at [710, 411] on button "Discard Changes" at bounding box center [687, 410] width 149 height 51
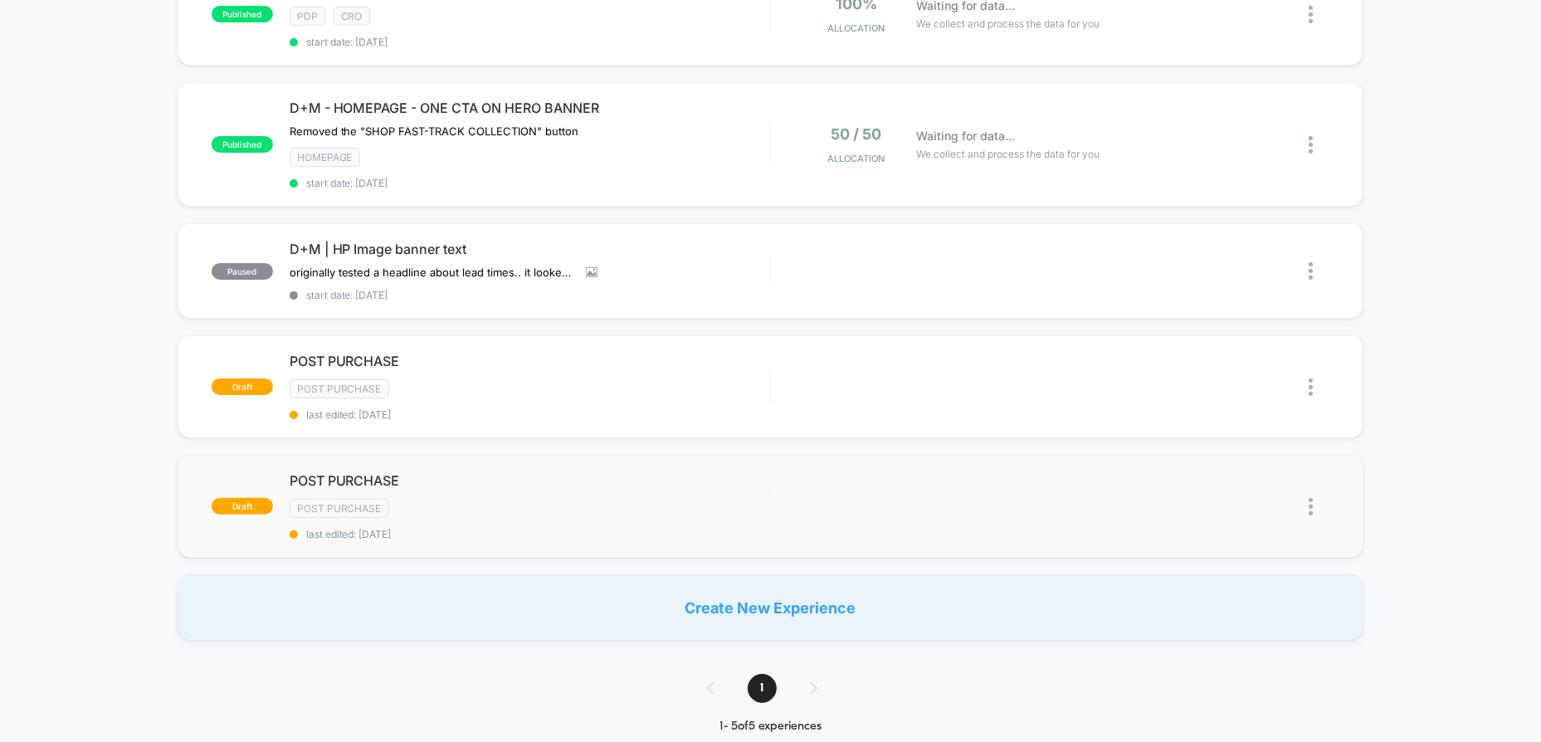
scroll to position [166, 0]
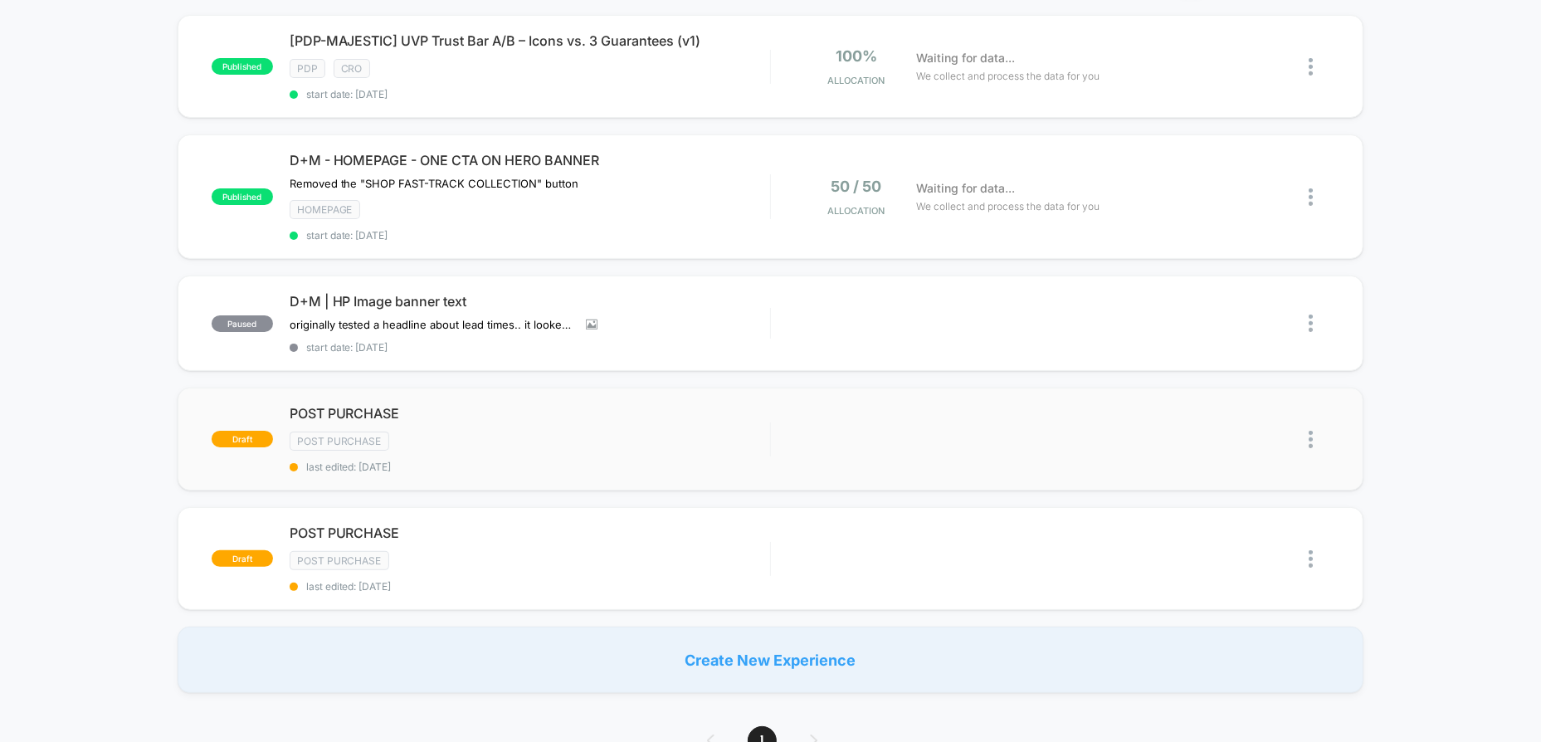
click at [1313, 432] on img at bounding box center [1311, 439] width 4 height 17
click at [1234, 492] on div "Delete" at bounding box center [1226, 490] width 149 height 37
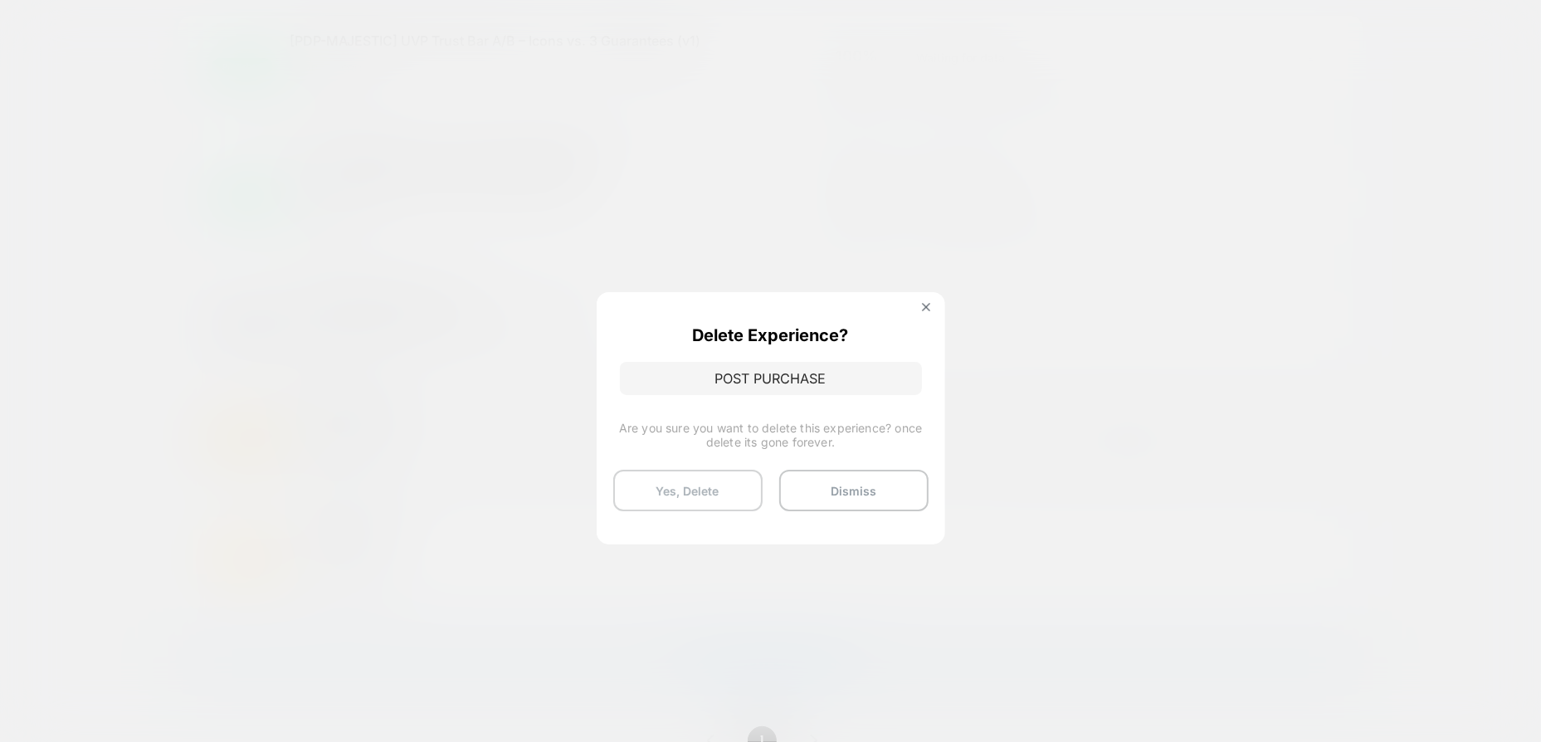
click at [702, 491] on button "Yes, Delete" at bounding box center [687, 490] width 149 height 41
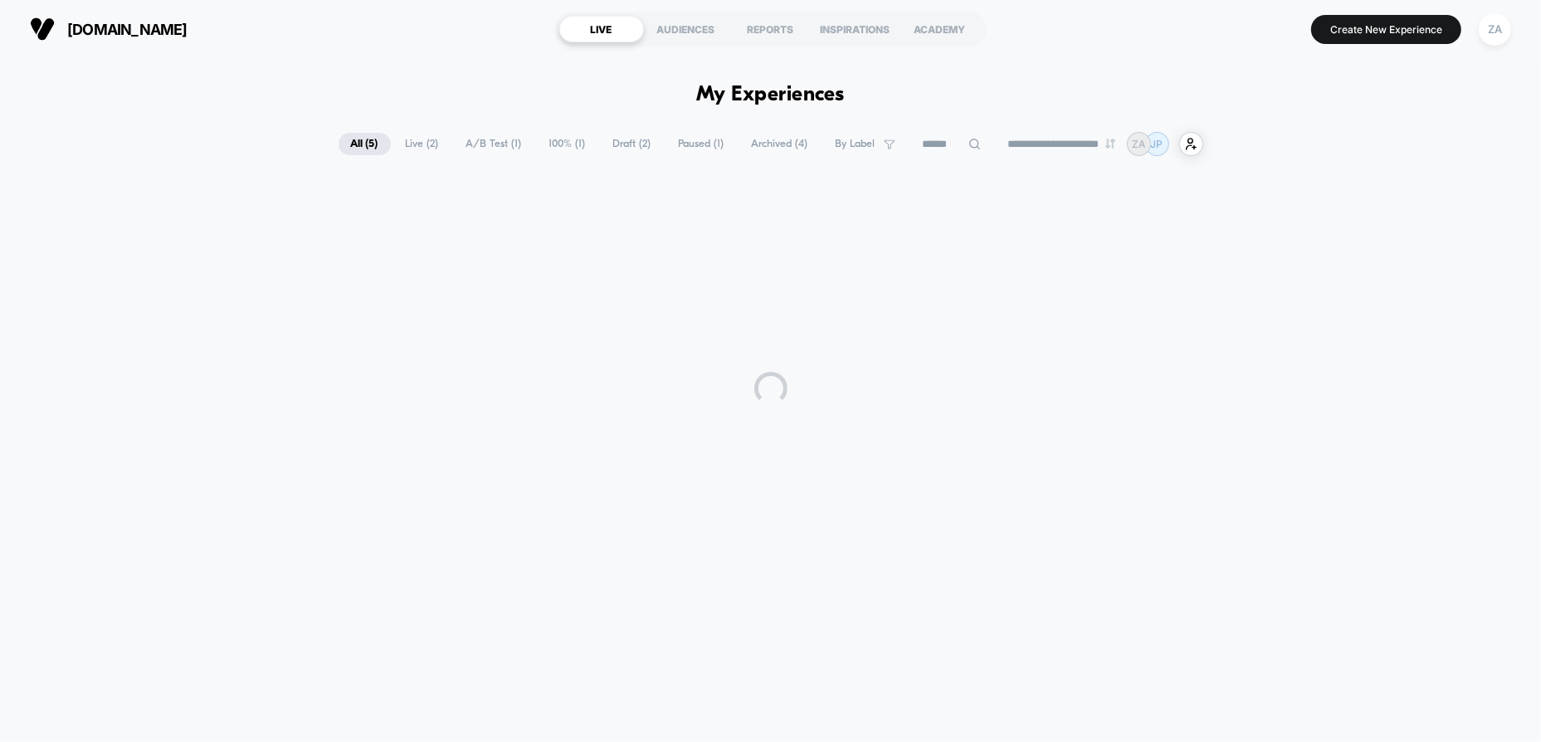
scroll to position [0, 0]
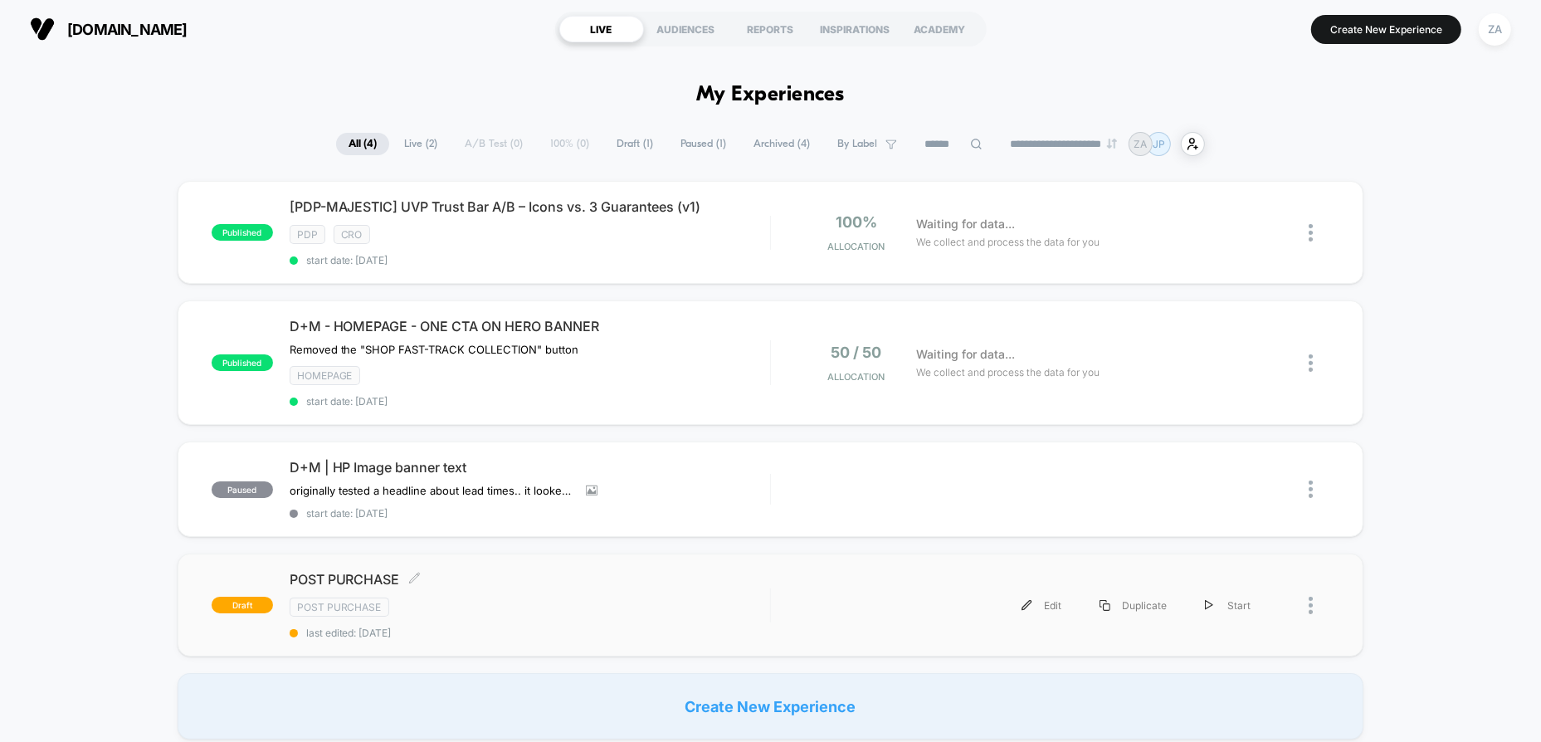
click at [713, 607] on div "Post Purchase" at bounding box center [530, 607] width 481 height 19
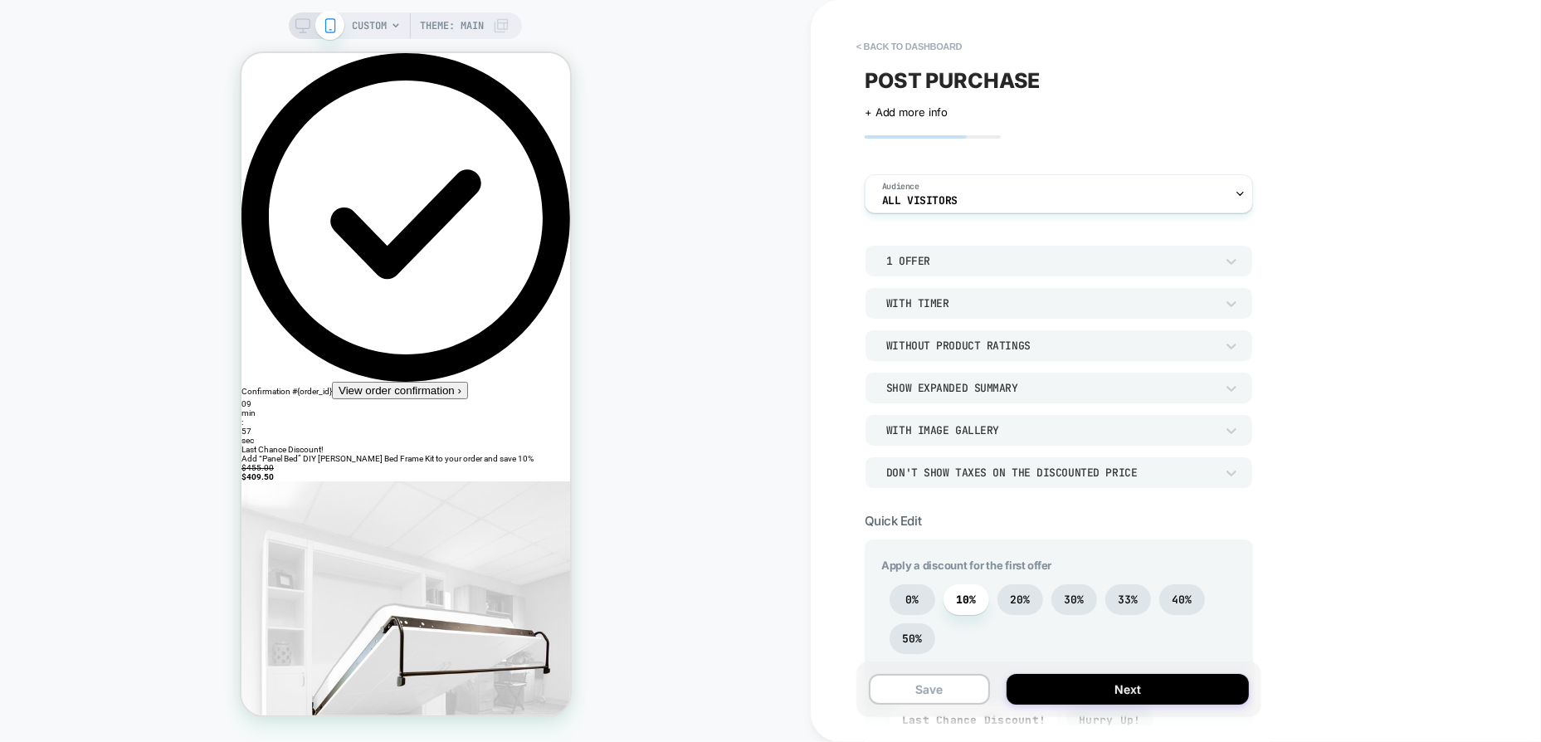
click at [384, 30] on span "CUSTOM" at bounding box center [369, 25] width 35 height 27
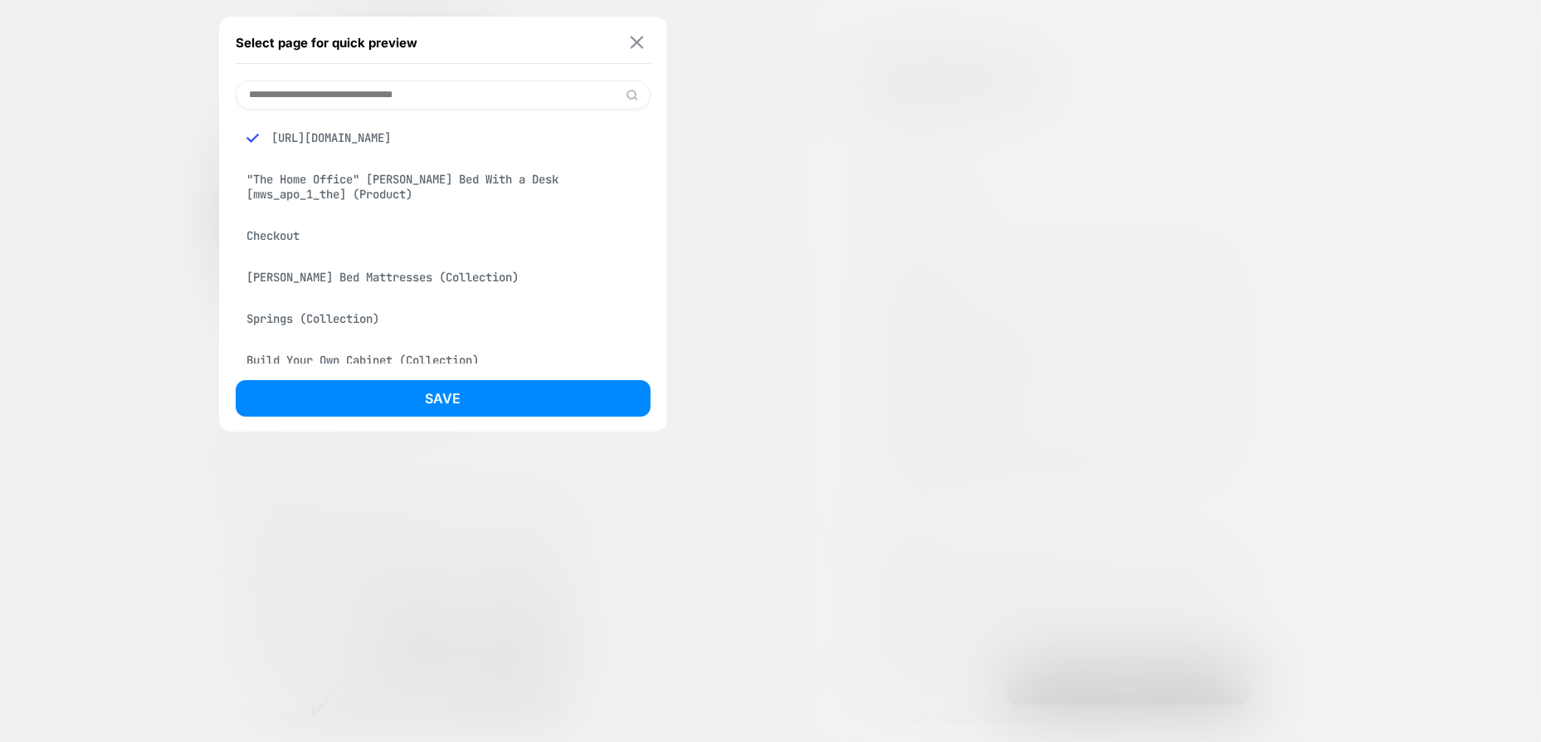
click at [639, 41] on img at bounding box center [636, 43] width 13 height 12
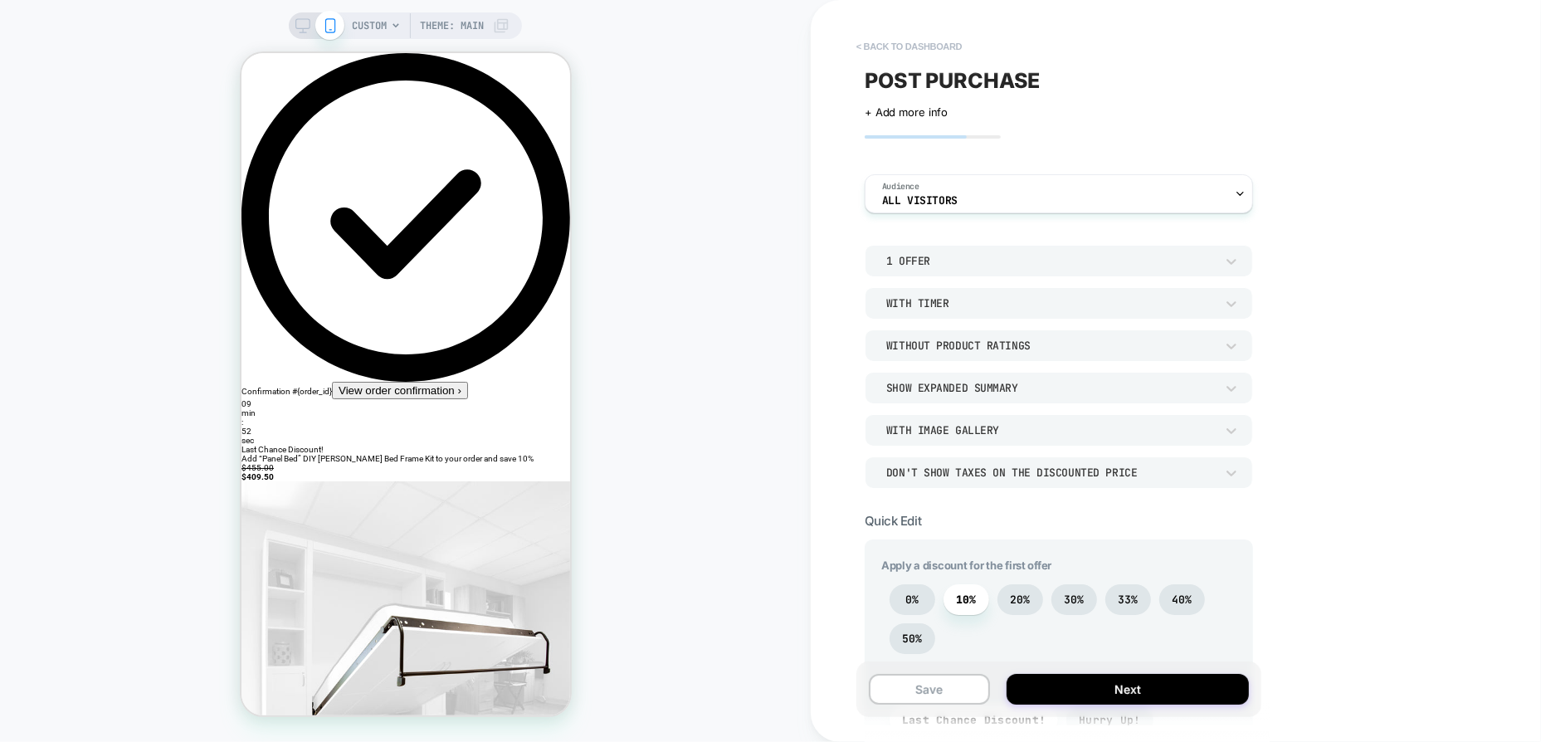
click at [910, 36] on button "< back to dashboard" at bounding box center [909, 46] width 122 height 27
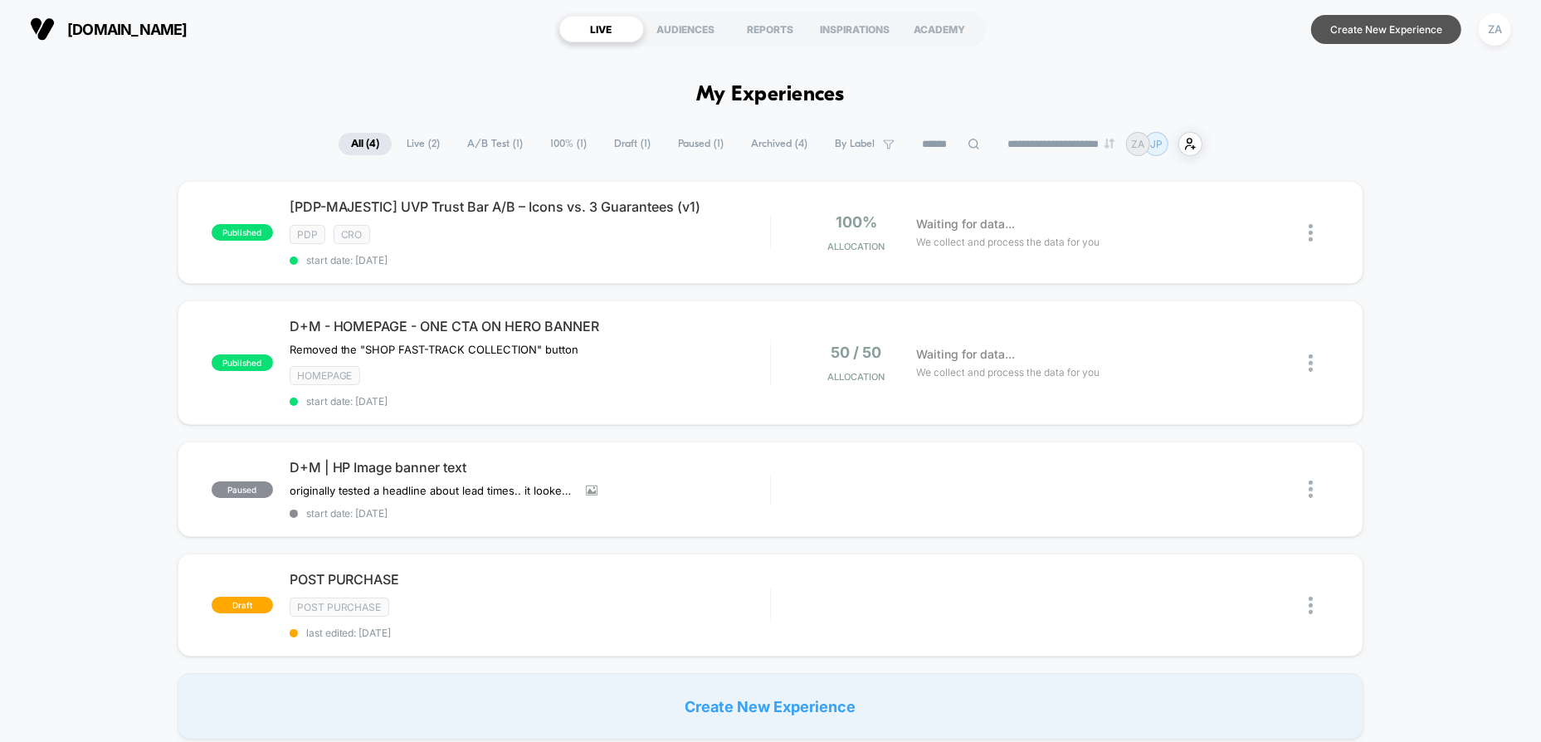
click at [1354, 31] on button "Create New Experience" at bounding box center [1386, 29] width 150 height 29
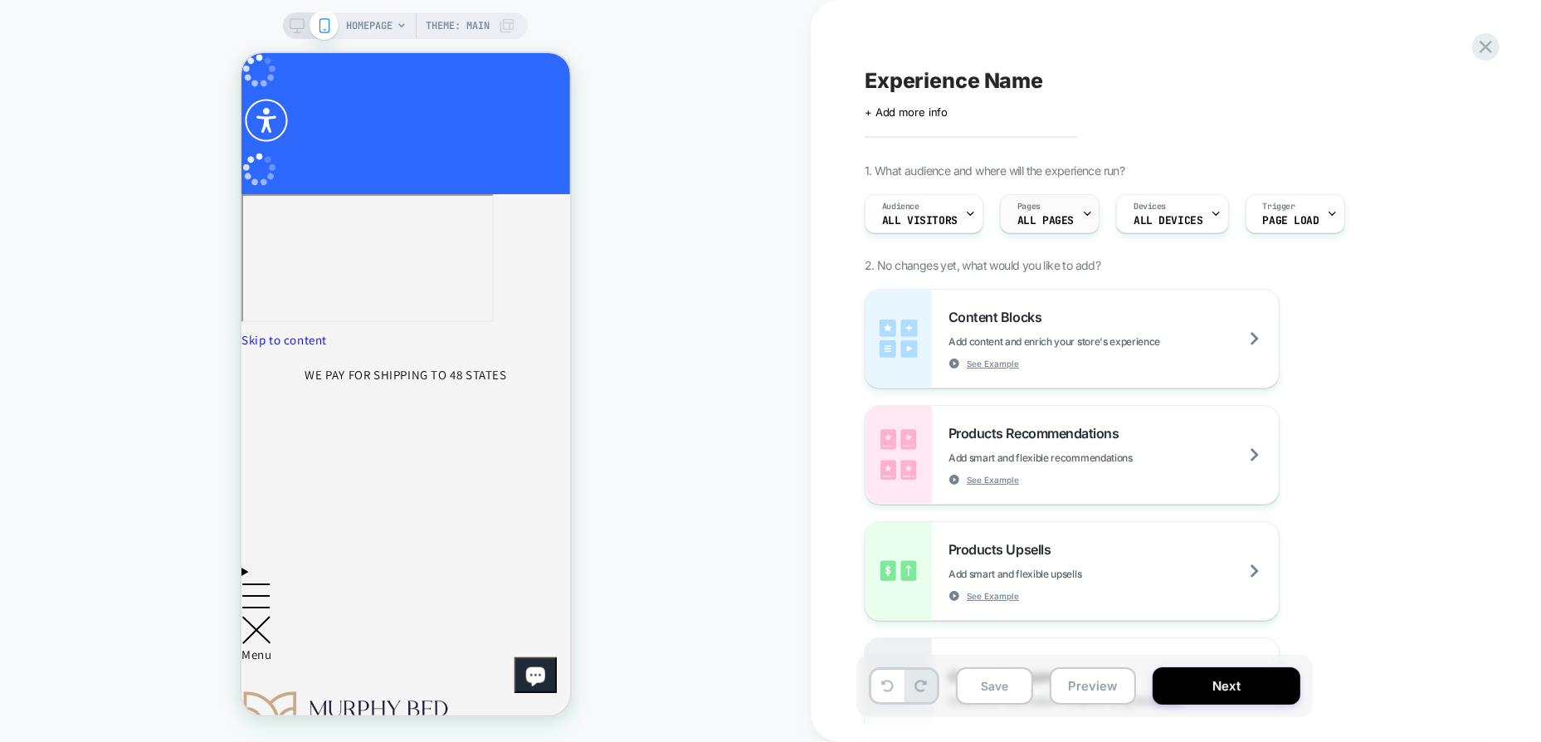
click at [1064, 207] on div "Pages ALL PAGES" at bounding box center [1046, 213] width 90 height 37
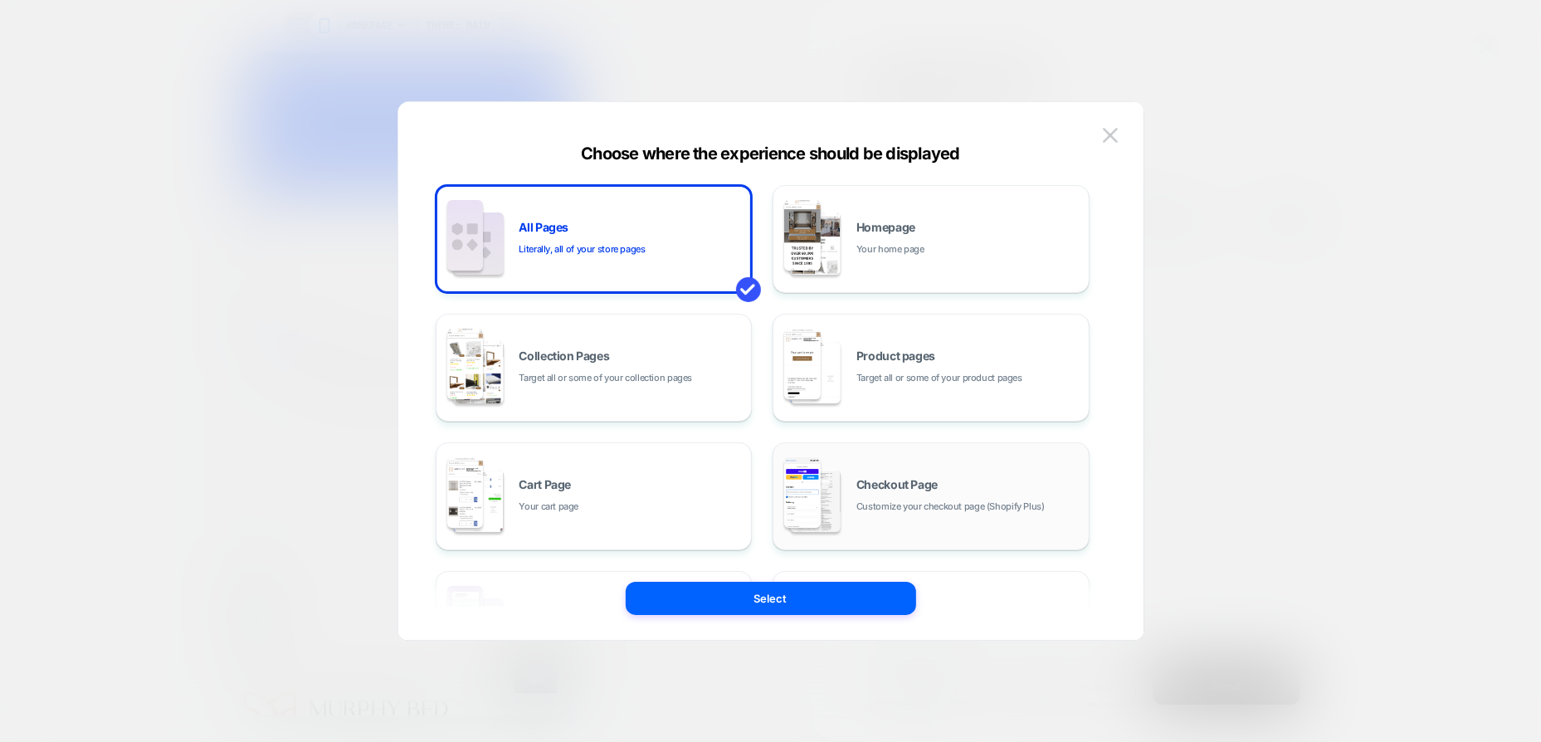
click at [931, 491] on div "Checkout Page Customize your checkout page (Shopify Plus)" at bounding box center [969, 497] width 224 height 36
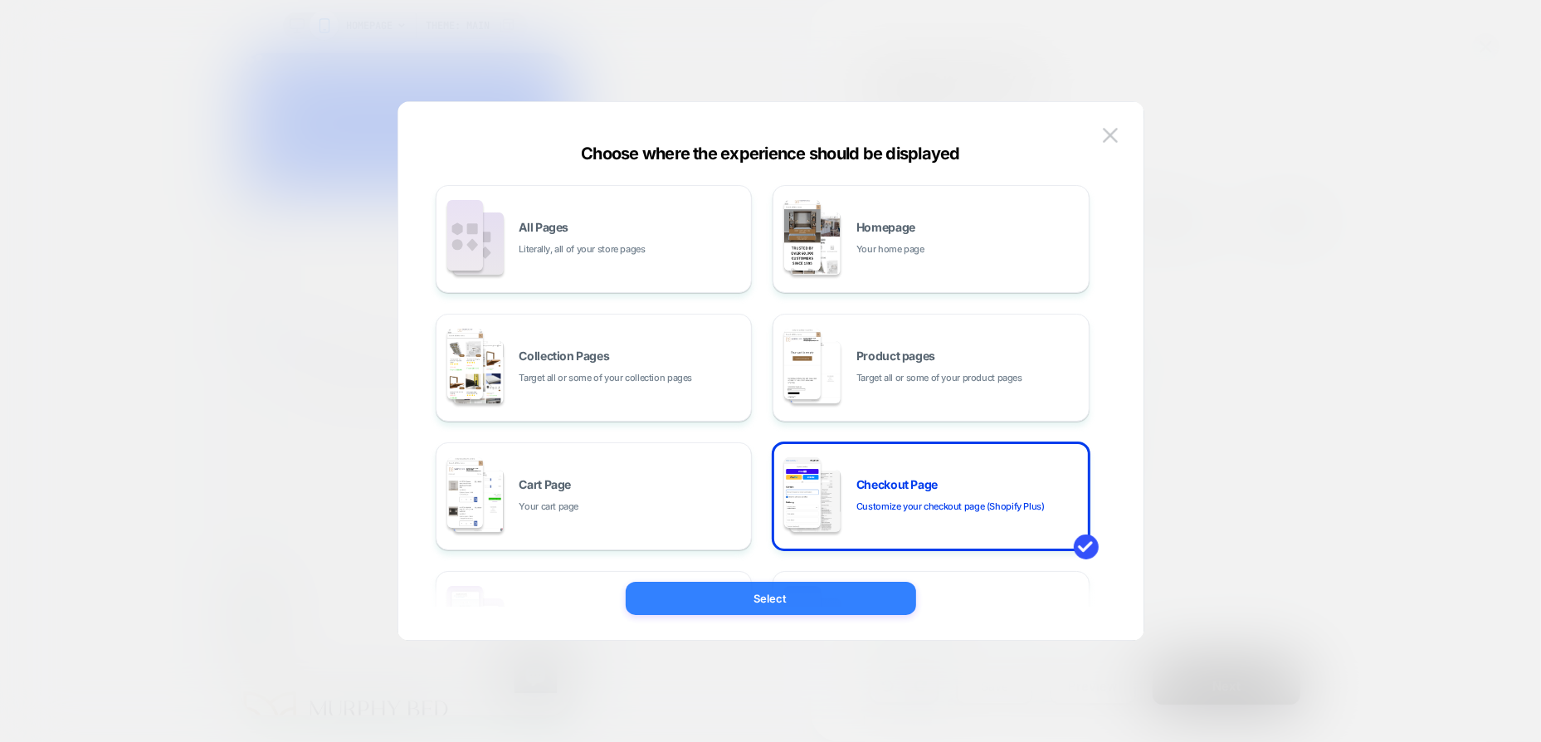
click at [791, 598] on button "Select" at bounding box center [771, 598] width 290 height 33
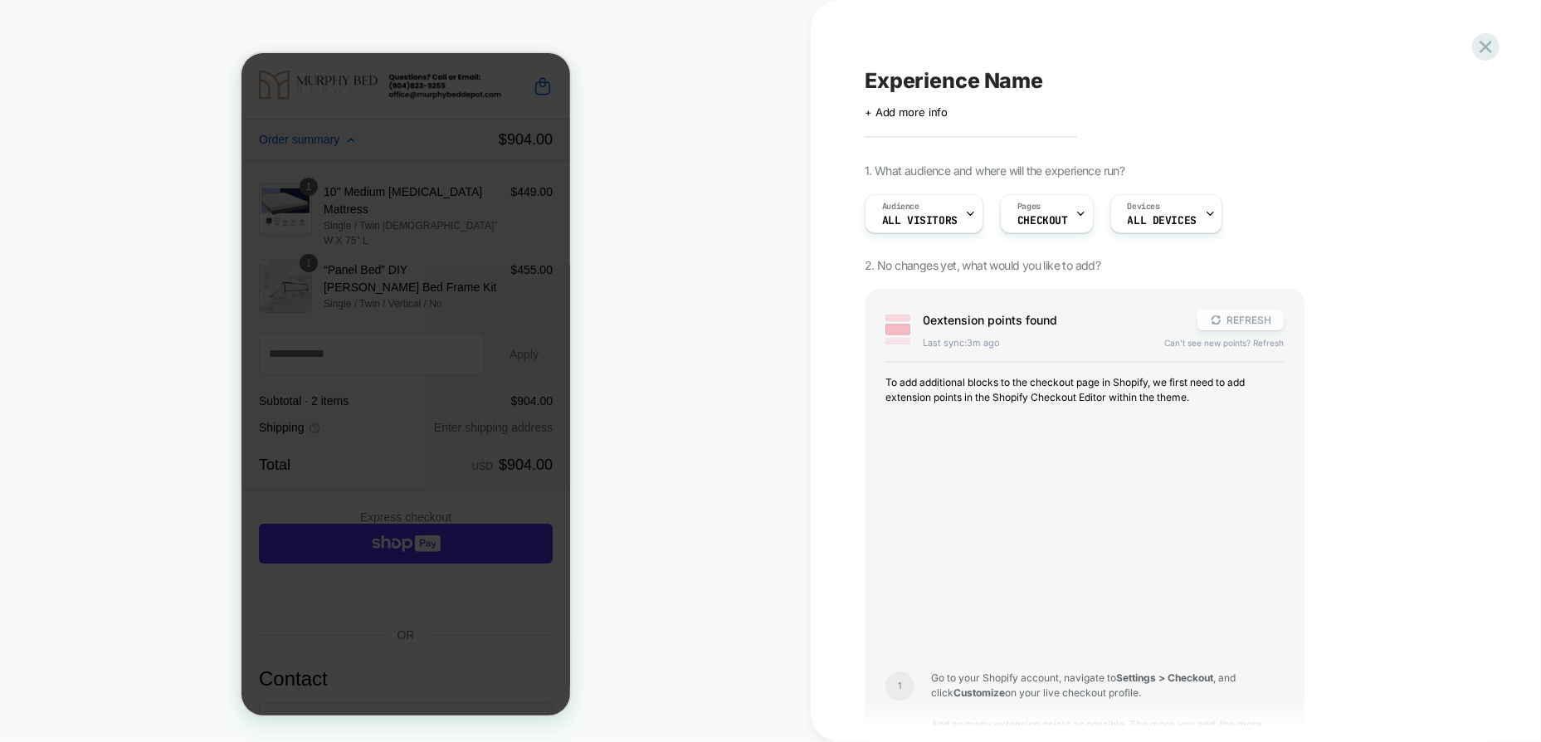
click at [1254, 322] on button "REFRESH" at bounding box center [1241, 320] width 86 height 21
click at [1248, 323] on button "REFRESH" at bounding box center [1241, 320] width 86 height 21
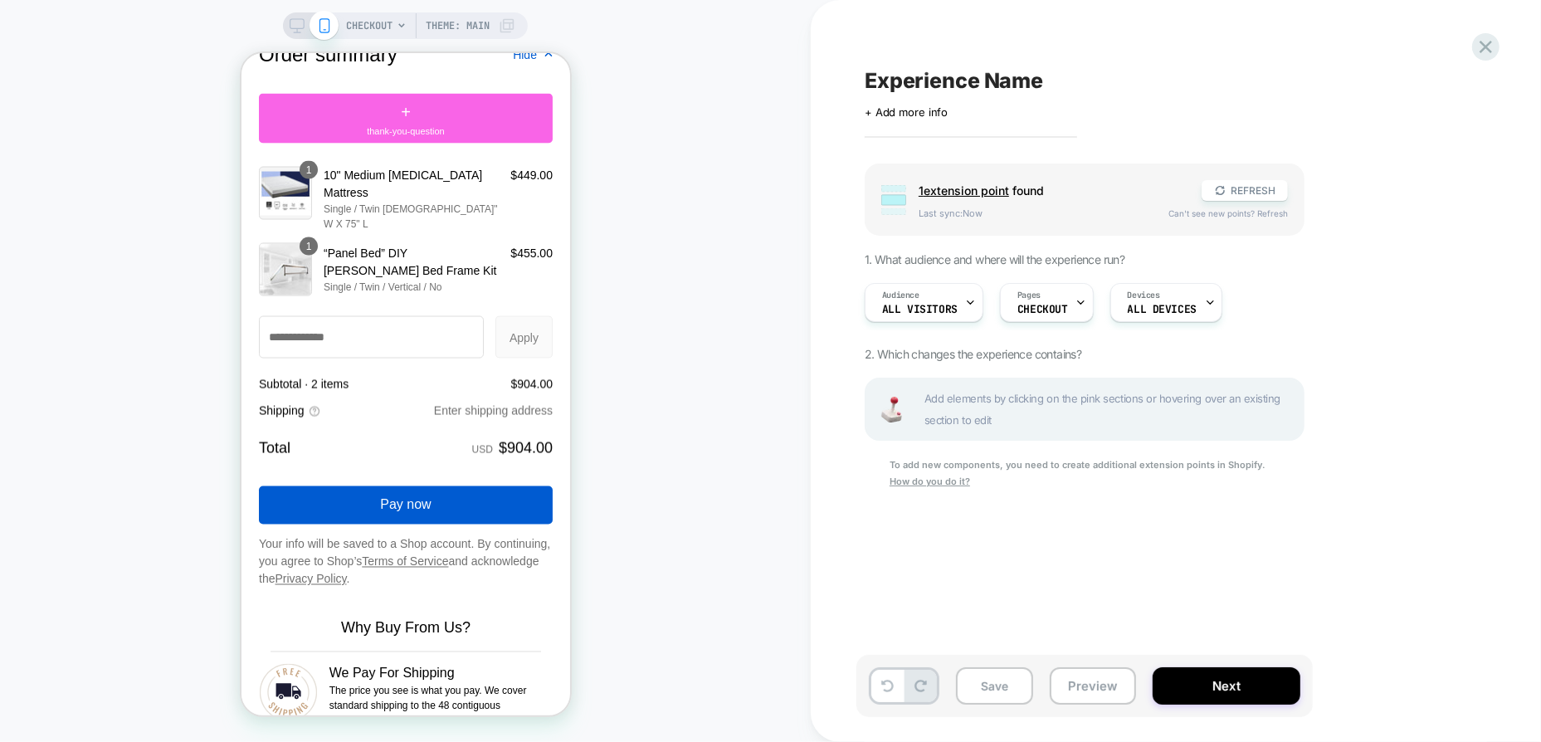
scroll to position [2158, 0]
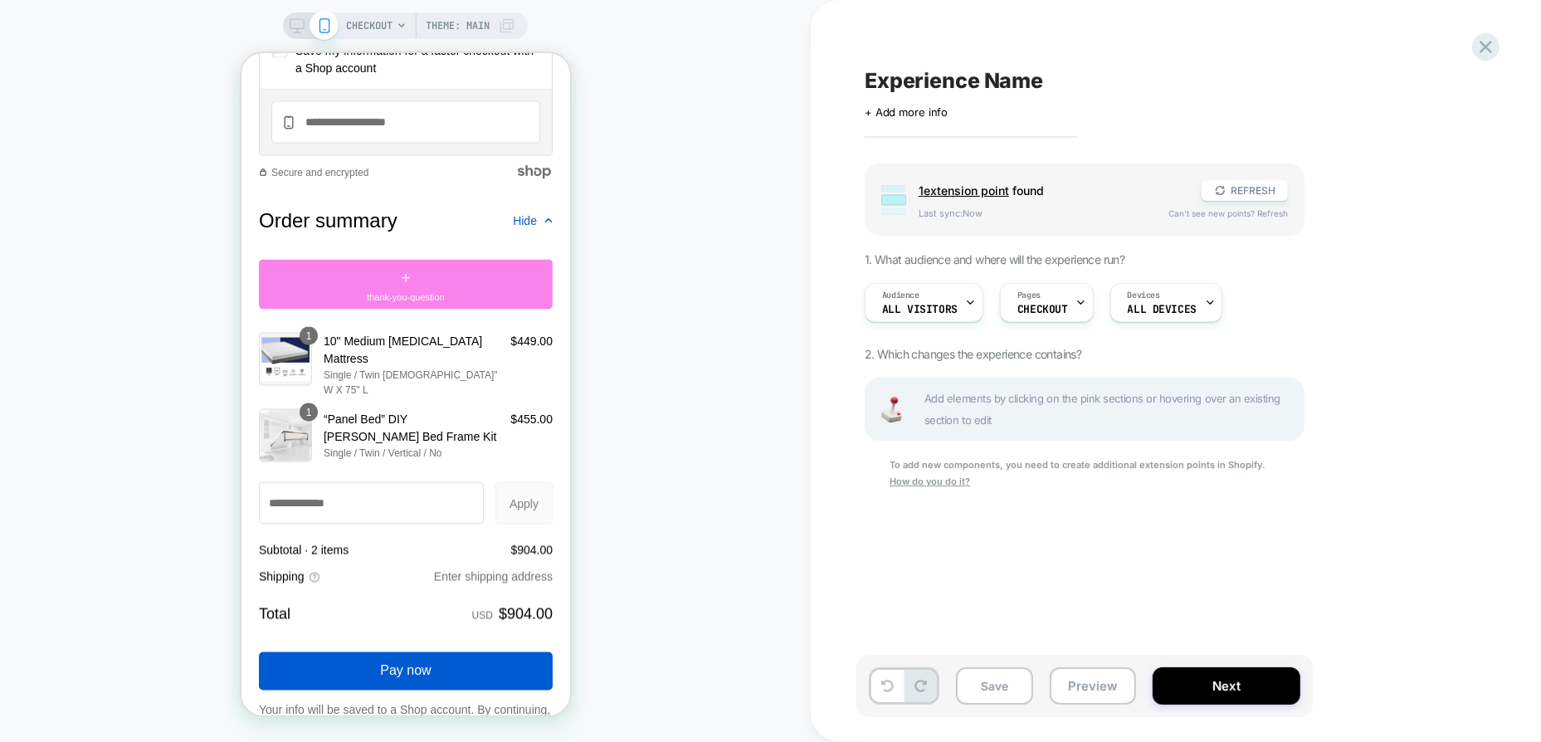
click at [443, 296] on div "+ thank-you-question" at bounding box center [405, 284] width 294 height 50
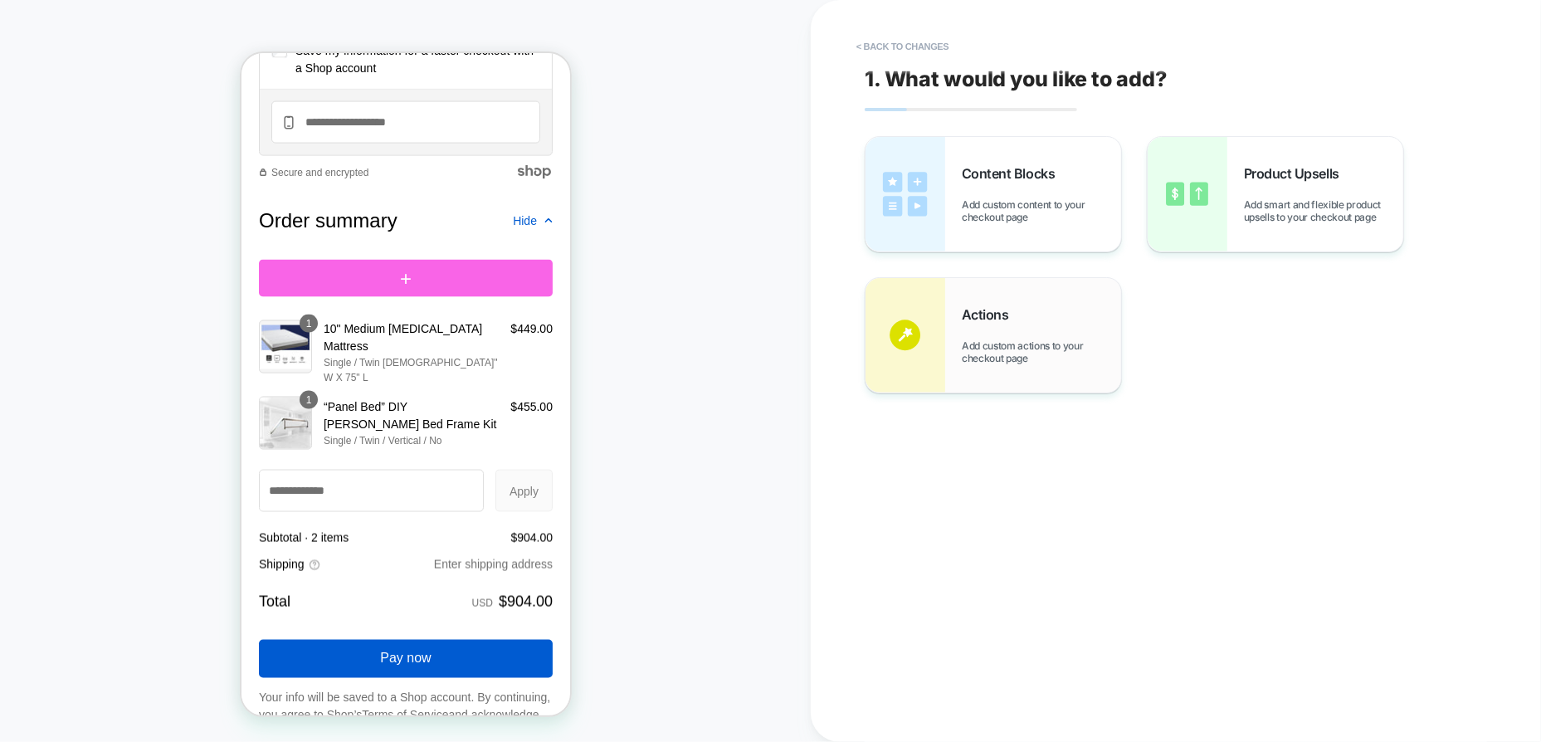
click at [1066, 372] on div "Actions Add custom actions to your checkout page" at bounding box center [994, 335] width 256 height 115
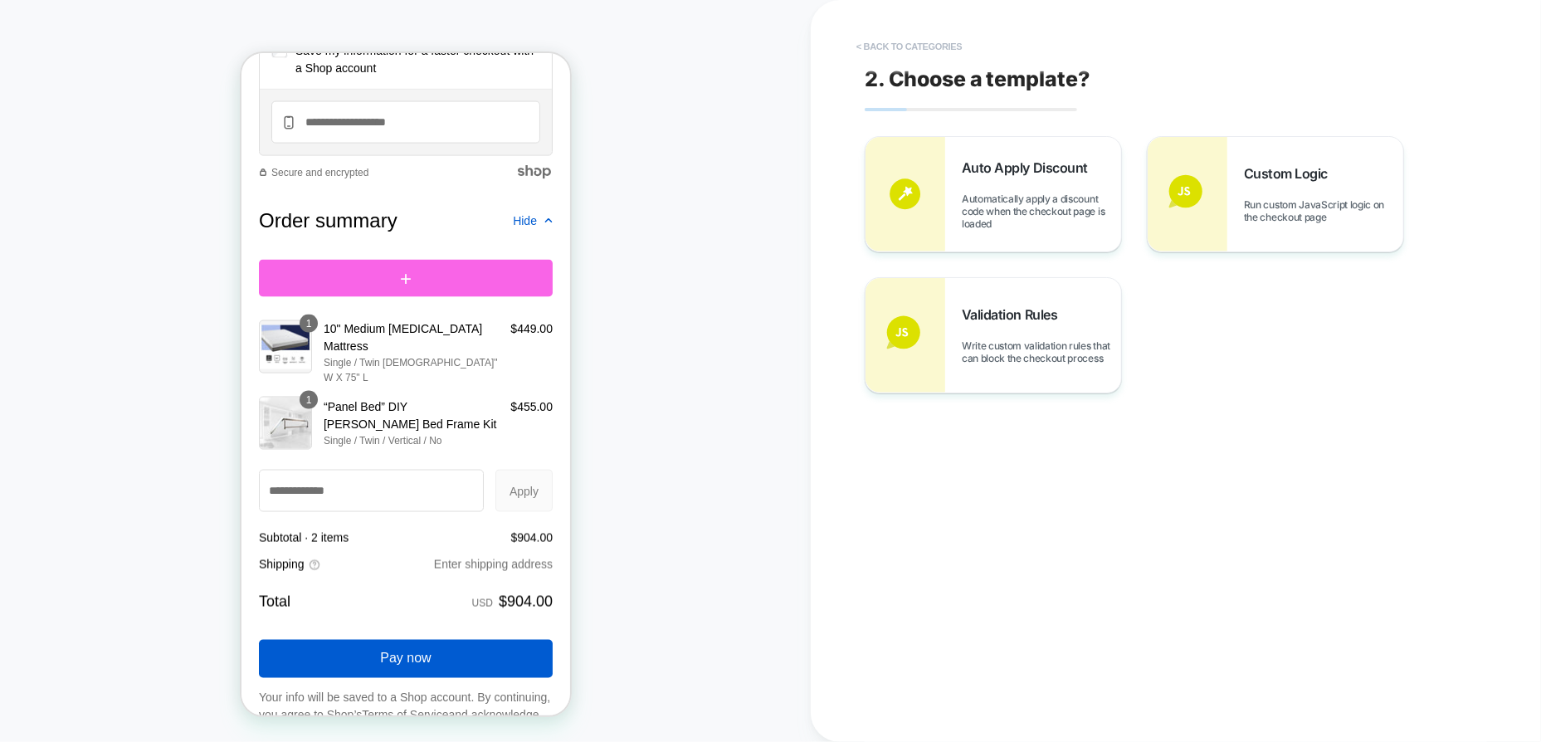
click at [910, 48] on button "< Back to categories" at bounding box center [909, 46] width 122 height 27
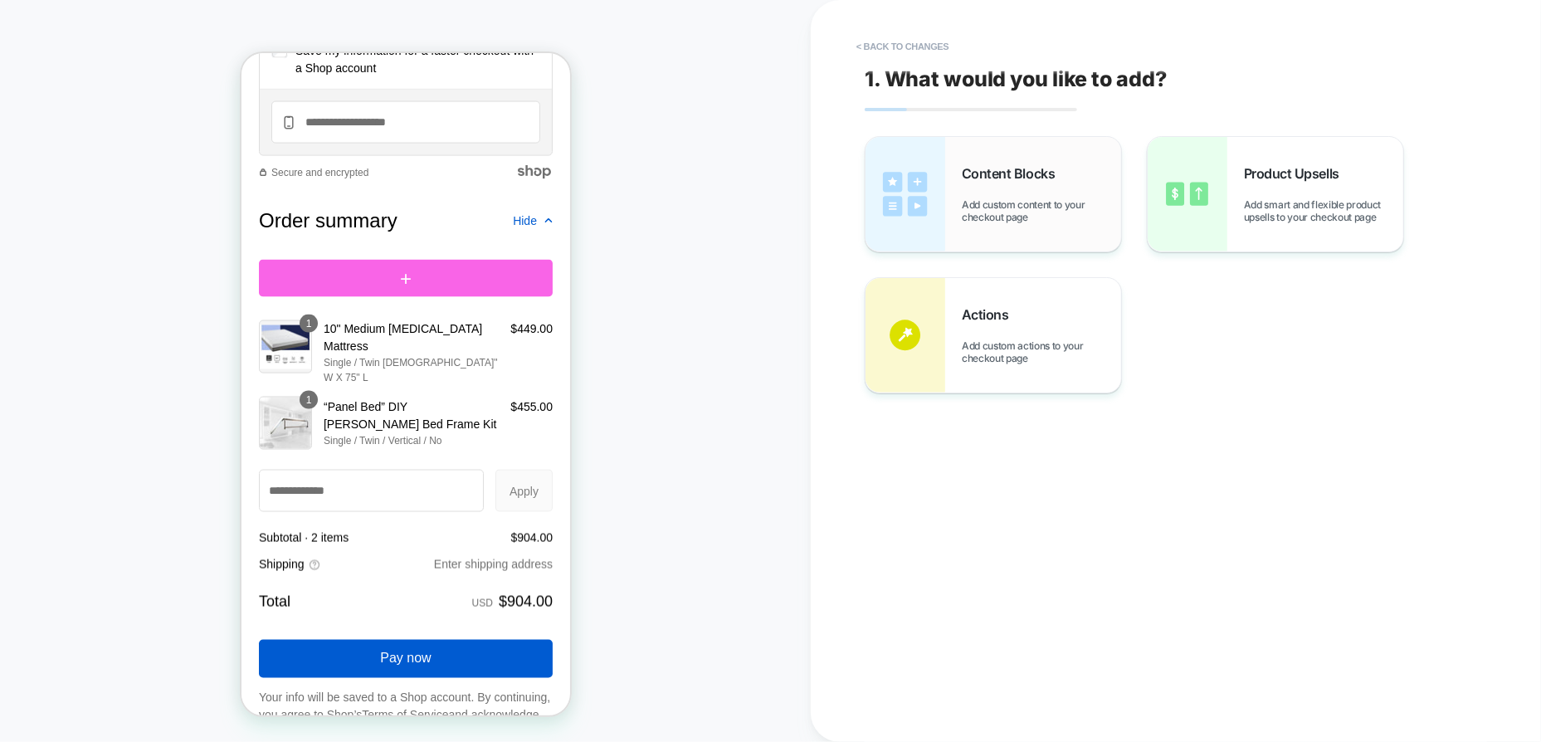
click at [983, 216] on span "Add custom content to your checkout page" at bounding box center [1041, 210] width 159 height 25
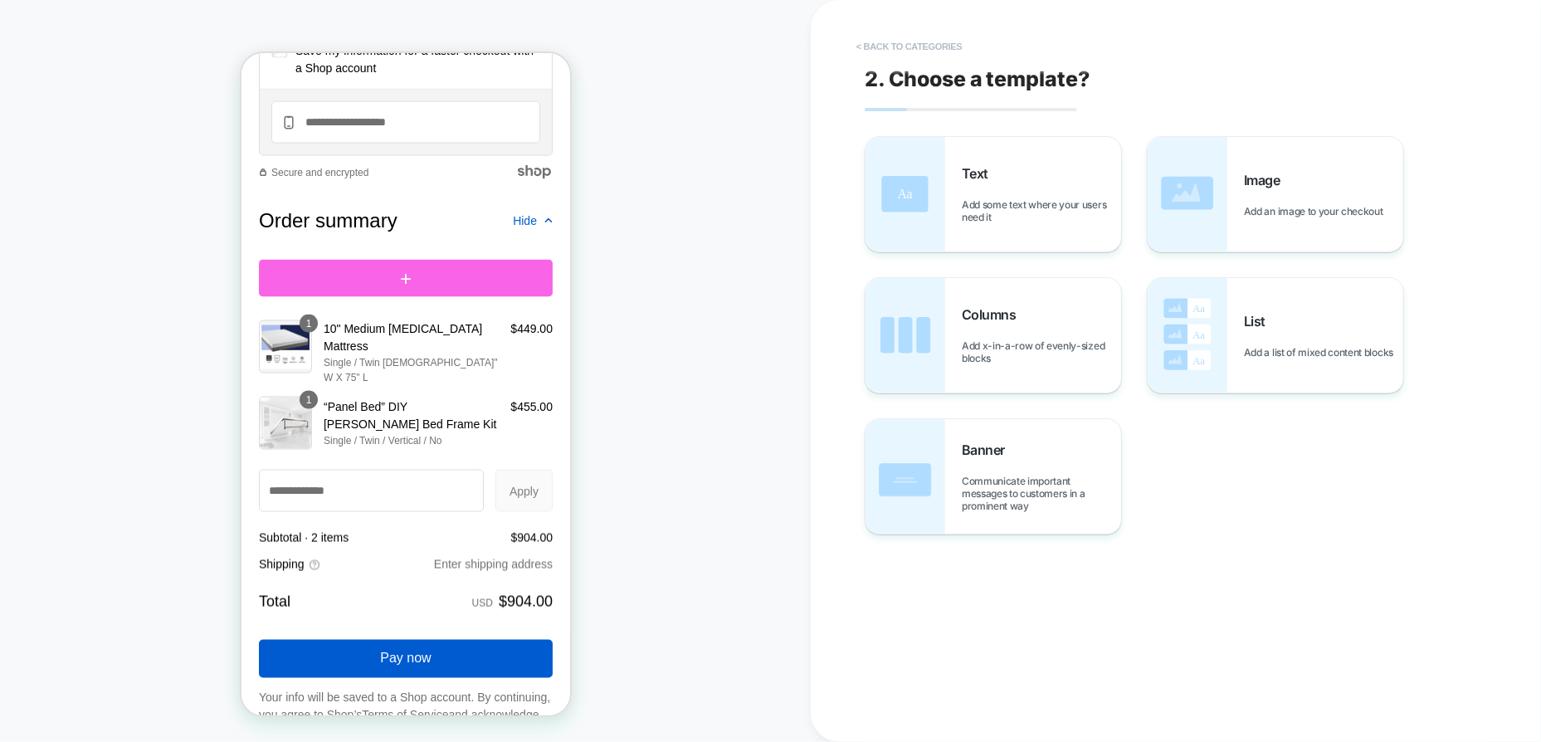
click at [902, 47] on button "< Back to categories" at bounding box center [909, 46] width 122 height 27
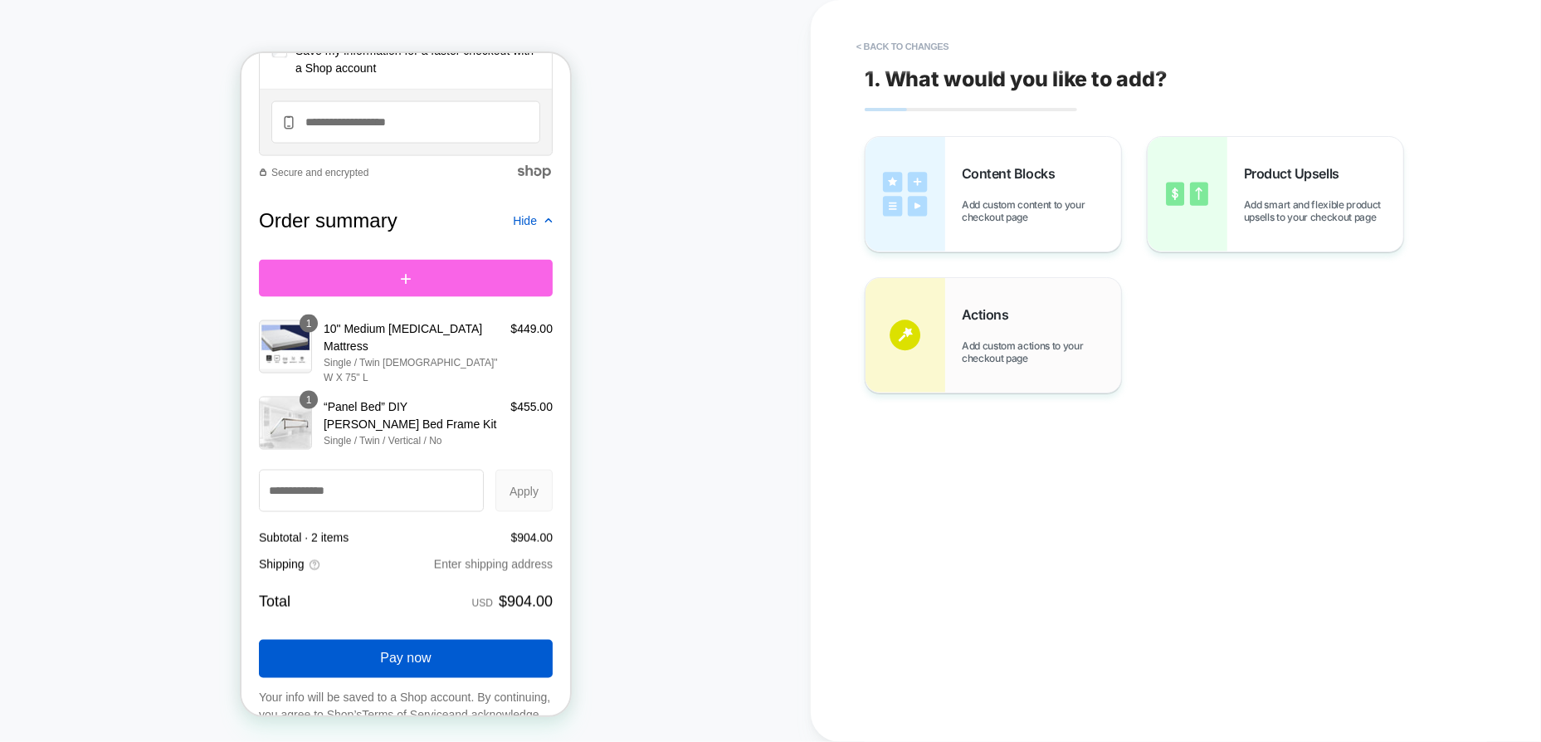
click at [979, 331] on div "Actions Add custom actions to your checkout page" at bounding box center [1041, 335] width 159 height 58
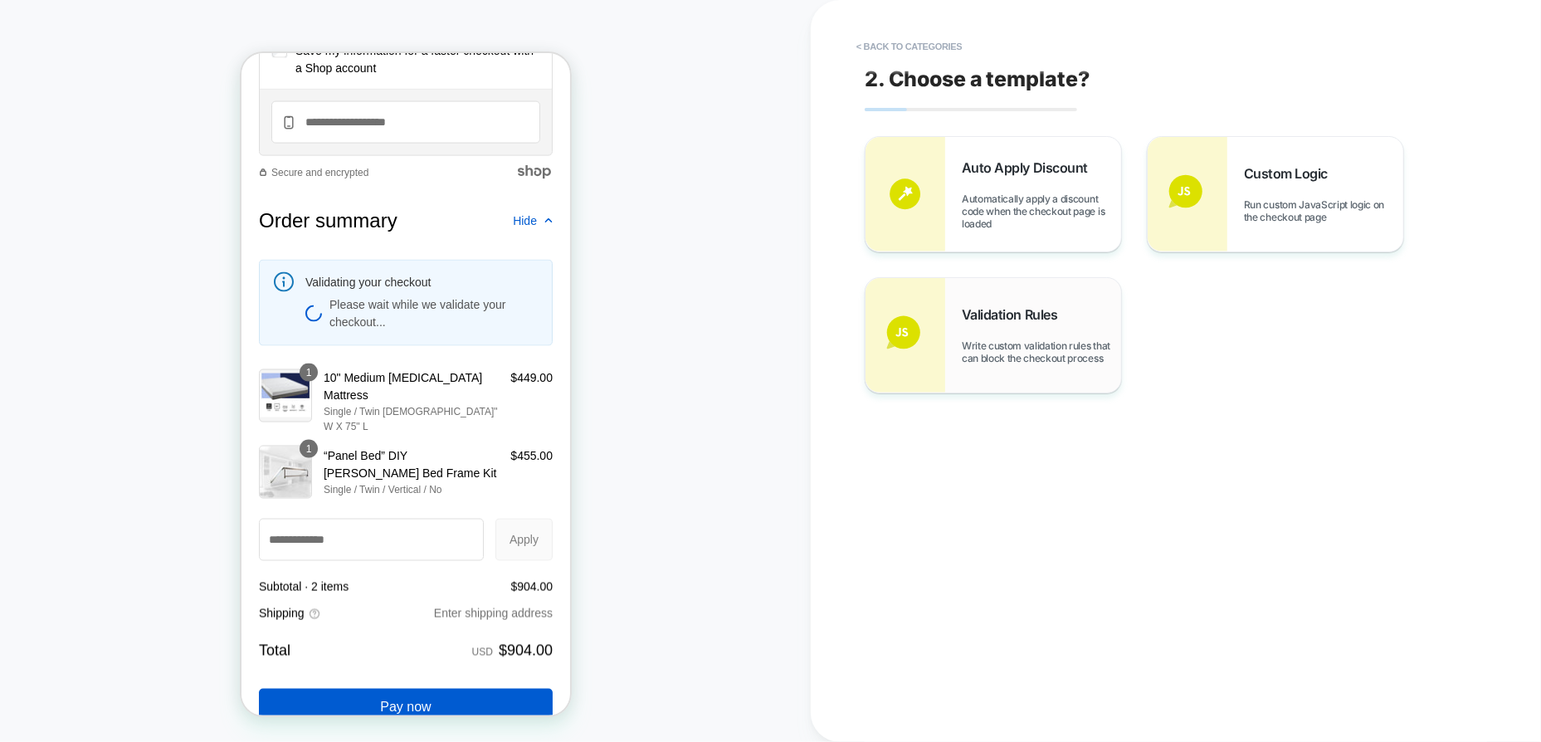
click at [1013, 313] on span "Validation Rules" at bounding box center [1014, 314] width 104 height 17
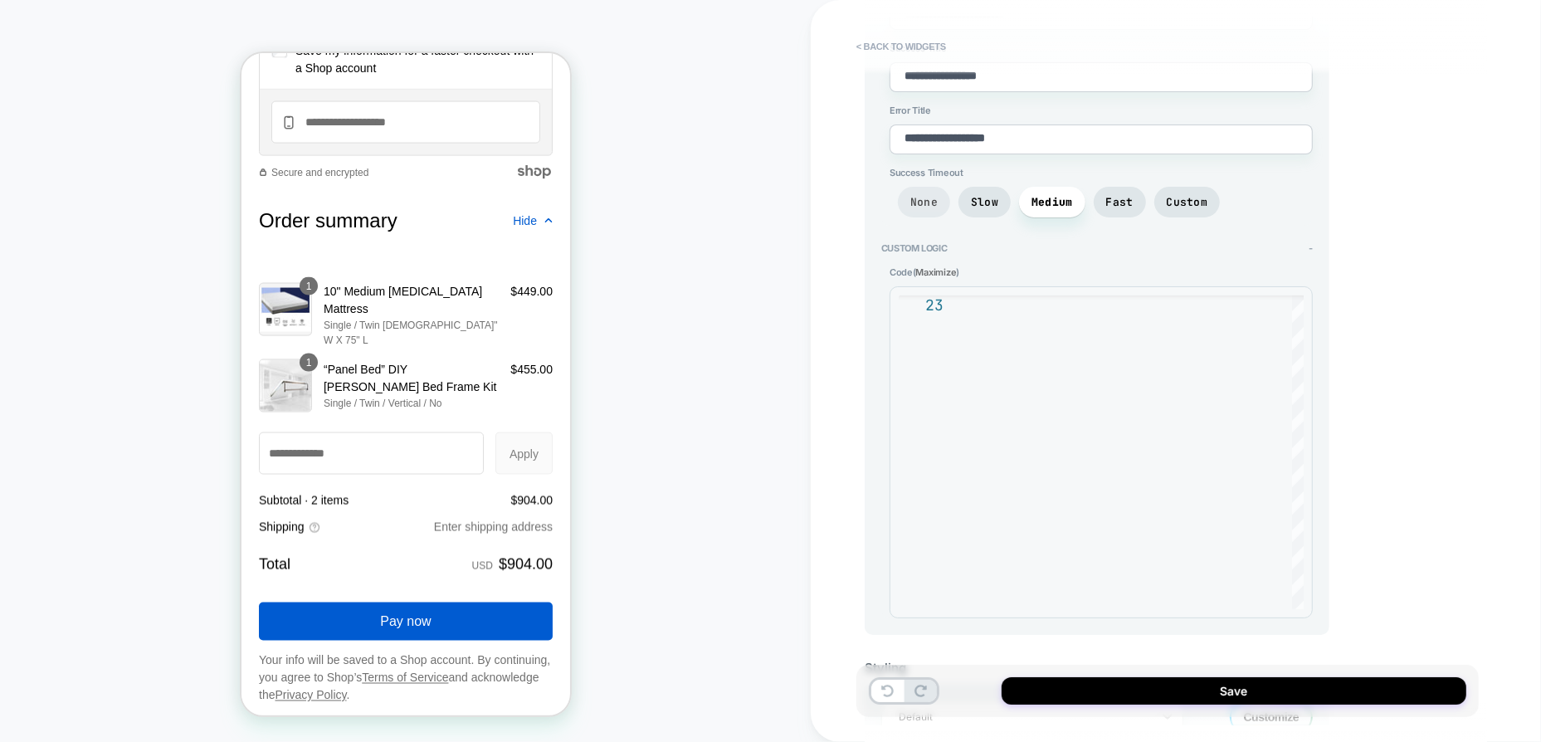
scroll to position [0, 0]
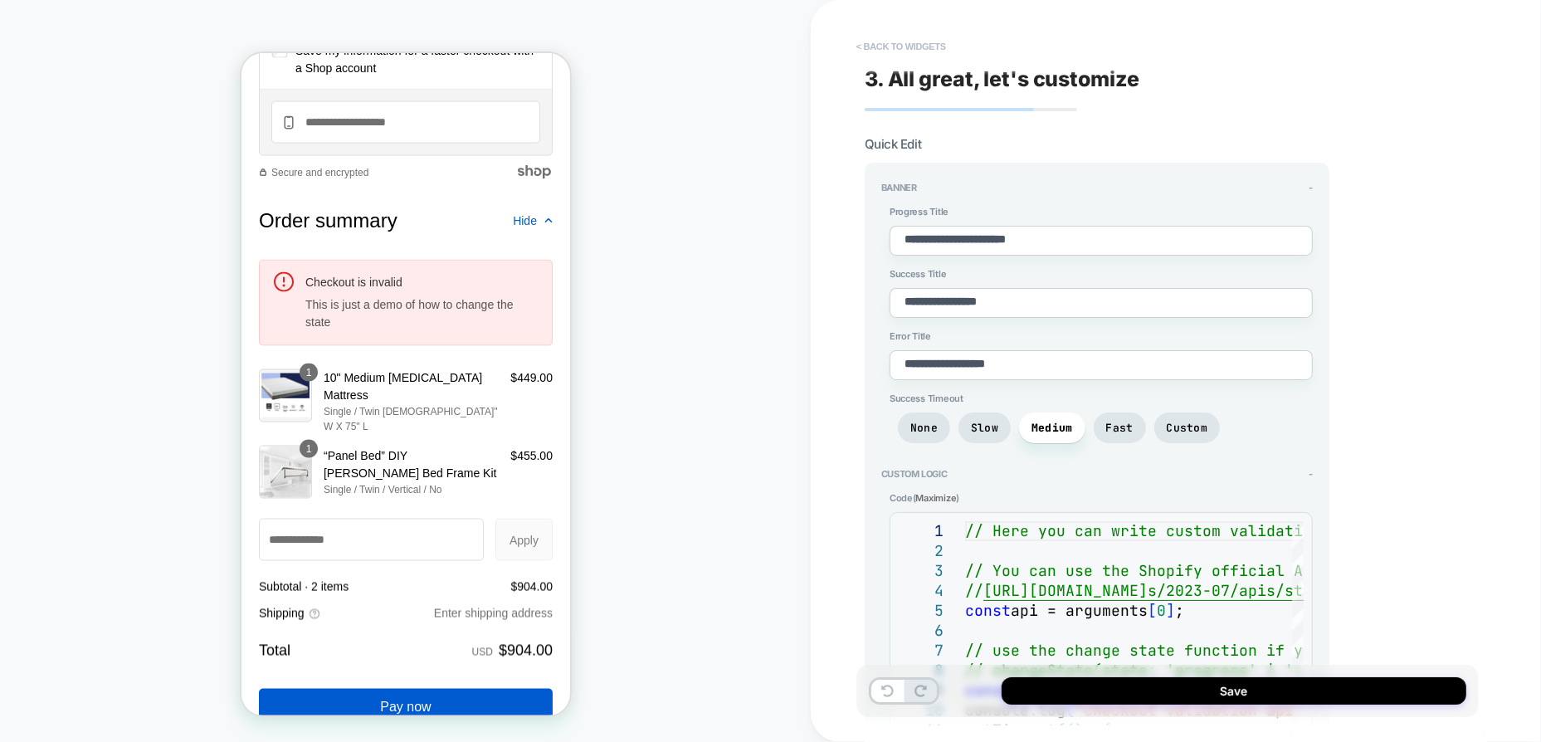
click at [899, 48] on button "< Back to widgets" at bounding box center [901, 46] width 106 height 27
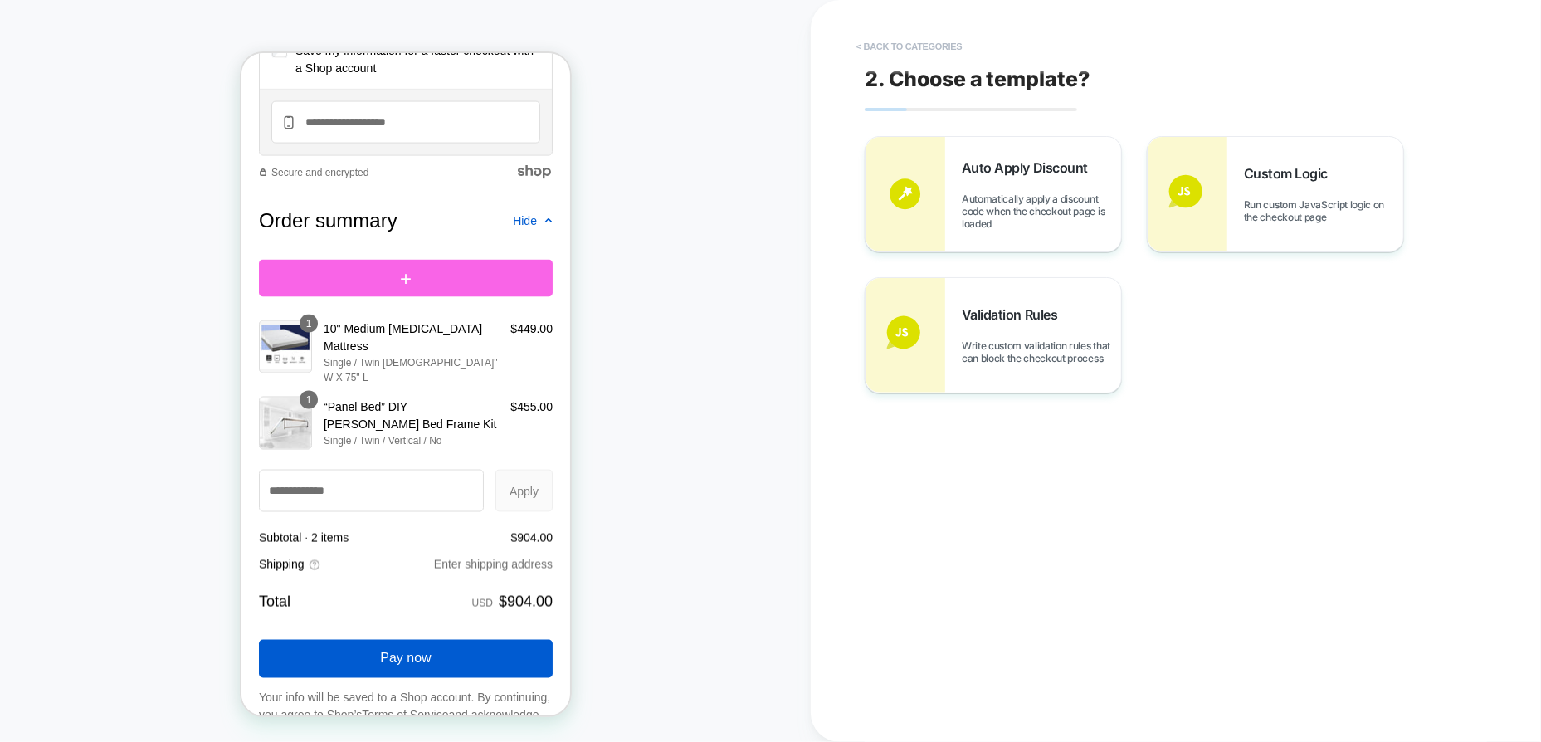
click at [901, 46] on button "< Back to categories" at bounding box center [909, 46] width 122 height 27
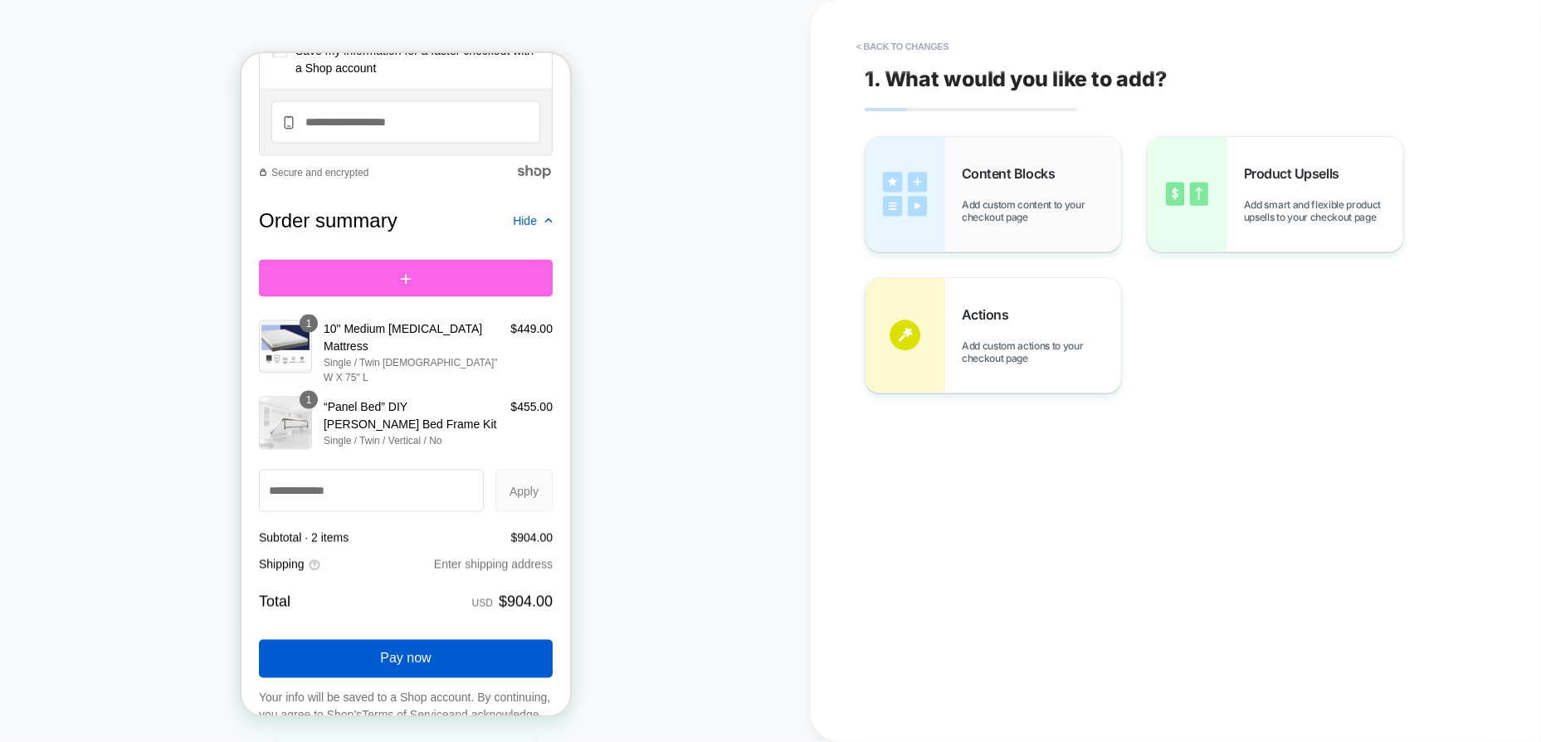
click at [1009, 205] on span "Add custom content to your checkout page" at bounding box center [1041, 210] width 159 height 25
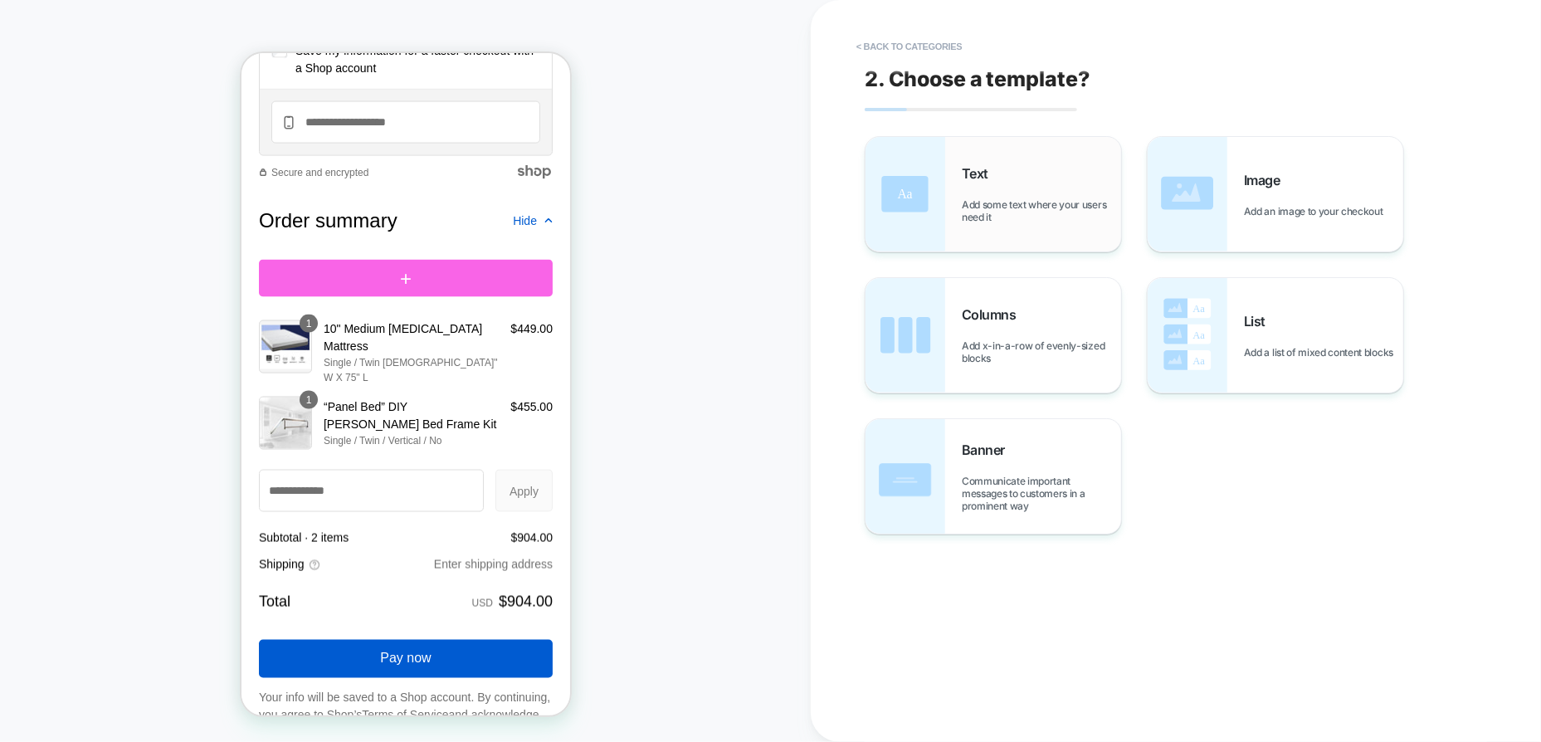
click at [993, 224] on div "Text Add some text where your users need it" at bounding box center [994, 194] width 256 height 115
type textarea "*"
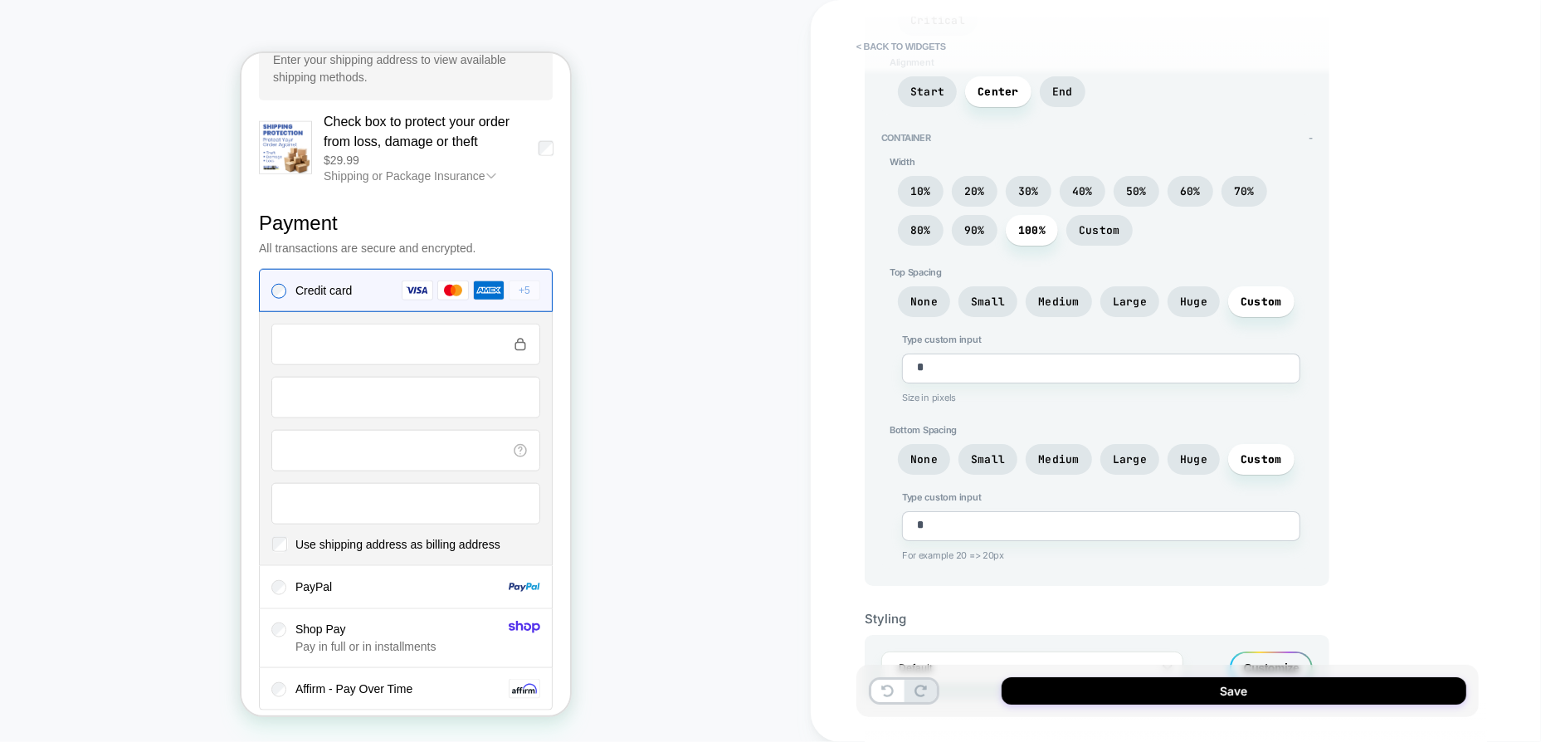
scroll to position [1660, 0]
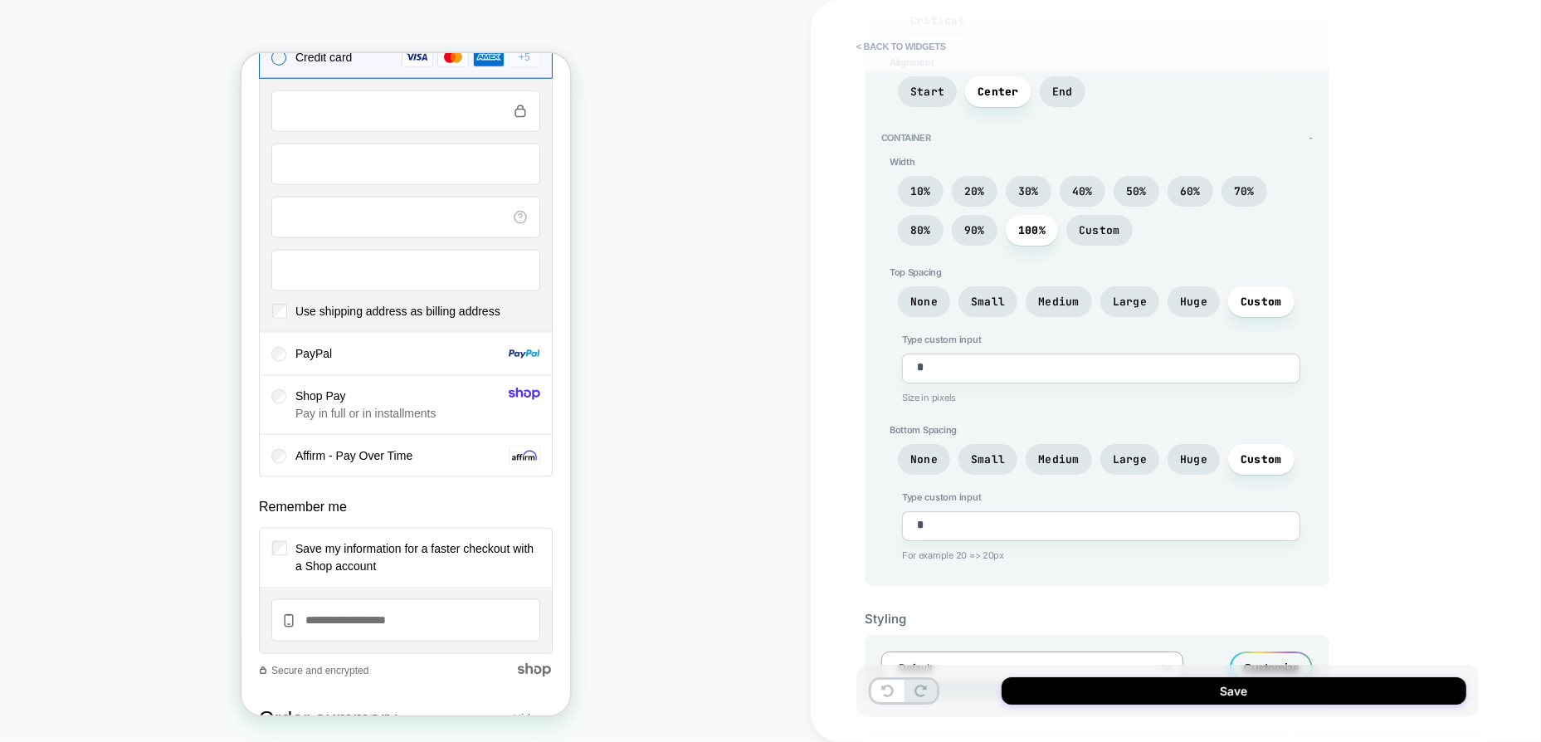
click at [1112, 660] on div at bounding box center [1022, 668] width 246 height 16
click at [1103, 660] on div at bounding box center [1022, 668] width 246 height 16
click at [1330, 556] on div "**********" at bounding box center [1168, 371] width 622 height 709
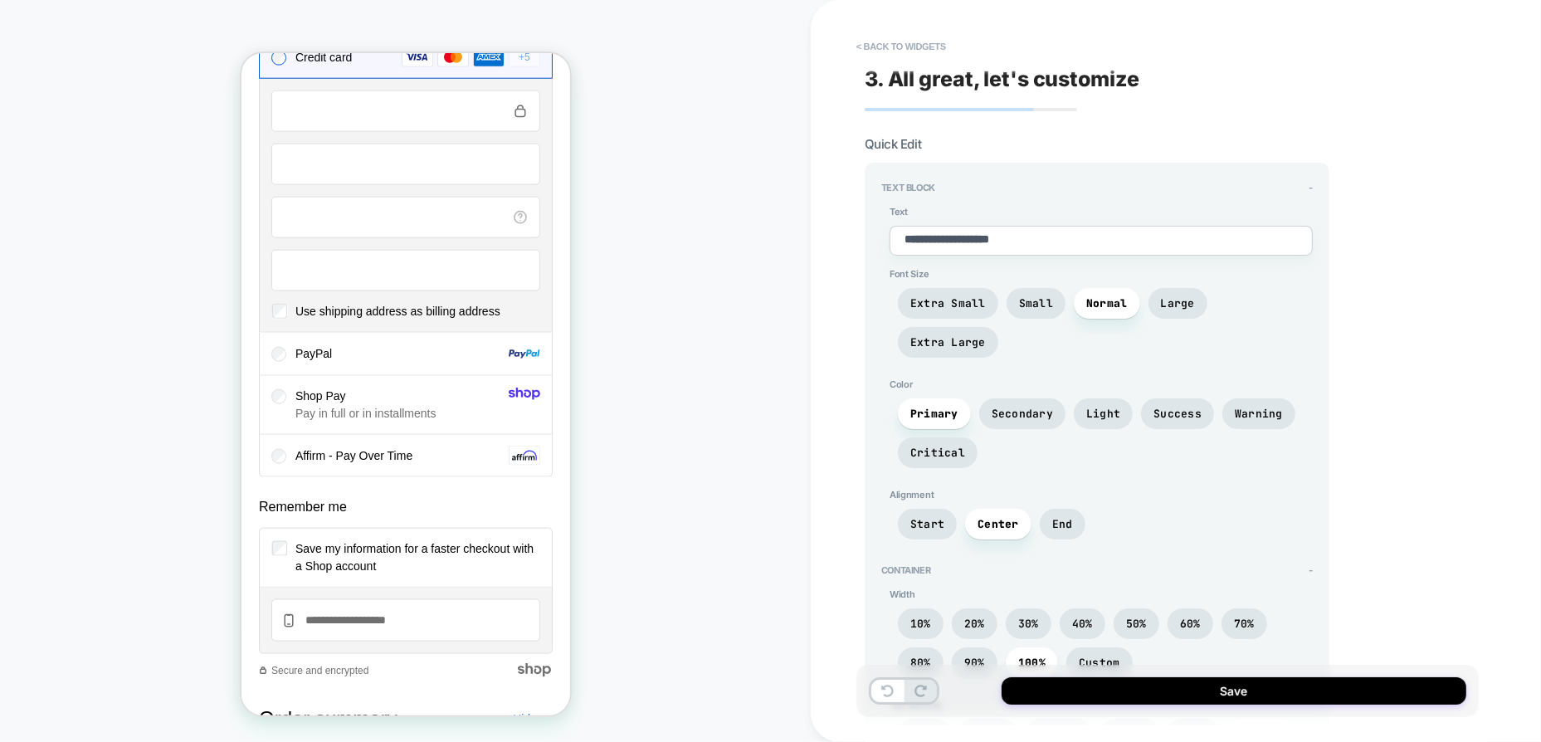
scroll to position [0, 0]
click at [896, 45] on button "< Back to widgets" at bounding box center [901, 46] width 106 height 27
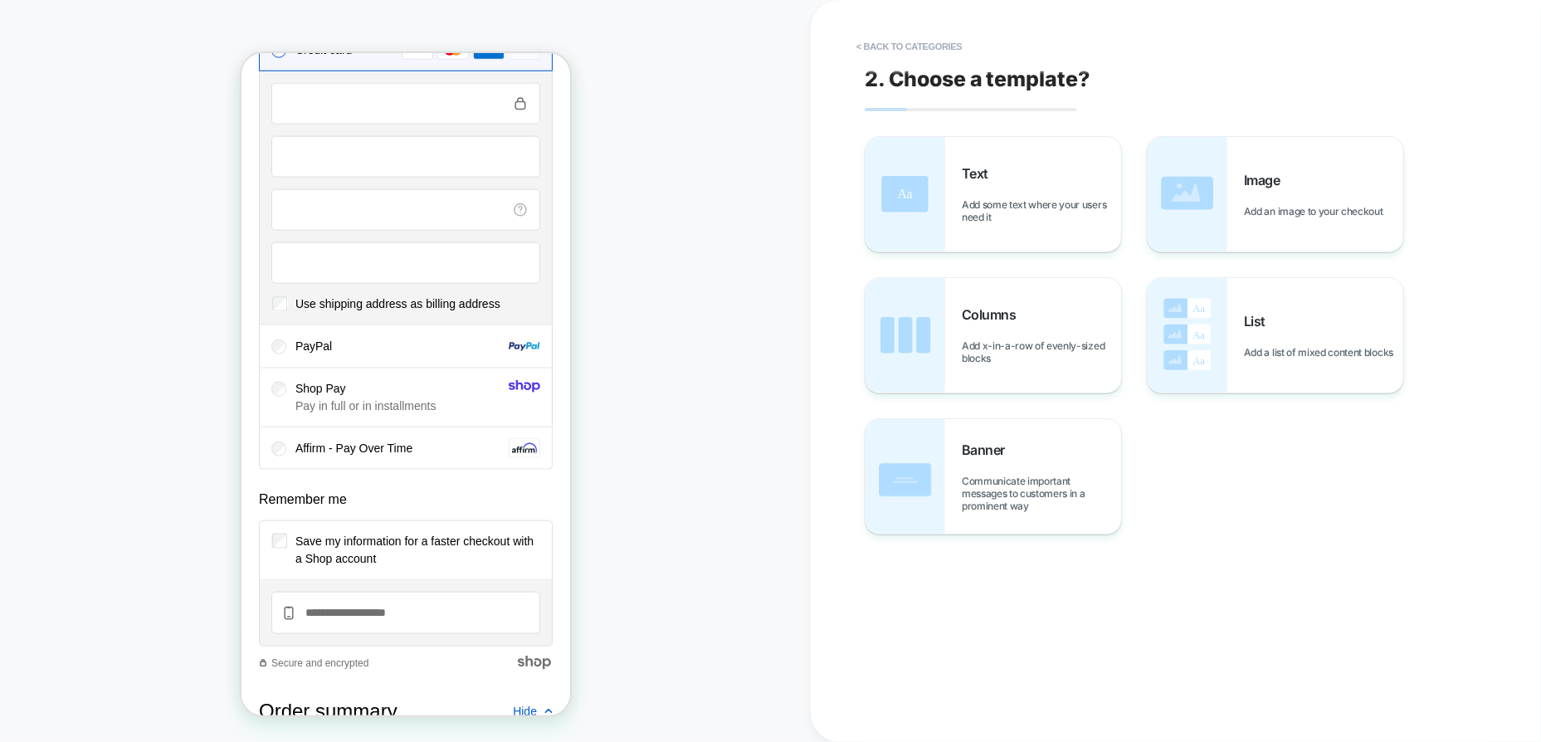
scroll to position [1992, 0]
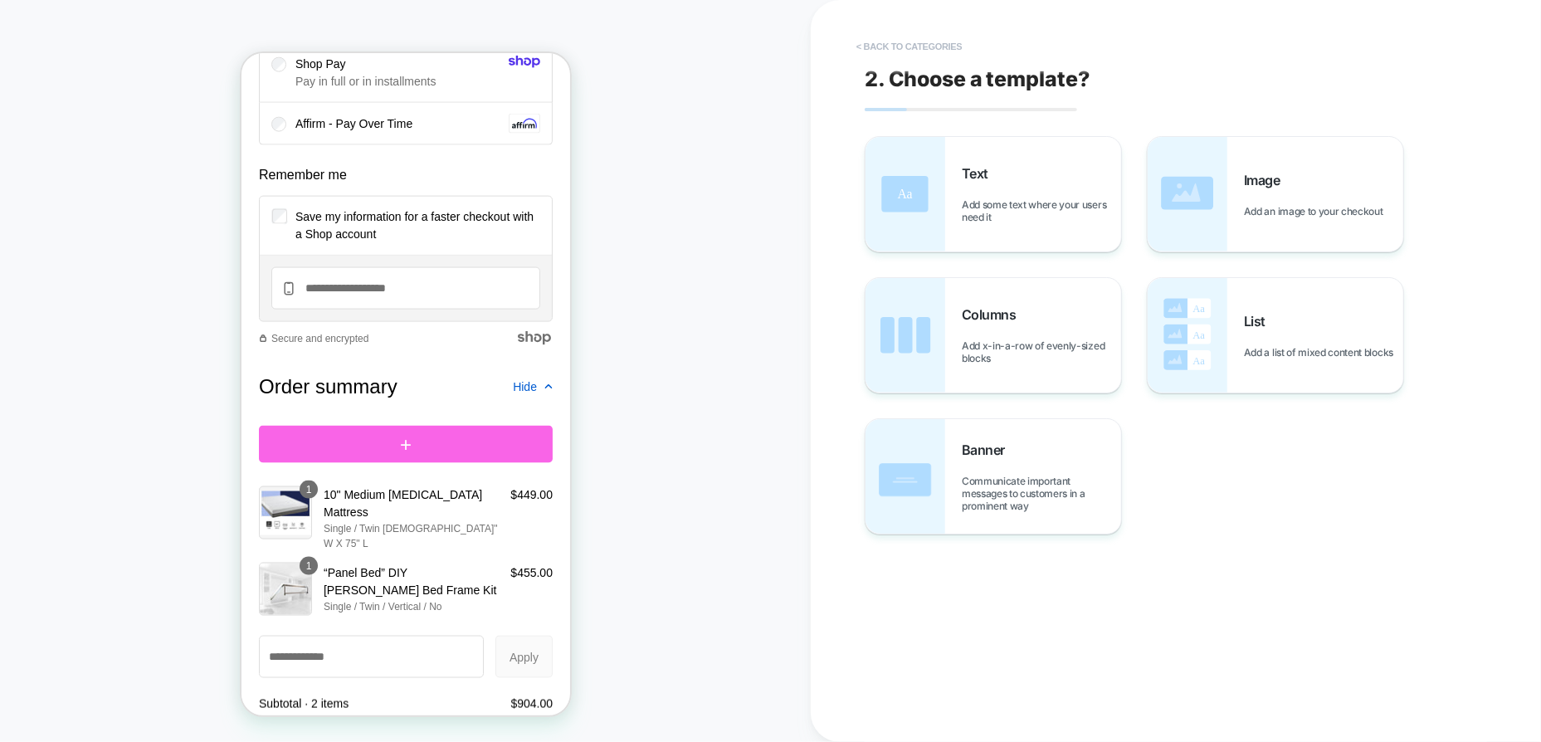
click at [915, 35] on button "< Back to categories" at bounding box center [909, 46] width 122 height 27
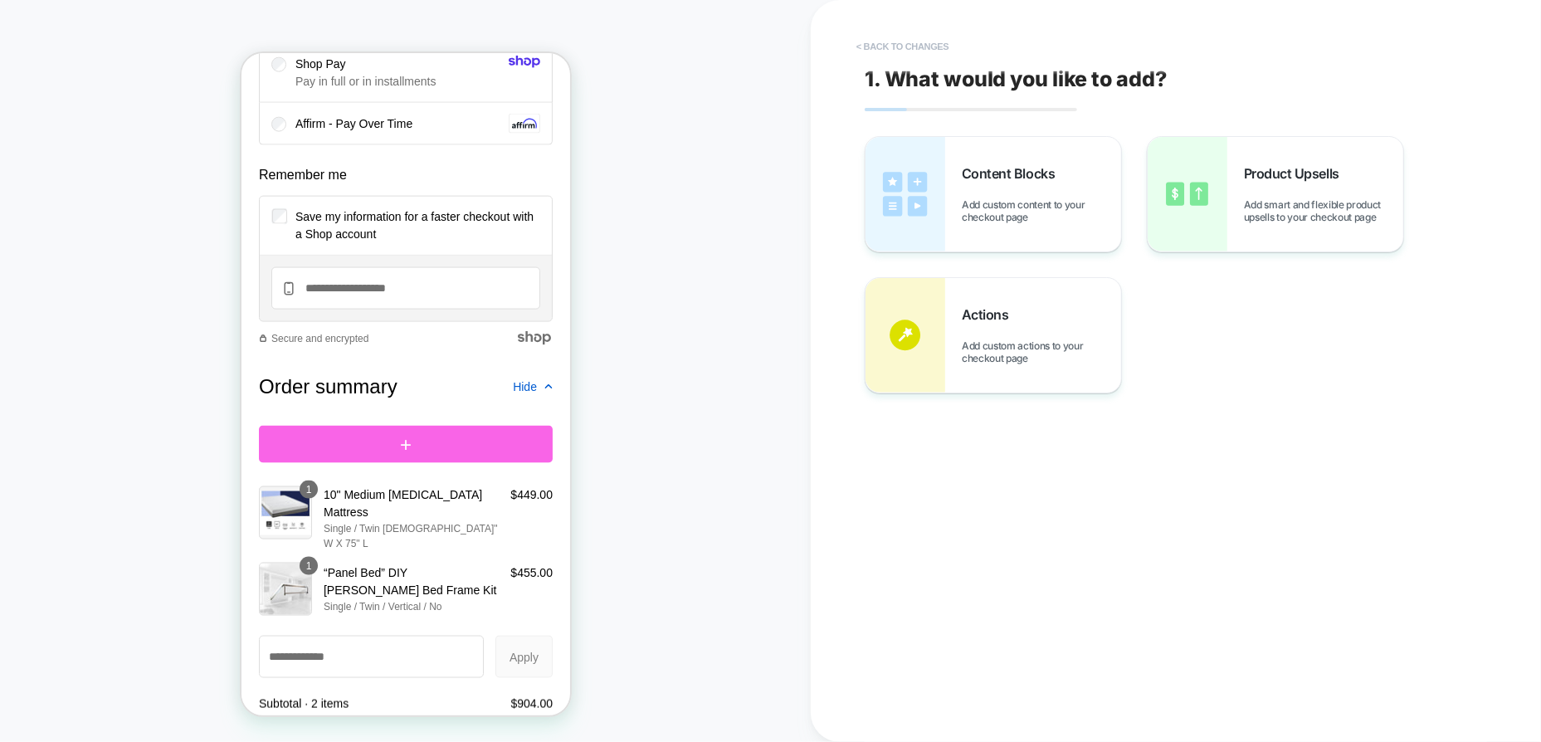
click at [915, 36] on button "< Back to changes" at bounding box center [903, 46] width 110 height 27
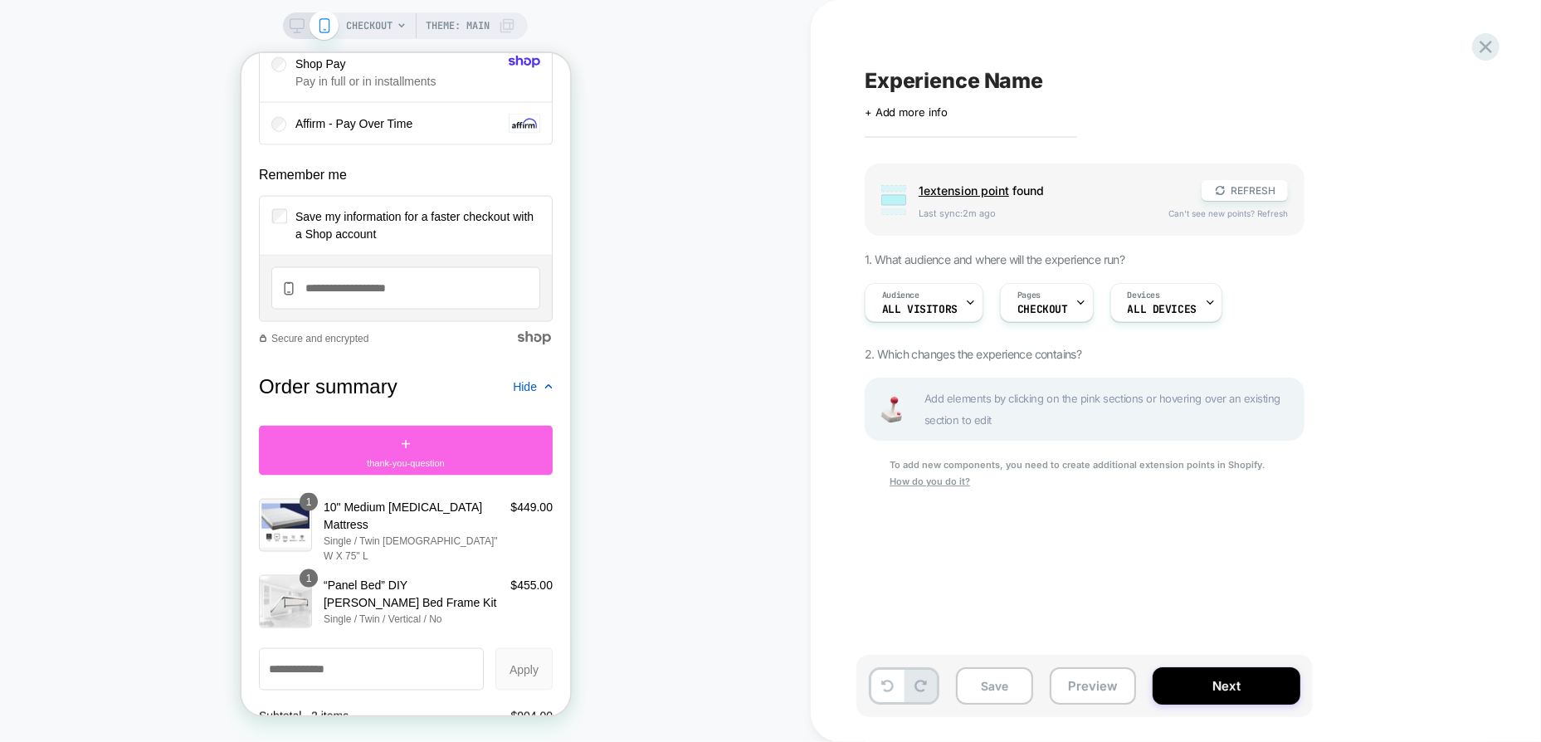
click at [388, 22] on span "CHECKOUT" at bounding box center [369, 25] width 46 height 27
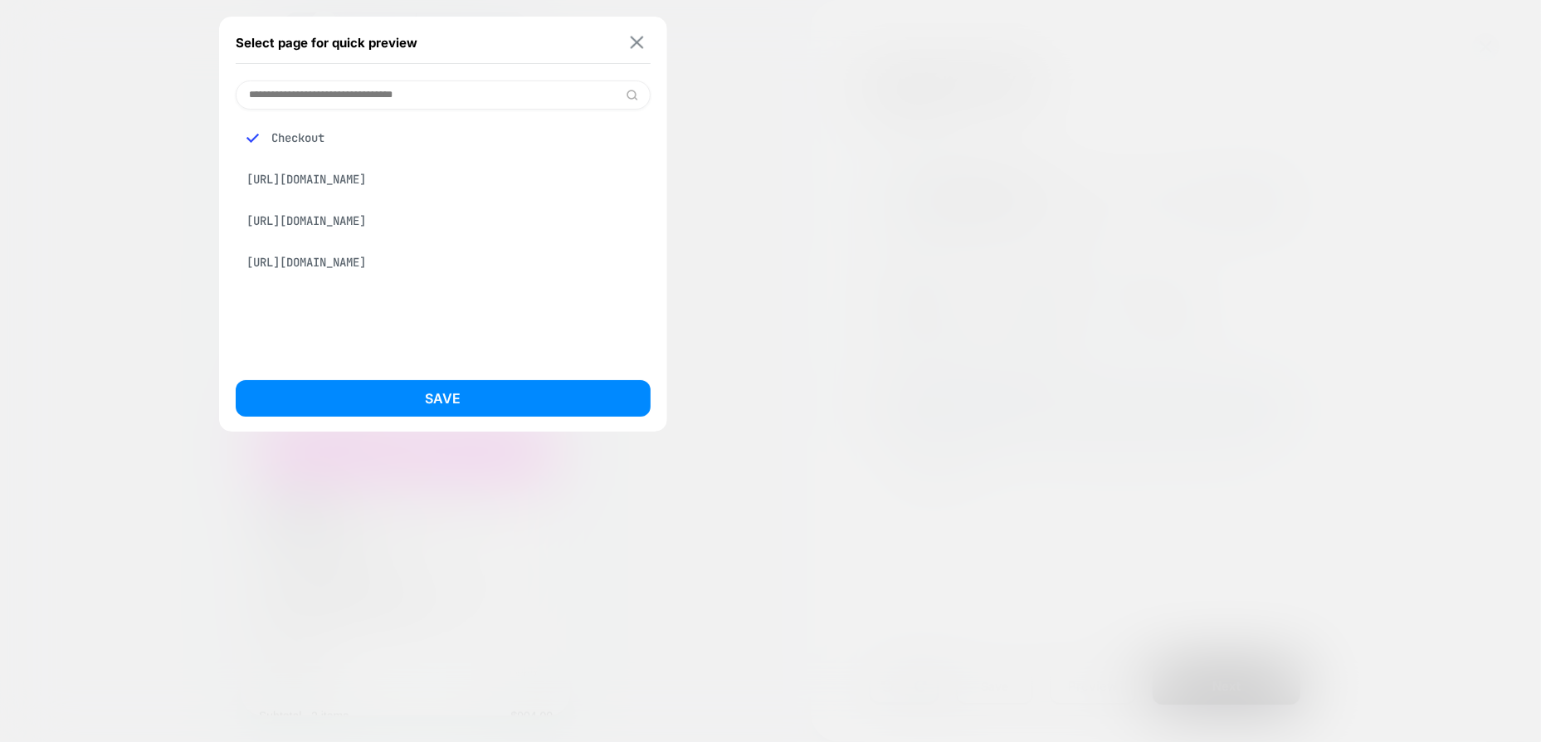
click at [635, 49] on img at bounding box center [636, 43] width 13 height 12
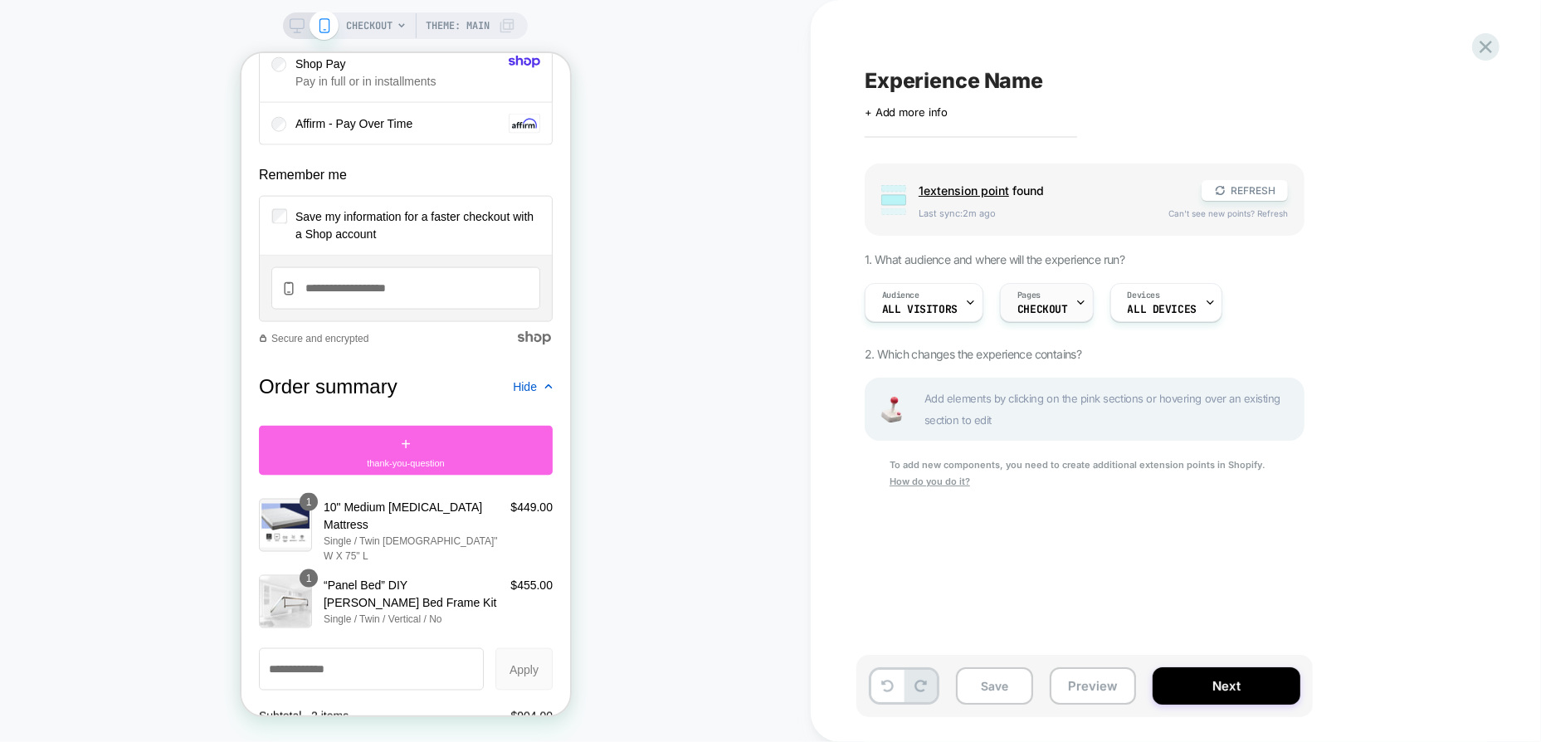
click at [1053, 304] on span "CHECKOUT" at bounding box center [1043, 310] width 51 height 12
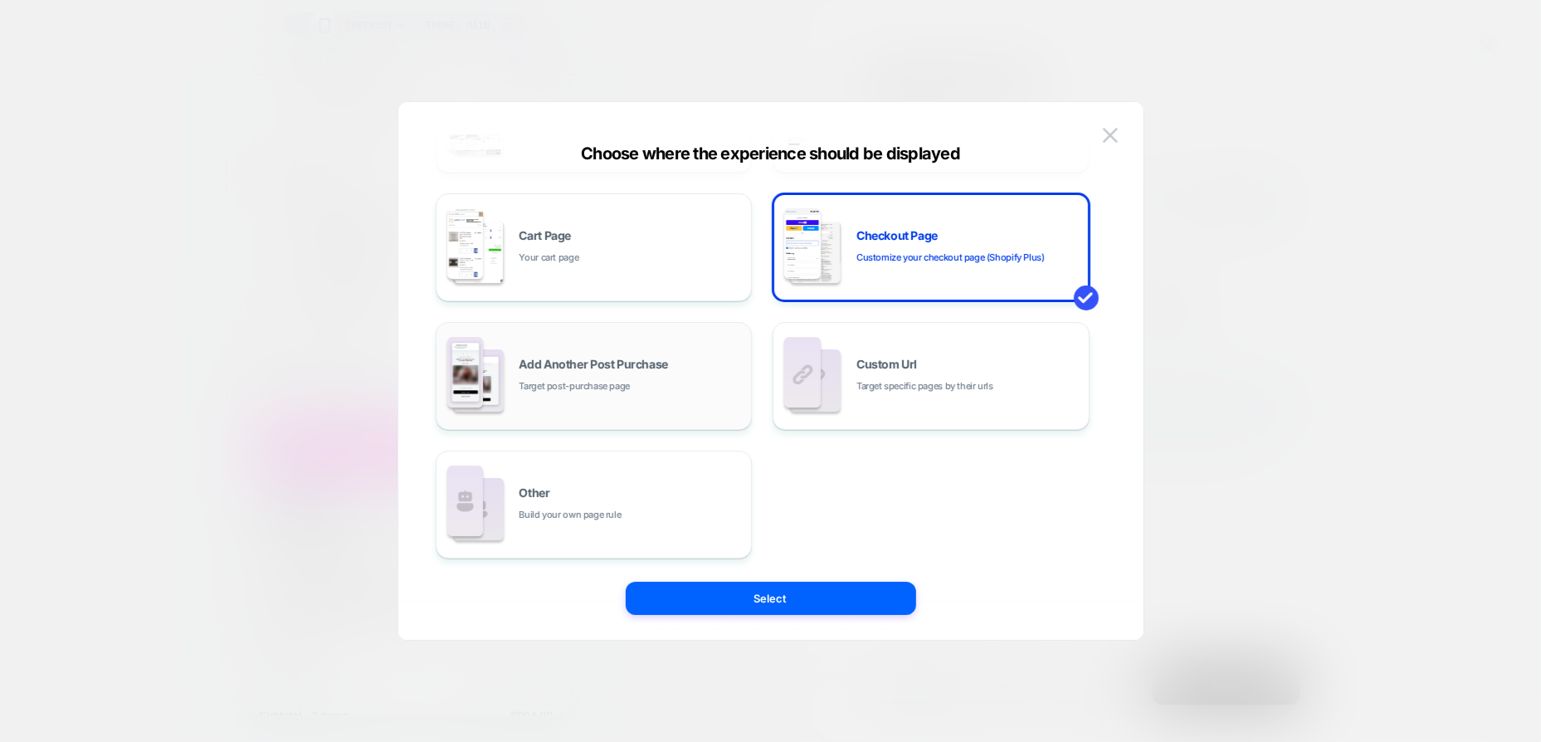
scroll to position [250, 0]
click at [609, 501] on div "Other Build your own page rule" at bounding box center [632, 504] width 224 height 36
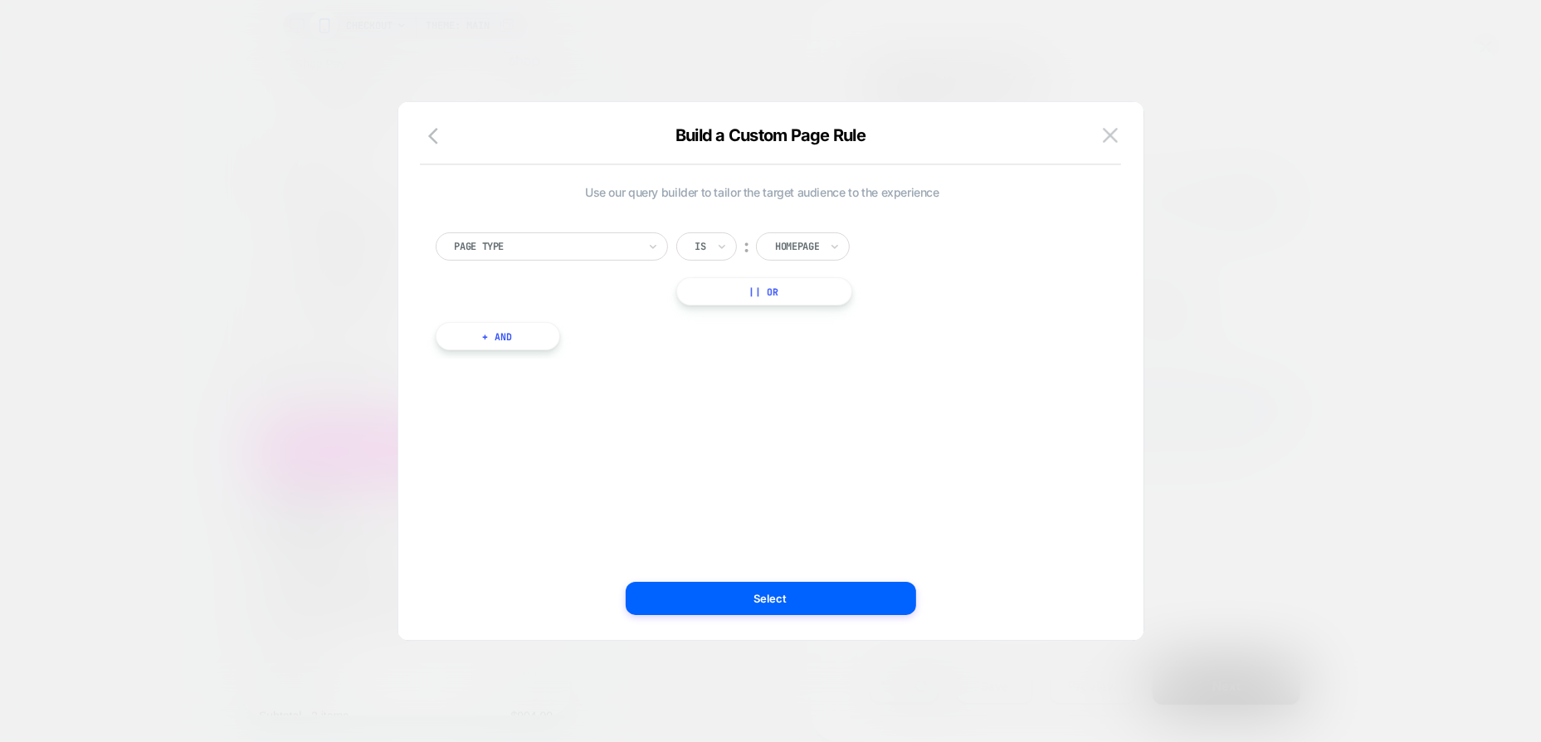
click at [603, 249] on div at bounding box center [546, 246] width 183 height 15
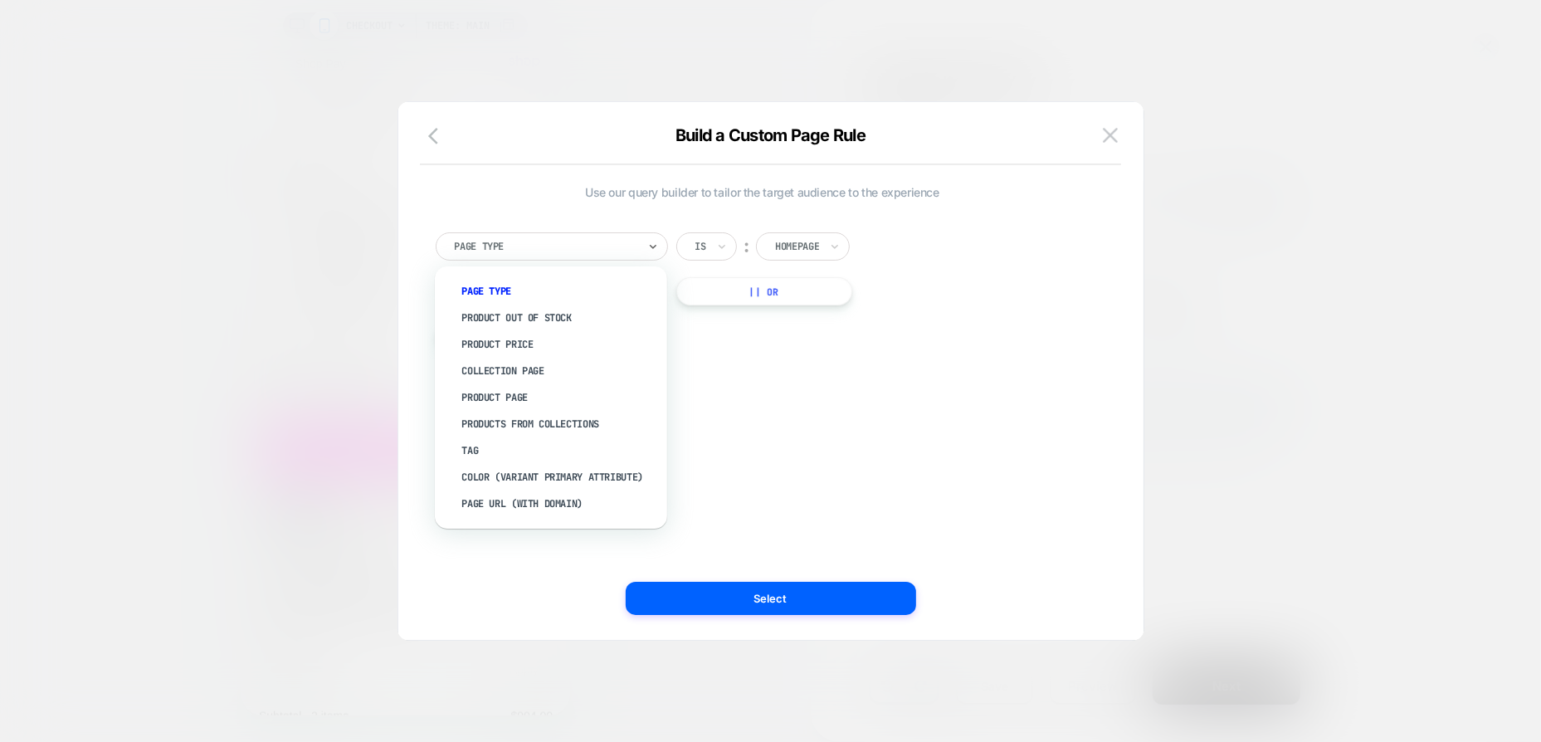
click at [787, 396] on div "Use our query builder to tailor the target audience to the experience option Pa…" at bounding box center [763, 370] width 696 height 471
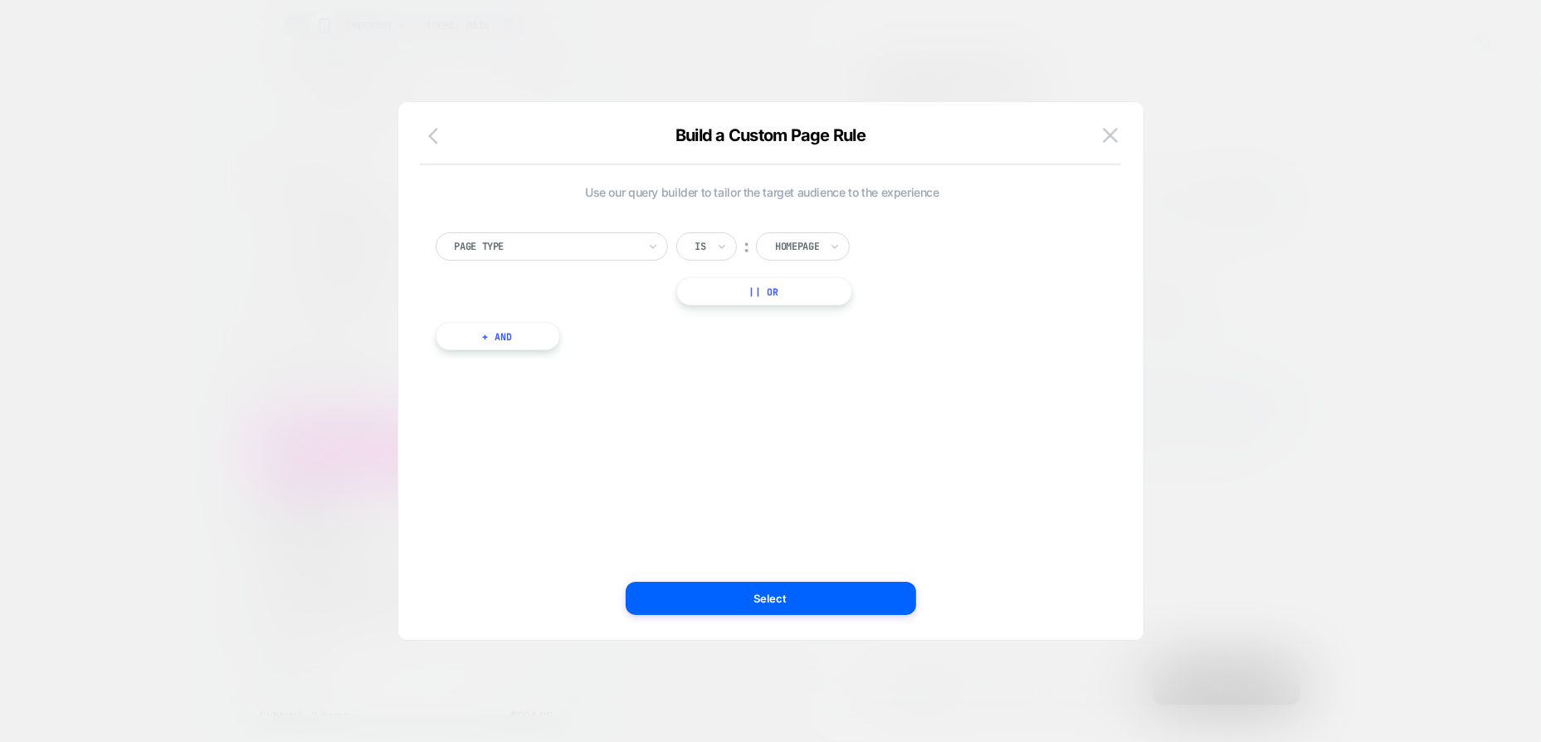
click at [437, 135] on icon "button" at bounding box center [438, 136] width 20 height 20
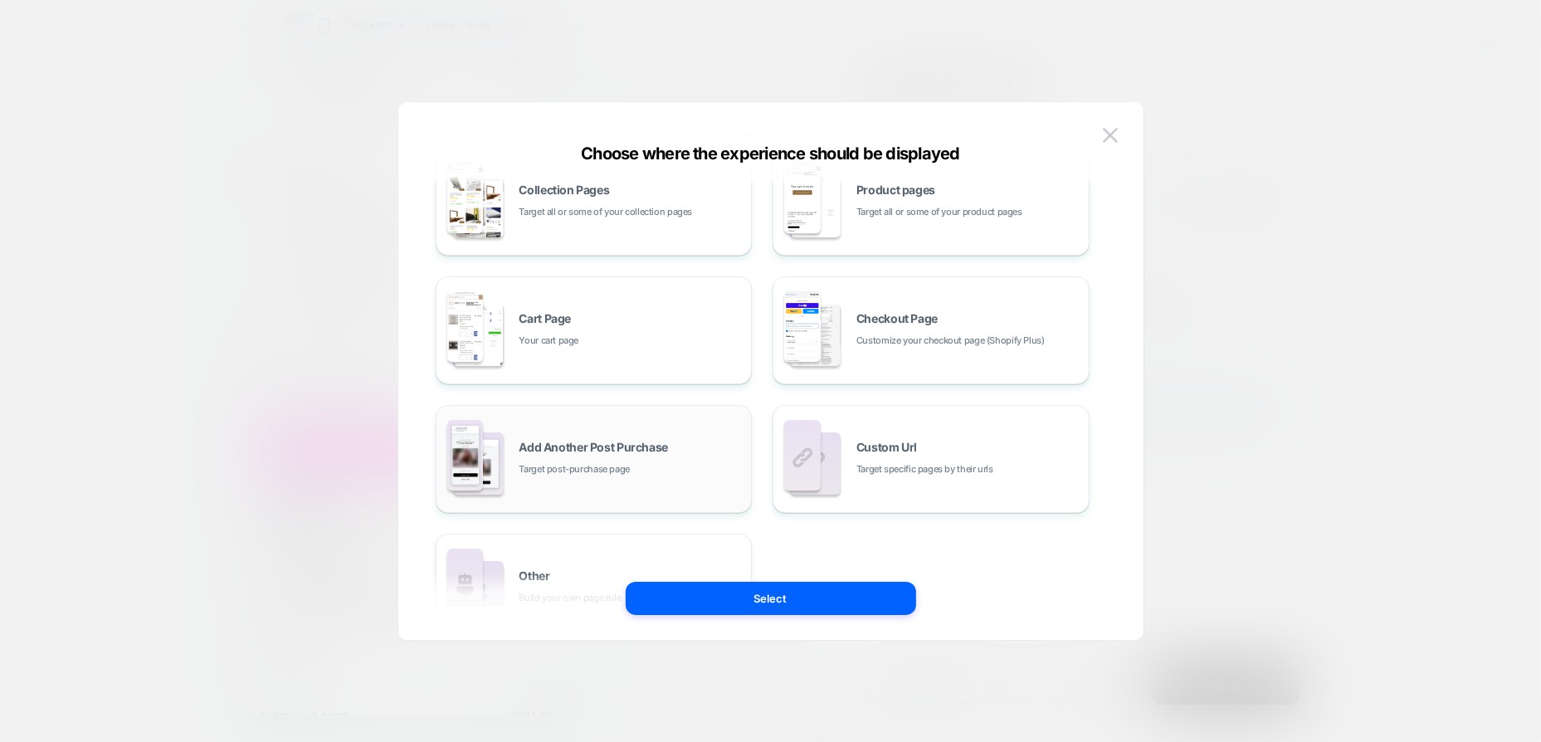
scroll to position [250, 0]
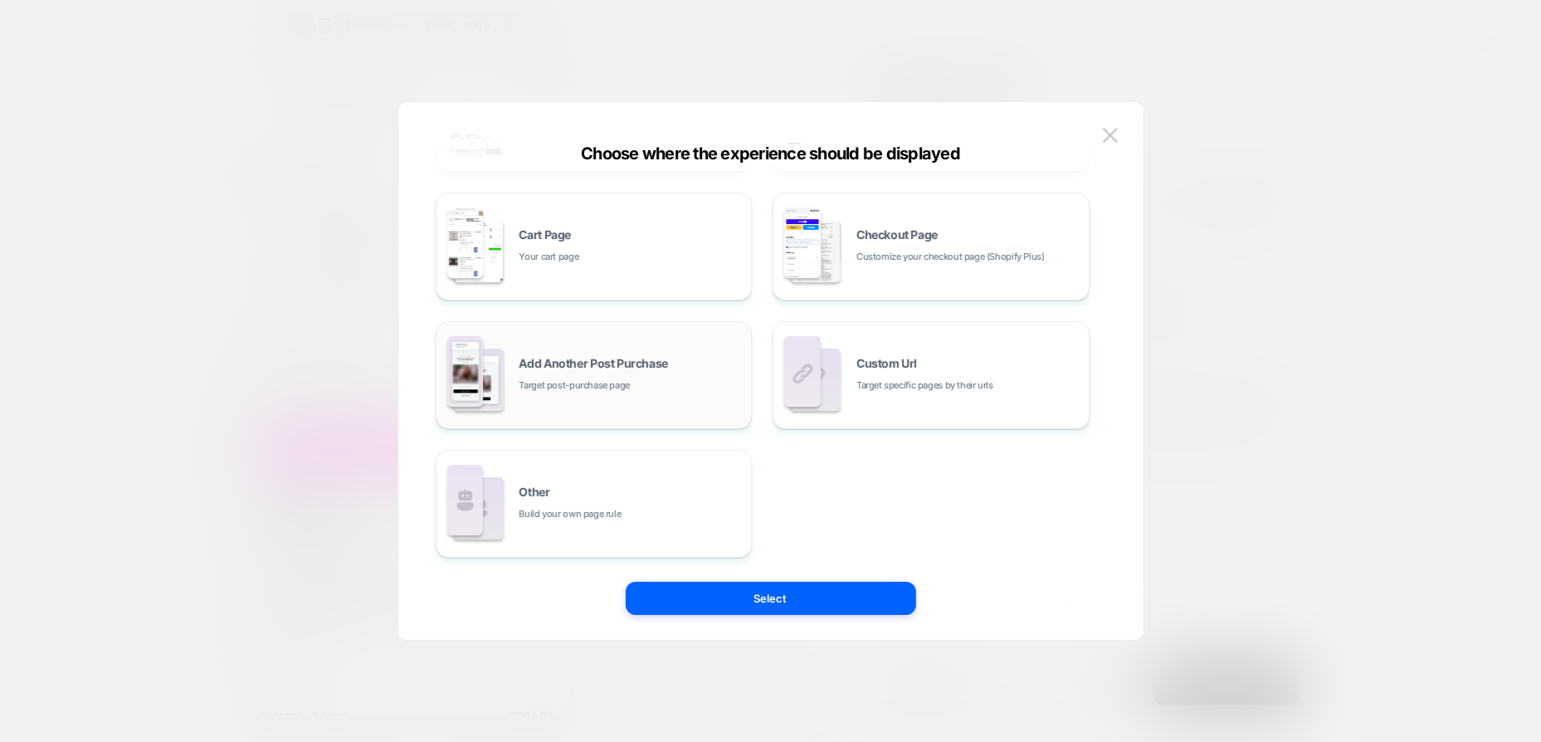
click at [638, 395] on div "Add Another Post Purchase Target post-purchase page" at bounding box center [594, 374] width 299 height 91
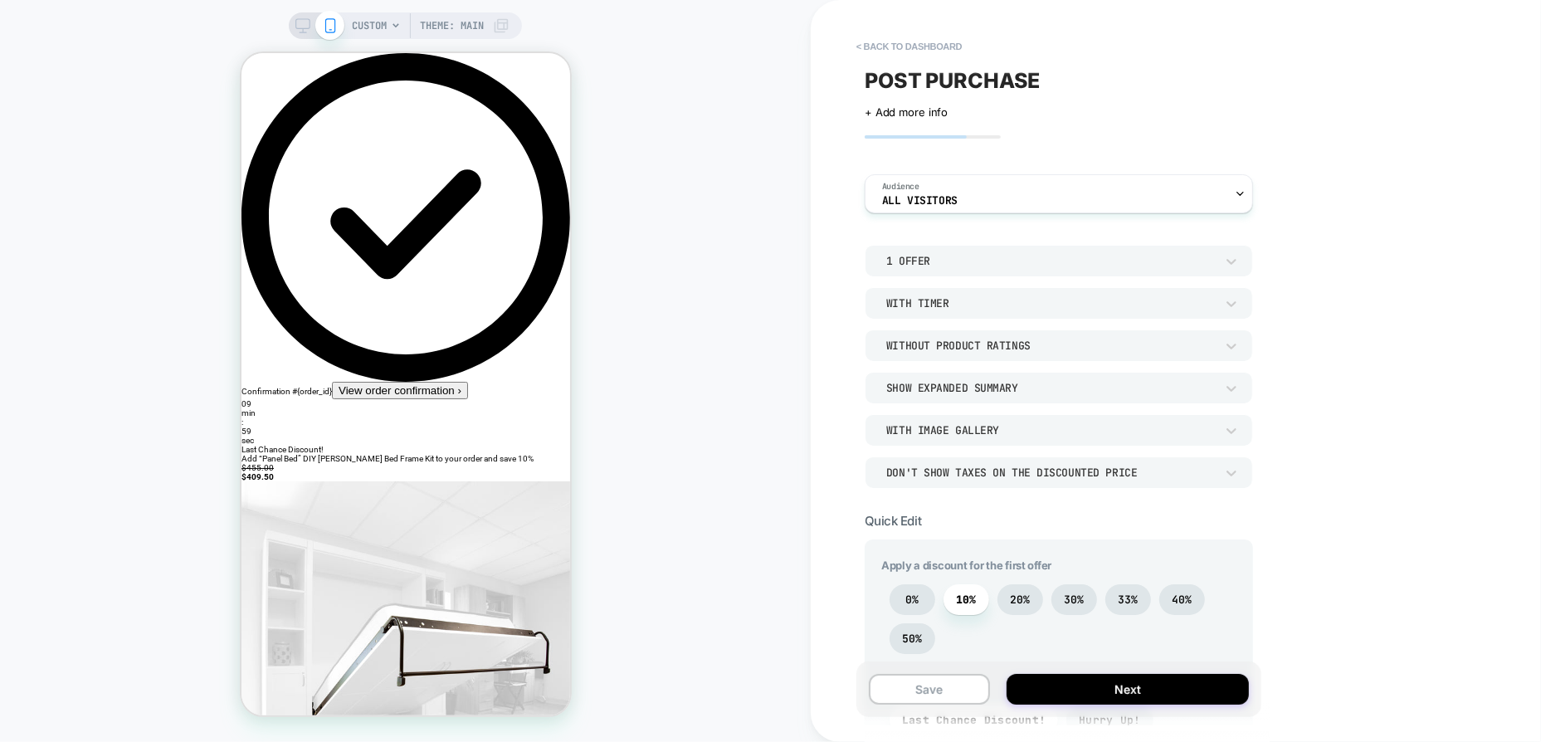
click at [329, 428] on div "1 Offer" at bounding box center [164, 592] width 329 height 329
click at [983, 259] on div at bounding box center [770, 371] width 1541 height 742
click at [329, 346] on button "< back to dashboard" at bounding box center [164, 350] width 329 height 9
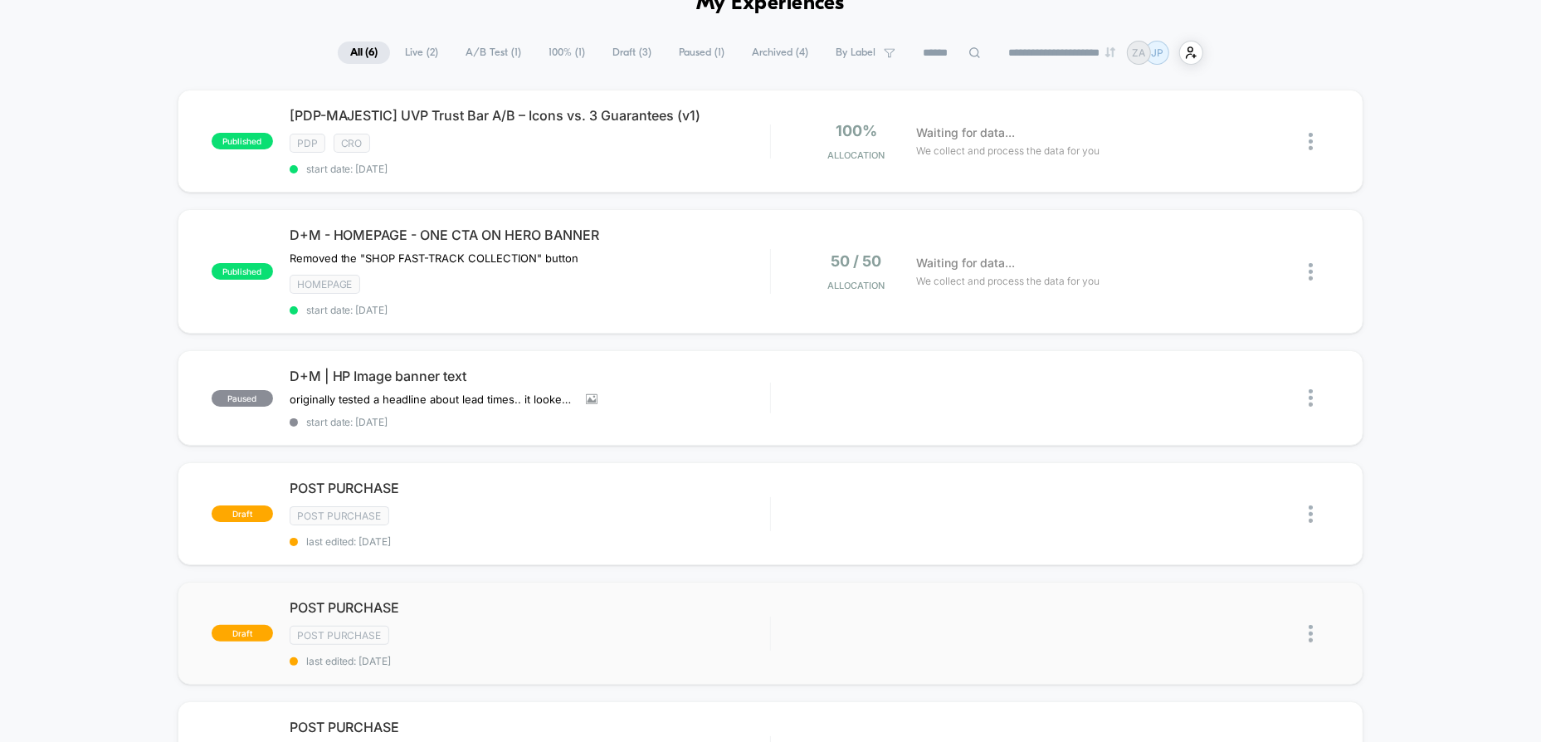
scroll to position [166, 0]
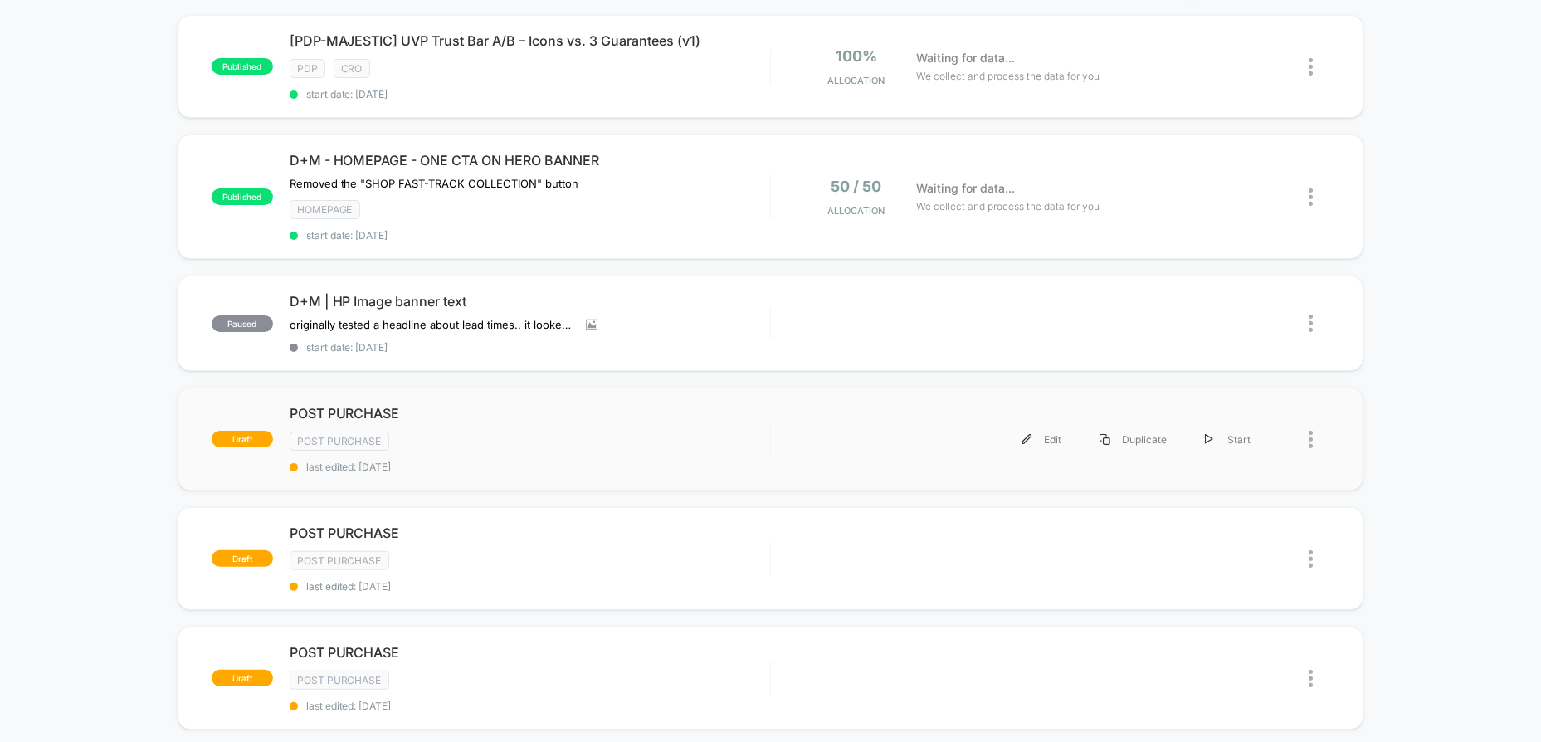
click at [1313, 431] on img at bounding box center [1311, 439] width 4 height 17
click at [1255, 487] on div "Delete" at bounding box center [1226, 490] width 149 height 37
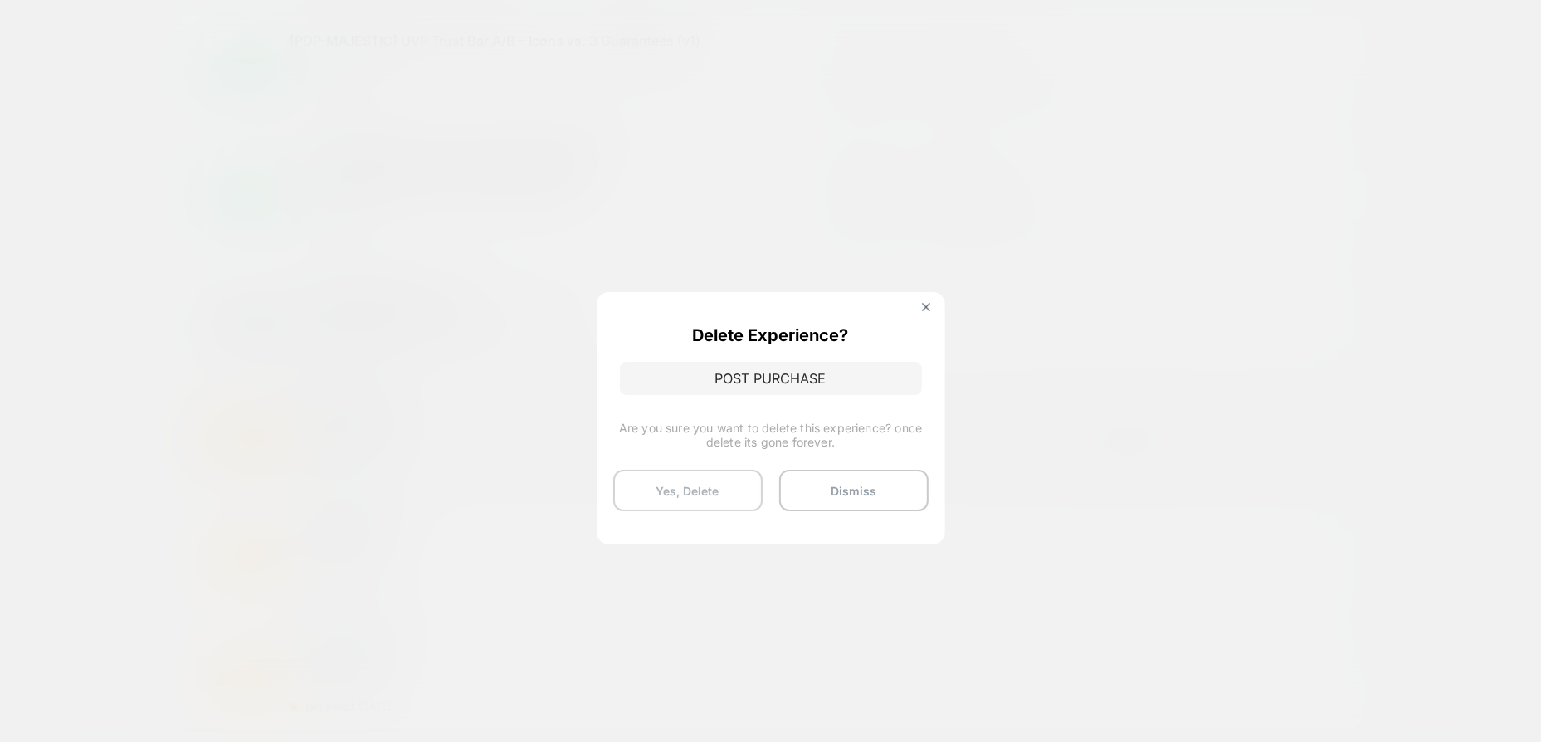
click at [715, 481] on button "Yes, Delete" at bounding box center [687, 490] width 149 height 41
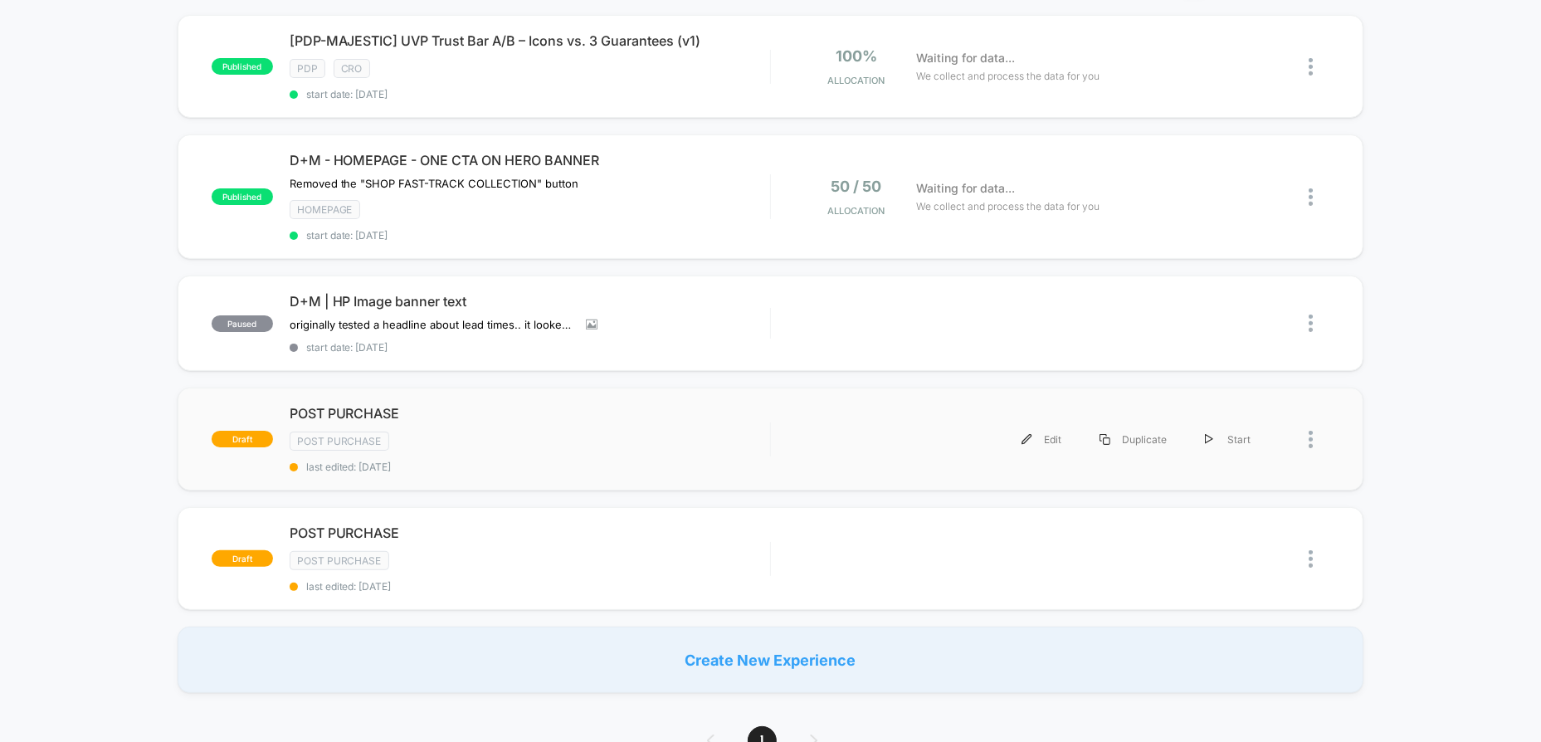
click at [1314, 429] on div at bounding box center [1319, 439] width 21 height 37
click at [1232, 486] on div "Delete" at bounding box center [1226, 490] width 149 height 37
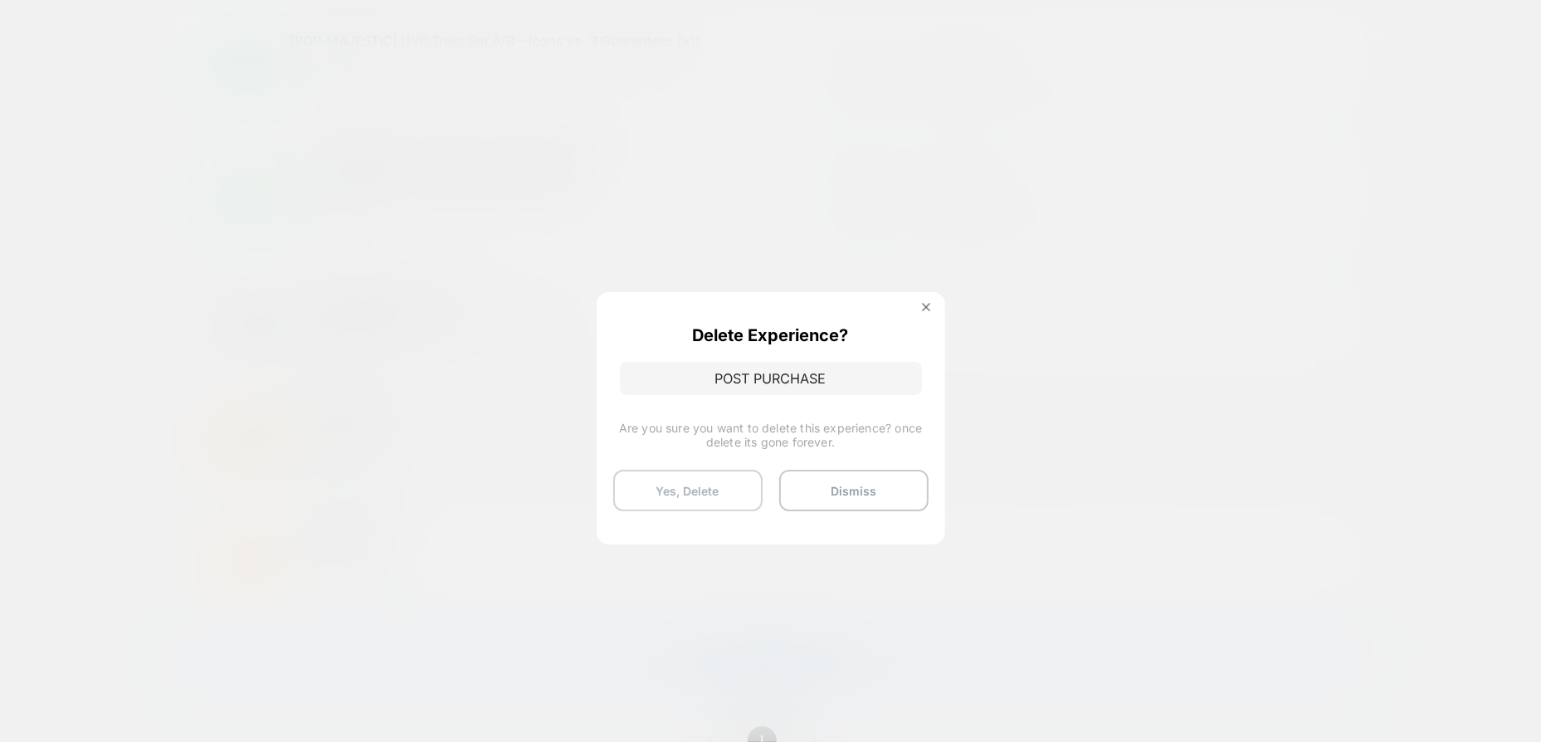
click at [705, 486] on button "Yes, Delete" at bounding box center [687, 490] width 149 height 41
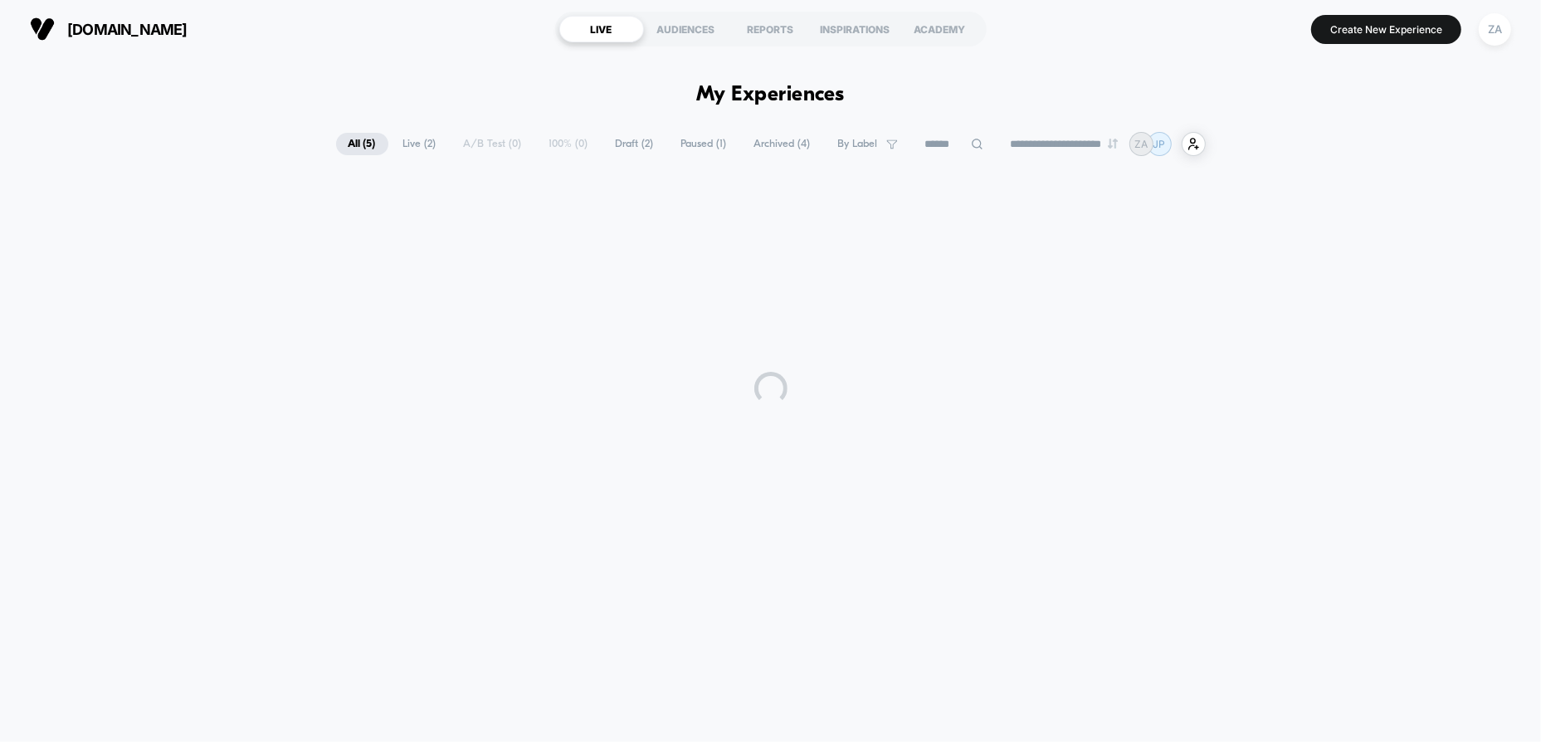
scroll to position [0, 0]
